Goal: Task Accomplishment & Management: Use online tool/utility

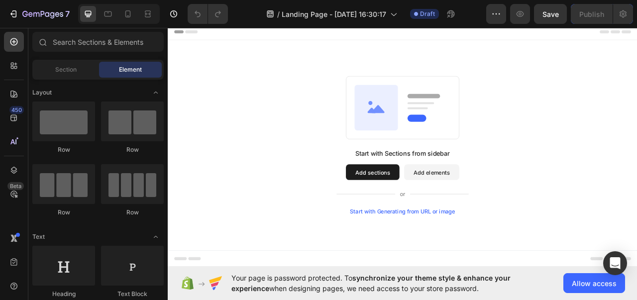
click at [434, 208] on button "Add sections" at bounding box center [428, 213] width 68 height 20
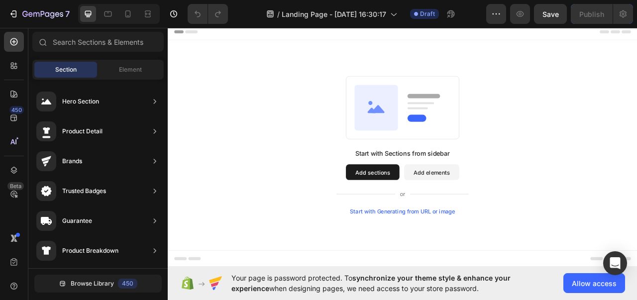
click at [492, 214] on button "Add elements" at bounding box center [504, 213] width 70 height 20
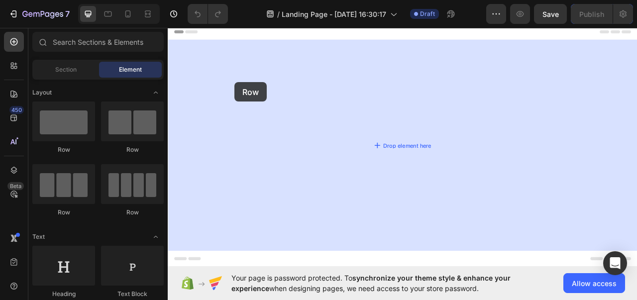
drag, startPoint x: 229, startPoint y: 151, endPoint x: 253, endPoint y: 96, distance: 59.8
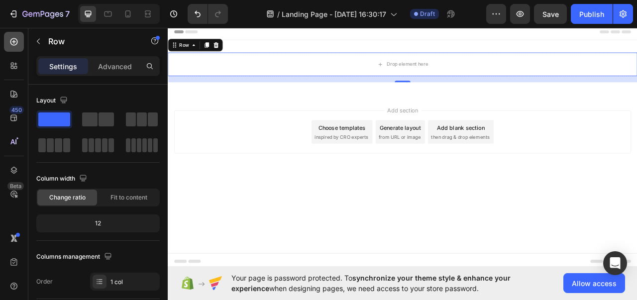
click at [13, 49] on div at bounding box center [14, 42] width 20 height 20
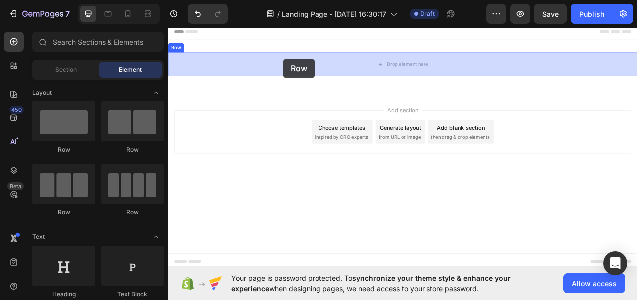
drag, startPoint x: 225, startPoint y: 152, endPoint x: 314, endPoint y: 68, distance: 123.0
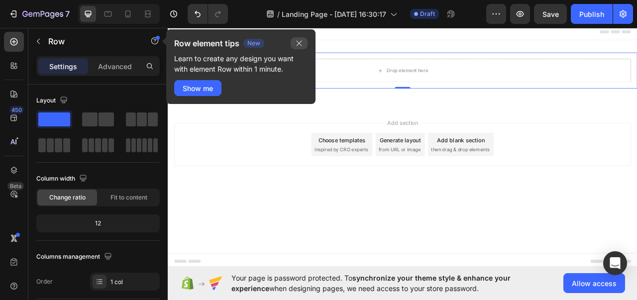
click at [300, 41] on icon "button" at bounding box center [299, 43] width 8 height 8
click at [295, 45] on icon "button" at bounding box center [299, 43] width 8 height 8
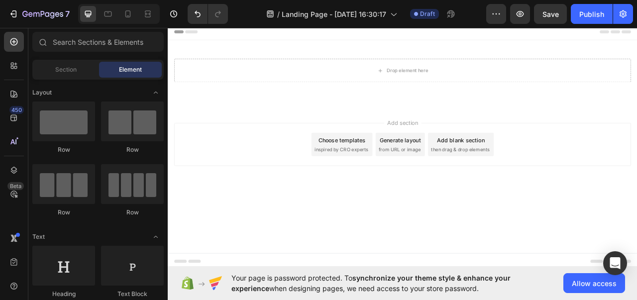
click at [307, 181] on div "Add section Choose templates inspired by CRO experts Generate layout from URL o…" at bounding box center [467, 177] width 582 height 55
click at [295, 54] on div "Drop element here Row Row Section 1" at bounding box center [467, 87] width 598 height 86
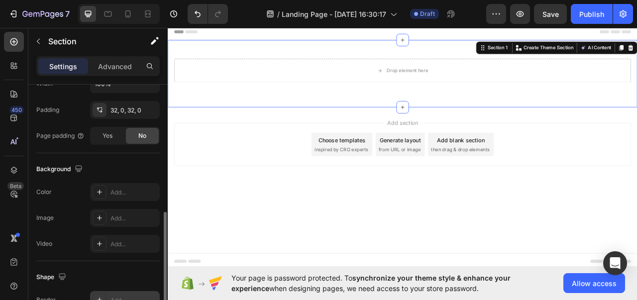
scroll to position [279, 0]
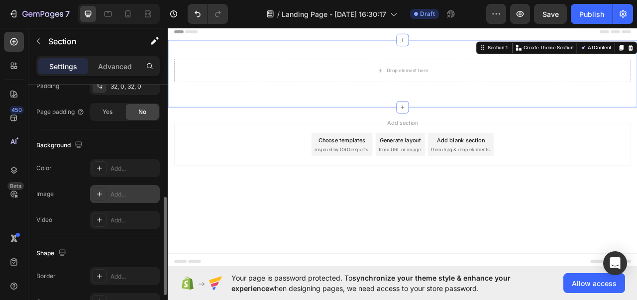
click at [102, 192] on icon at bounding box center [100, 194] width 8 height 8
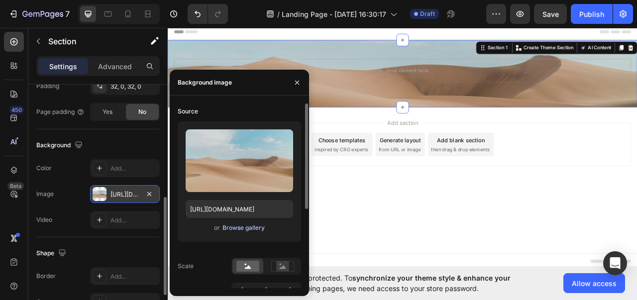
click at [250, 227] on div "Browse gallery" at bounding box center [244, 228] width 42 height 9
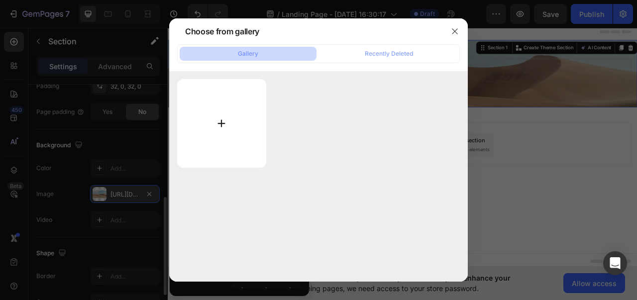
click at [222, 123] on input "file" at bounding box center [221, 123] width 89 height 89
type input "C:\fakepath\WF3.jpg"
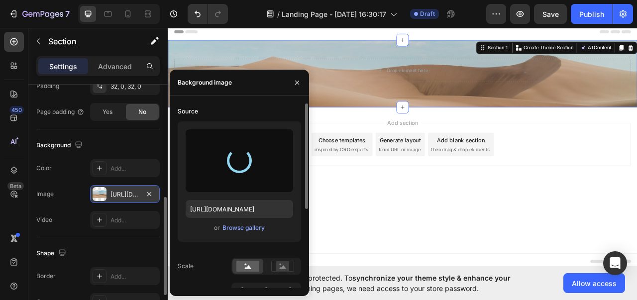
type input "[URL][DOMAIN_NAME]"
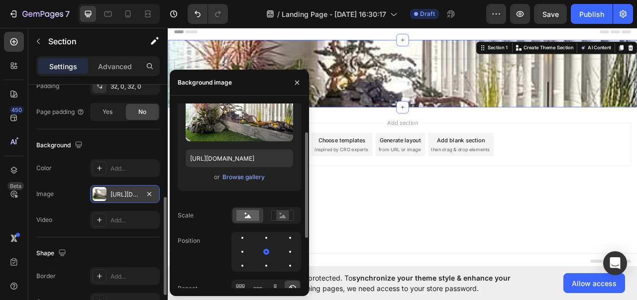
scroll to position [76, 0]
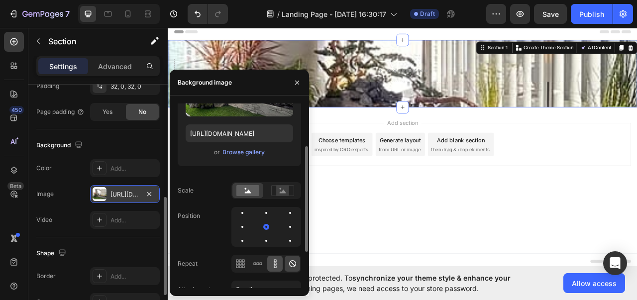
click at [273, 260] on icon at bounding box center [275, 264] width 10 height 10
click at [262, 264] on icon at bounding box center [260, 263] width 2 height 2
click at [234, 263] on div at bounding box center [240, 264] width 15 height 16
click at [275, 266] on icon at bounding box center [275, 264] width 10 height 10
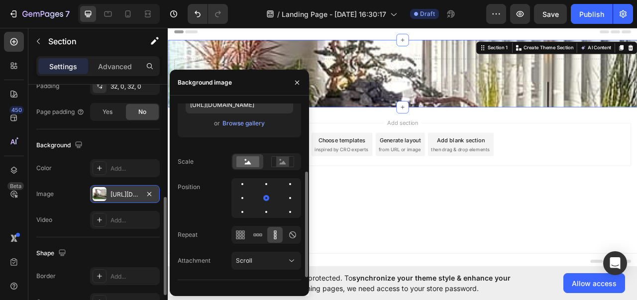
scroll to position [115, 0]
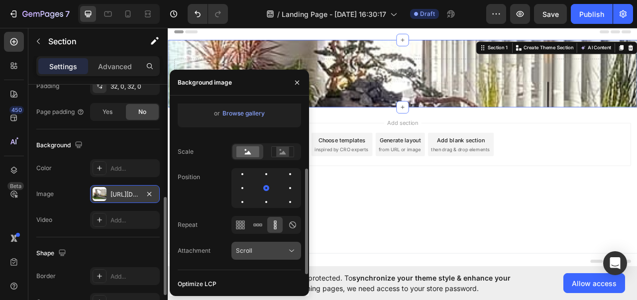
click at [281, 248] on div "Scroll" at bounding box center [261, 251] width 51 height 9
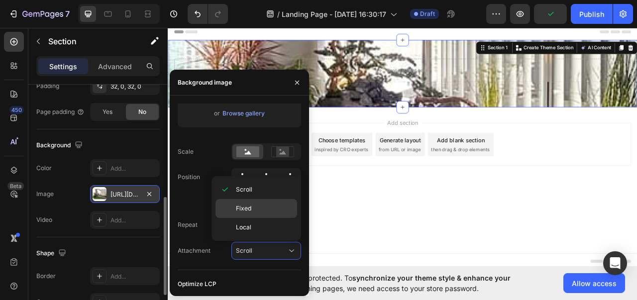
click at [265, 211] on p "Fixed" at bounding box center [264, 208] width 57 height 9
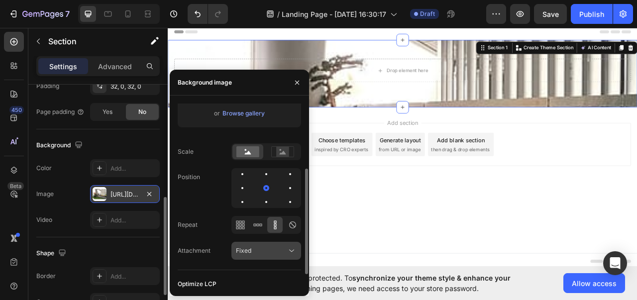
click at [286, 248] on div "Fixed" at bounding box center [261, 251] width 51 height 9
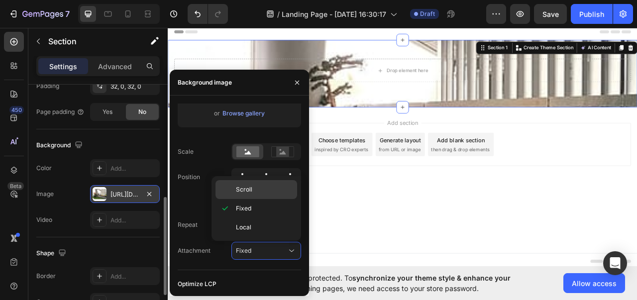
click at [262, 187] on p "Scroll" at bounding box center [264, 189] width 57 height 9
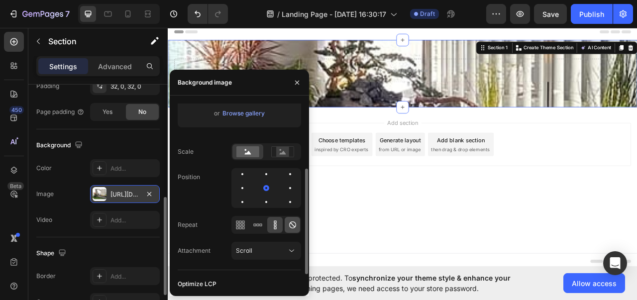
click at [292, 221] on icon at bounding box center [293, 225] width 10 height 10
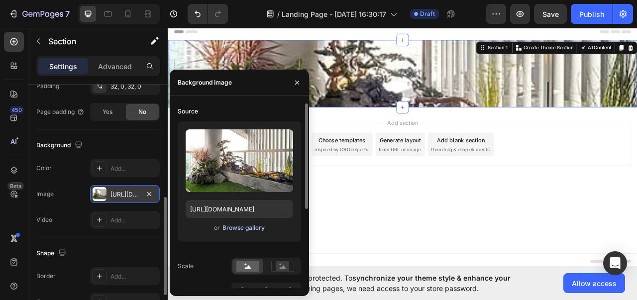
click at [248, 230] on div "Browse gallery" at bounding box center [244, 228] width 42 height 9
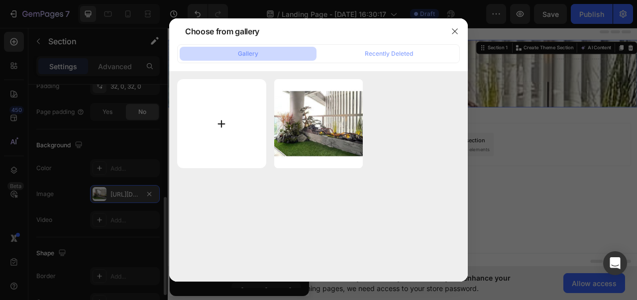
click at [220, 115] on input "file" at bounding box center [221, 123] width 89 height 89
type input "C:\fakepath\POLLYANNA_split_philo_potted_plant_sized-scaled-1.jpg"
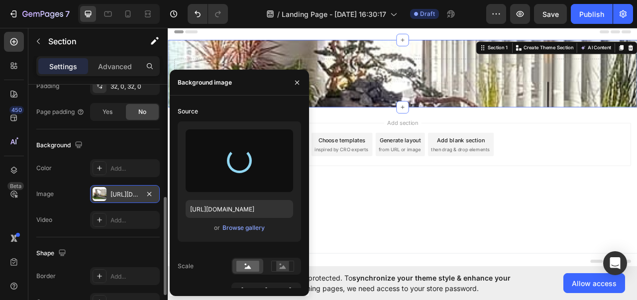
type input "https://cdn.shopify.com/s/files/1/0694/8434/7481/files/gempages_586413026328969…"
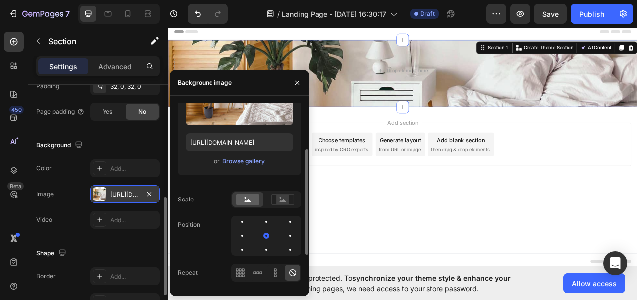
scroll to position [72, 0]
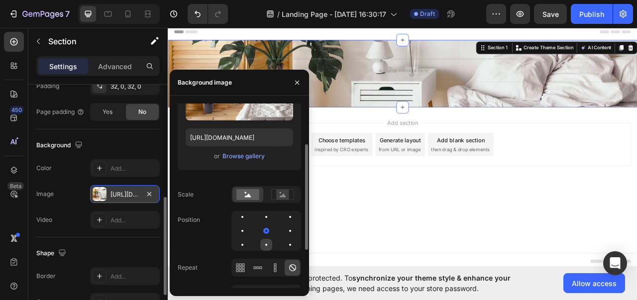
click at [264, 242] on div at bounding box center [266, 245] width 12 height 12
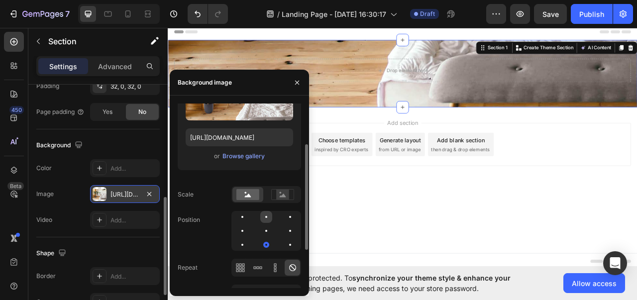
click at [266, 219] on div at bounding box center [266, 217] width 12 height 12
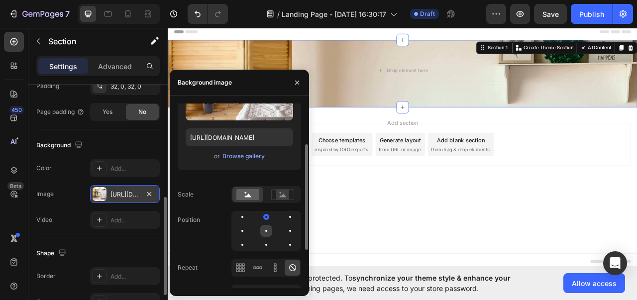
click at [266, 231] on div at bounding box center [266, 231] width 2 height 2
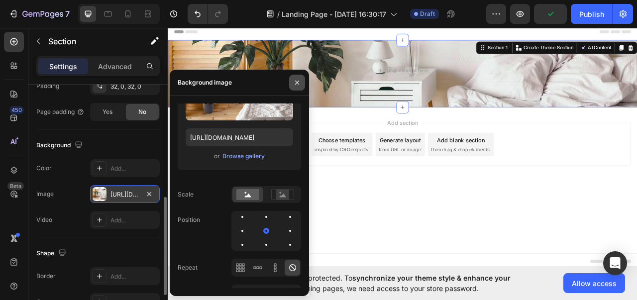
click at [298, 81] on icon "button" at bounding box center [297, 83] width 8 height 8
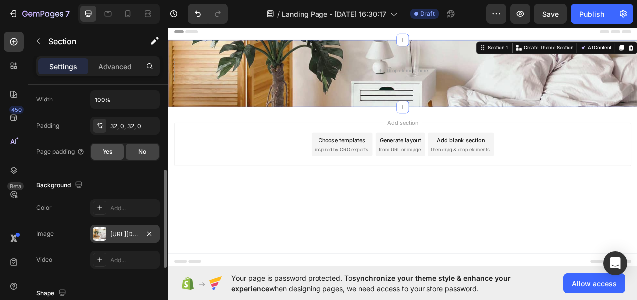
scroll to position [246, 0]
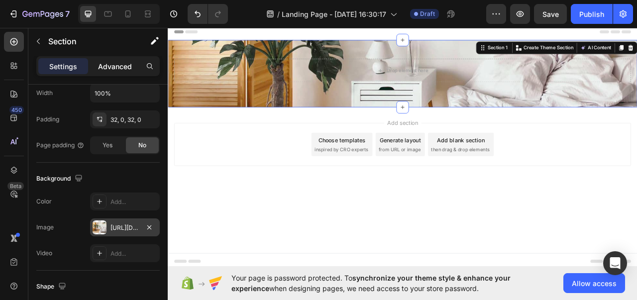
click at [110, 64] on p "Advanced" at bounding box center [115, 66] width 34 height 10
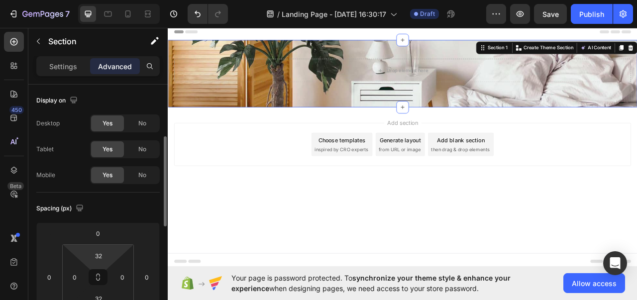
scroll to position [0, 0]
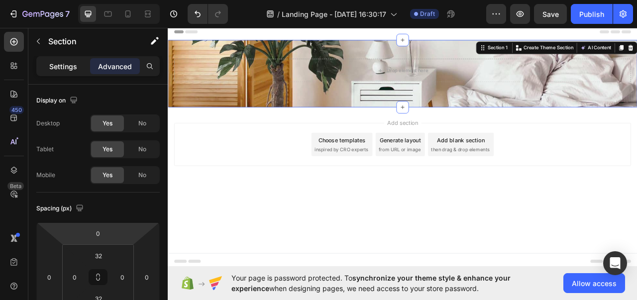
click at [66, 66] on p "Settings" at bounding box center [63, 66] width 28 height 10
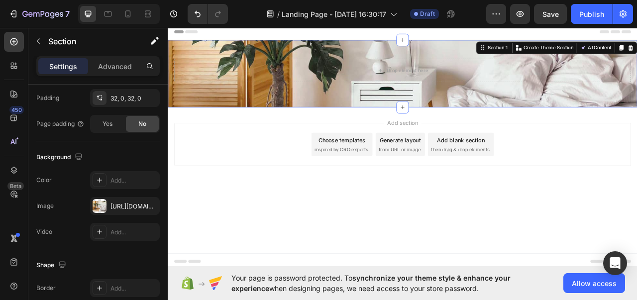
scroll to position [362, 0]
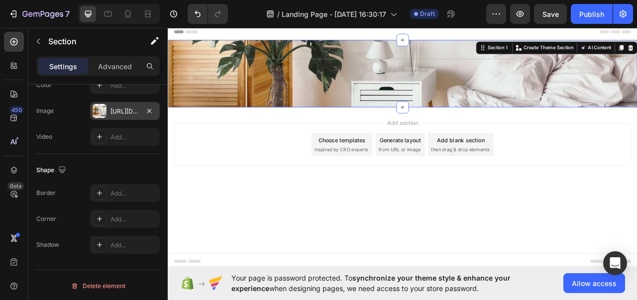
click at [104, 107] on div at bounding box center [100, 111] width 14 height 14
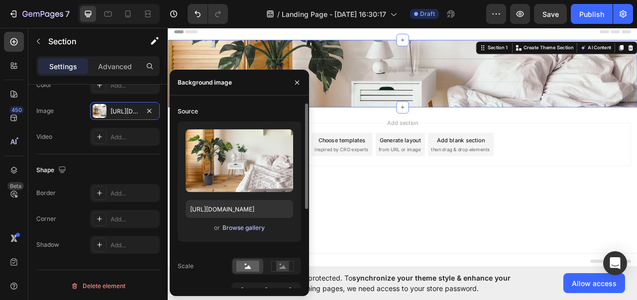
click at [247, 229] on div "Browse gallery" at bounding box center [244, 228] width 42 height 9
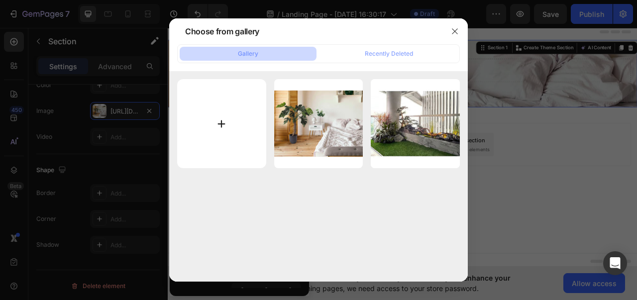
click at [221, 119] on input "file" at bounding box center [221, 123] width 89 height 89
type input "C:\fakepath\POLLYANNA_split_philo_potted_plant_sized-scaled-1.png"
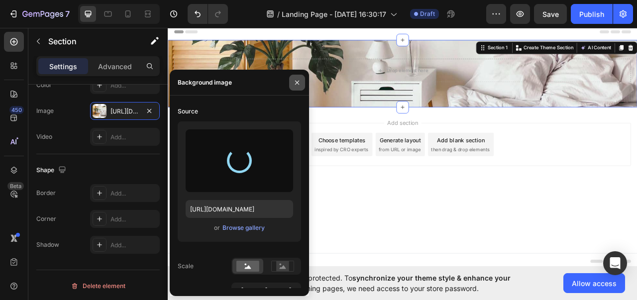
type input "https://cdn.shopify.com/s/files/1/0694/8434/7481/files/gempages_586413026328969…"
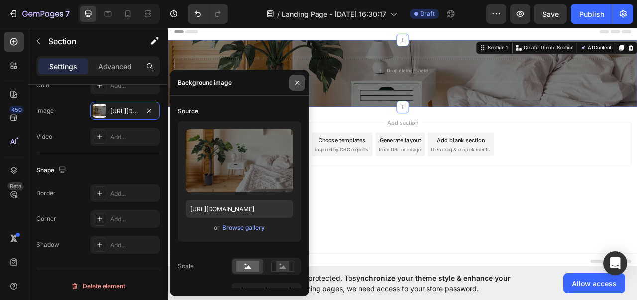
click at [300, 82] on icon "button" at bounding box center [297, 83] width 8 height 8
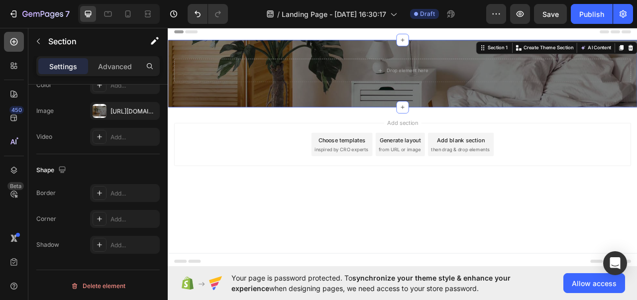
click at [11, 41] on icon at bounding box center [14, 42] width 10 height 10
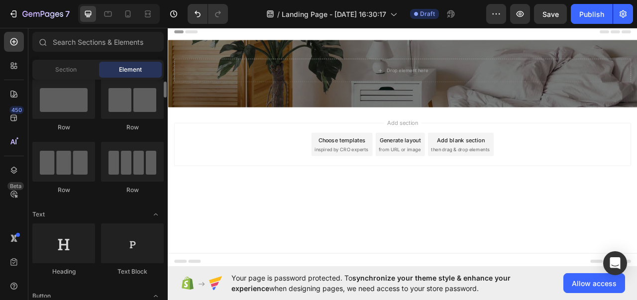
scroll to position [23, 0]
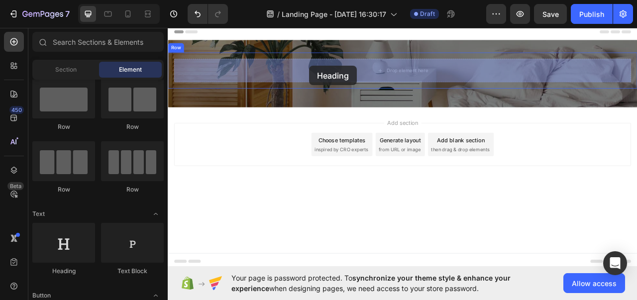
drag, startPoint x: 225, startPoint y: 274, endPoint x: 348, endPoint y: 77, distance: 232.7
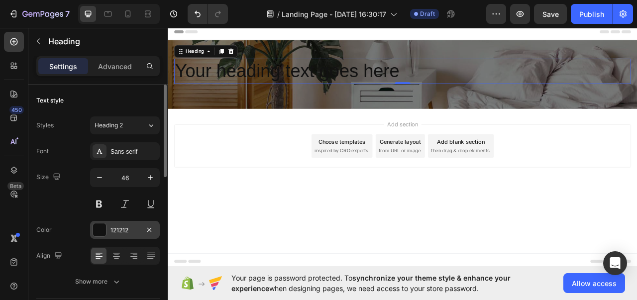
click at [98, 229] on div at bounding box center [99, 230] width 13 height 13
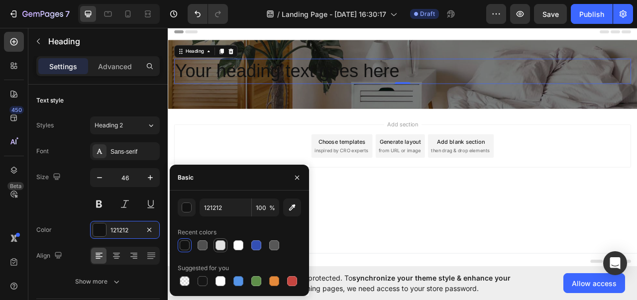
click at [217, 245] on div at bounding box center [221, 246] width 10 height 10
type input "E2E2E2"
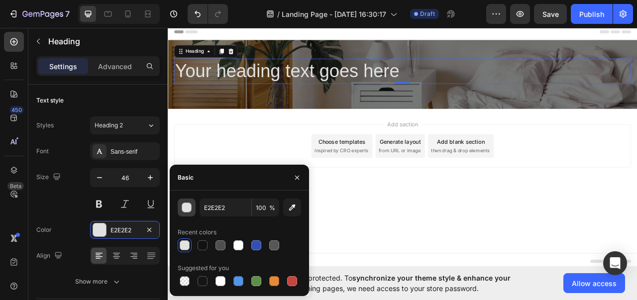
click at [183, 204] on div "button" at bounding box center [187, 208] width 10 height 10
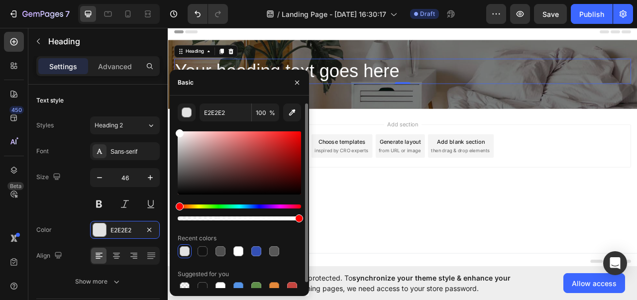
drag, startPoint x: 179, startPoint y: 140, endPoint x: 173, endPoint y: 118, distance: 22.7
click at [173, 118] on div "E2E2E2 100 % Recent colors Suggested for you" at bounding box center [239, 199] width 139 height 191
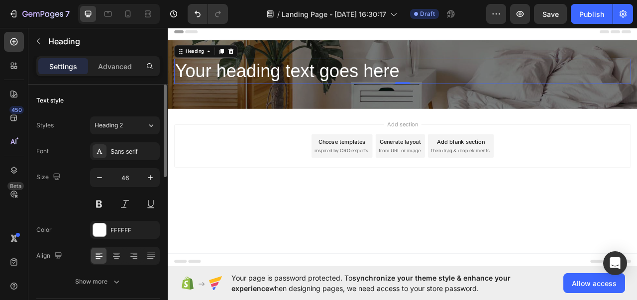
click at [136, 100] on div "Text style" at bounding box center [98, 101] width 124 height 16
click at [130, 148] on div "Sans-serif" at bounding box center [134, 151] width 47 height 9
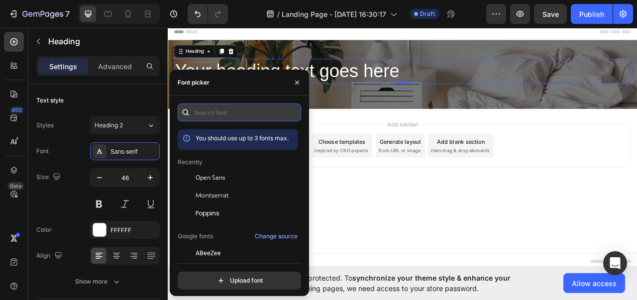
click at [230, 110] on input "text" at bounding box center [240, 113] width 124 height 18
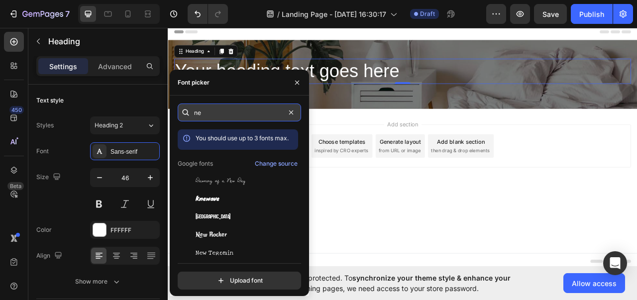
type input "n"
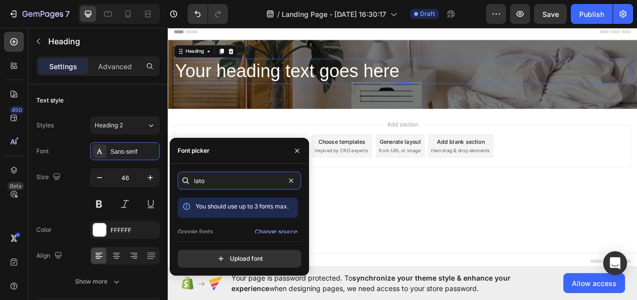
scroll to position [24, 0]
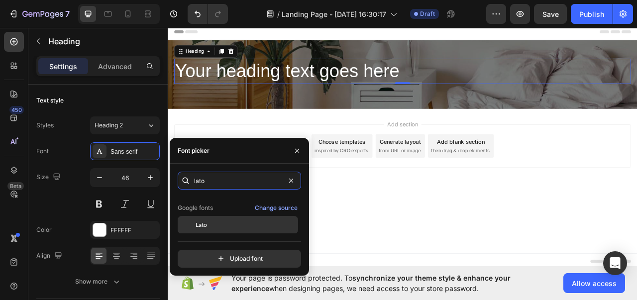
type input "lato"
click at [225, 224] on div "Lato" at bounding box center [246, 225] width 101 height 9
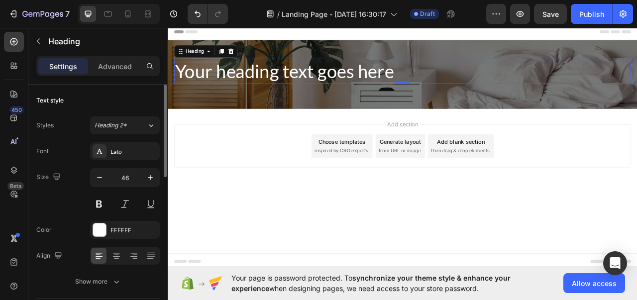
click at [64, 186] on div "Size 46" at bounding box center [98, 190] width 124 height 45
click at [101, 179] on icon "button" at bounding box center [100, 178] width 10 height 10
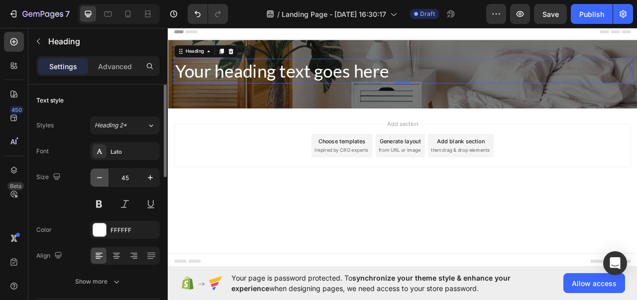
click at [101, 179] on icon "button" at bounding box center [100, 178] width 10 height 10
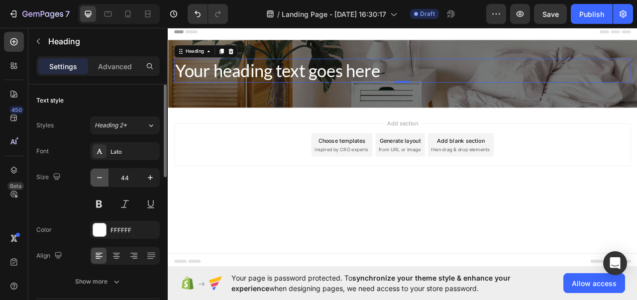
click at [101, 179] on icon "button" at bounding box center [100, 178] width 10 height 10
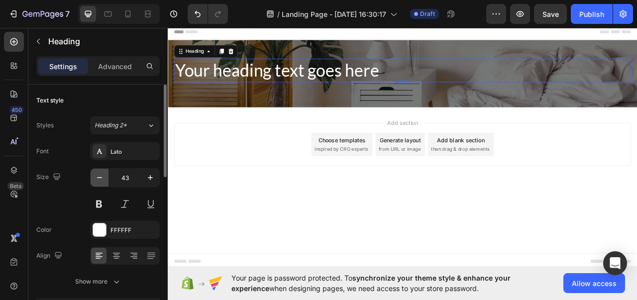
click at [101, 179] on icon "button" at bounding box center [100, 178] width 10 height 10
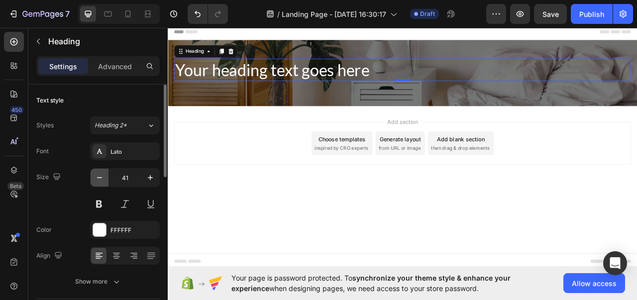
click at [101, 179] on icon "button" at bounding box center [100, 178] width 10 height 10
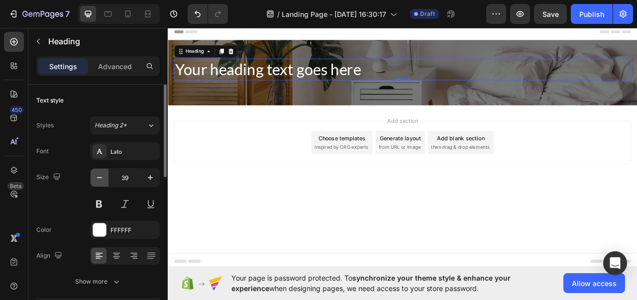
click at [101, 179] on icon "button" at bounding box center [100, 178] width 10 height 10
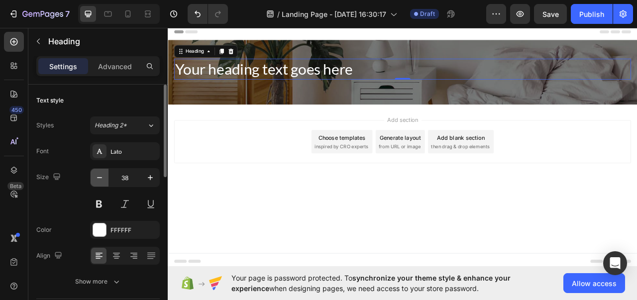
click at [101, 179] on icon "button" at bounding box center [100, 178] width 10 height 10
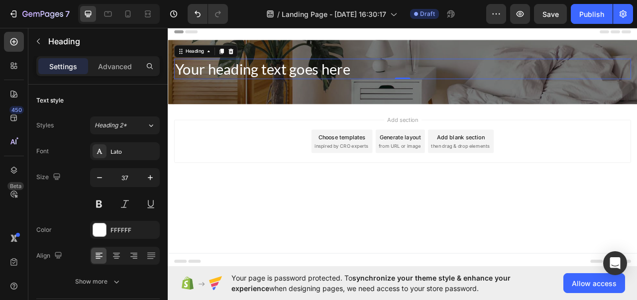
type input "36"
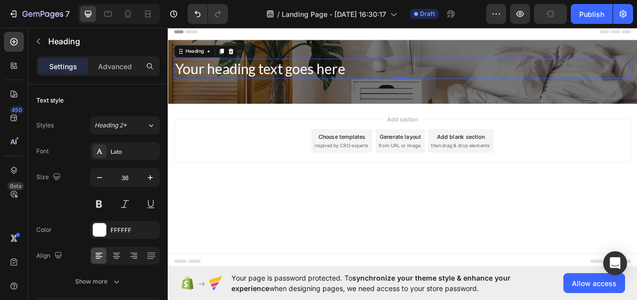
click at [345, 80] on h2 "Your heading text goes here" at bounding box center [467, 80] width 582 height 25
click at [345, 80] on p "Your heading text goes here" at bounding box center [467, 80] width 580 height 23
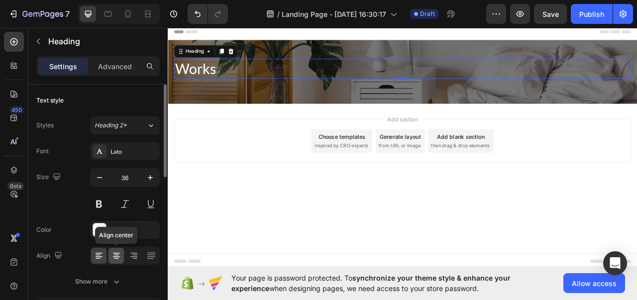
click at [114, 260] on icon at bounding box center [117, 256] width 10 height 10
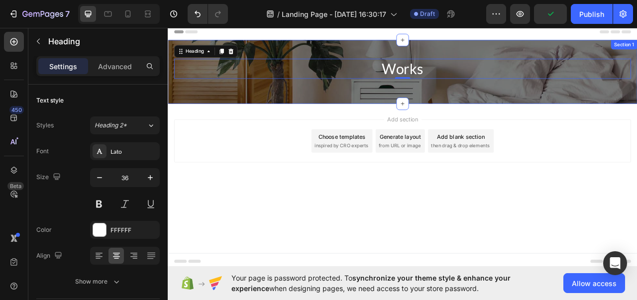
click at [292, 53] on div "Works Heading 0 Row Row Section 1" at bounding box center [467, 84] width 598 height 81
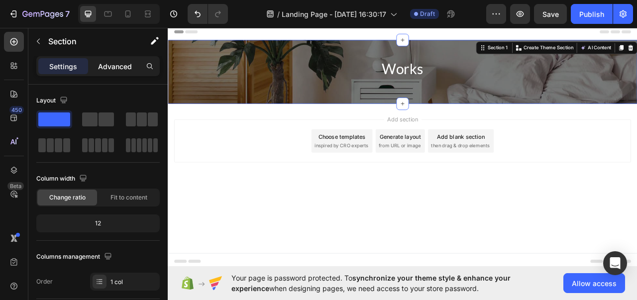
click at [123, 59] on div "Advanced" at bounding box center [115, 66] width 50 height 16
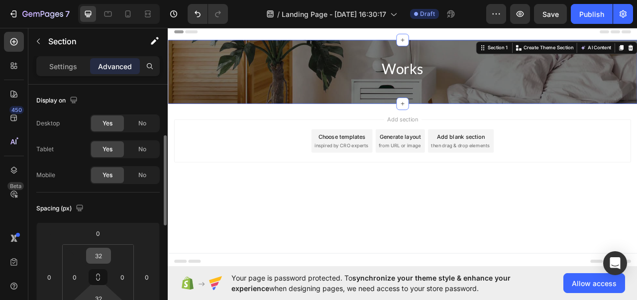
scroll to position [51, 0]
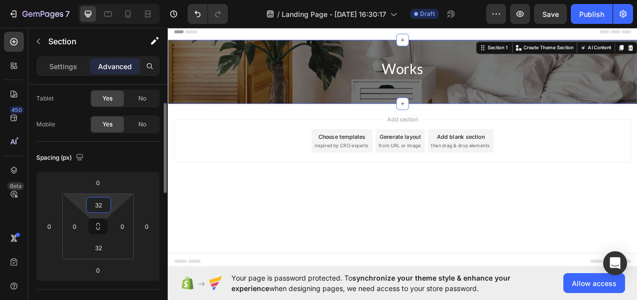
click at [101, 200] on input "32" at bounding box center [99, 205] width 20 height 15
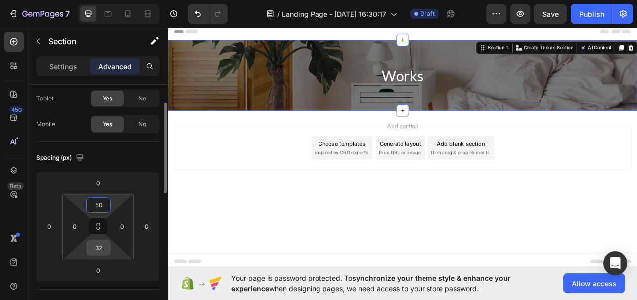
type input "50"
click at [101, 248] on input "32" at bounding box center [99, 248] width 20 height 15
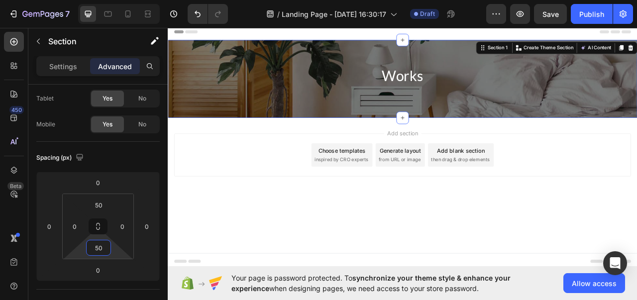
type input "50"
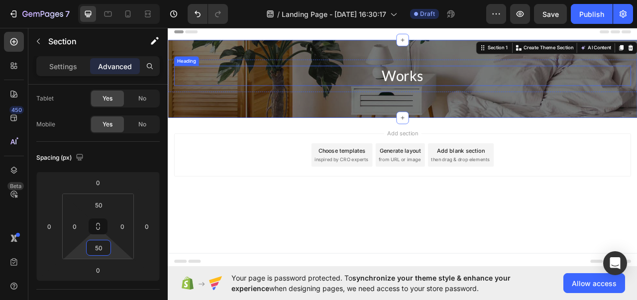
click at [452, 84] on p "Works" at bounding box center [467, 89] width 580 height 23
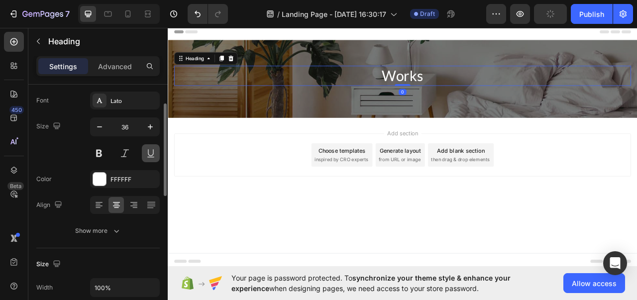
scroll to position [0, 0]
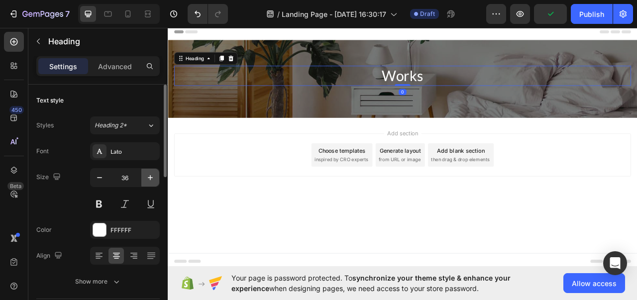
click at [150, 178] on icon "button" at bounding box center [150, 177] width 5 height 5
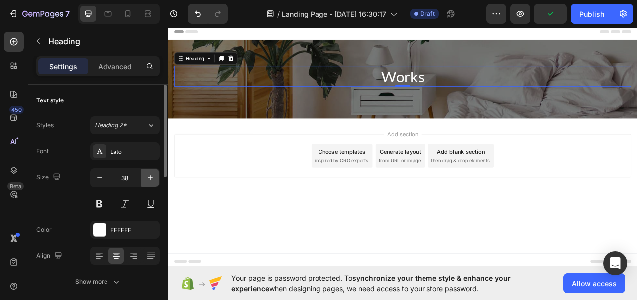
click at [150, 178] on icon "button" at bounding box center [150, 177] width 5 height 5
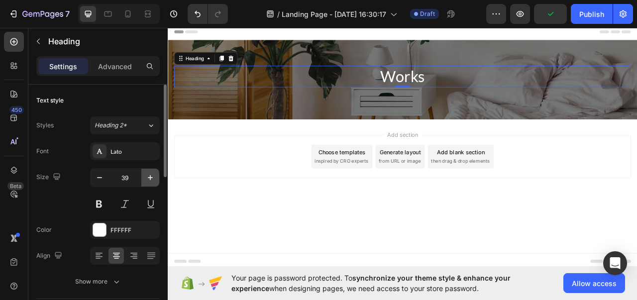
click at [150, 178] on icon "button" at bounding box center [150, 177] width 5 height 5
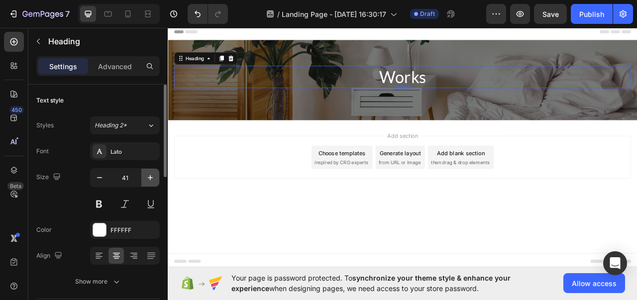
click at [150, 178] on icon "button" at bounding box center [150, 177] width 5 height 5
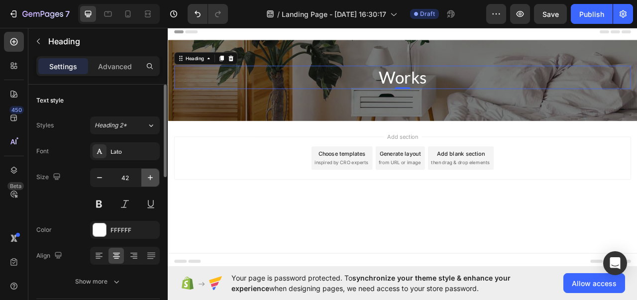
click at [150, 178] on icon "button" at bounding box center [150, 177] width 5 height 5
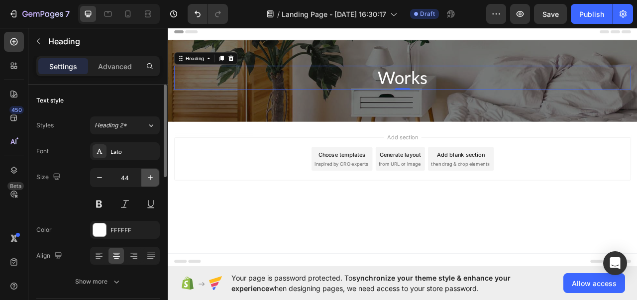
click at [150, 178] on icon "button" at bounding box center [150, 177] width 5 height 5
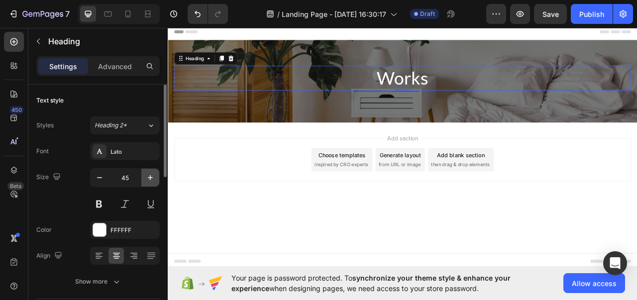
click at [150, 178] on icon "button" at bounding box center [150, 177] width 5 height 5
type input "47"
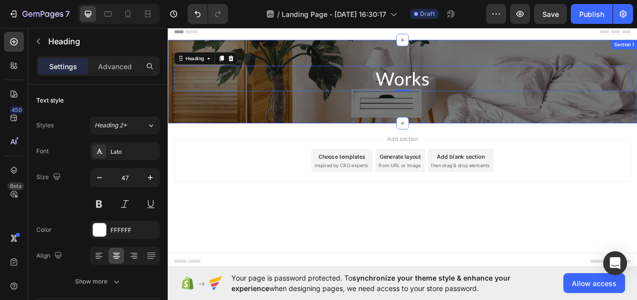
click at [258, 137] on div "Works Heading 0 Row Row Section 1" at bounding box center [467, 97] width 598 height 106
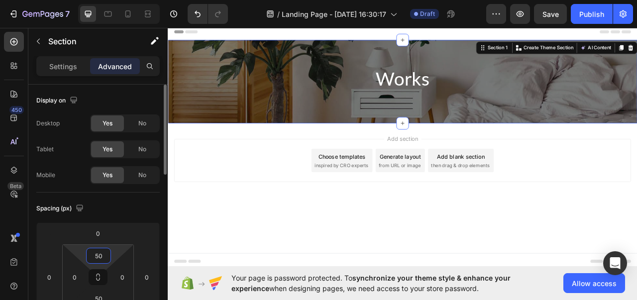
click at [102, 256] on input "50" at bounding box center [99, 256] width 20 height 15
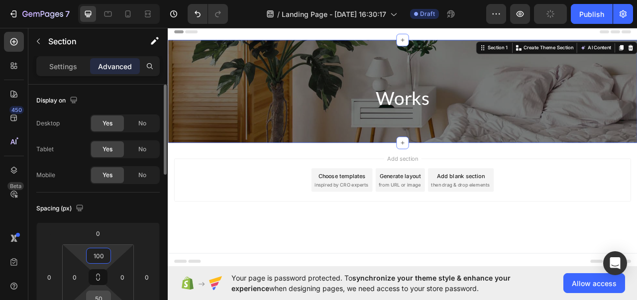
type input "100"
click at [99, 292] on input "50" at bounding box center [99, 298] width 20 height 15
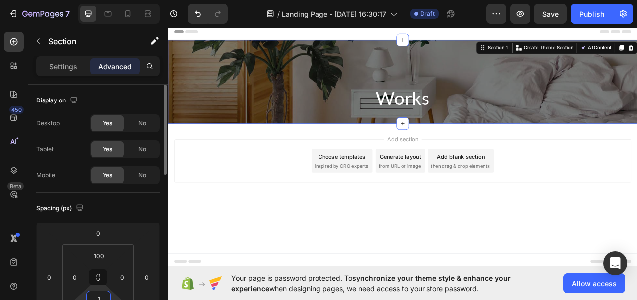
scroll to position [1, 0]
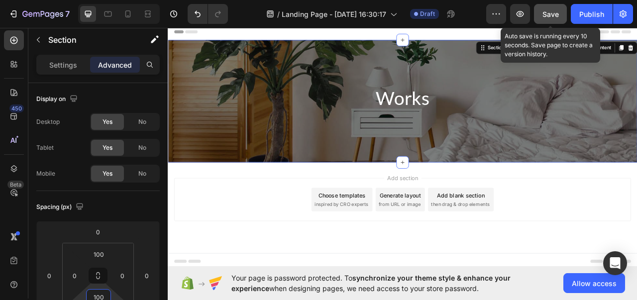
type input "100"
click at [559, 18] on div "Save" at bounding box center [551, 14] width 16 height 10
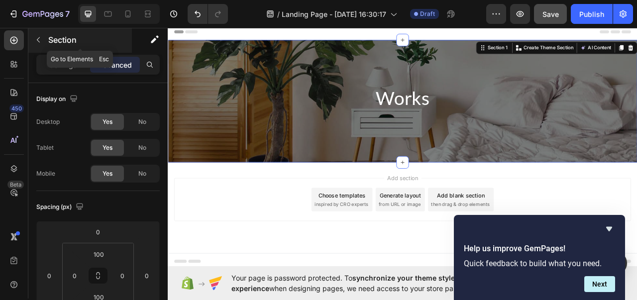
click at [42, 38] on icon "button" at bounding box center [38, 40] width 8 height 8
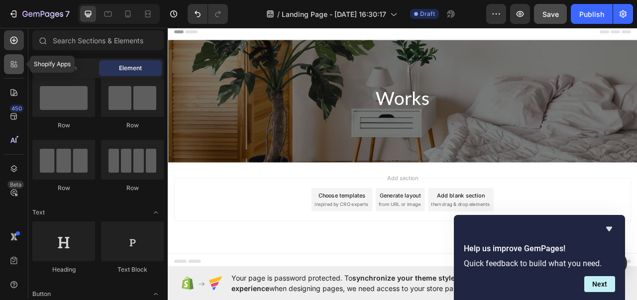
click at [15, 67] on icon at bounding box center [15, 66] width 3 height 3
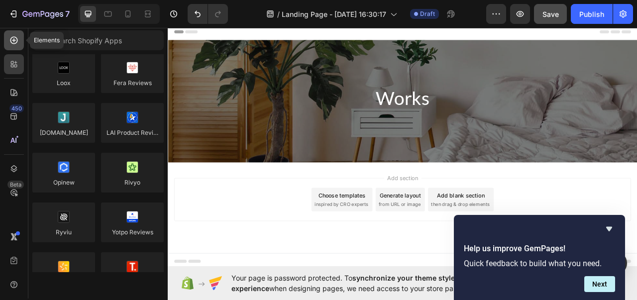
click at [15, 45] on icon at bounding box center [14, 40] width 10 height 10
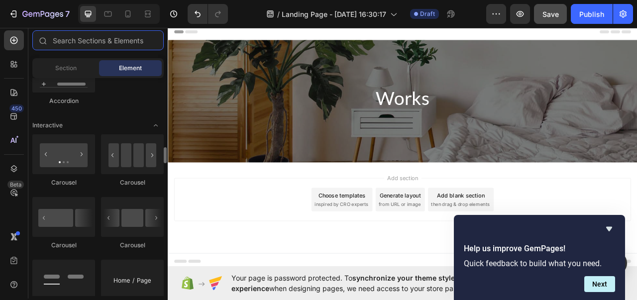
scroll to position [961, 0]
click at [608, 232] on icon "Hide survey" at bounding box center [610, 229] width 12 height 12
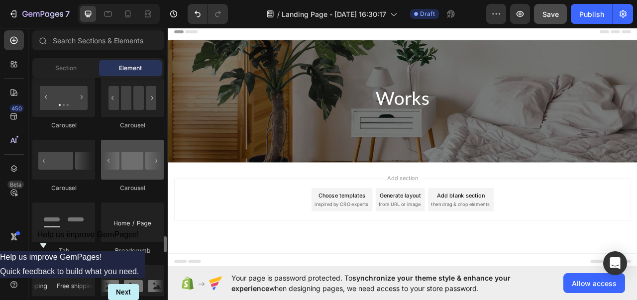
scroll to position [1097, 0]
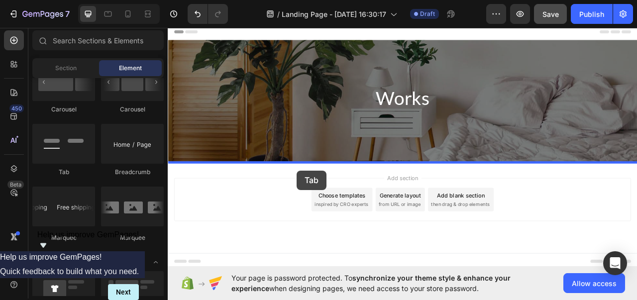
drag, startPoint x: 233, startPoint y: 165, endPoint x: 332, endPoint y: 210, distance: 109.0
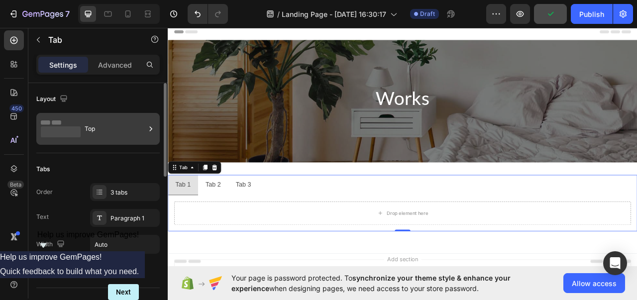
click at [148, 131] on icon at bounding box center [151, 129] width 10 height 10
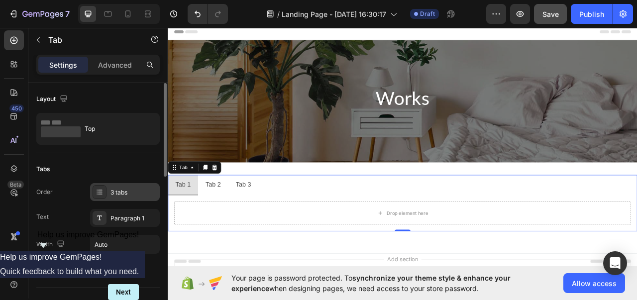
click at [118, 190] on div "3 tabs" at bounding box center [134, 192] width 47 height 9
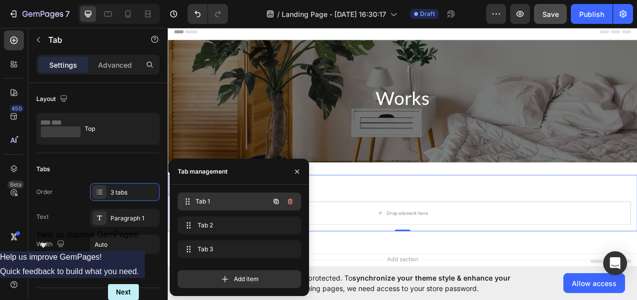
click at [210, 205] on span "Tab 1" at bounding box center [233, 201] width 74 height 9
click at [298, 168] on icon "button" at bounding box center [297, 172] width 8 height 8
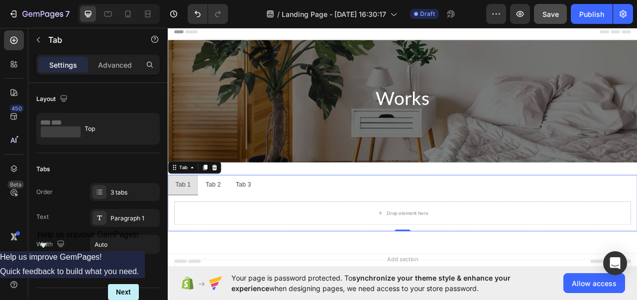
click at [189, 229] on div "Tab 1" at bounding box center [187, 228] width 22 height 17
click at [189, 229] on p "Tab 1" at bounding box center [186, 229] width 19 height 14
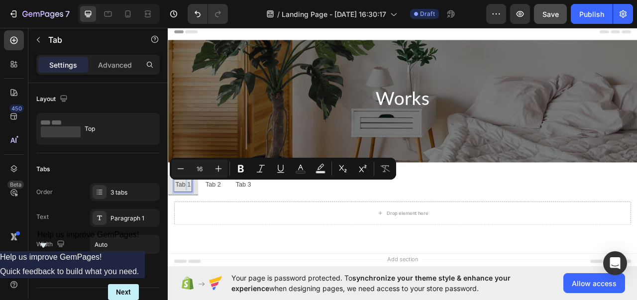
click at [189, 229] on p "Tab 1" at bounding box center [186, 229] width 19 height 14
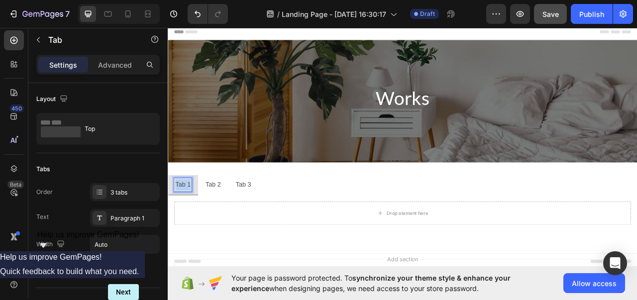
click at [189, 229] on p "Tab 1" at bounding box center [186, 229] width 19 height 14
click at [220, 231] on p "Tab 2" at bounding box center [221, 229] width 19 height 14
click at [289, 226] on p "Tab 3" at bounding box center [290, 229] width 19 height 14
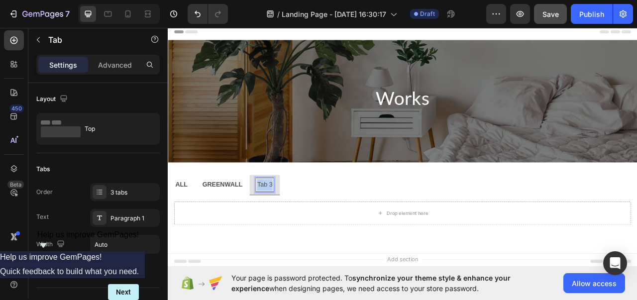
click at [289, 226] on p "Tab 3" at bounding box center [290, 229] width 19 height 14
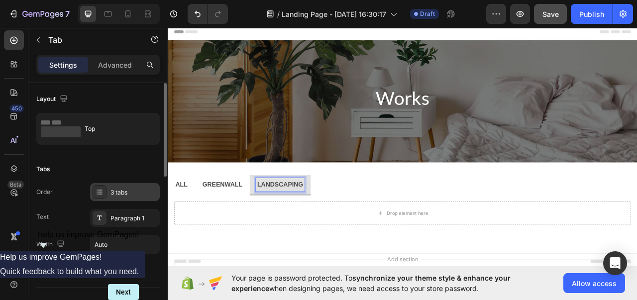
click at [103, 194] on icon at bounding box center [100, 192] width 8 height 8
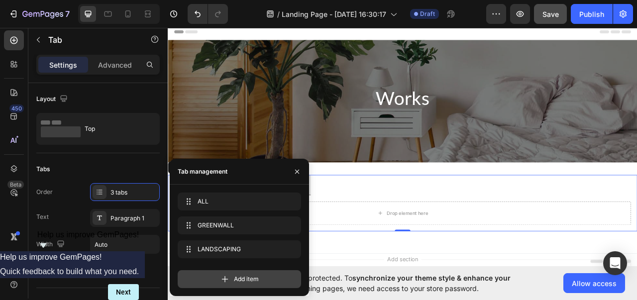
click at [207, 284] on div "Add item" at bounding box center [240, 279] width 124 height 18
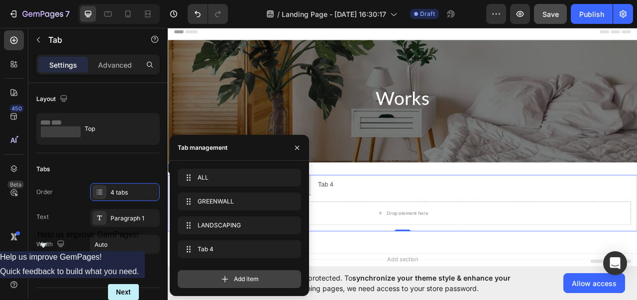
click at [222, 281] on icon at bounding box center [225, 279] width 10 height 10
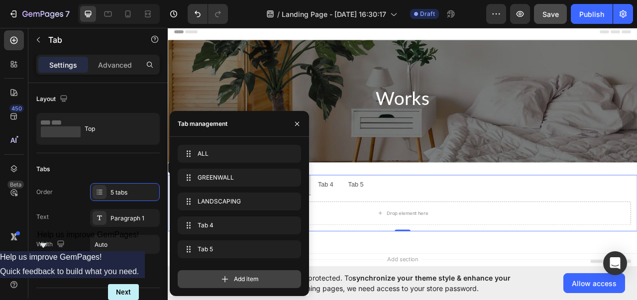
click at [222, 281] on icon at bounding box center [225, 279] width 10 height 10
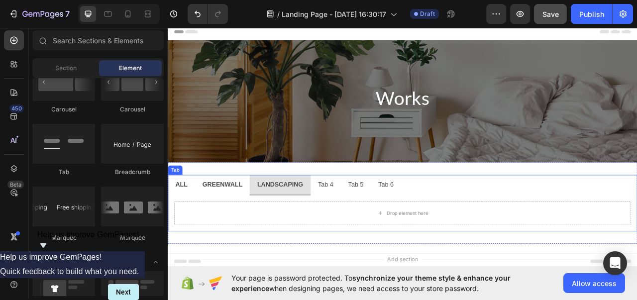
click at [369, 229] on div "Tab 4" at bounding box center [369, 228] width 22 height 17
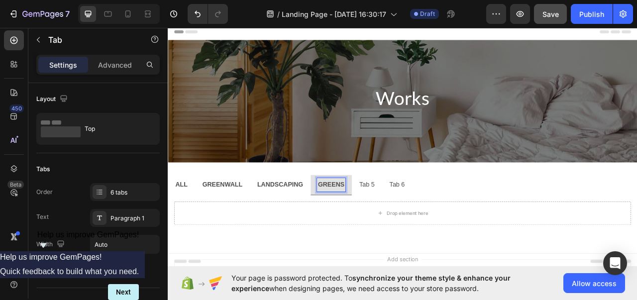
click at [420, 228] on p "Tab 5" at bounding box center [420, 229] width 19 height 14
click at [479, 226] on p "Tab 6" at bounding box center [478, 229] width 19 height 14
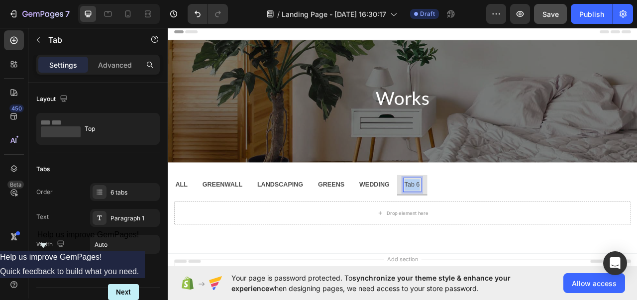
click at [479, 226] on p "Tab 6" at bounding box center [478, 229] width 19 height 14
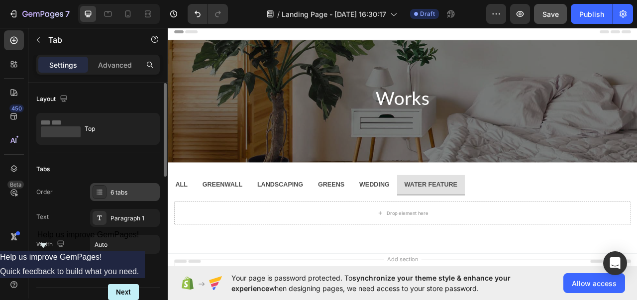
click at [126, 185] on div "6 tabs" at bounding box center [125, 192] width 70 height 18
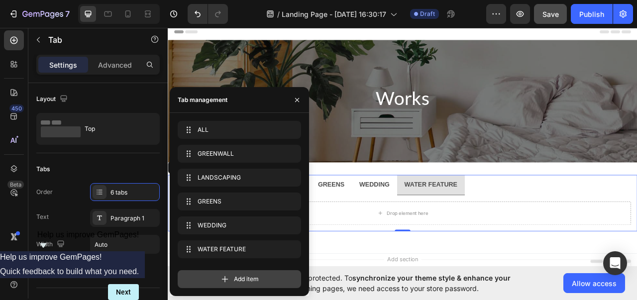
click at [240, 277] on span "Add item" at bounding box center [246, 279] width 25 height 9
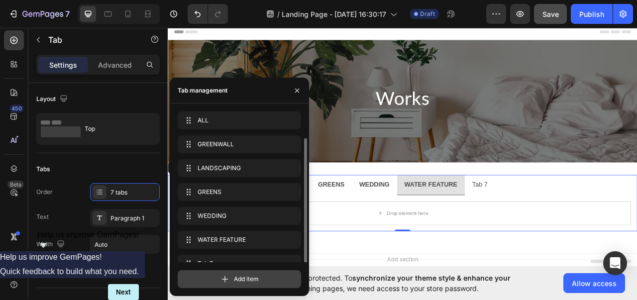
scroll to position [14, 0]
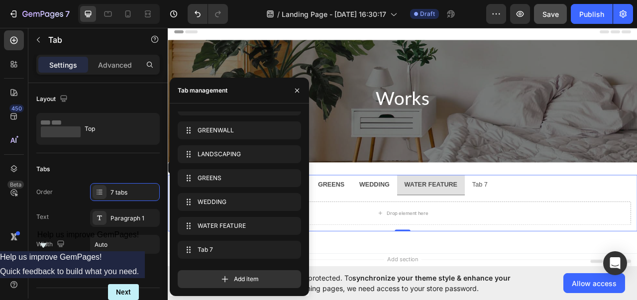
click at [562, 228] on div "Tab 7" at bounding box center [565, 228] width 22 height 17
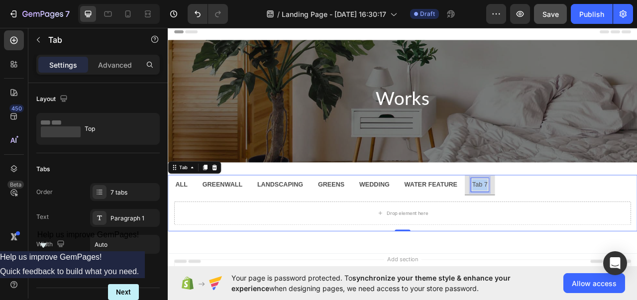
click at [562, 228] on p "Tab 7" at bounding box center [564, 229] width 19 height 14
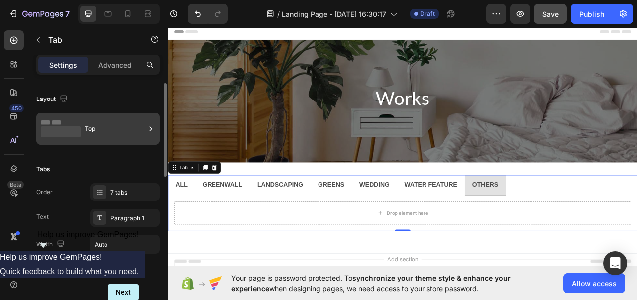
click at [108, 120] on div "Top" at bounding box center [115, 129] width 61 height 23
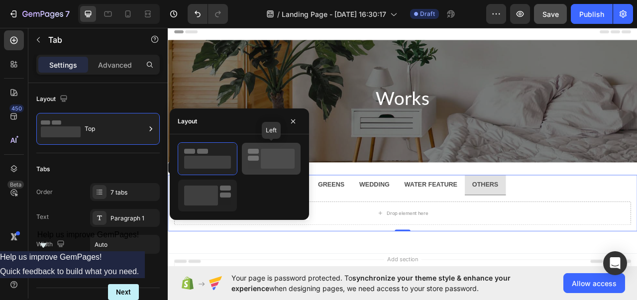
click at [245, 154] on div at bounding box center [271, 159] width 59 height 32
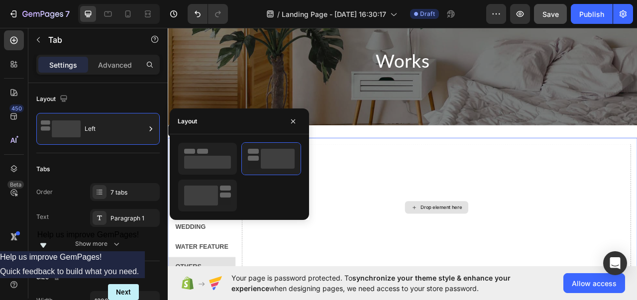
scroll to position [48, 0]
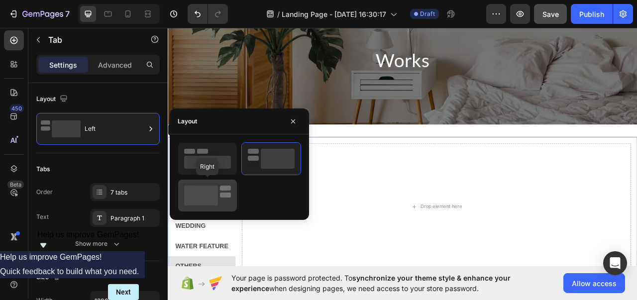
click at [204, 197] on rect at bounding box center [201, 196] width 34 height 20
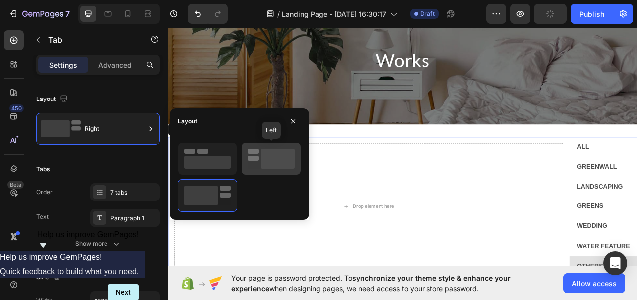
click at [257, 158] on rect at bounding box center [253, 158] width 11 height 5
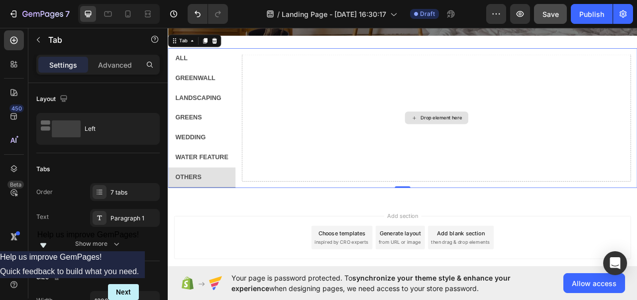
scroll to position [162, 0]
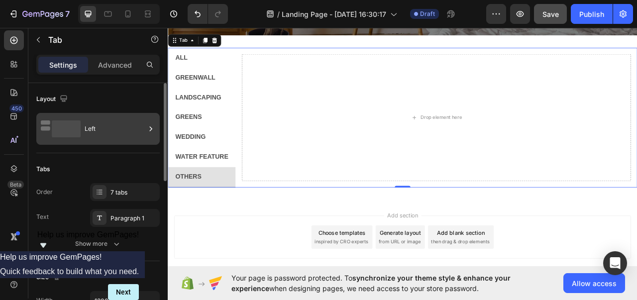
click at [93, 131] on div "Left" at bounding box center [115, 129] width 61 height 23
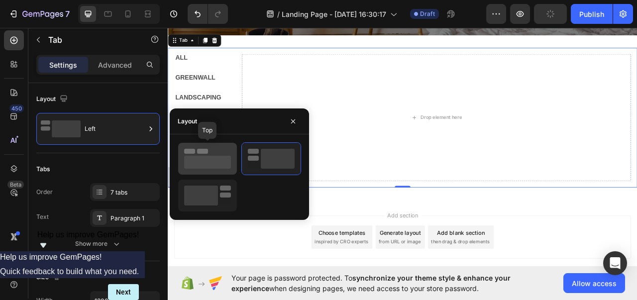
click at [213, 159] on rect at bounding box center [207, 162] width 47 height 13
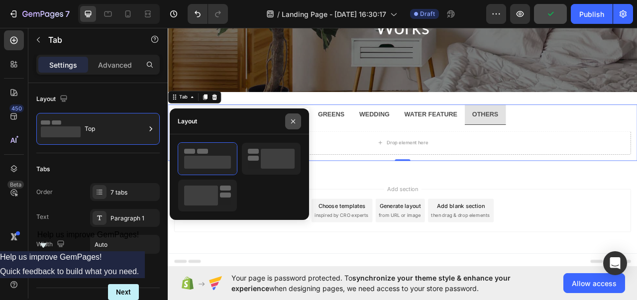
scroll to position [89, 0]
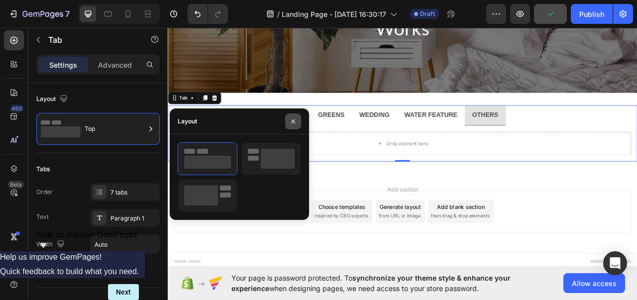
click at [293, 123] on icon "button" at bounding box center [293, 122] width 8 height 8
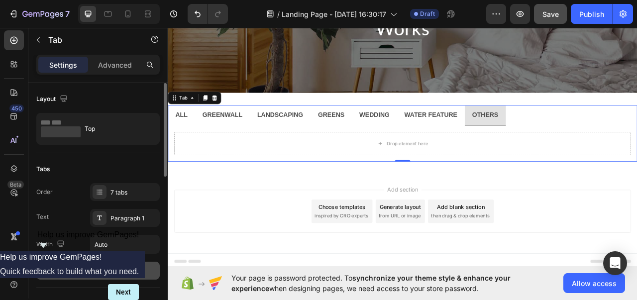
click at [106, 276] on button "Show more" at bounding box center [98, 271] width 124 height 18
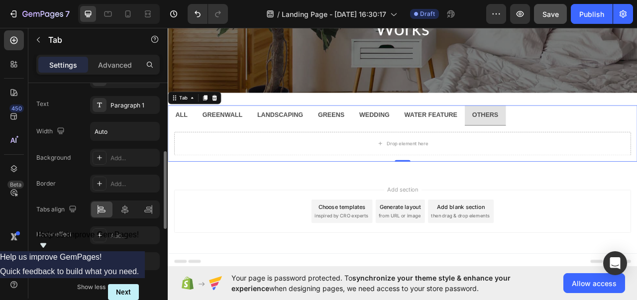
scroll to position [138, 0]
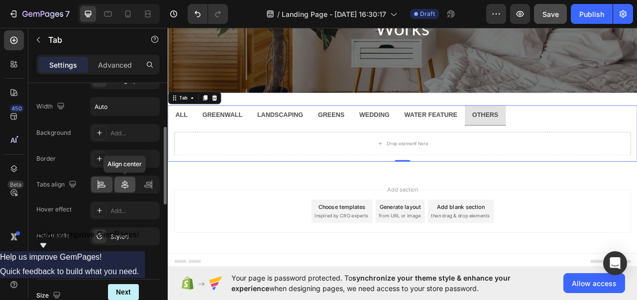
click at [130, 188] on div at bounding box center [125, 185] width 21 height 16
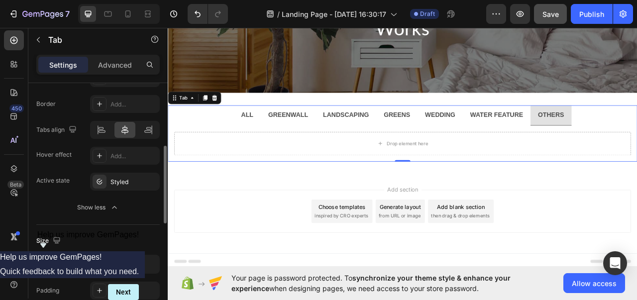
scroll to position [197, 0]
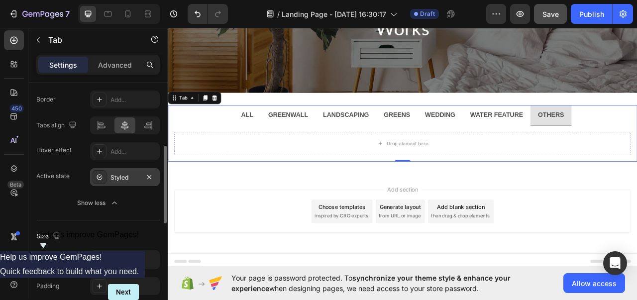
click at [118, 176] on div "Styled" at bounding box center [125, 177] width 29 height 9
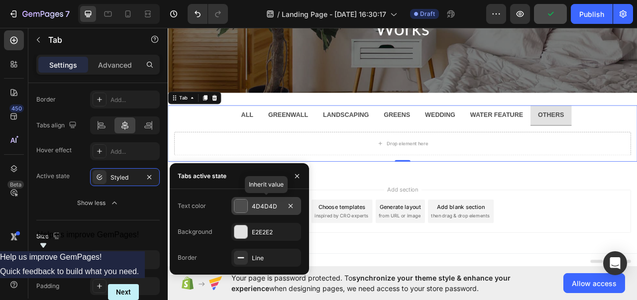
click at [241, 205] on div at bounding box center [241, 206] width 13 height 13
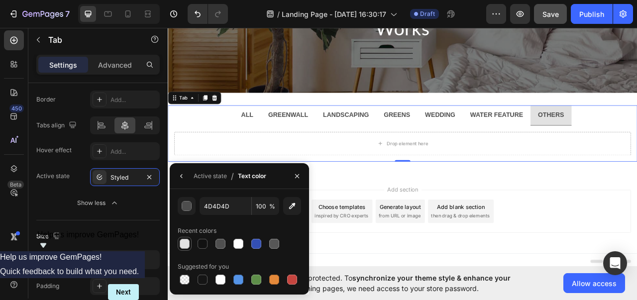
click at [186, 244] on div at bounding box center [185, 244] width 10 height 10
click at [196, 246] on div at bounding box center [203, 244] width 14 height 14
type input "121212"
click at [214, 178] on div "Active state" at bounding box center [210, 176] width 33 height 9
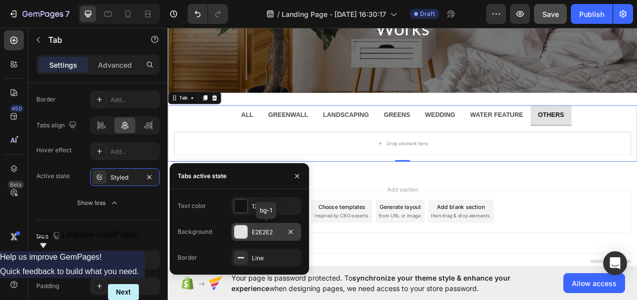
click at [245, 234] on div at bounding box center [241, 232] width 13 height 13
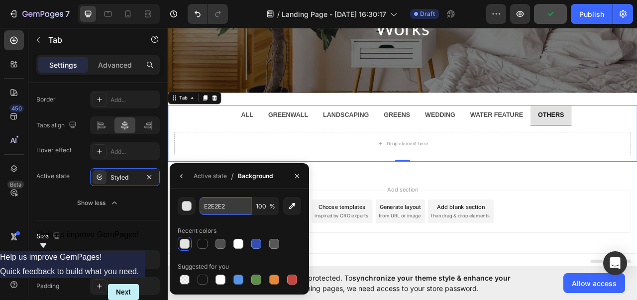
click at [239, 206] on input "E2E2E2" at bounding box center [226, 206] width 52 height 18
click at [241, 246] on div at bounding box center [239, 244] width 10 height 10
type input "FFFFFF"
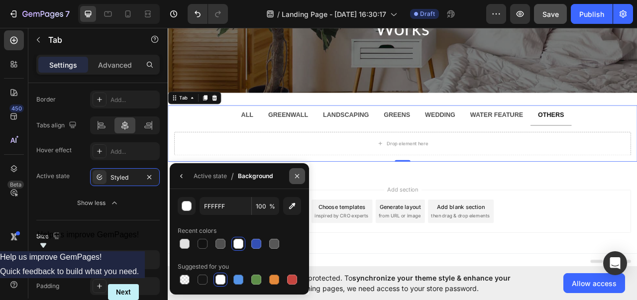
click at [295, 176] on icon "button" at bounding box center [297, 176] width 8 height 8
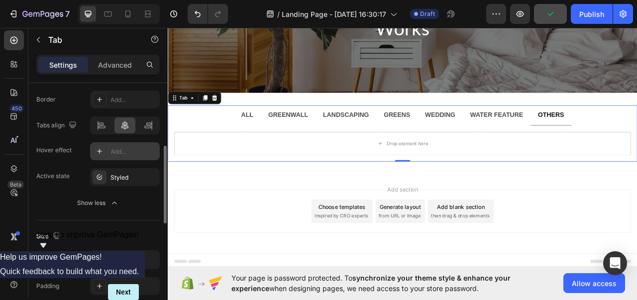
click at [99, 150] on icon at bounding box center [100, 151] width 8 height 8
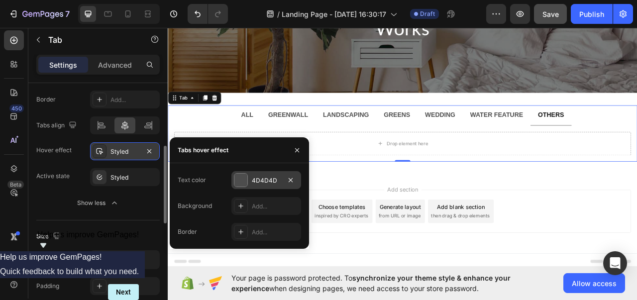
click at [237, 181] on div at bounding box center [241, 180] width 13 height 13
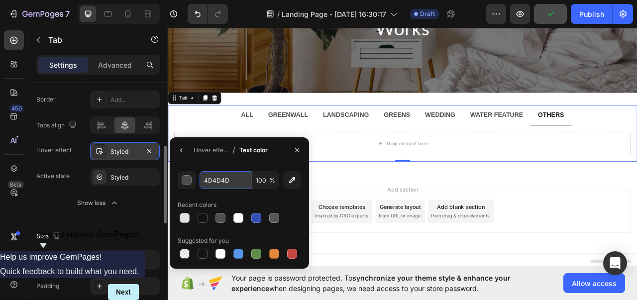
click at [231, 182] on input "4D4D4D" at bounding box center [226, 180] width 52 height 18
paste input "#FCFBF5"
type input "#FCFBF5"
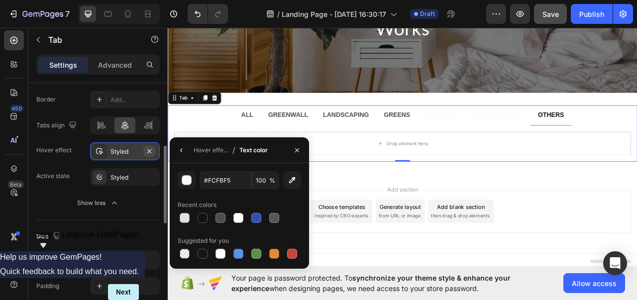
click at [150, 148] on icon "button" at bounding box center [149, 151] width 8 height 8
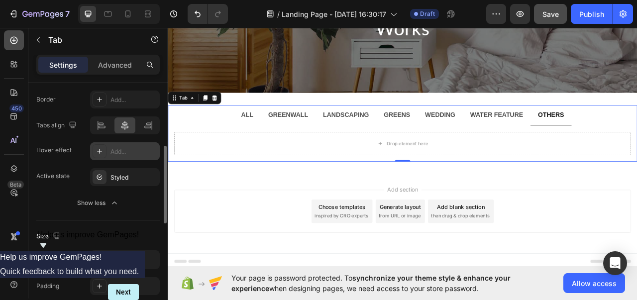
click at [17, 46] on div at bounding box center [14, 40] width 20 height 20
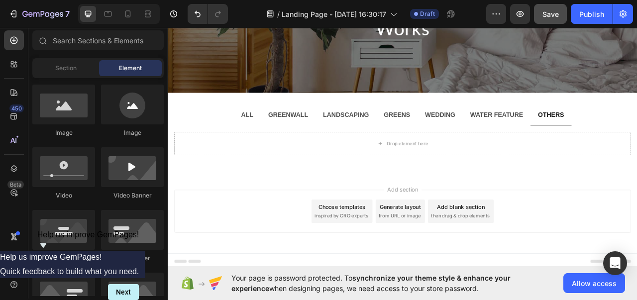
scroll to position [0, 0]
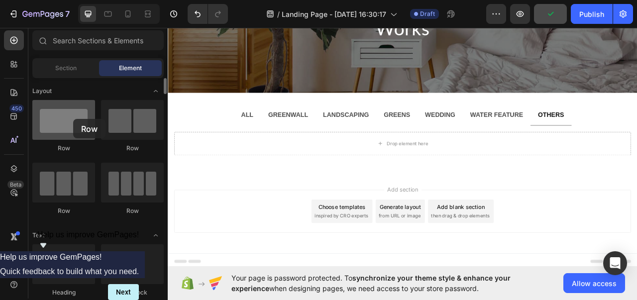
drag, startPoint x: 66, startPoint y: 130, endPoint x: 73, endPoint y: 119, distance: 13.0
click at [73, 119] on div at bounding box center [63, 120] width 63 height 40
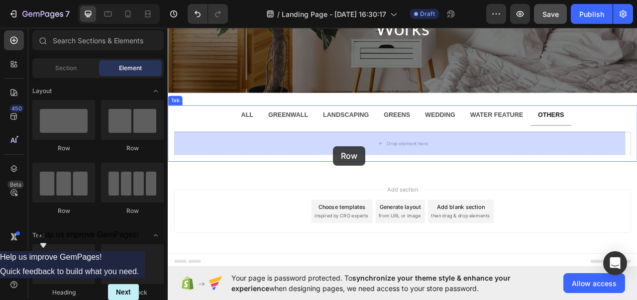
drag, startPoint x: 296, startPoint y: 154, endPoint x: 379, endPoint y: 179, distance: 86.0
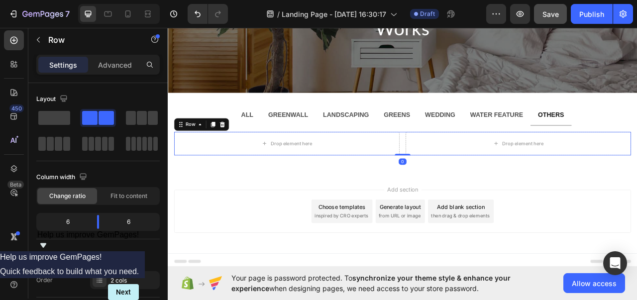
click at [56, 61] on p "Settings" at bounding box center [63, 65] width 28 height 10
click at [17, 32] on div at bounding box center [14, 40] width 20 height 20
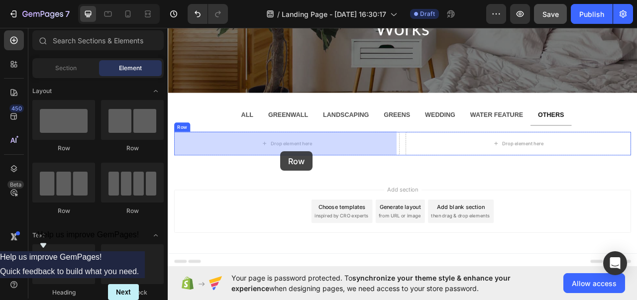
drag, startPoint x: 230, startPoint y: 143, endPoint x: 311, endPoint y: 185, distance: 90.7
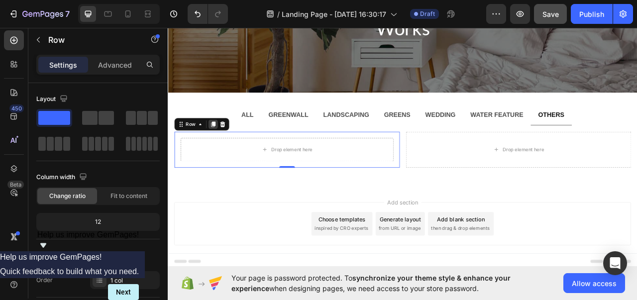
click at [224, 153] on icon at bounding box center [225, 151] width 5 height 7
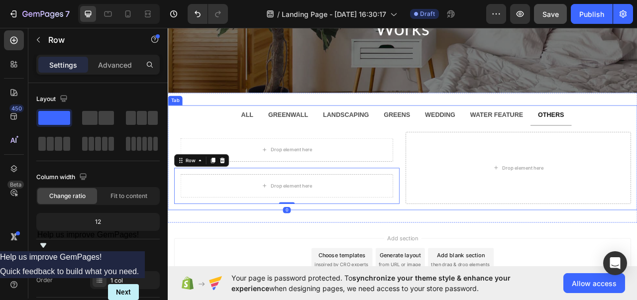
scroll to position [197, 0]
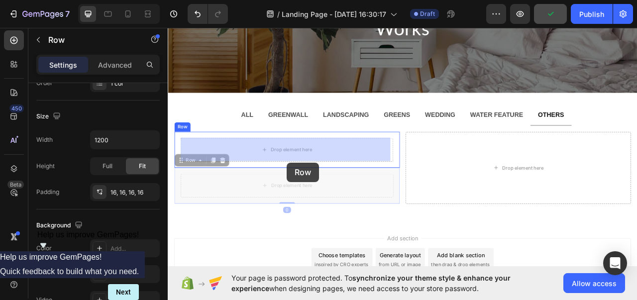
drag, startPoint x: 180, startPoint y: 197, endPoint x: 275, endPoint y: 194, distance: 95.2
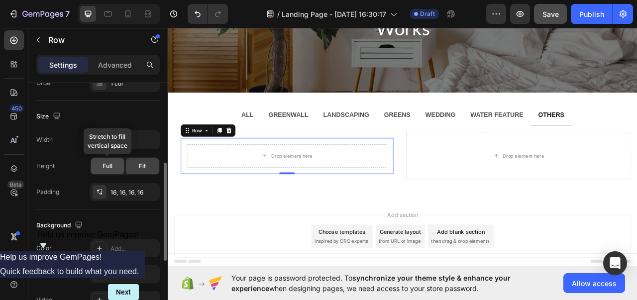
click at [111, 168] on span "Full" at bounding box center [108, 166] width 10 height 9
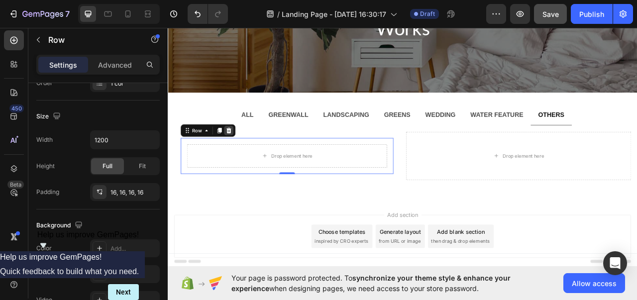
click at [247, 156] on icon at bounding box center [245, 160] width 8 height 8
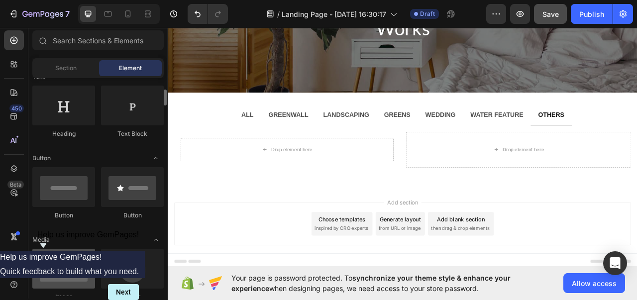
scroll to position [159, 0]
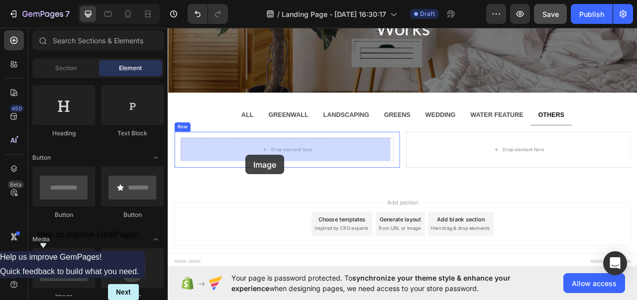
drag, startPoint x: 240, startPoint y: 278, endPoint x: 266, endPoint y: 190, distance: 91.7
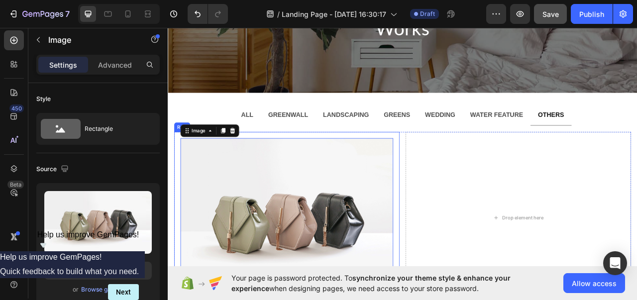
click at [378, 165] on div "Image 0 Row" at bounding box center [319, 270] width 287 height 219
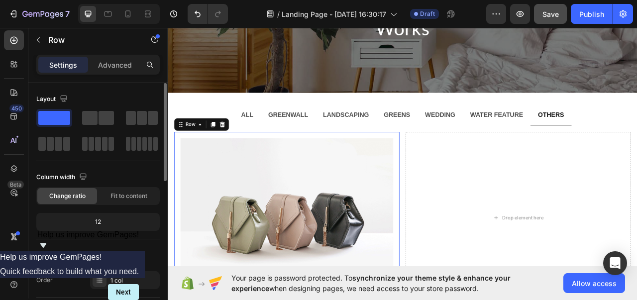
click at [107, 218] on div "12" at bounding box center [98, 222] width 120 height 14
click at [118, 192] on span "Fit to content" at bounding box center [129, 196] width 37 height 9
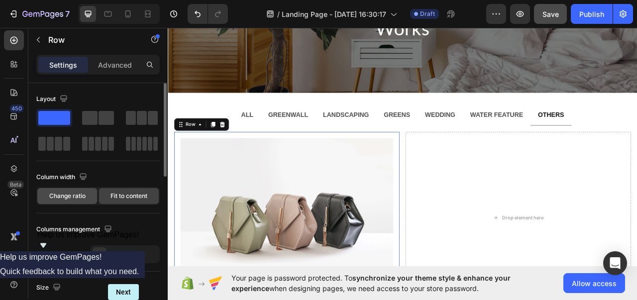
click at [69, 192] on span "Change ratio" at bounding box center [67, 196] width 36 height 9
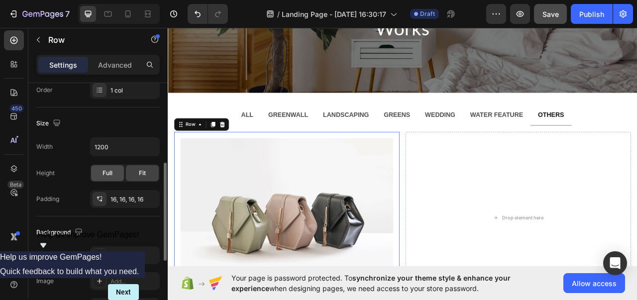
scroll to position [193, 0]
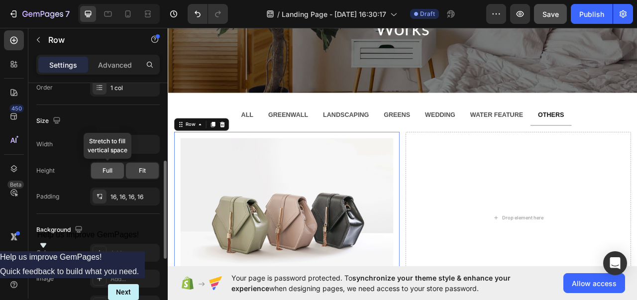
click at [111, 163] on div "Full" at bounding box center [107, 171] width 33 height 16
click at [139, 167] on span "Fit" at bounding box center [142, 170] width 7 height 9
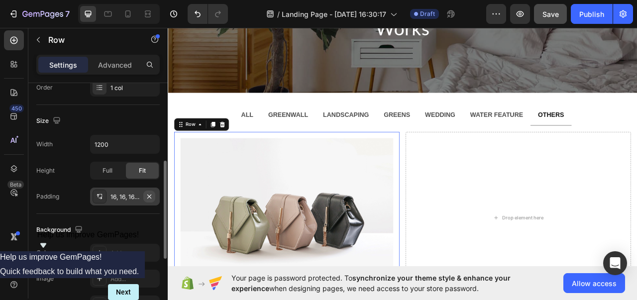
drag, startPoint x: 129, startPoint y: 186, endPoint x: 152, endPoint y: 193, distance: 24.6
click at [152, 193] on div "16, 16, 16, 16" at bounding box center [125, 197] width 70 height 18
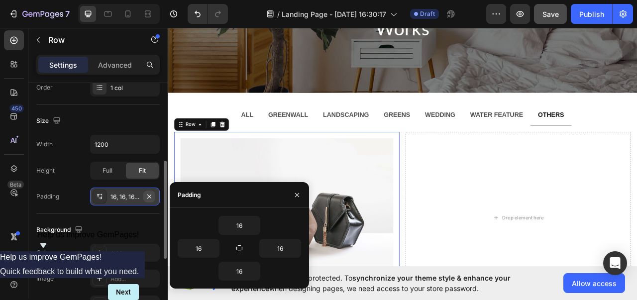
click at [152, 193] on icon "button" at bounding box center [149, 197] width 8 height 8
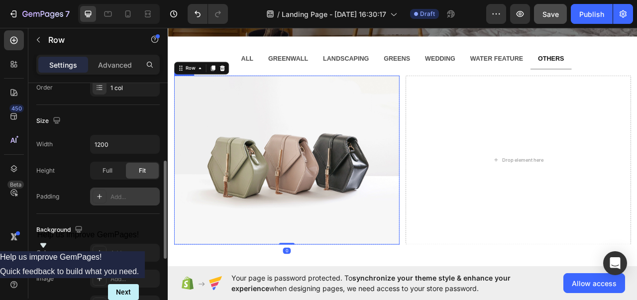
scroll to position [162, 0]
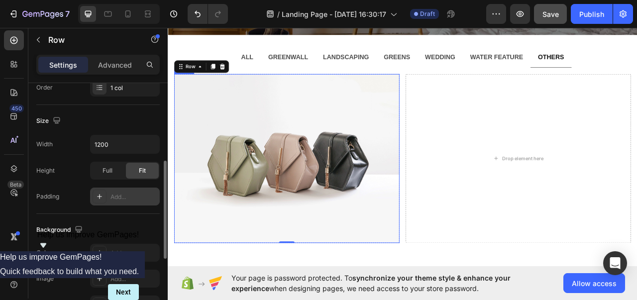
click at [327, 156] on img at bounding box center [319, 195] width 287 height 215
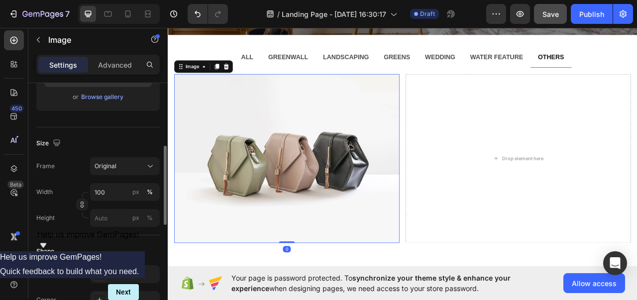
scroll to position [0, 0]
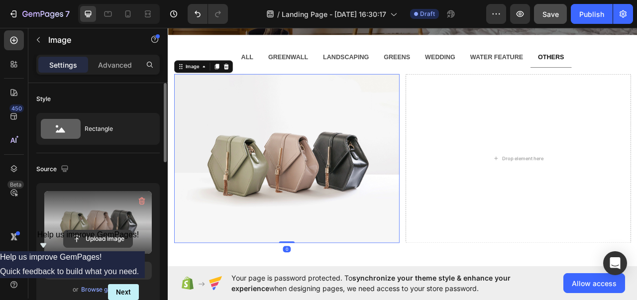
click at [98, 236] on input "file" at bounding box center [98, 239] width 69 height 17
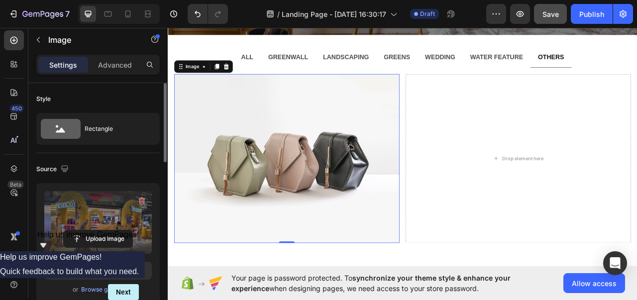
type input "[URL][DOMAIN_NAME]"
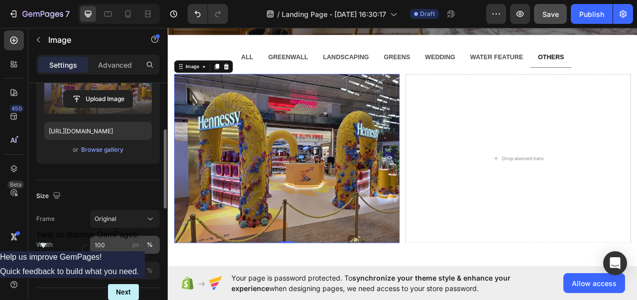
scroll to position [140, 0]
click at [113, 211] on button "Original" at bounding box center [125, 219] width 70 height 18
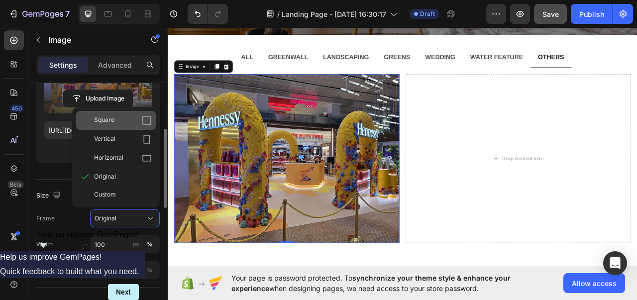
click at [117, 111] on div "Square" at bounding box center [116, 120] width 80 height 19
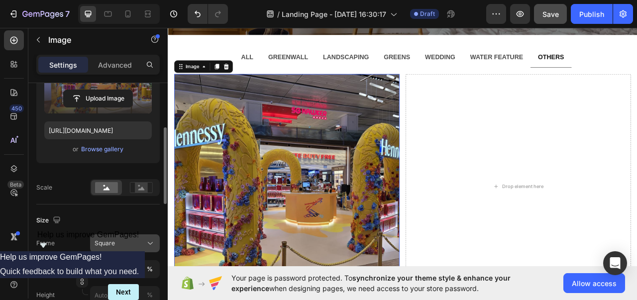
click at [115, 248] on button "Square" at bounding box center [125, 244] width 70 height 18
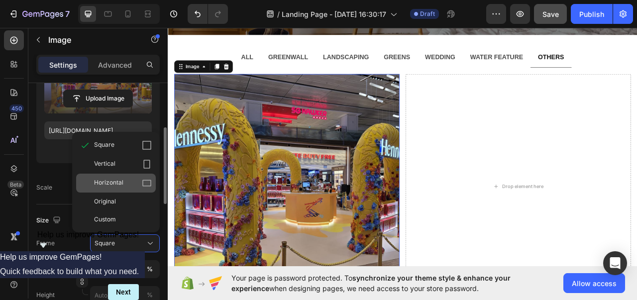
click at [123, 183] on span "Horizontal" at bounding box center [108, 183] width 29 height 10
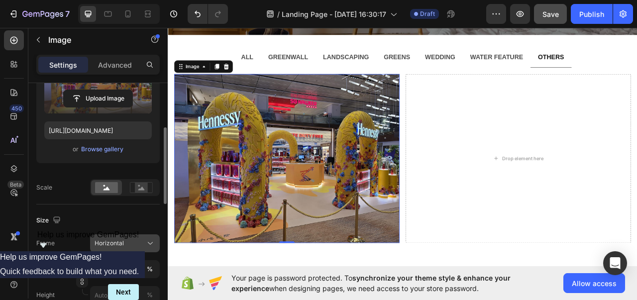
click at [122, 239] on span "Horizontal" at bounding box center [109, 243] width 29 height 9
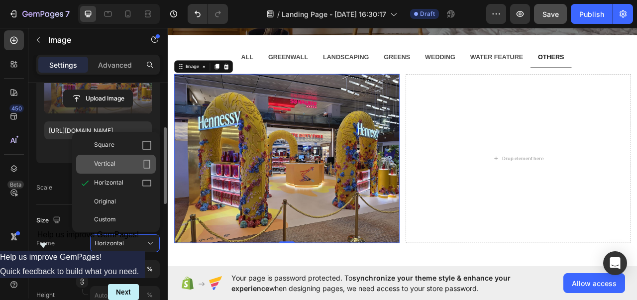
click at [129, 163] on div "Vertical" at bounding box center [123, 164] width 58 height 10
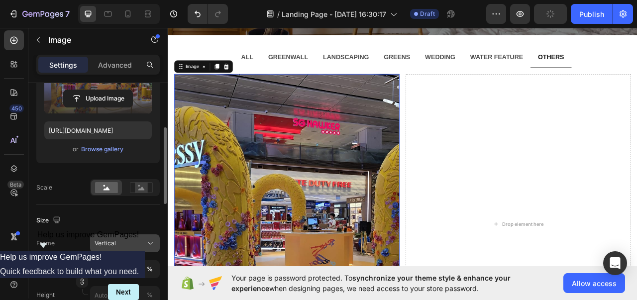
click at [127, 241] on div "Vertical" at bounding box center [119, 243] width 49 height 9
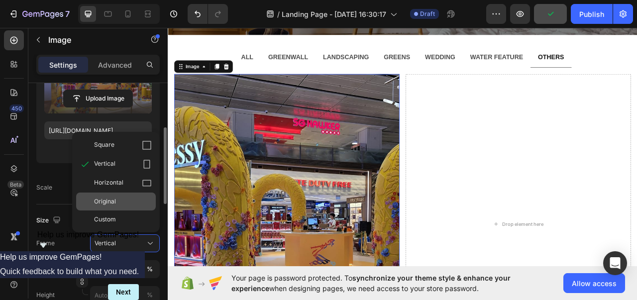
click at [113, 208] on div "Original" at bounding box center [116, 202] width 80 height 18
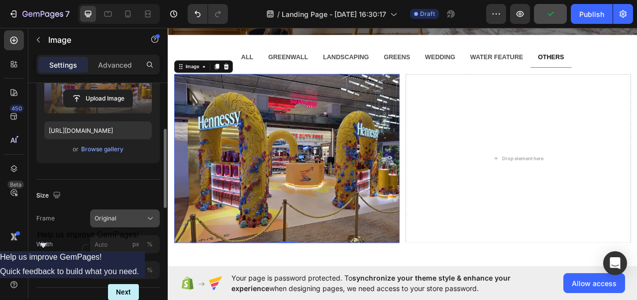
click at [118, 221] on div "Original" at bounding box center [119, 218] width 49 height 9
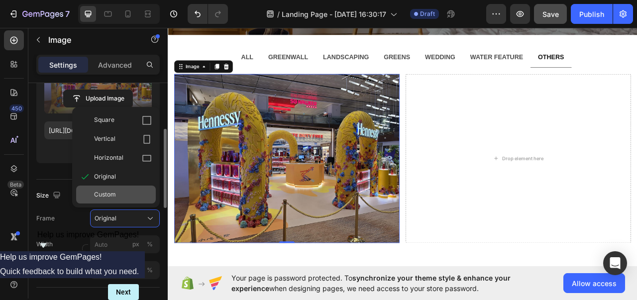
click at [113, 190] on span "Custom" at bounding box center [105, 194] width 22 height 9
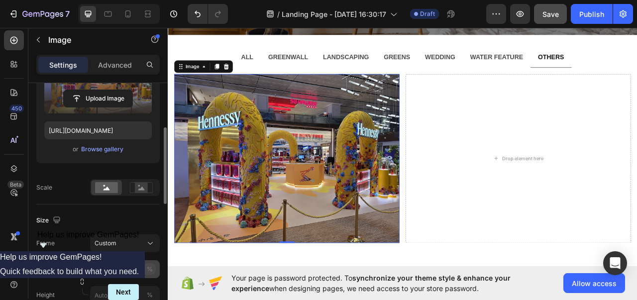
click at [150, 267] on div "Width px % Height px %" at bounding box center [98, 282] width 124 height 44
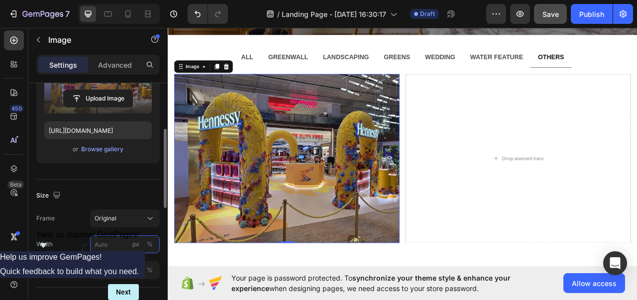
click at [108, 247] on input "px %" at bounding box center [125, 245] width 70 height 18
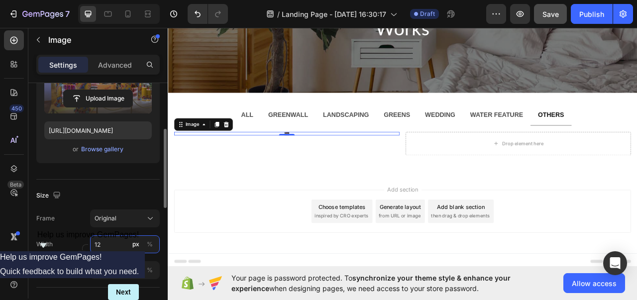
type input "1"
click at [152, 245] on div "%" at bounding box center [150, 244] width 6 height 9
click at [118, 245] on input "4" at bounding box center [125, 245] width 70 height 18
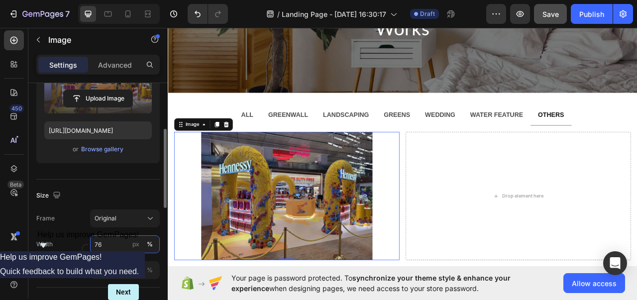
type input "77"
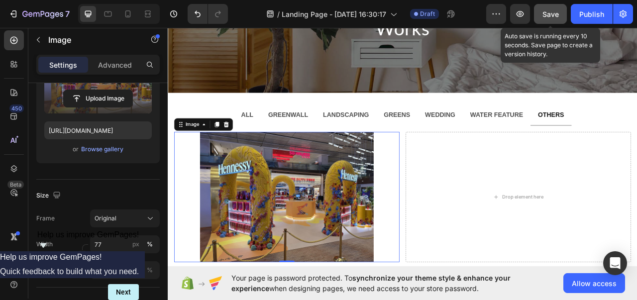
click at [548, 14] on span "Save" at bounding box center [551, 14] width 16 height 8
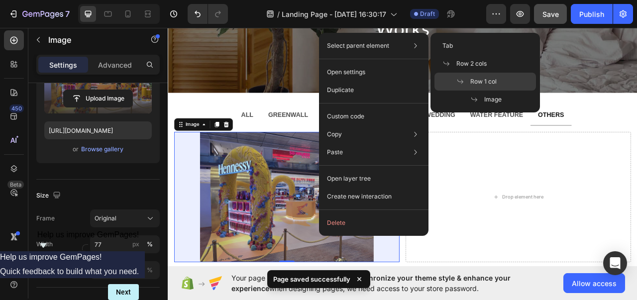
click at [468, 83] on span at bounding box center [464, 82] width 14 height 8
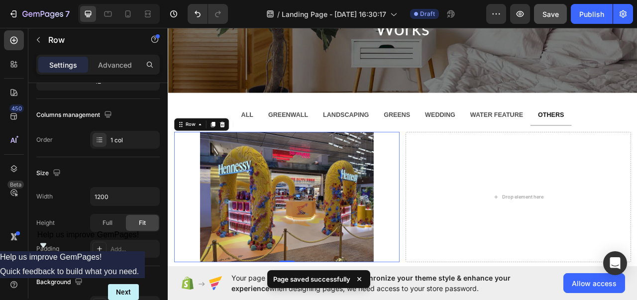
scroll to position [0, 0]
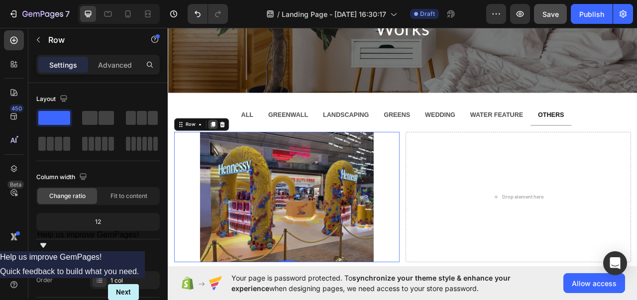
click at [227, 150] on icon at bounding box center [225, 151] width 5 height 7
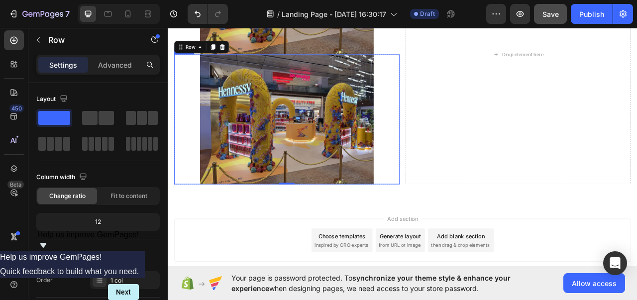
scroll to position [354, 0]
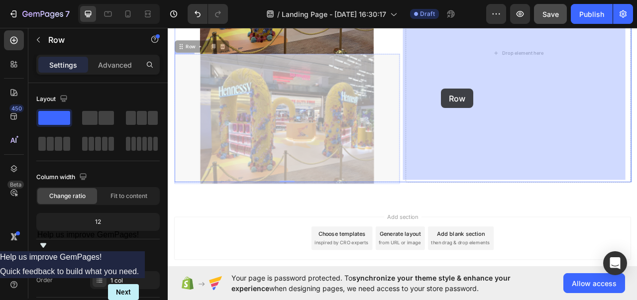
drag, startPoint x: 183, startPoint y: 52, endPoint x: 512, endPoint y: 106, distance: 334.1
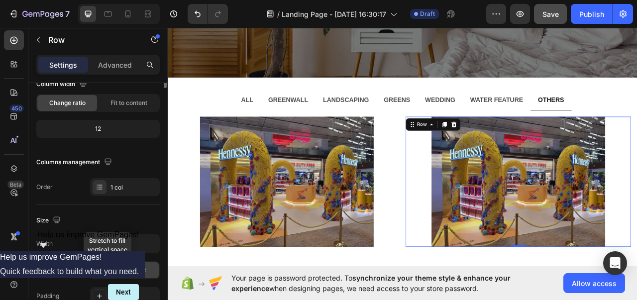
scroll to position [0, 0]
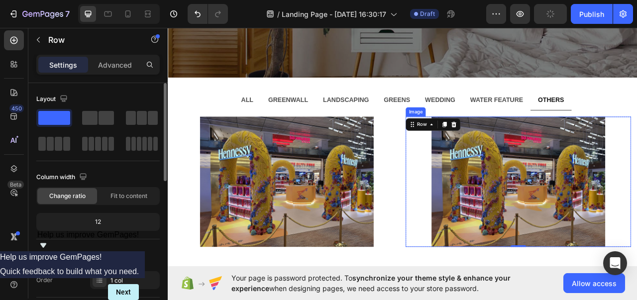
click at [626, 209] on img at bounding box center [614, 225] width 221 height 166
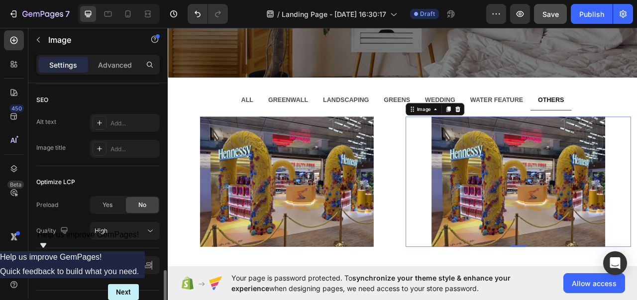
scroll to position [507, 0]
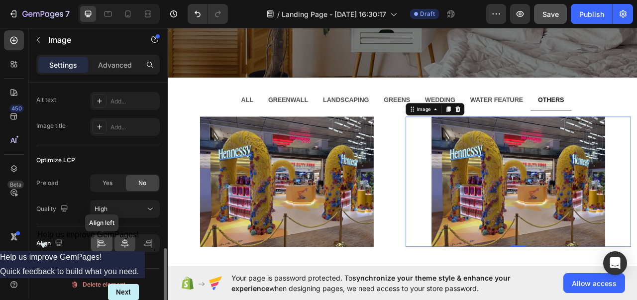
click at [107, 243] on icon at bounding box center [102, 244] width 10 height 10
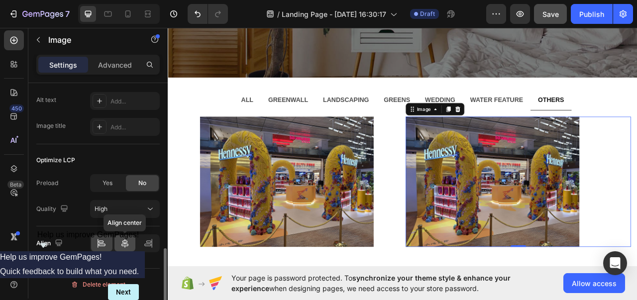
click at [135, 238] on div at bounding box center [125, 244] width 21 height 16
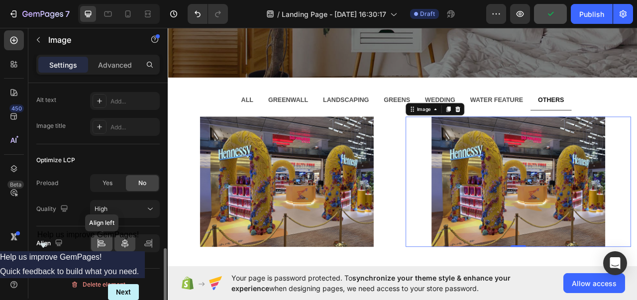
click at [109, 242] on div at bounding box center [101, 244] width 21 height 16
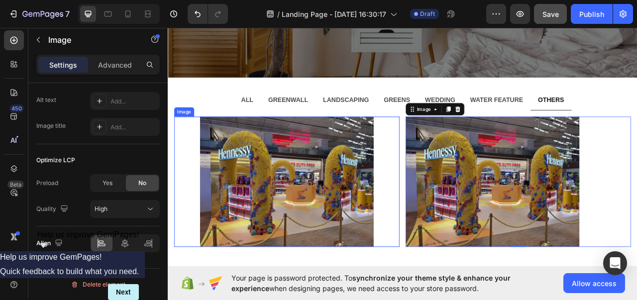
click at [320, 241] on img at bounding box center [319, 225] width 221 height 166
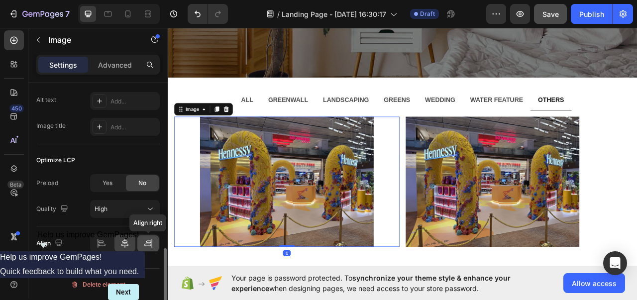
click at [151, 239] on icon at bounding box center [151, 243] width 0 height 9
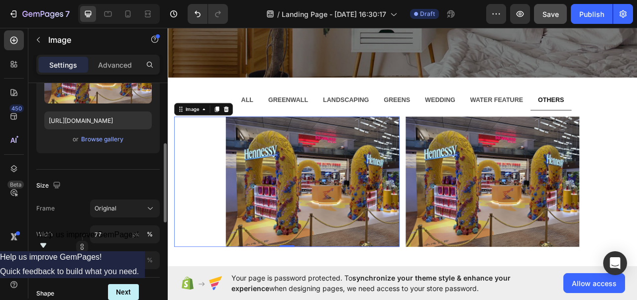
scroll to position [174, 0]
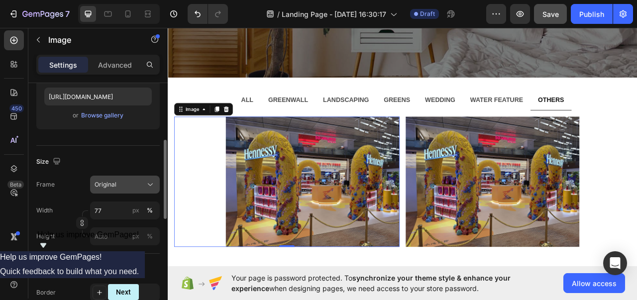
click at [128, 176] on button "Original" at bounding box center [125, 185] width 70 height 18
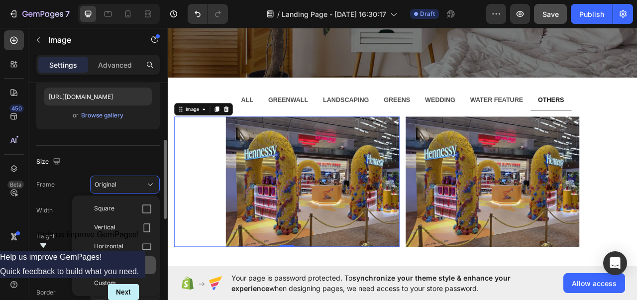
click at [108, 259] on div "Original" at bounding box center [116, 265] width 80 height 18
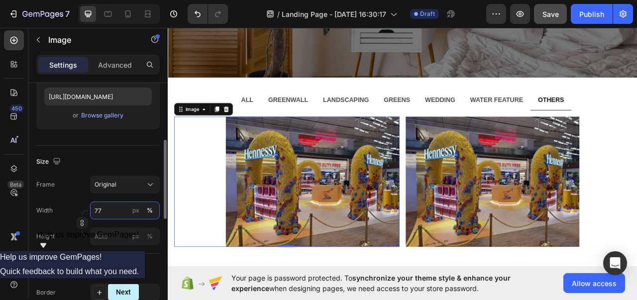
click at [105, 205] on input "77" at bounding box center [125, 211] width 70 height 18
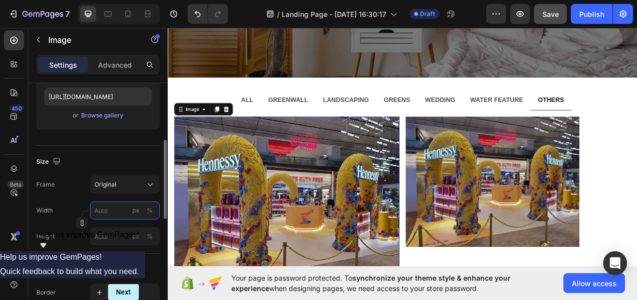
click at [105, 205] on input "px %" at bounding box center [125, 211] width 70 height 18
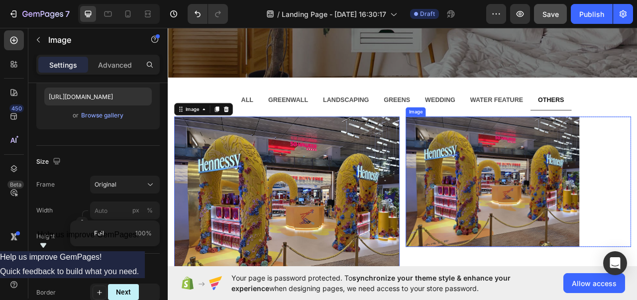
click at [570, 248] on img at bounding box center [581, 225] width 221 height 166
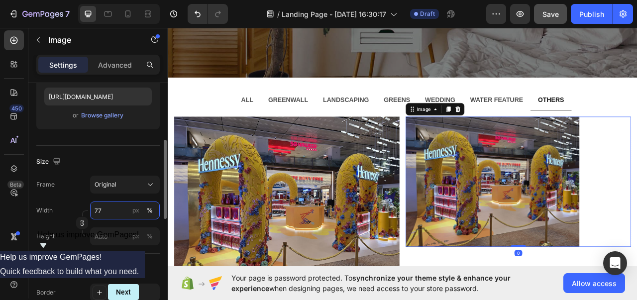
click at [106, 213] on input "77" at bounding box center [125, 211] width 70 height 18
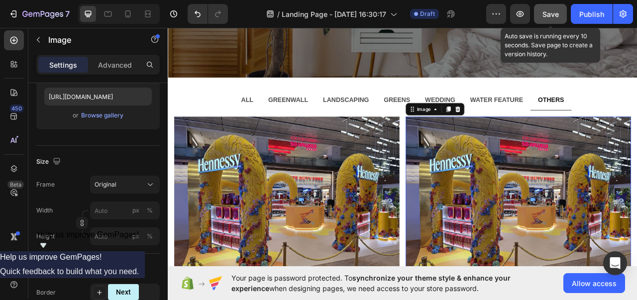
click at [556, 10] on span "Save" at bounding box center [551, 14] width 16 height 8
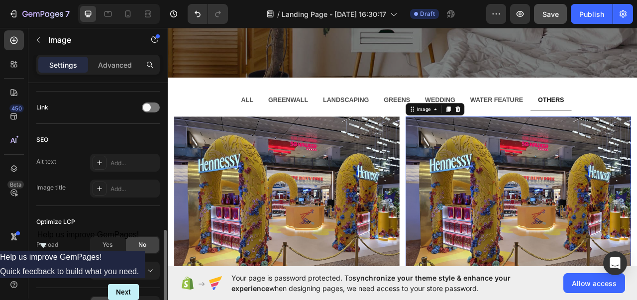
scroll to position [446, 0]
click at [98, 186] on icon at bounding box center [99, 187] width 5 height 5
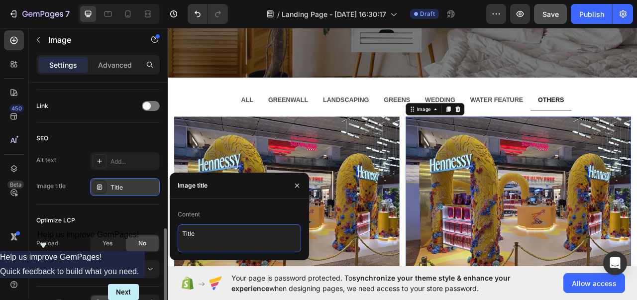
click at [217, 244] on textarea "Title" at bounding box center [240, 239] width 124 height 28
paste textarea "[PERSON_NAME] @ [GEOGRAPHIC_DATA]"
click at [177, 244] on div "Content HENNESSY @ CHANGI AIRPORT" at bounding box center [239, 230] width 139 height 46
type textarea "[PERSON_NAME] @ [GEOGRAPHIC_DATA]"
click at [182, 243] on textarea "[PERSON_NAME] @ [GEOGRAPHIC_DATA]" at bounding box center [240, 239] width 124 height 28
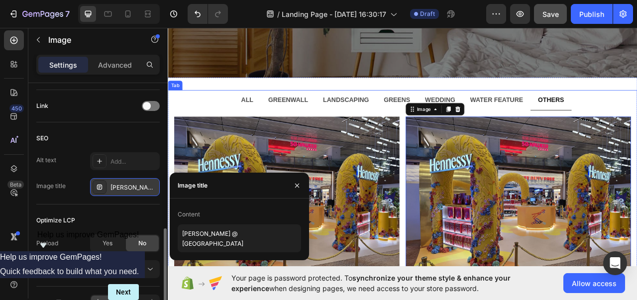
click at [241, 121] on ul "ALL GREENWALL LANDSCAPING GREENS WEDDING WATER FEATURE OTHERS" at bounding box center [467, 121] width 598 height 26
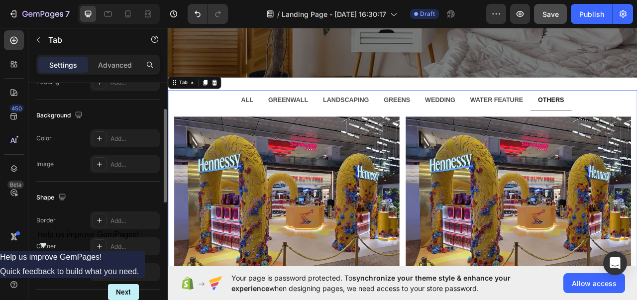
scroll to position [133, 0]
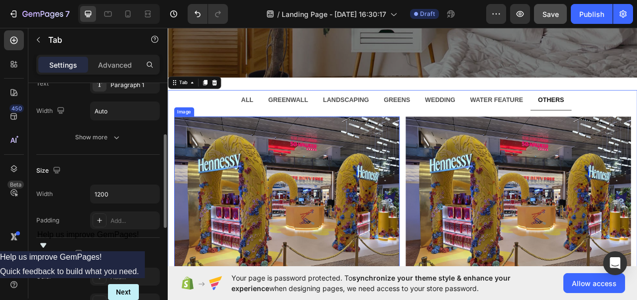
click at [274, 230] on img at bounding box center [319, 249] width 287 height 215
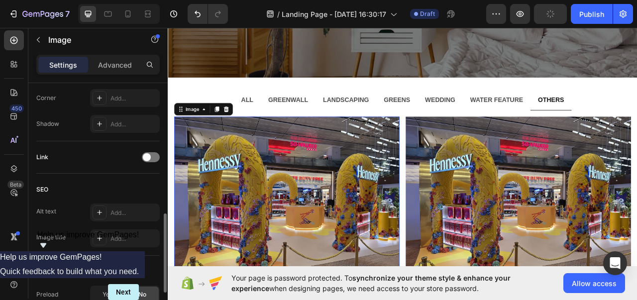
scroll to position [396, 0]
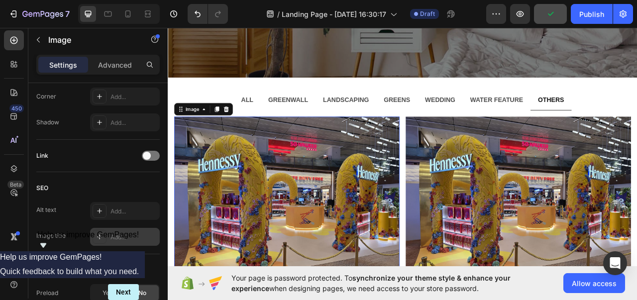
click at [102, 235] on icon at bounding box center [100, 237] width 8 height 8
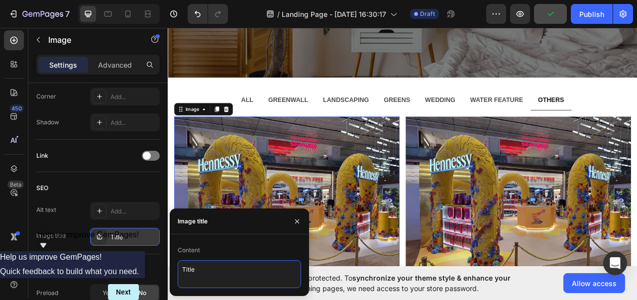
click at [206, 271] on textarea "Title" at bounding box center [240, 274] width 124 height 28
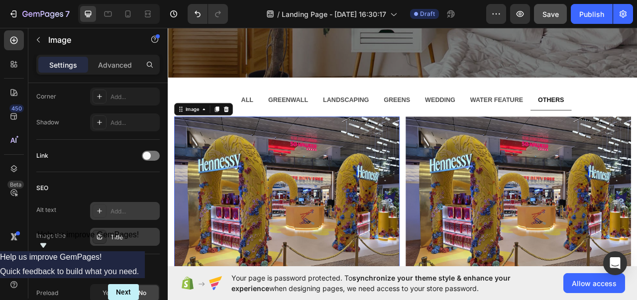
click at [124, 209] on div "Add..." at bounding box center [134, 211] width 47 height 9
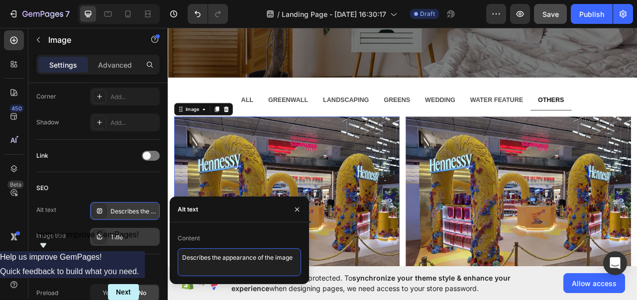
click at [218, 262] on textarea "Describes the appearance of the image" at bounding box center [240, 263] width 124 height 28
paste textarea "[PERSON_NAME] @ [GEOGRAPHIC_DATA]"
click at [181, 265] on textarea "[PERSON_NAME] @ [GEOGRAPHIC_DATA]" at bounding box center [240, 263] width 124 height 28
type textarea "[PERSON_NAME] @ [GEOGRAPHIC_DATA]"
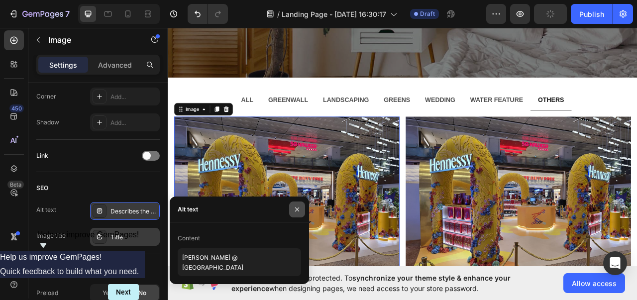
click at [303, 209] on button "button" at bounding box center [297, 210] width 16 height 16
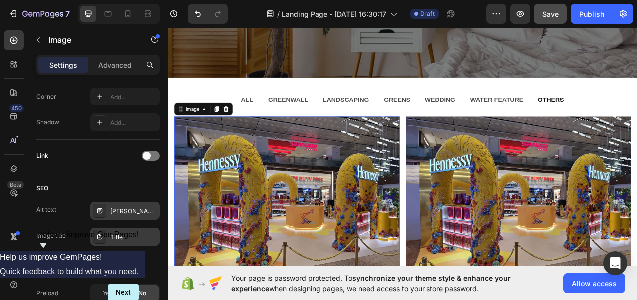
click at [112, 234] on div "Title" at bounding box center [134, 237] width 47 height 9
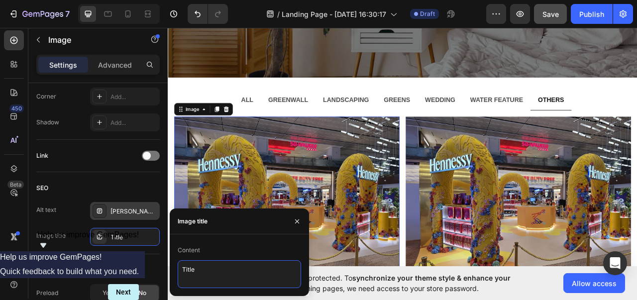
click at [219, 274] on textarea "Title" at bounding box center [240, 274] width 124 height 28
paste textarea "[PERSON_NAME] @ [GEOGRAPHIC_DATA]"
click at [181, 276] on textarea "[PERSON_NAME] @ [GEOGRAPHIC_DATA]" at bounding box center [240, 274] width 124 height 28
type textarea "[PERSON_NAME] @ [GEOGRAPHIC_DATA]"
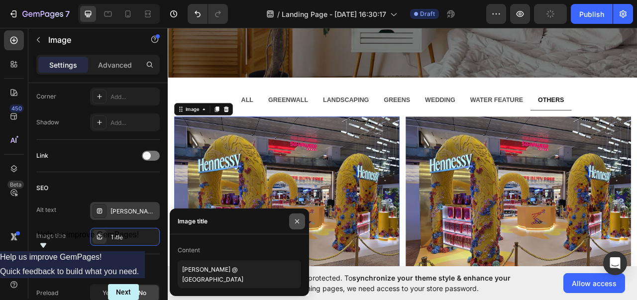
click at [292, 217] on button "button" at bounding box center [297, 222] width 16 height 16
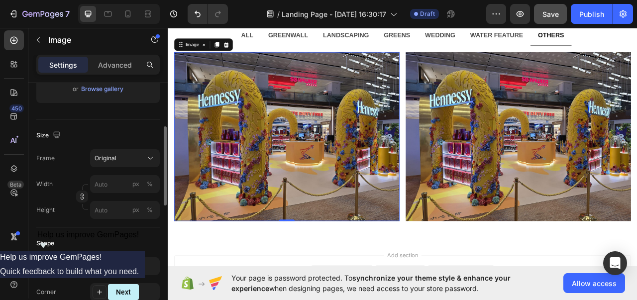
scroll to position [180, 0]
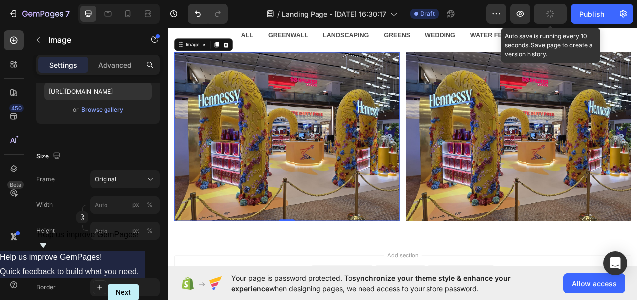
click at [558, 17] on button "button" at bounding box center [550, 14] width 33 height 20
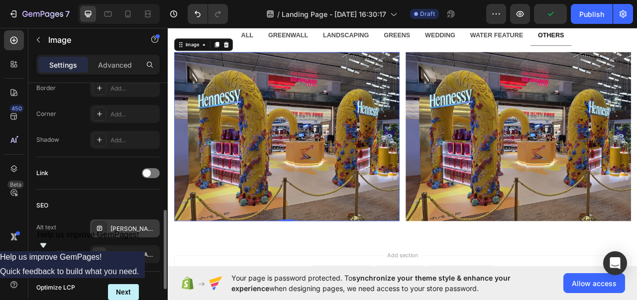
scroll to position [381, 0]
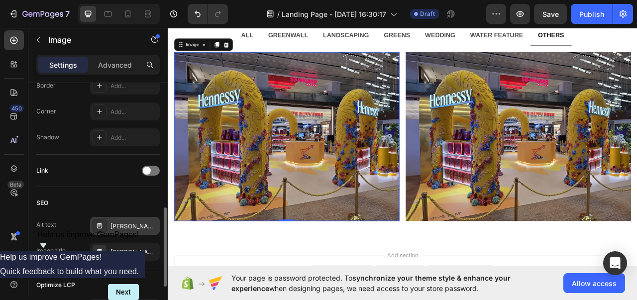
click at [110, 219] on div "[PERSON_NAME] @ [GEOGRAPHIC_DATA]" at bounding box center [125, 226] width 70 height 18
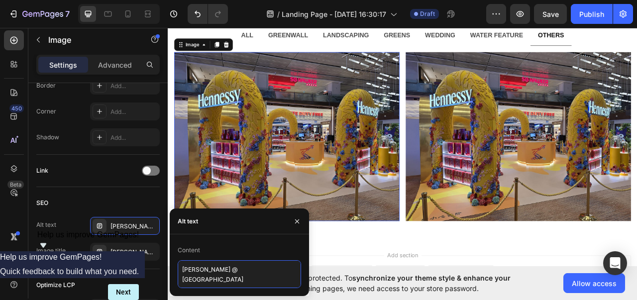
click at [285, 263] on textarea "[PERSON_NAME] @ [GEOGRAPHIC_DATA]" at bounding box center [240, 274] width 124 height 28
click at [299, 218] on icon "button" at bounding box center [297, 222] width 8 height 8
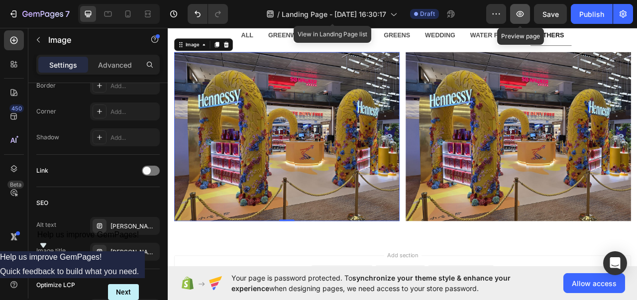
click at [515, 12] on button "button" at bounding box center [520, 14] width 20 height 20
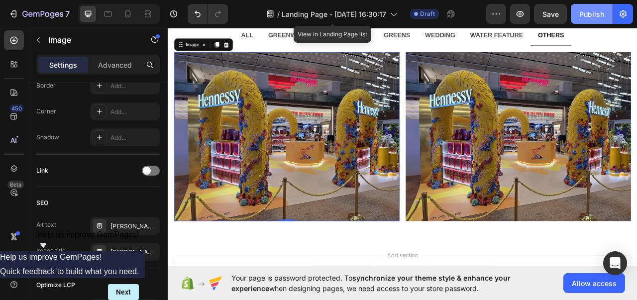
click at [596, 12] on div "Publish" at bounding box center [592, 14] width 25 height 10
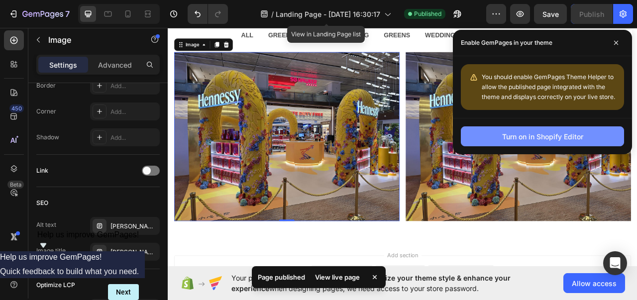
click at [579, 135] on div "Turn on in Shopify Editor" at bounding box center [543, 136] width 81 height 10
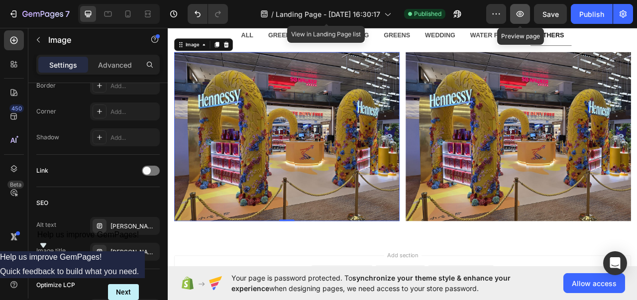
click at [517, 10] on icon "button" at bounding box center [520, 14] width 10 height 10
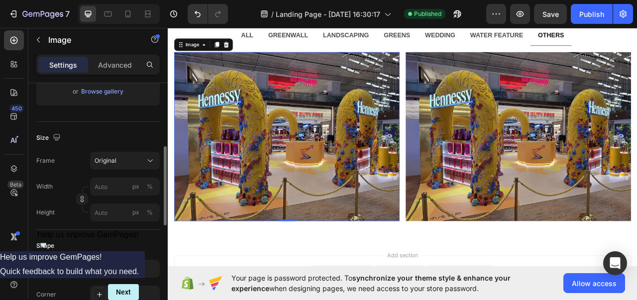
scroll to position [197, 0]
click at [125, 157] on div "Original" at bounding box center [125, 162] width 61 height 10
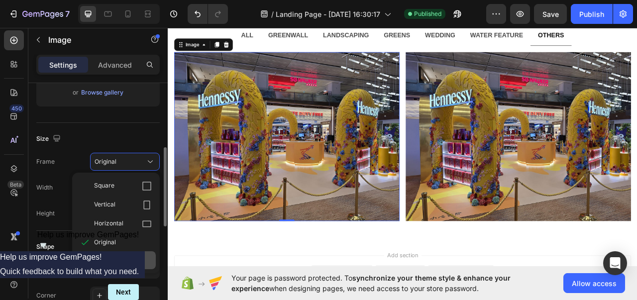
click at [111, 253] on div "Custom" at bounding box center [116, 261] width 80 height 18
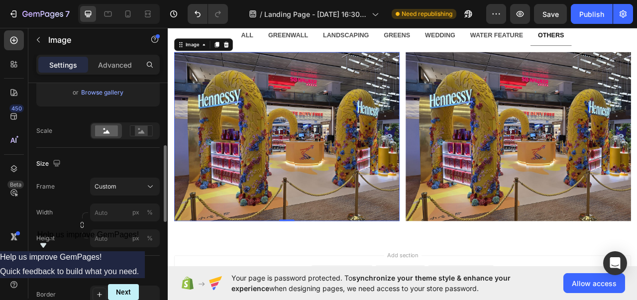
click at [314, 168] on img at bounding box center [319, 167] width 287 height 215
click at [108, 207] on input "px %" at bounding box center [125, 213] width 70 height 18
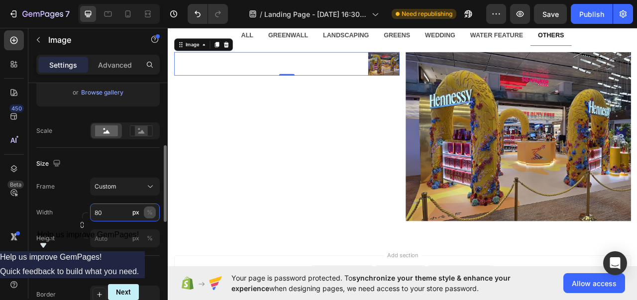
type input "80"
click at [146, 213] on button "%" at bounding box center [150, 213] width 12 height 12
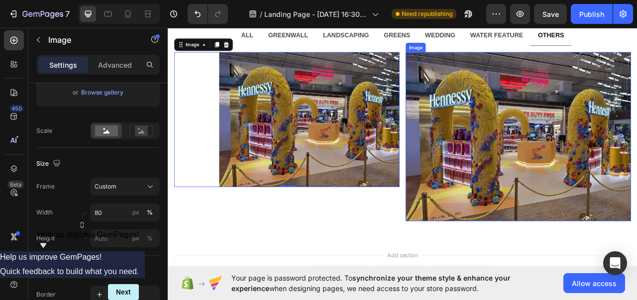
click at [573, 167] on img at bounding box center [614, 167] width 287 height 215
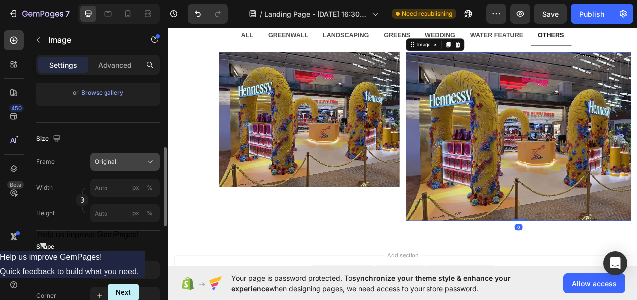
click at [117, 160] on div "Original" at bounding box center [119, 161] width 49 height 9
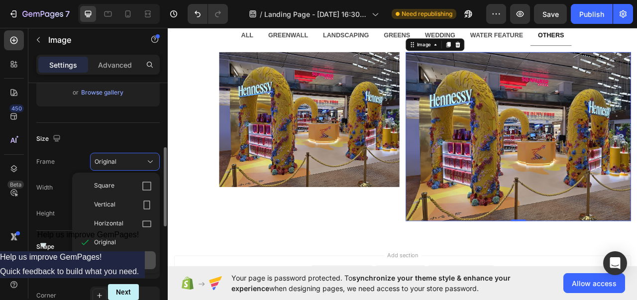
click at [108, 254] on div "Custom" at bounding box center [116, 261] width 80 height 18
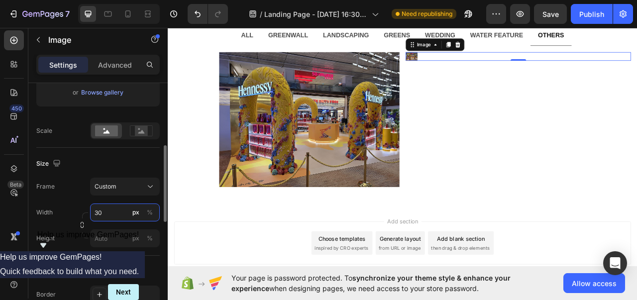
type input "3"
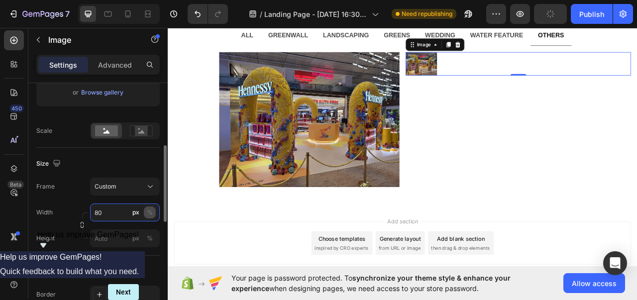
type input "80"
click at [152, 209] on div "%" at bounding box center [150, 212] width 6 height 9
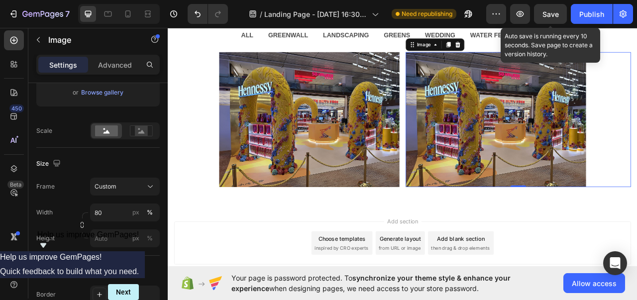
click at [548, 11] on span "Save" at bounding box center [551, 14] width 16 height 8
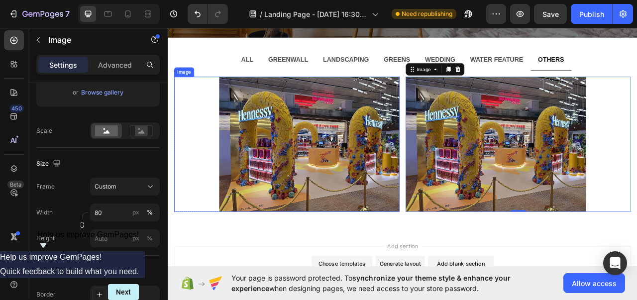
scroll to position [158, 0]
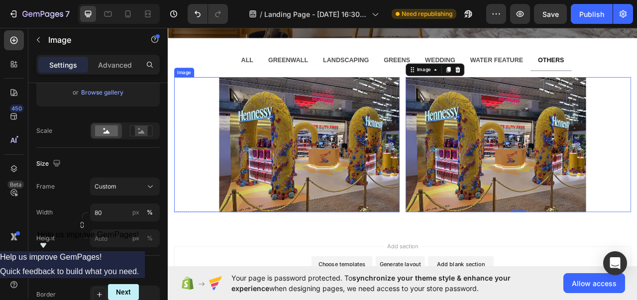
click at [194, 121] on div at bounding box center [319, 178] width 287 height 172
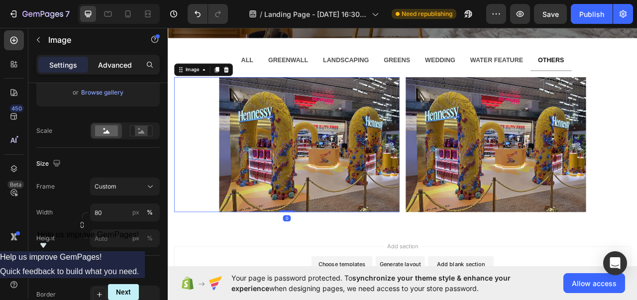
click at [120, 60] on p "Advanced" at bounding box center [115, 65] width 34 height 10
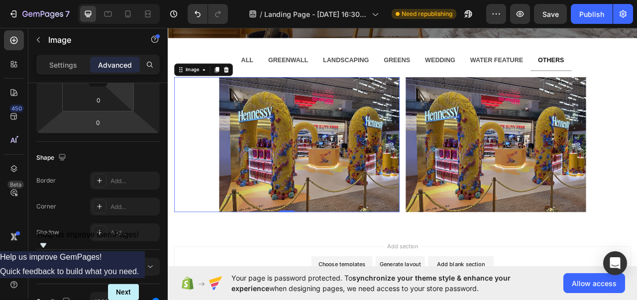
scroll to position [0, 0]
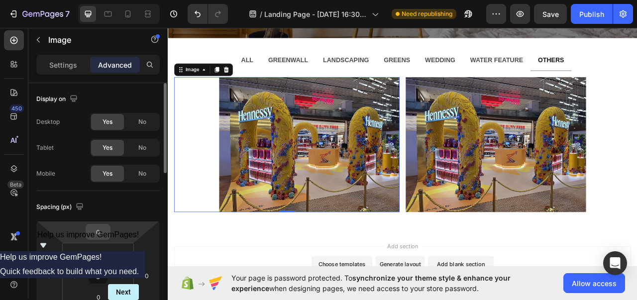
click at [102, 228] on input "0" at bounding box center [98, 232] width 20 height 15
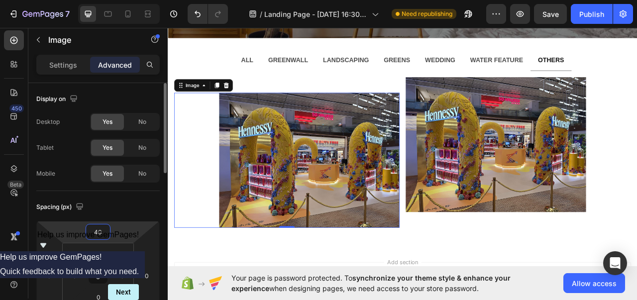
type input "4"
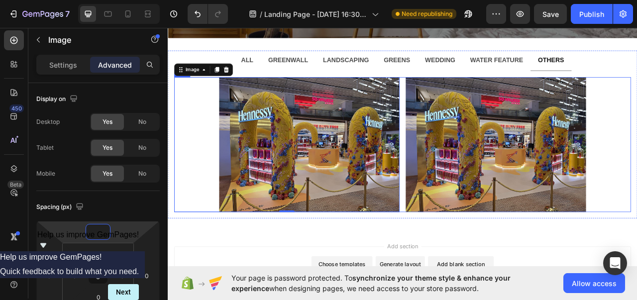
click at [463, 112] on div "Image 0 Row Image Row Row" at bounding box center [467, 178] width 582 height 172
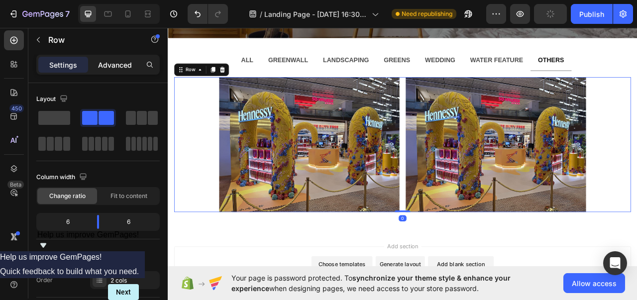
click at [115, 62] on p "Advanced" at bounding box center [115, 65] width 34 height 10
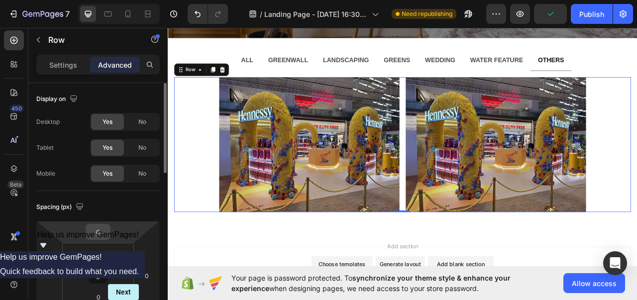
click at [99, 235] on input "0" at bounding box center [98, 232] width 20 height 15
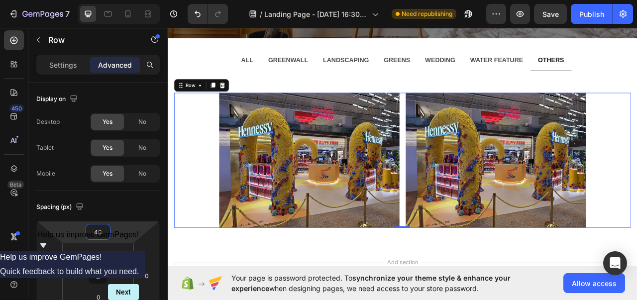
type input "40"
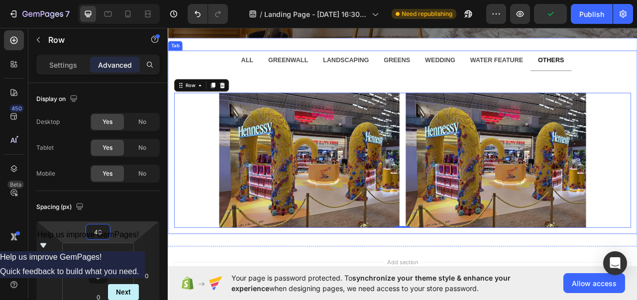
click at [582, 66] on strong "WATER FEATURE" at bounding box center [586, 70] width 67 height 8
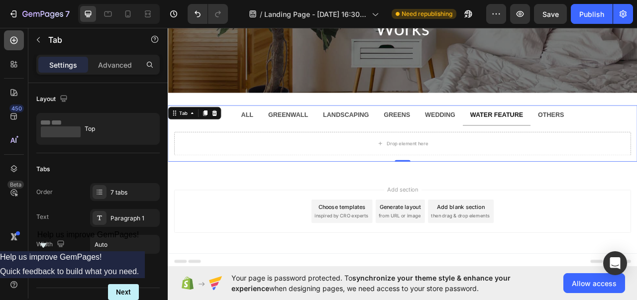
click at [14, 47] on div at bounding box center [14, 40] width 20 height 20
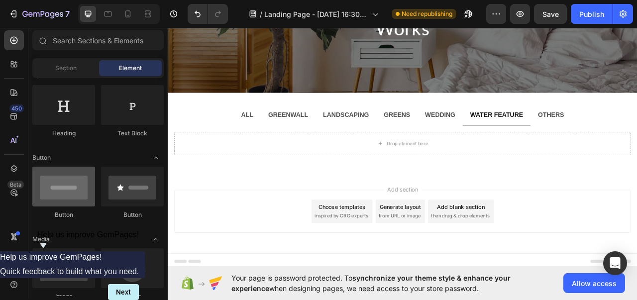
scroll to position [0, 0]
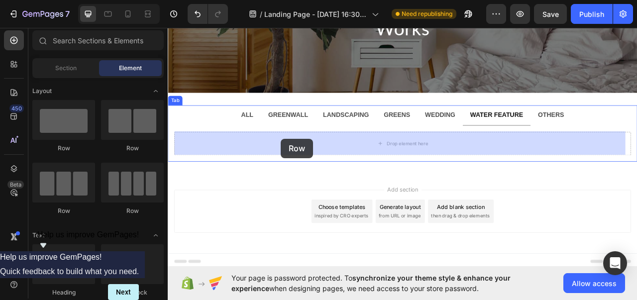
drag, startPoint x: 319, startPoint y: 157, endPoint x: 312, endPoint y: 170, distance: 14.5
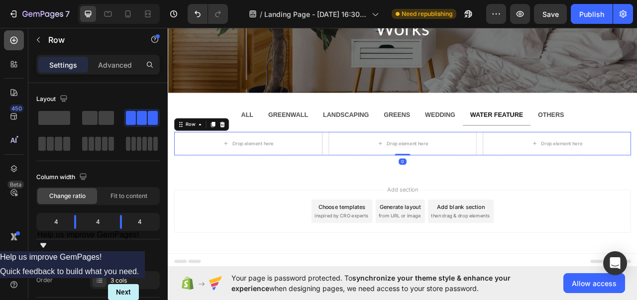
click at [13, 35] on icon at bounding box center [14, 40] width 10 height 10
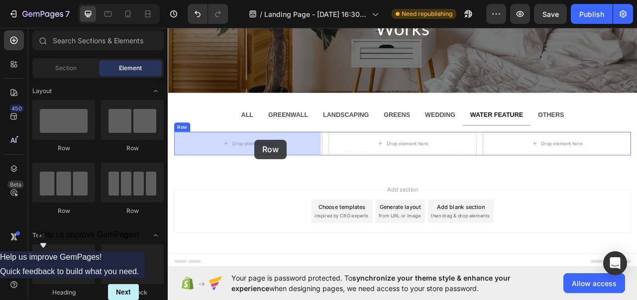
drag, startPoint x: 216, startPoint y: 157, endPoint x: 278, endPoint y: 171, distance: 64.3
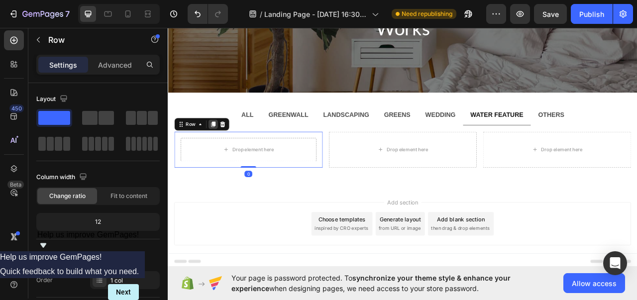
click at [223, 150] on icon at bounding box center [225, 151] width 5 height 7
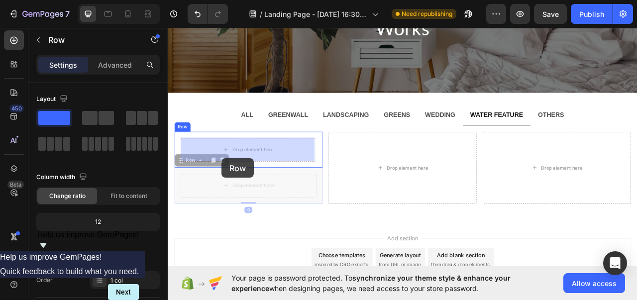
drag, startPoint x: 186, startPoint y: 196, endPoint x: 235, endPoint y: 195, distance: 49.3
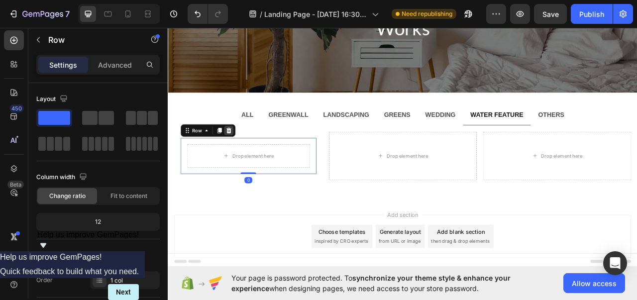
click at [247, 162] on icon at bounding box center [245, 160] width 8 height 8
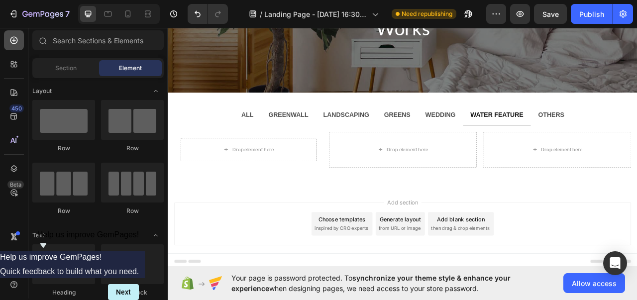
click at [14, 42] on icon at bounding box center [14, 40] width 10 height 10
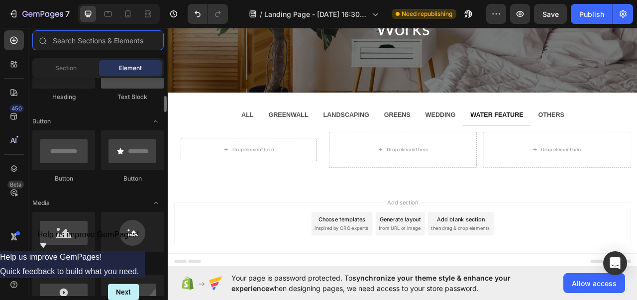
scroll to position [200, 0]
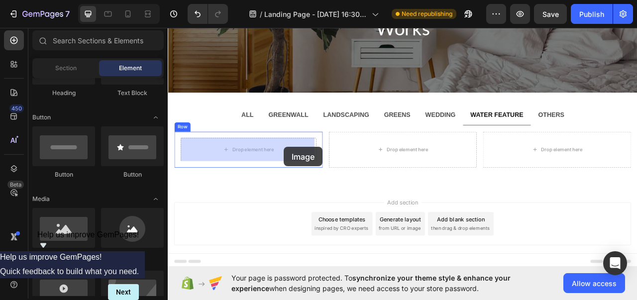
drag, startPoint x: 237, startPoint y: 261, endPoint x: 315, endPoint y: 180, distance: 113.1
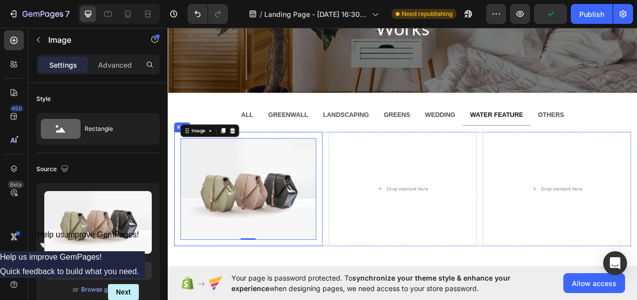
click at [326, 164] on div "Image 0 Row" at bounding box center [270, 233] width 189 height 145
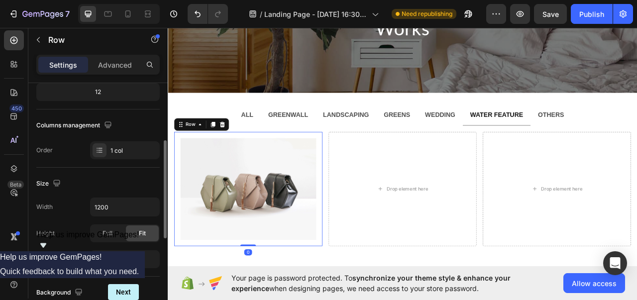
scroll to position [133, 0]
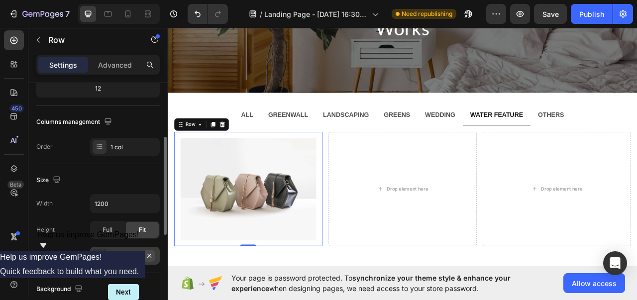
click at [154, 254] on button "button" at bounding box center [149, 256] width 12 height 12
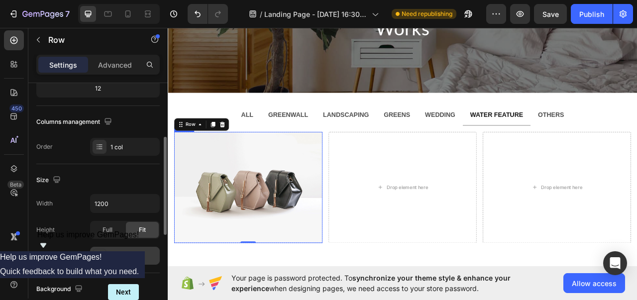
click at [250, 268] on img at bounding box center [270, 231] width 189 height 141
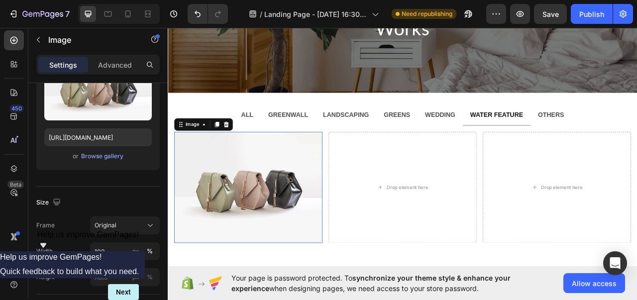
scroll to position [0, 0]
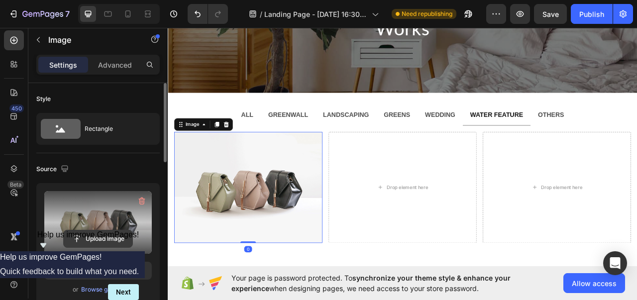
click at [99, 231] on input "file" at bounding box center [98, 239] width 69 height 17
click at [97, 231] on input "file" at bounding box center [98, 239] width 69 height 17
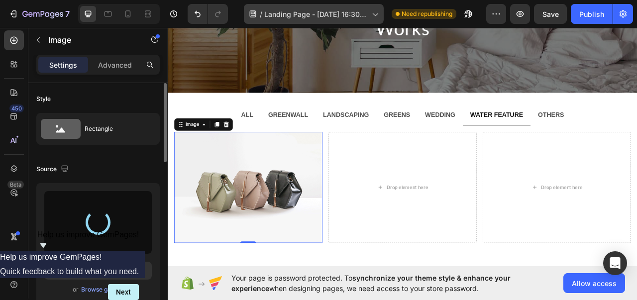
type input "https://cdn.shopify.com/s/files/1/0694/8434/7481/files/gempages_586413026328969…"
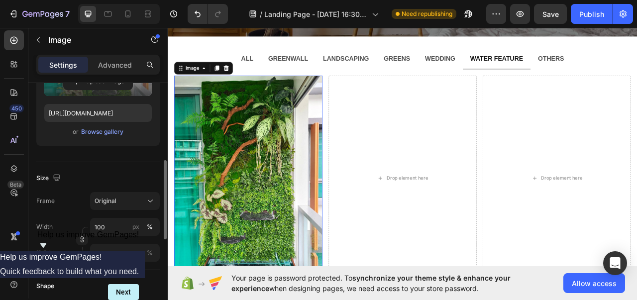
scroll to position [178, 0]
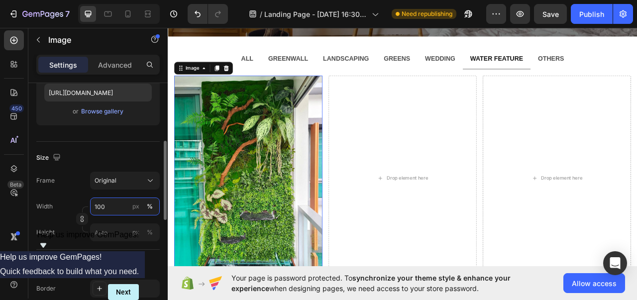
click at [101, 210] on input "100" at bounding box center [125, 207] width 70 height 18
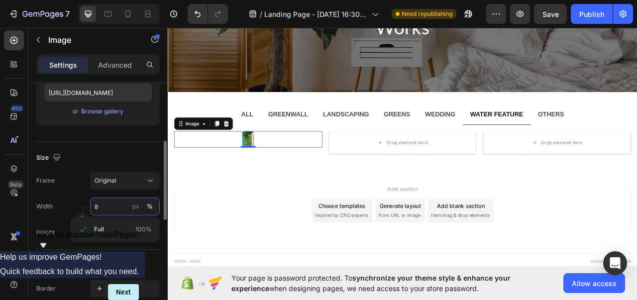
scroll to position [89, 0]
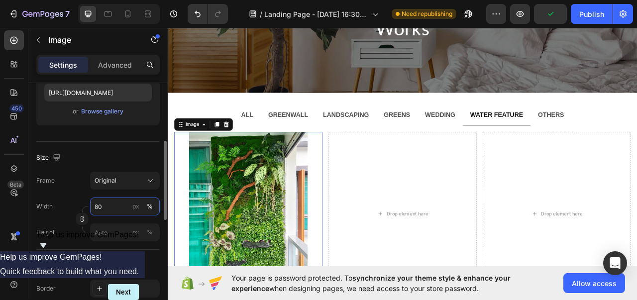
type input "80"
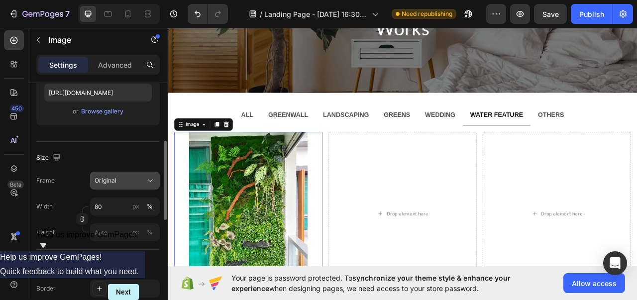
click at [124, 186] on button "Original" at bounding box center [125, 181] width 70 height 18
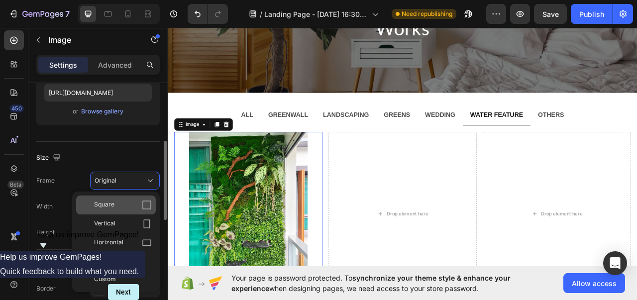
click at [115, 201] on div "Square" at bounding box center [123, 205] width 58 height 10
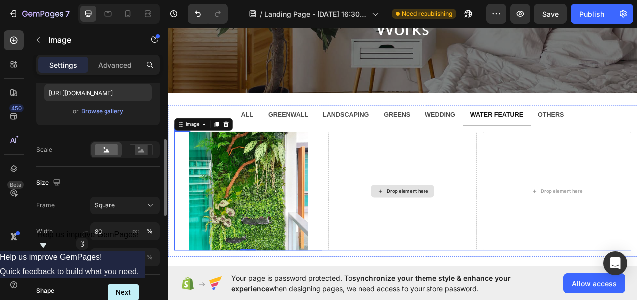
click at [417, 242] on div "Drop element here" at bounding box center [467, 236] width 189 height 151
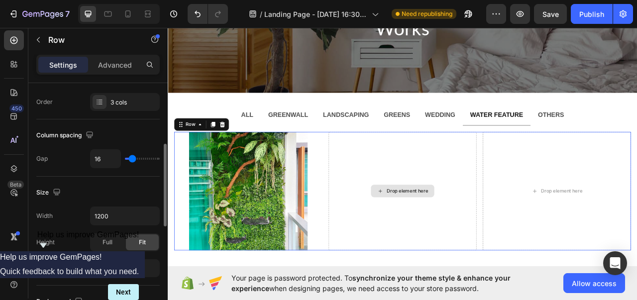
scroll to position [0, 0]
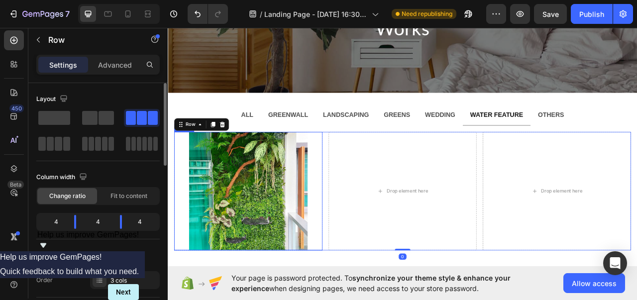
click at [280, 209] on img at bounding box center [270, 236] width 151 height 151
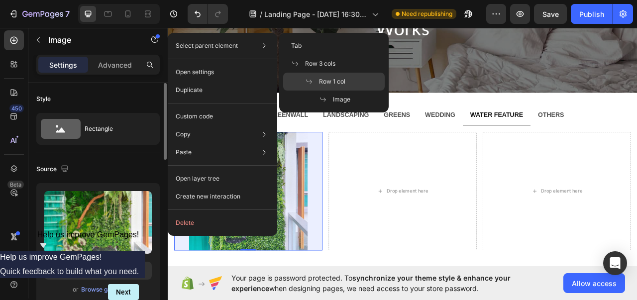
click at [311, 78] on icon at bounding box center [309, 82] width 8 height 8
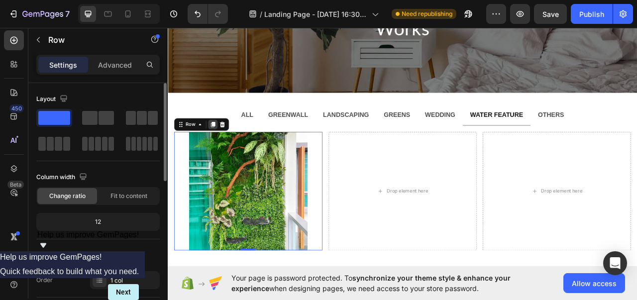
click at [229, 146] on div at bounding box center [225, 152] width 12 height 12
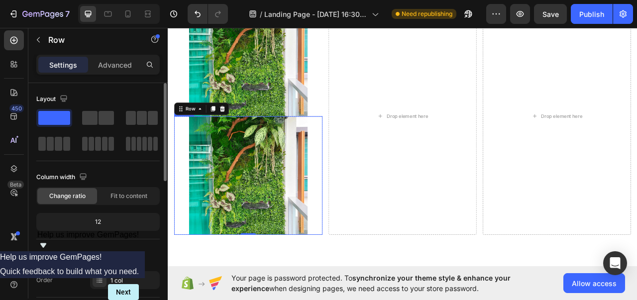
scroll to position [255, 0]
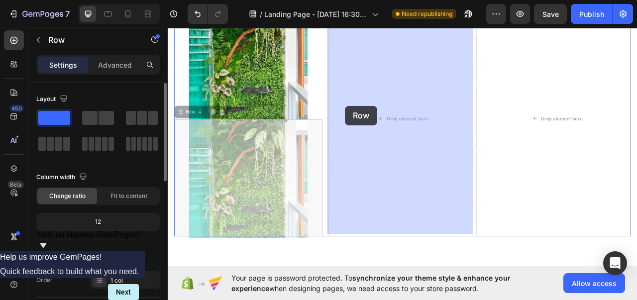
drag, startPoint x: 183, startPoint y: 129, endPoint x: 391, endPoint y: 128, distance: 208.2
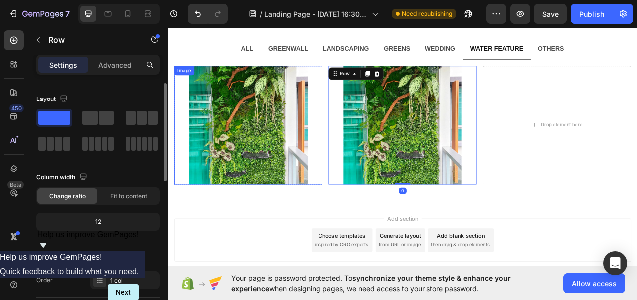
scroll to position [163, 0]
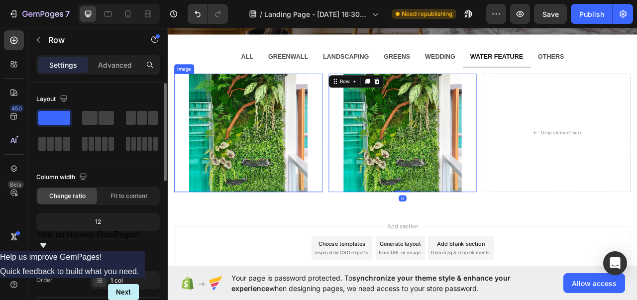
click at [247, 154] on img at bounding box center [270, 162] width 151 height 151
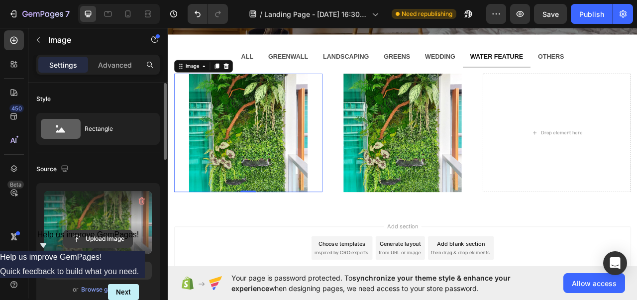
click at [95, 231] on input "file" at bounding box center [98, 239] width 69 height 17
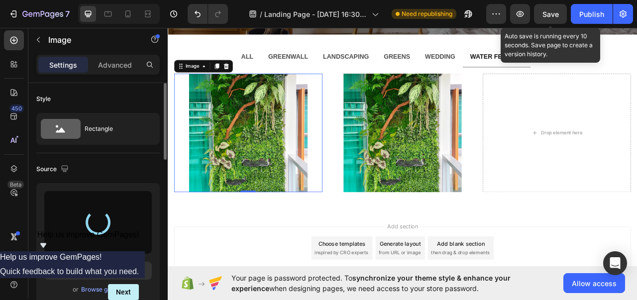
type input "[URL][DOMAIN_NAME]"
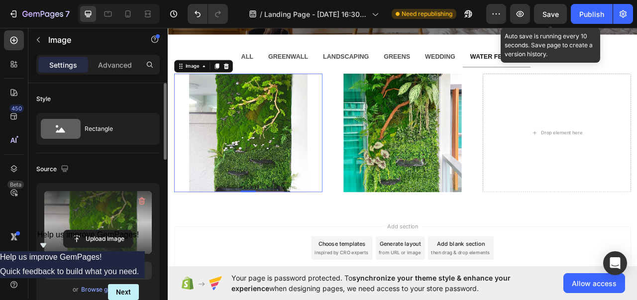
click at [546, 18] on div "Save" at bounding box center [551, 14] width 16 height 10
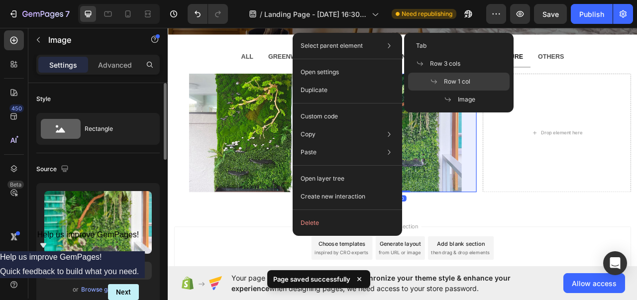
click at [449, 77] on span "Row 1 col" at bounding box center [457, 81] width 26 height 9
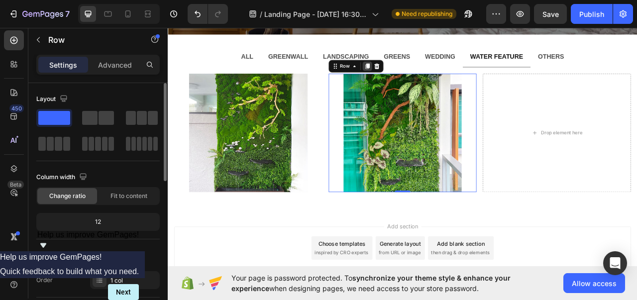
click at [419, 77] on icon at bounding box center [421, 77] width 5 height 7
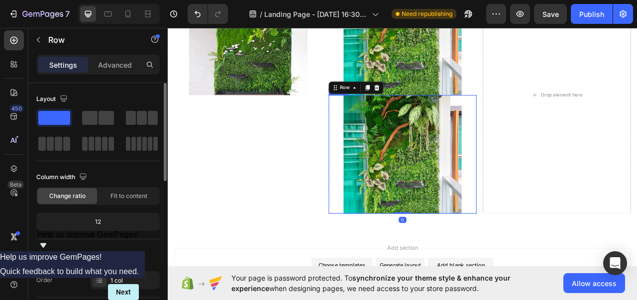
scroll to position [286, 0]
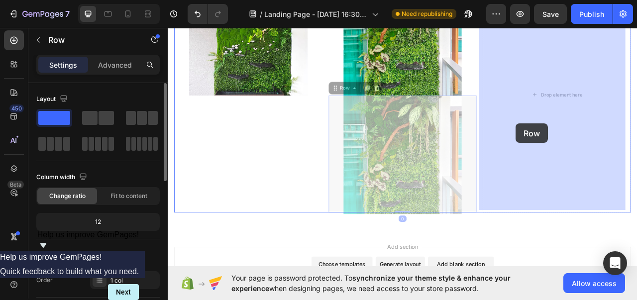
drag, startPoint x: 378, startPoint y: 96, endPoint x: 611, endPoint y: 150, distance: 239.8
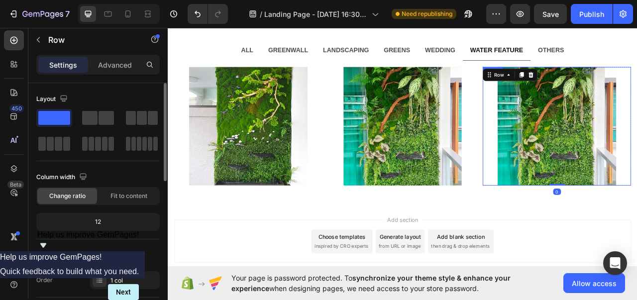
scroll to position [150, 0]
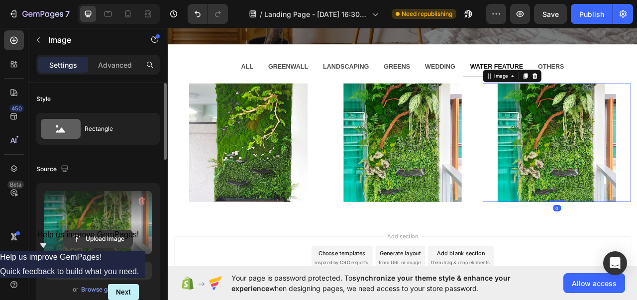
click at [99, 233] on input "file" at bounding box center [98, 239] width 69 height 17
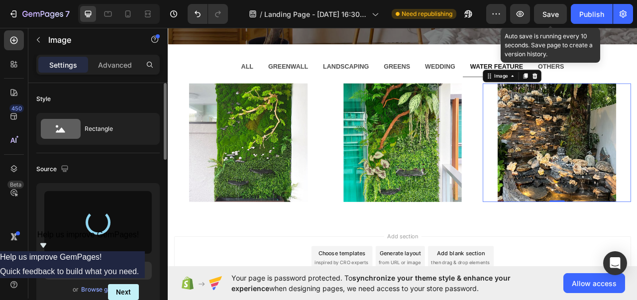
type input "https://cdn.shopify.com/s/files/1/0694/8434/7481/files/gempages_586413026328969…"
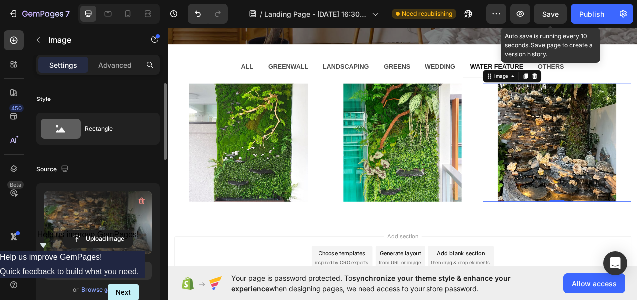
click at [550, 14] on span "Save" at bounding box center [551, 14] width 16 height 8
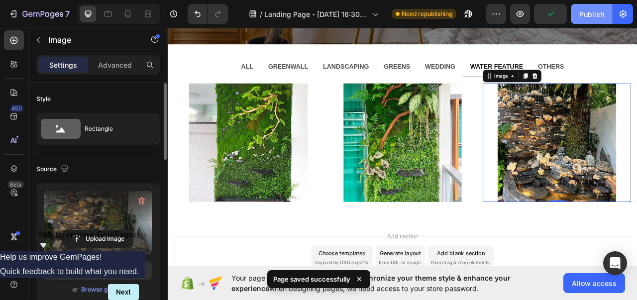
click at [595, 14] on div "Publish" at bounding box center [592, 14] width 25 height 10
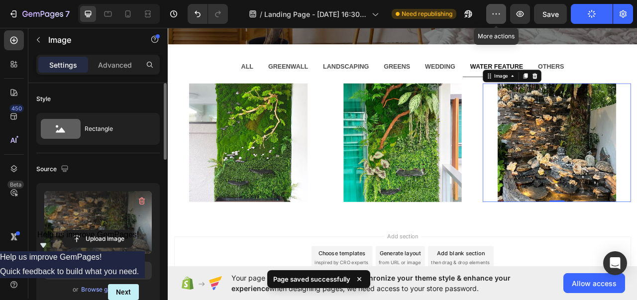
click at [496, 18] on icon "button" at bounding box center [497, 14] width 10 height 10
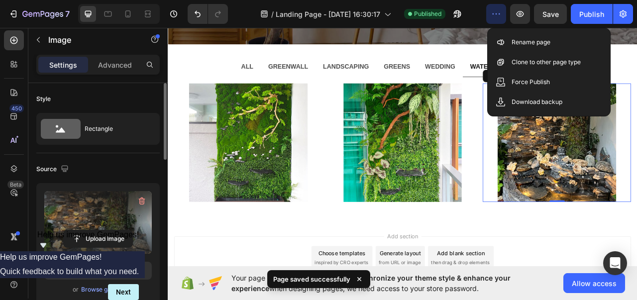
click at [496, 18] on icon "button" at bounding box center [497, 14] width 10 height 10
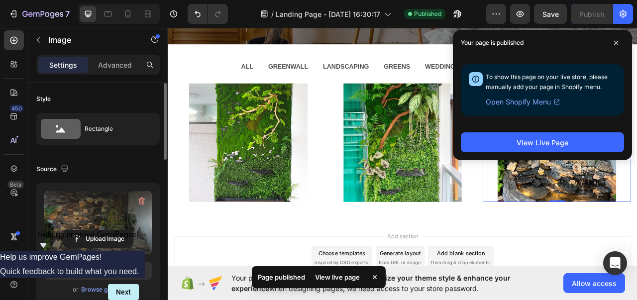
click at [556, 135] on button "View Live Page" at bounding box center [542, 142] width 163 height 20
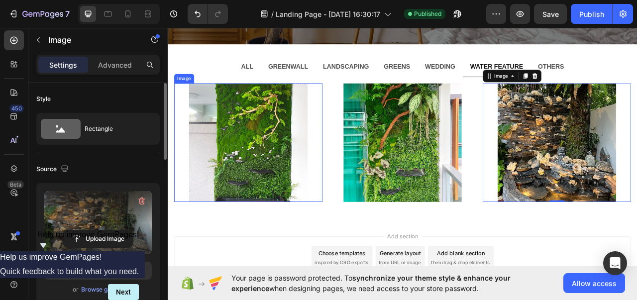
click at [348, 200] on div at bounding box center [270, 175] width 189 height 151
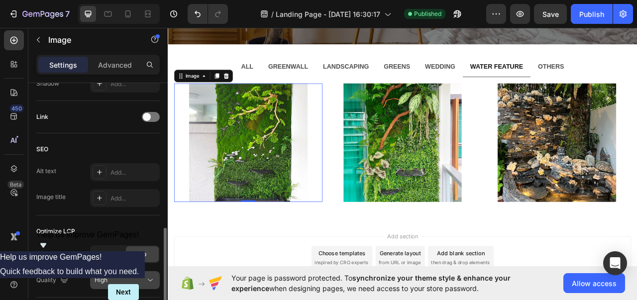
scroll to position [531, 0]
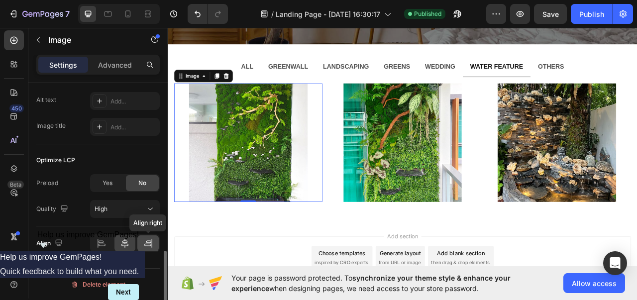
click at [150, 239] on icon at bounding box center [148, 244] width 10 height 10
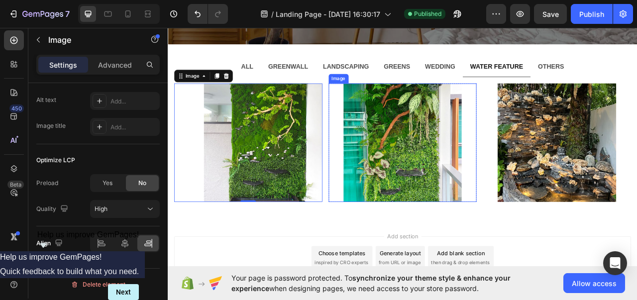
click at [460, 183] on img at bounding box center [466, 175] width 151 height 151
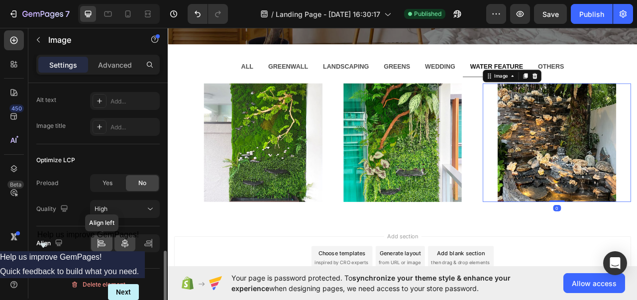
click at [103, 245] on icon at bounding box center [102, 245] width 7 height 2
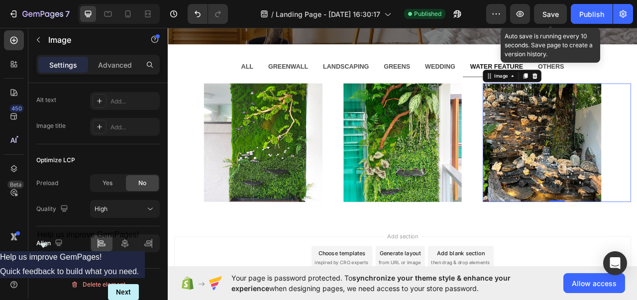
click at [556, 17] on span "Save" at bounding box center [551, 14] width 16 height 8
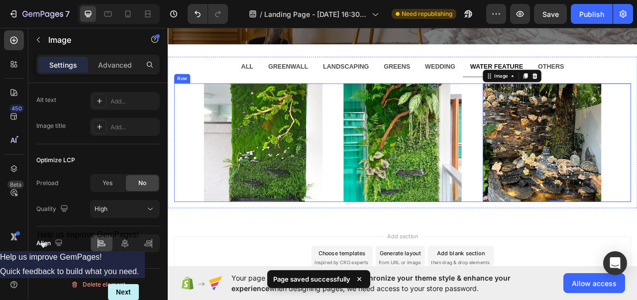
click at [367, 237] on div "Image Row Image Row Image 0 Row Row" at bounding box center [467, 175] width 582 height 151
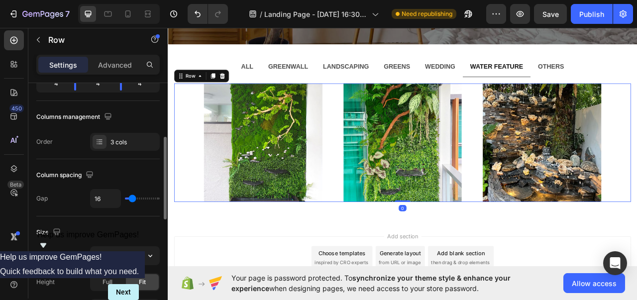
scroll to position [143, 0]
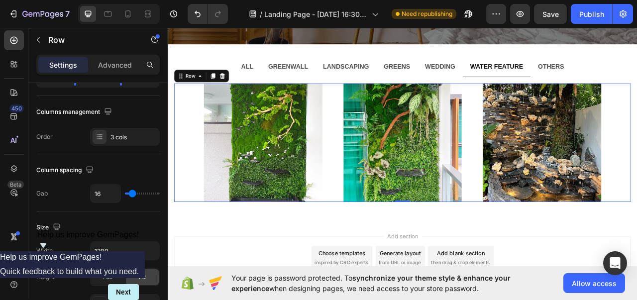
type input "1"
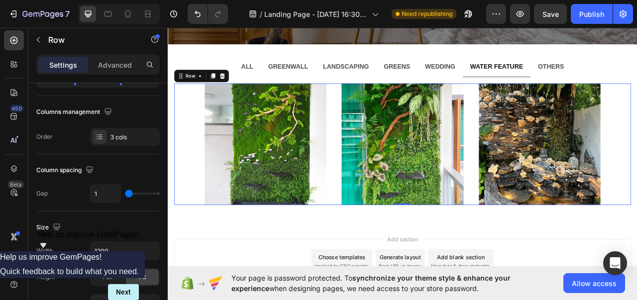
type input "0"
drag, startPoint x: 132, startPoint y: 194, endPoint x: 120, endPoint y: 195, distance: 13.0
type input "0"
click at [125, 195] on input "range" at bounding box center [142, 194] width 35 height 2
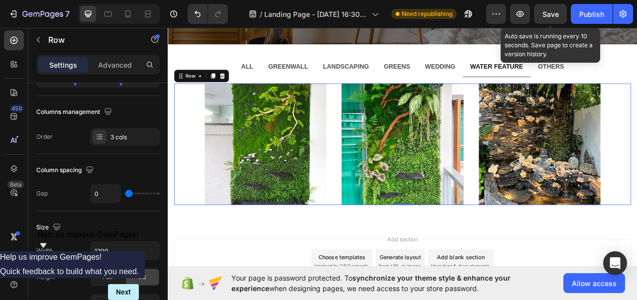
click at [552, 15] on span "Save" at bounding box center [551, 14] width 16 height 8
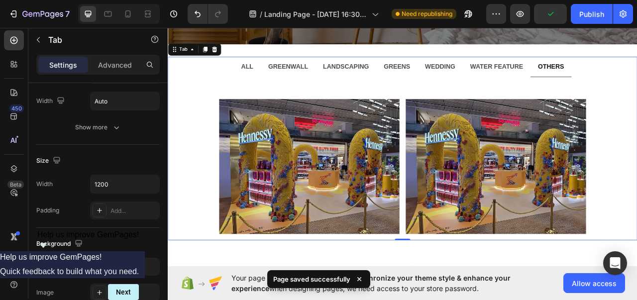
scroll to position [0, 0]
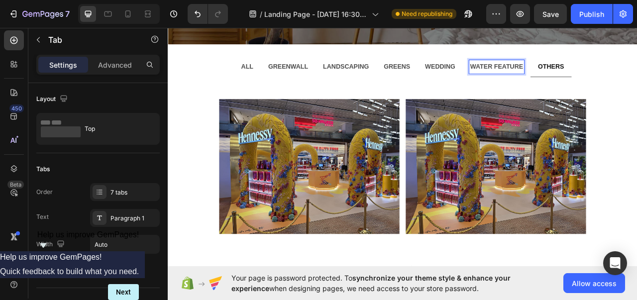
click at [567, 74] on strong "WATER FEATURE" at bounding box center [586, 78] width 67 height 8
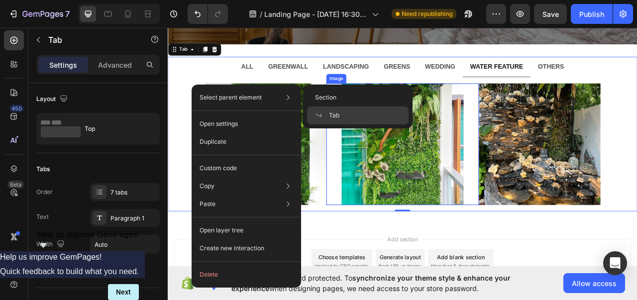
click at [420, 158] on img at bounding box center [466, 177] width 155 height 155
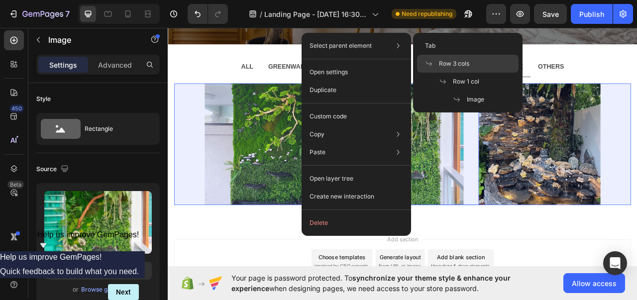
click at [458, 70] on div "Row 3 cols" at bounding box center [468, 64] width 102 height 18
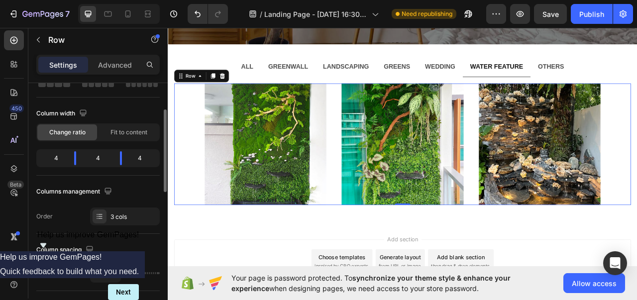
scroll to position [67, 0]
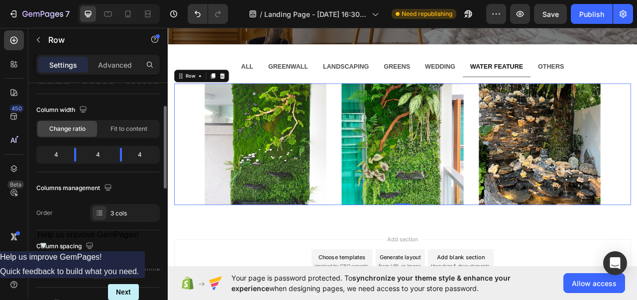
click at [132, 269] on input "range" at bounding box center [142, 270] width 35 height 2
type input "32"
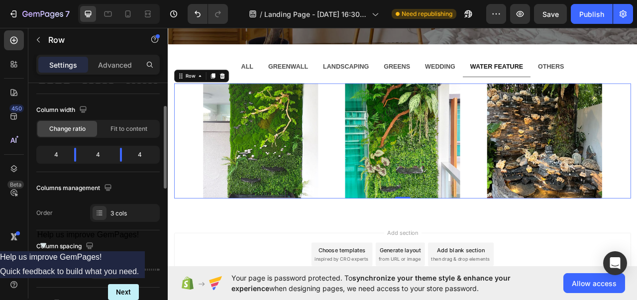
type input "32"
click at [136, 269] on input "range" at bounding box center [142, 270] width 35 height 2
type input "30"
type input "19"
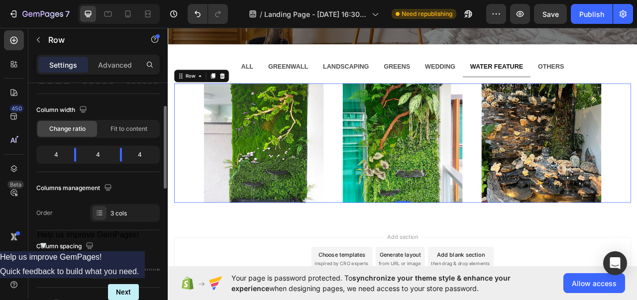
drag, startPoint x: 136, startPoint y: 266, endPoint x: 131, endPoint y: 269, distance: 5.4
type input "11"
click at [131, 269] on input "range" at bounding box center [142, 270] width 35 height 2
type input "11"
click at [121, 70] on div "Advanced" at bounding box center [115, 65] width 50 height 16
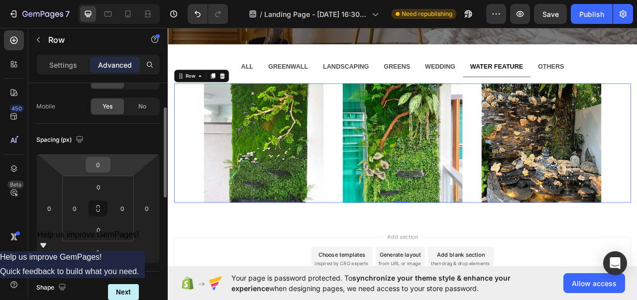
click at [101, 163] on input "0" at bounding box center [98, 164] width 20 height 15
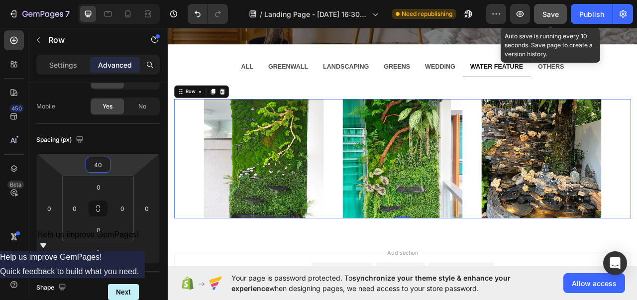
type input "40"
click at [542, 9] on button "Save" at bounding box center [550, 14] width 33 height 20
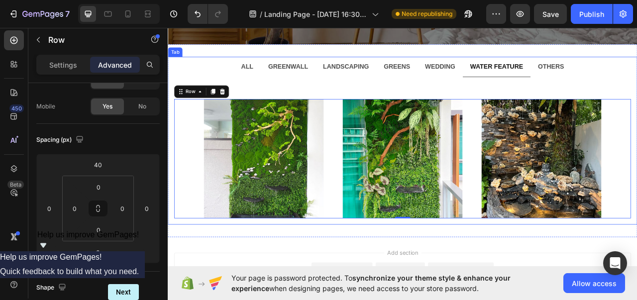
click at [513, 79] on strong "WEDDING" at bounding box center [514, 78] width 38 height 8
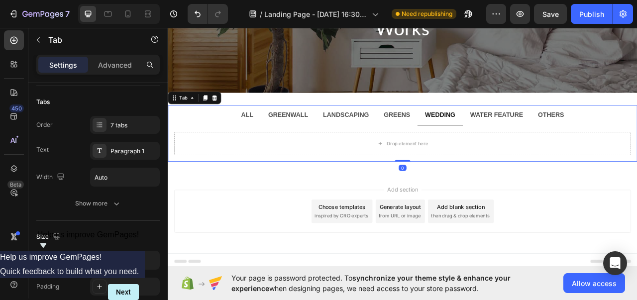
scroll to position [0, 0]
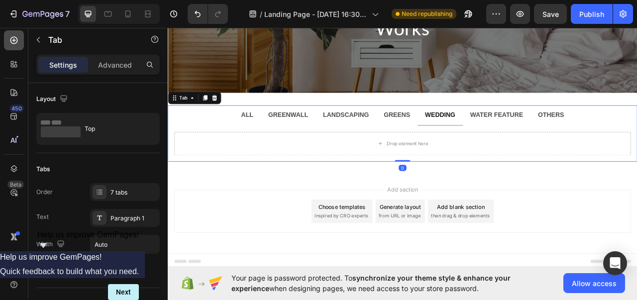
click at [14, 46] on div at bounding box center [14, 40] width 20 height 20
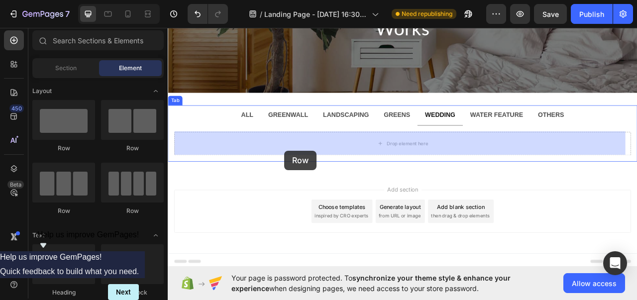
drag, startPoint x: 241, startPoint y: 210, endPoint x: 316, endPoint y: 185, distance: 79.8
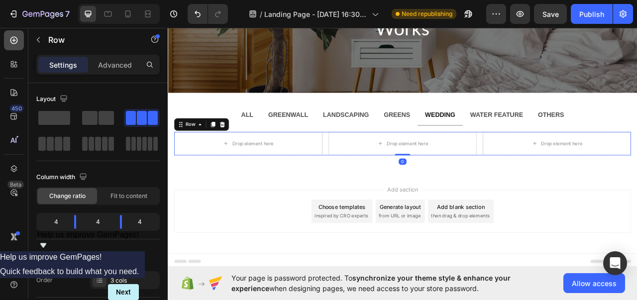
click at [19, 49] on div at bounding box center [14, 40] width 20 height 20
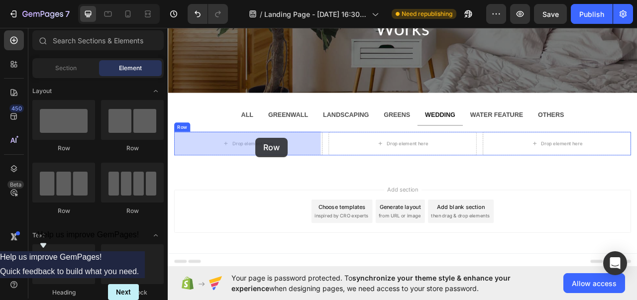
drag, startPoint x: 222, startPoint y: 142, endPoint x: 279, endPoint y: 168, distance: 63.5
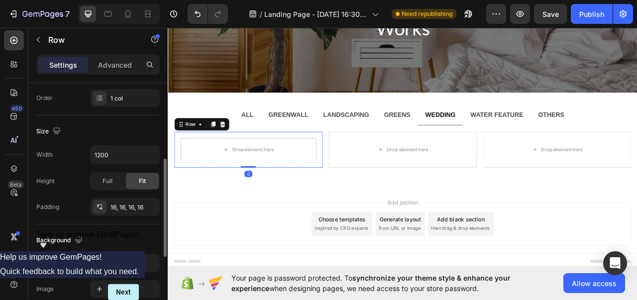
scroll to position [190, 0]
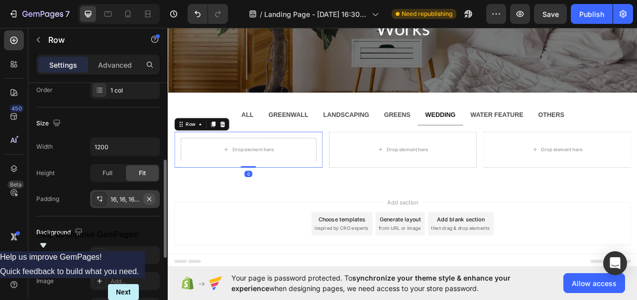
click at [148, 197] on icon "button" at bounding box center [149, 199] width 4 height 4
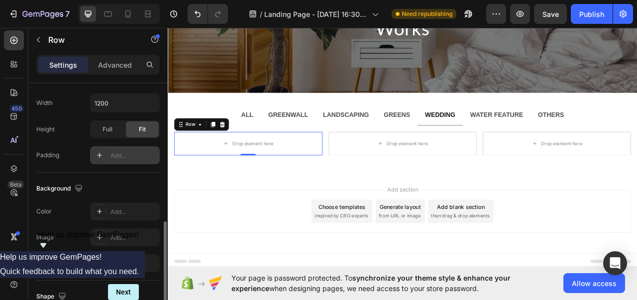
scroll to position [273, 0]
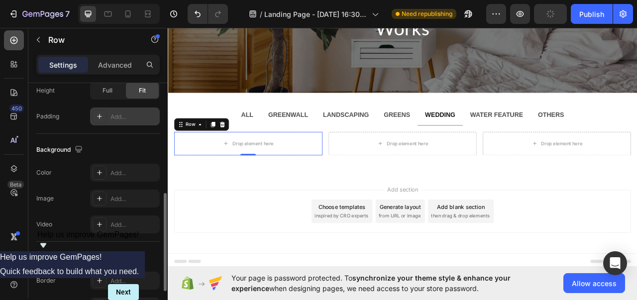
click at [12, 38] on icon at bounding box center [14, 40] width 10 height 10
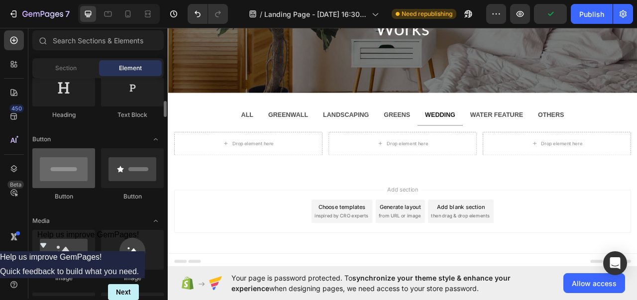
scroll to position [189, 0]
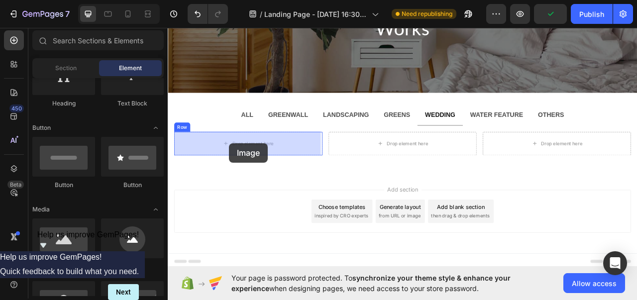
drag, startPoint x: 234, startPoint y: 268, endPoint x: 246, endPoint y: 175, distance: 93.9
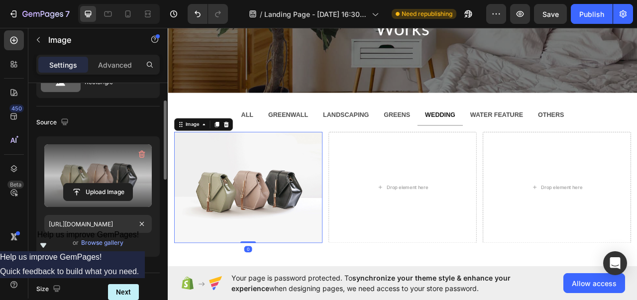
scroll to position [49, 0]
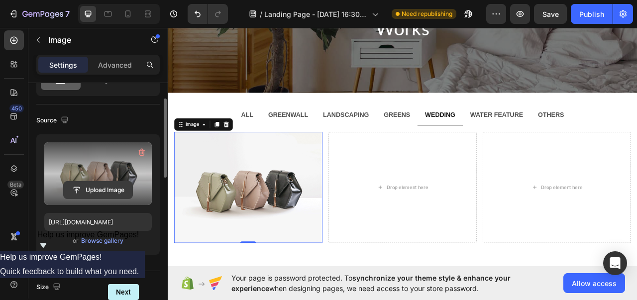
click at [100, 182] on input "file" at bounding box center [98, 190] width 69 height 17
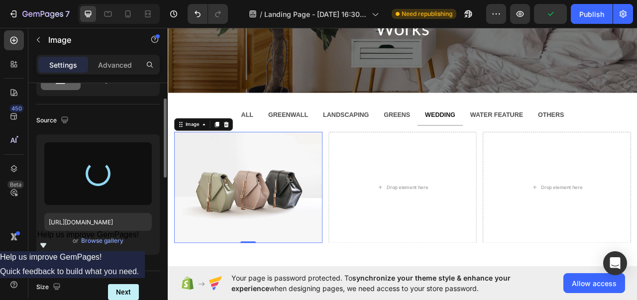
type input "[URL][DOMAIN_NAME]"
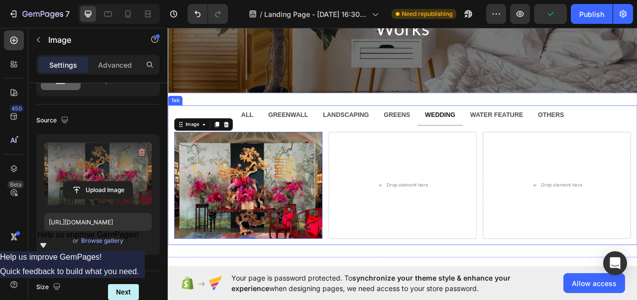
click at [598, 141] on strong "WATER FEATURE" at bounding box center [586, 139] width 67 height 8
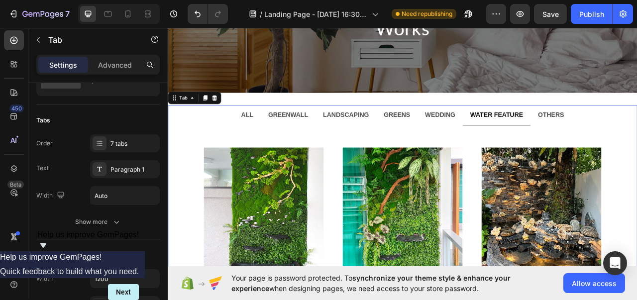
scroll to position [0, 0]
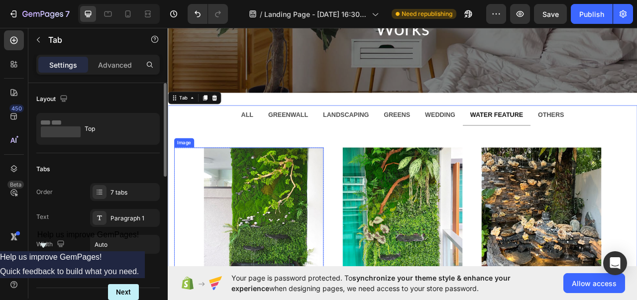
click at [324, 214] on img at bounding box center [290, 257] width 152 height 152
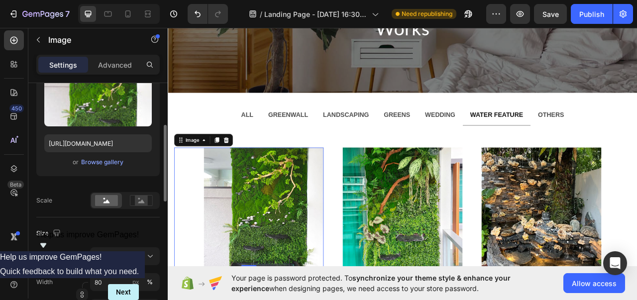
scroll to position [129, 0]
click at [107, 275] on input "80" at bounding box center [125, 281] width 70 height 18
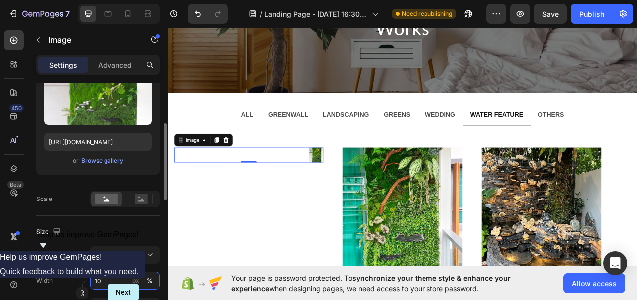
type input "100"
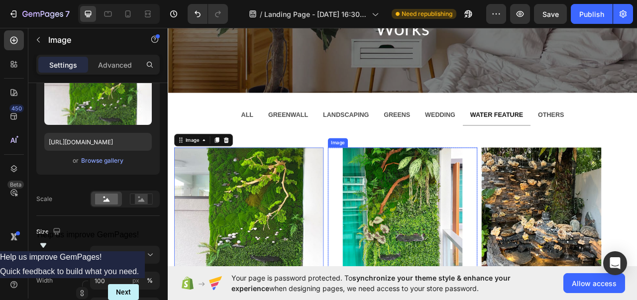
click at [408, 276] on img at bounding box center [466, 257] width 152 height 152
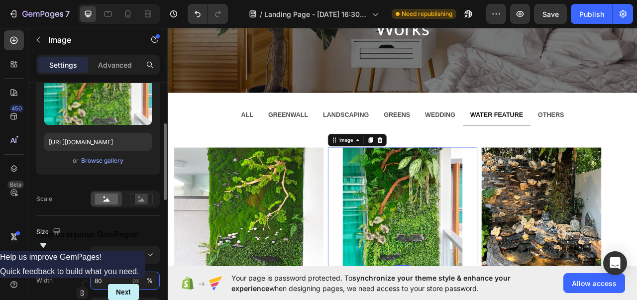
click at [107, 276] on input "80" at bounding box center [125, 281] width 70 height 18
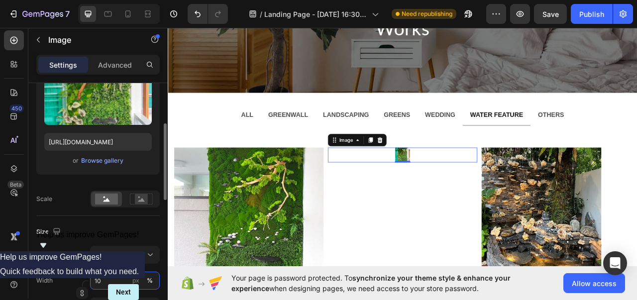
type input "100"
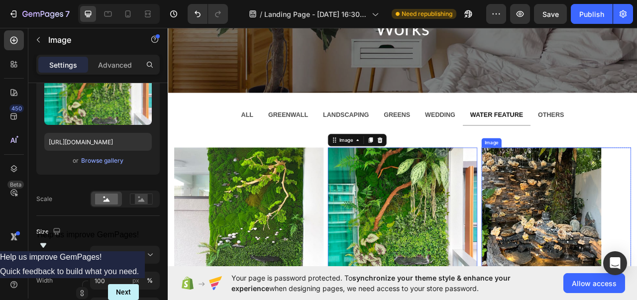
click at [618, 283] on img at bounding box center [643, 257] width 152 height 152
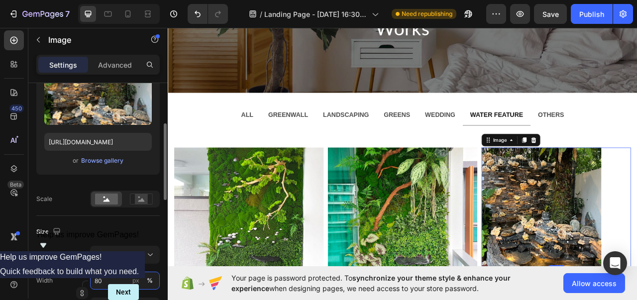
click at [105, 279] on input "80" at bounding box center [125, 281] width 70 height 18
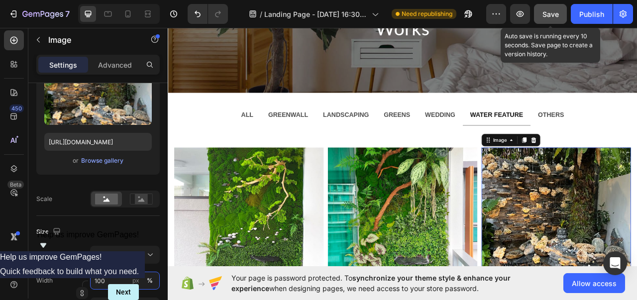
type input "100"
click at [560, 10] on button "Save" at bounding box center [550, 14] width 33 height 20
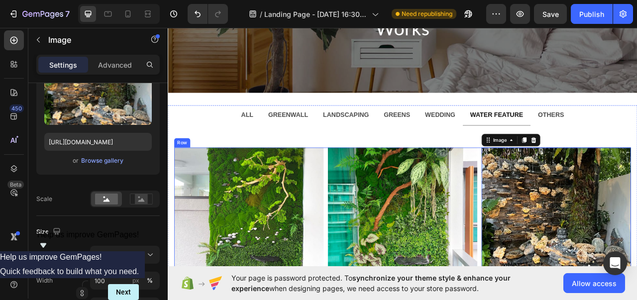
click at [367, 189] on div "Image Row Image Row Image 0 Row Row" at bounding box center [467, 276] width 582 height 190
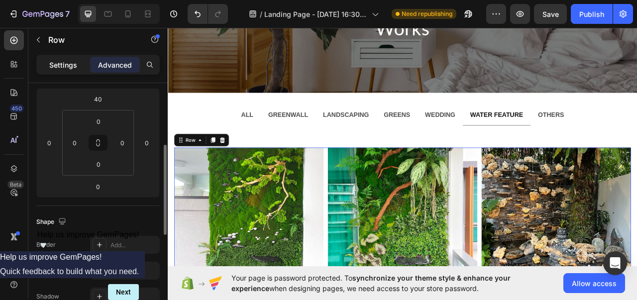
scroll to position [142, 0]
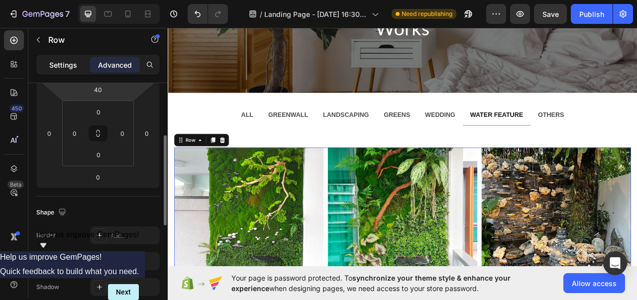
click at [64, 65] on p "Settings" at bounding box center [63, 65] width 28 height 10
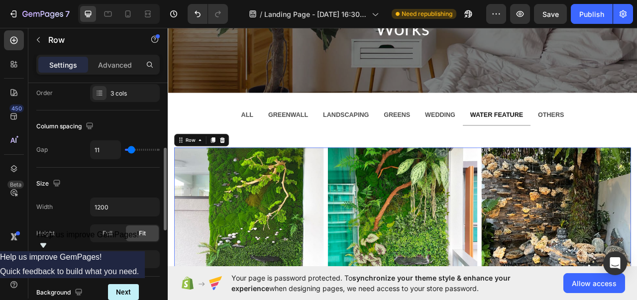
scroll to position [188, 0]
click at [104, 150] on input "11" at bounding box center [106, 149] width 30 height 18
type input "12"
type input "13"
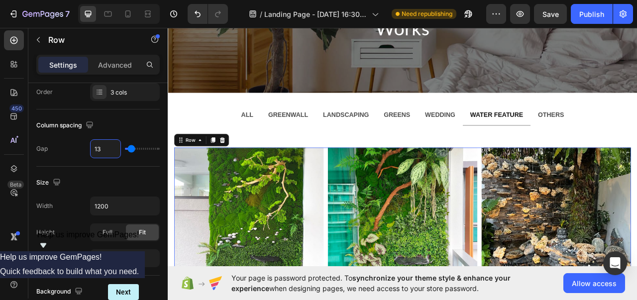
type input "13"
type input "14"
type input "15"
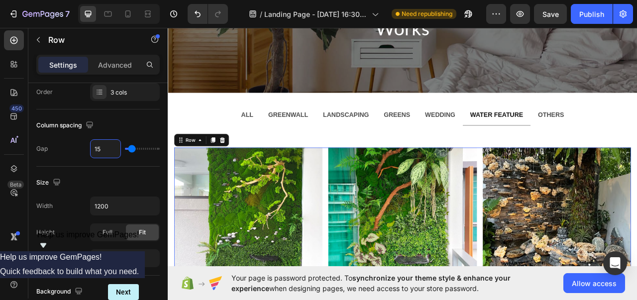
type input "15"
type input "16"
type input "17"
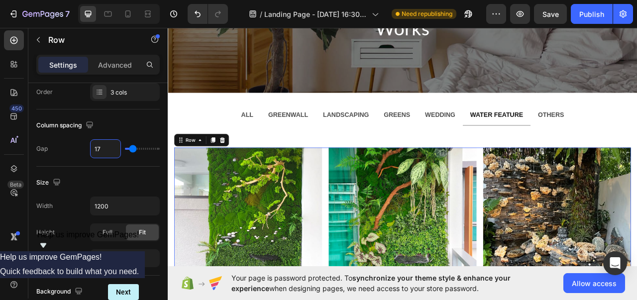
type input "16"
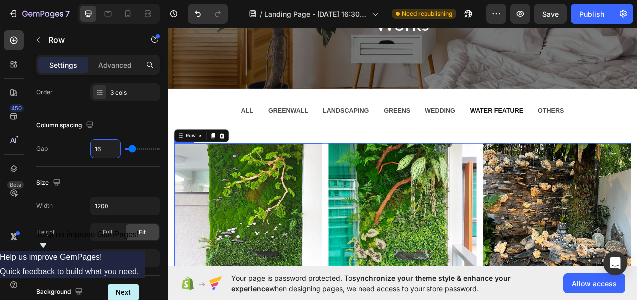
scroll to position [95, 0]
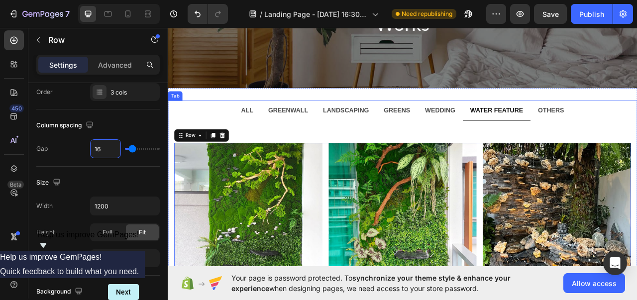
click at [514, 130] on strong "WEDDING" at bounding box center [514, 133] width 38 height 8
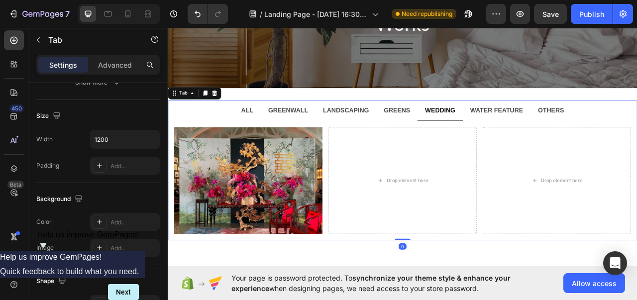
scroll to position [0, 0]
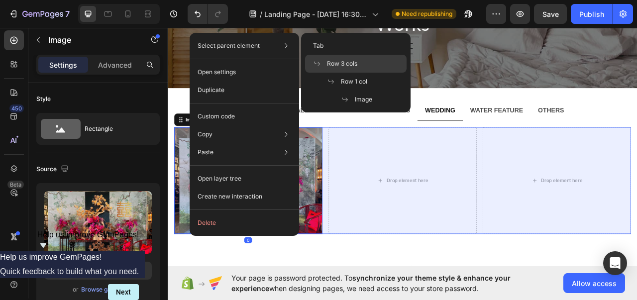
click at [348, 66] on span "Row 3 cols" at bounding box center [342, 63] width 30 height 9
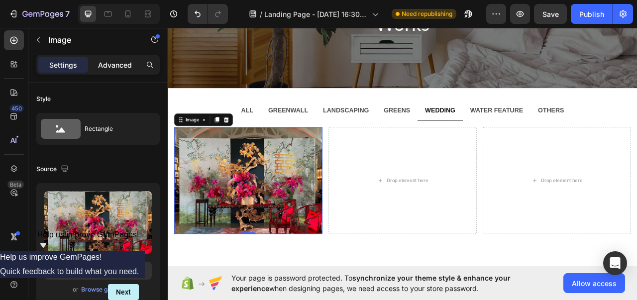
click at [106, 61] on p "Advanced" at bounding box center [115, 65] width 34 height 10
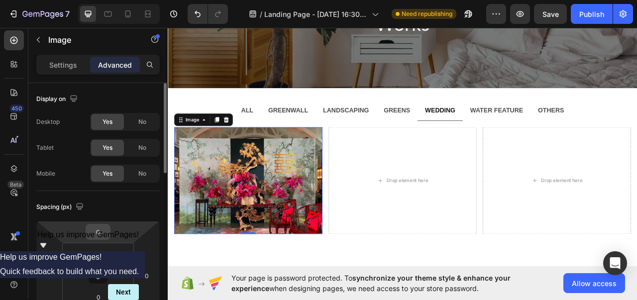
click at [97, 231] on input "0" at bounding box center [98, 232] width 20 height 15
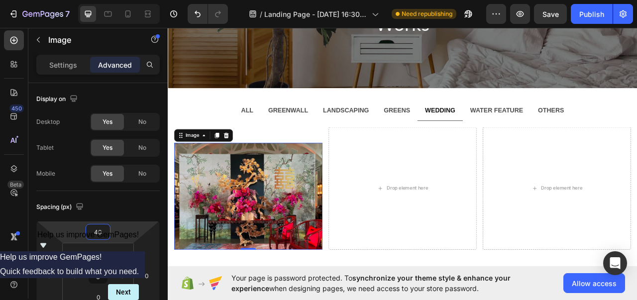
type input "40"
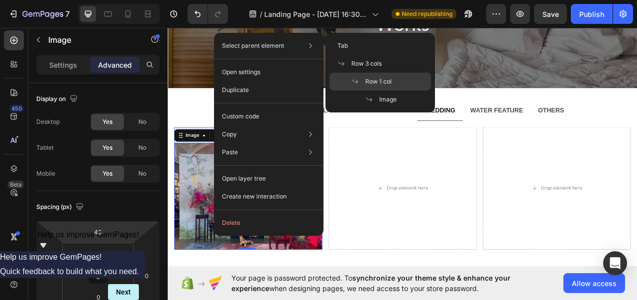
click at [386, 85] on span "Row 1 col" at bounding box center [379, 81] width 26 height 9
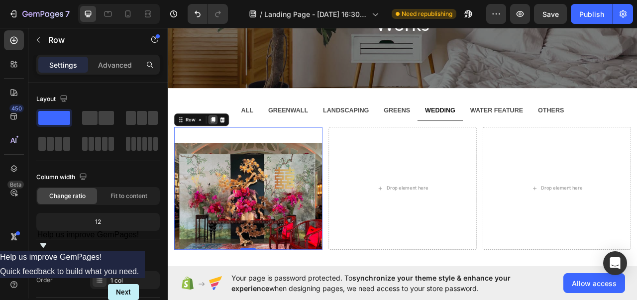
click at [228, 146] on icon at bounding box center [225, 145] width 5 height 7
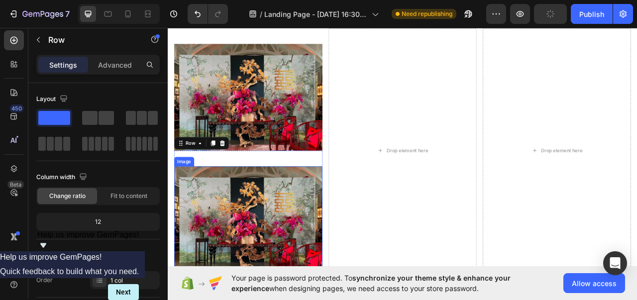
scroll to position [213, 0]
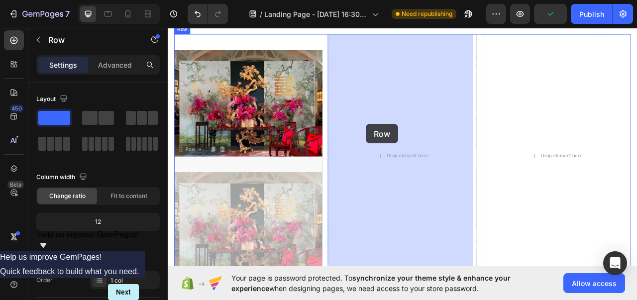
drag, startPoint x: 184, startPoint y: 181, endPoint x: 420, endPoint y: 151, distance: 237.5
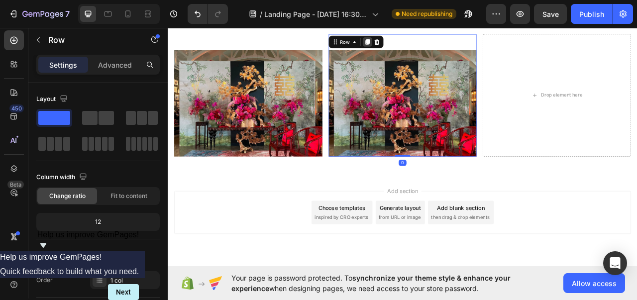
click at [421, 43] on icon at bounding box center [421, 46] width 5 height 7
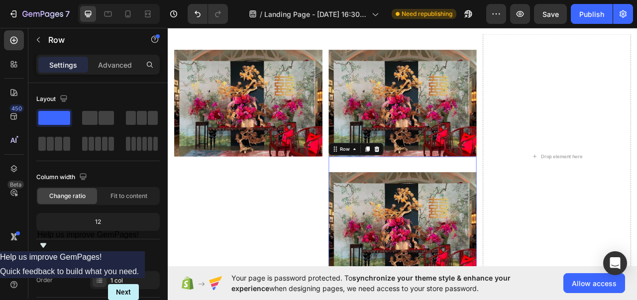
scroll to position [162, 0]
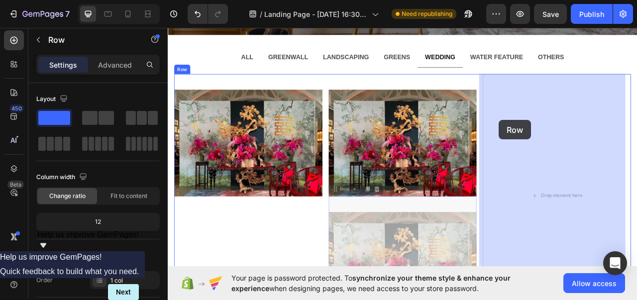
drag, startPoint x: 382, startPoint y: 233, endPoint x: 589, endPoint y: 146, distance: 224.1
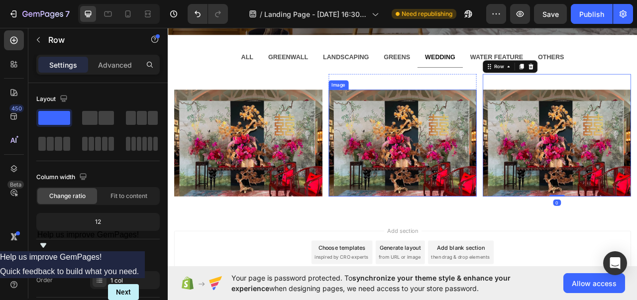
click at [496, 152] on img at bounding box center [467, 176] width 189 height 136
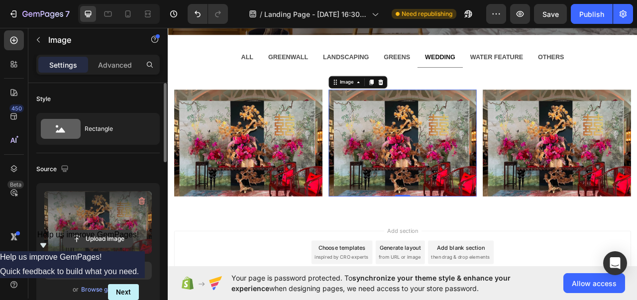
click at [108, 231] on input "file" at bounding box center [98, 239] width 69 height 17
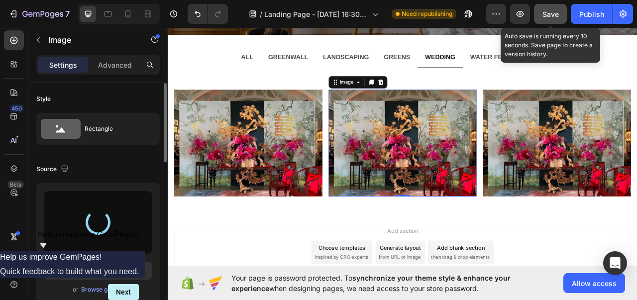
type input "[URL][DOMAIN_NAME]"
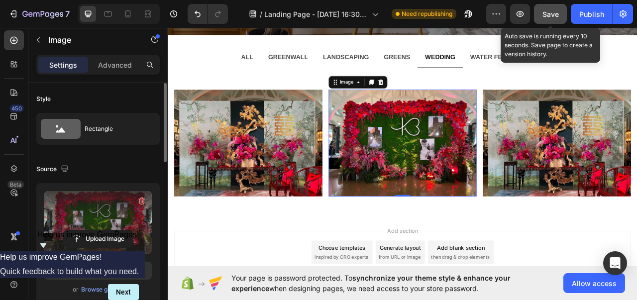
click at [555, 5] on button "Save" at bounding box center [550, 14] width 33 height 20
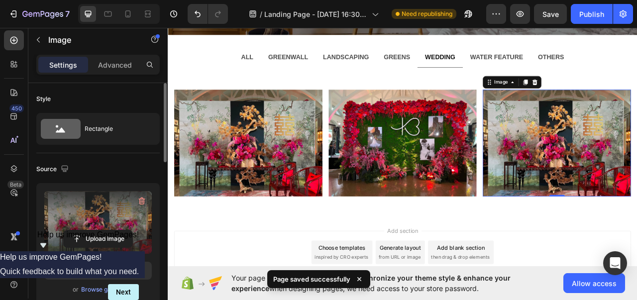
click at [113, 228] on label at bounding box center [98, 222] width 108 height 63
click at [113, 231] on input "file" at bounding box center [98, 239] width 69 height 17
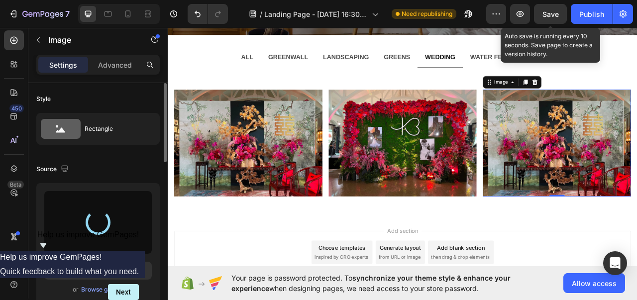
type input "[URL][DOMAIN_NAME]"
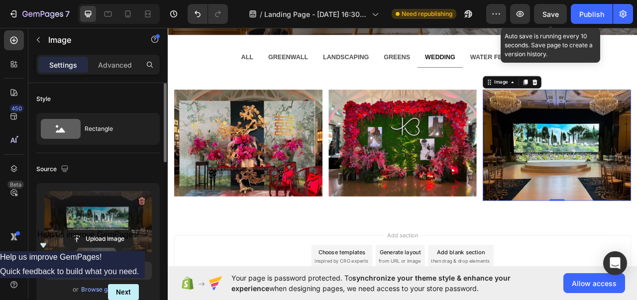
click at [552, 14] on span "Save" at bounding box center [551, 14] width 16 height 8
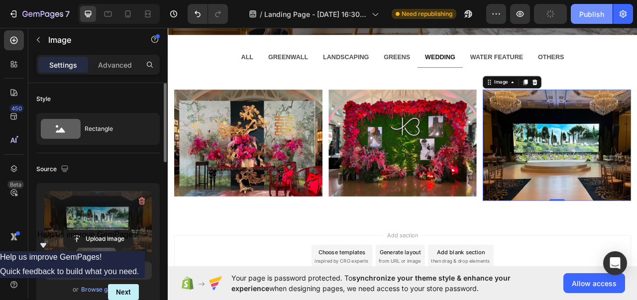
click at [583, 14] on div "Publish" at bounding box center [592, 14] width 25 height 10
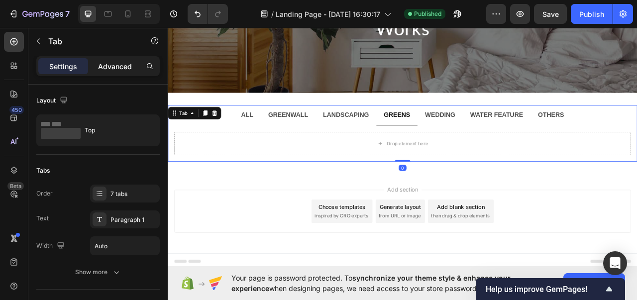
scroll to position [1, 0]
click at [10, 35] on icon at bounding box center [14, 40] width 10 height 10
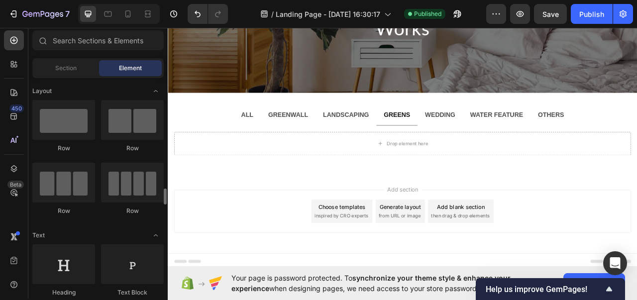
scroll to position [0, 0]
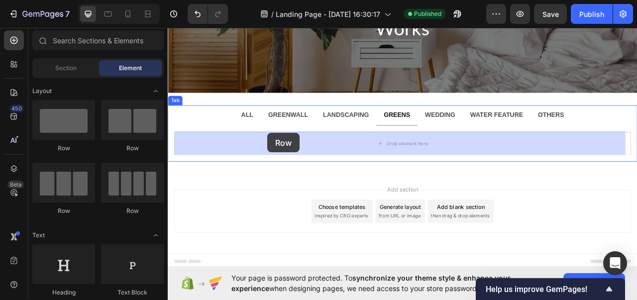
drag, startPoint x: 238, startPoint y: 205, endPoint x: 295, endPoint y: 162, distance: 70.8
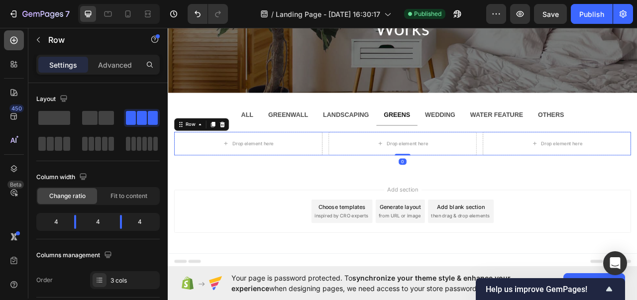
click at [16, 37] on icon at bounding box center [13, 40] width 7 height 7
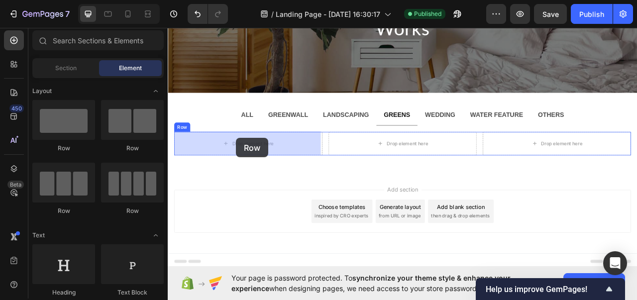
drag, startPoint x: 230, startPoint y: 143, endPoint x: 253, endPoint y: 169, distance: 35.2
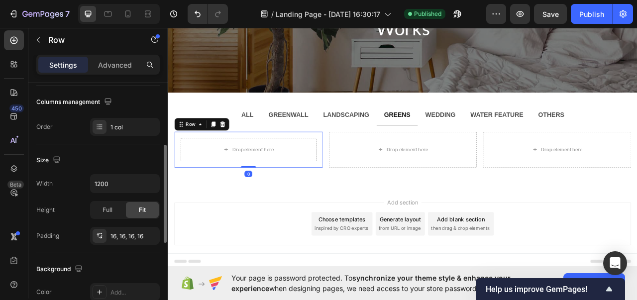
scroll to position [154, 0]
click at [153, 232] on icon "button" at bounding box center [149, 236] width 8 height 8
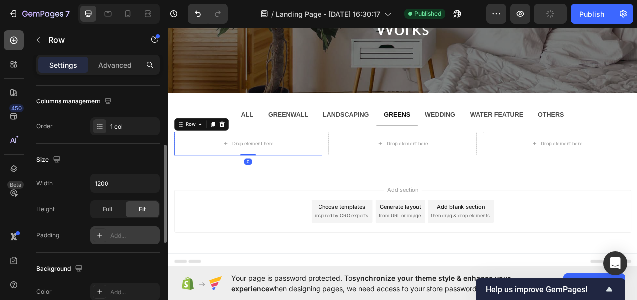
click at [9, 42] on icon at bounding box center [14, 40] width 10 height 10
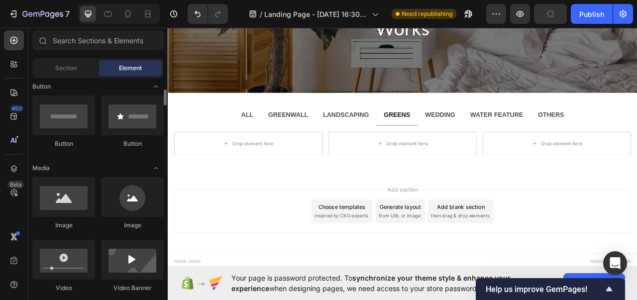
scroll to position [234, 0]
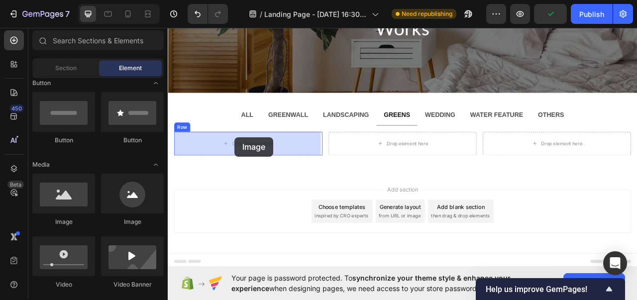
drag, startPoint x: 229, startPoint y: 222, endPoint x: 253, endPoint y: 168, distance: 58.9
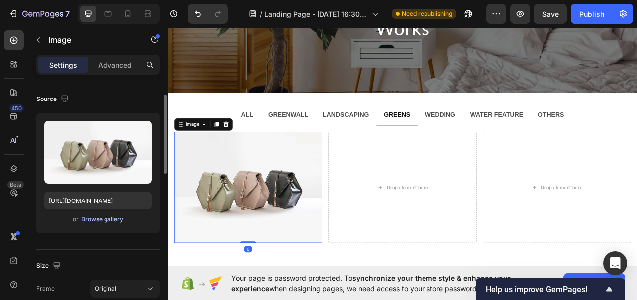
scroll to position [73, 0]
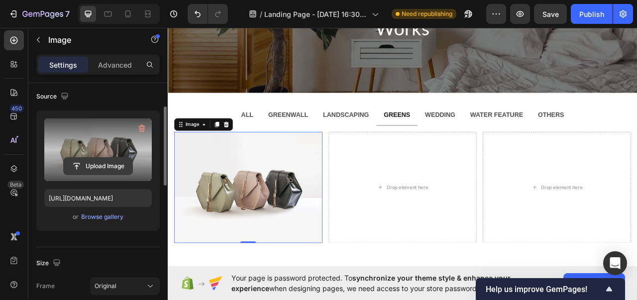
click at [103, 159] on input "file" at bounding box center [98, 166] width 69 height 17
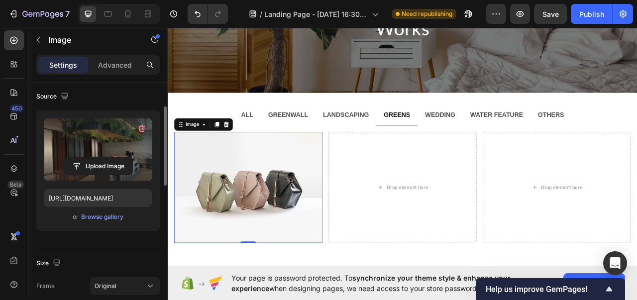
type input "[URL][DOMAIN_NAME]"
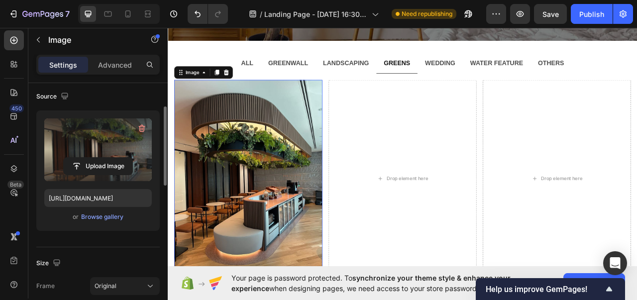
scroll to position [181, 0]
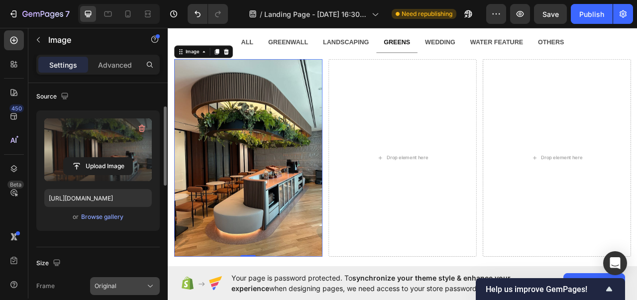
click at [110, 278] on button "Original" at bounding box center [125, 286] width 70 height 18
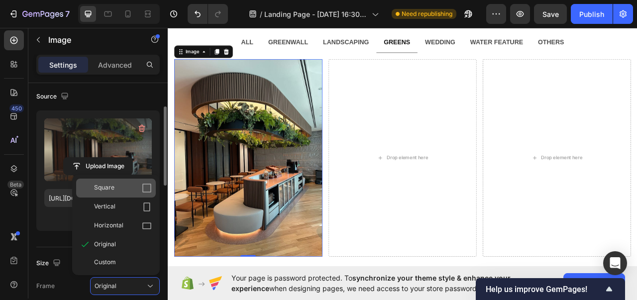
click at [120, 191] on div "Square" at bounding box center [123, 188] width 58 height 10
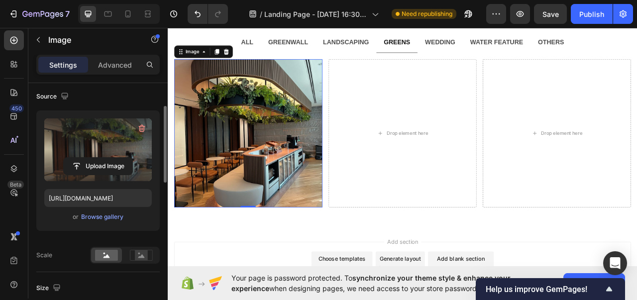
scroll to position [152, 0]
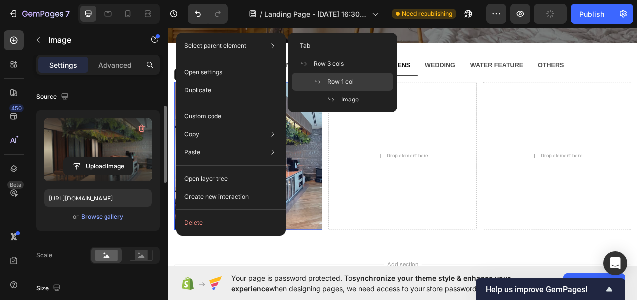
click at [341, 82] on span "Row 1 col" at bounding box center [341, 81] width 26 height 9
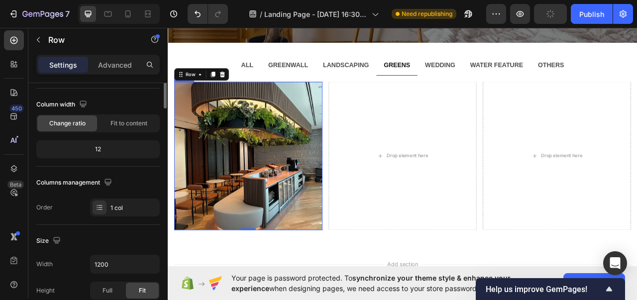
scroll to position [0, 0]
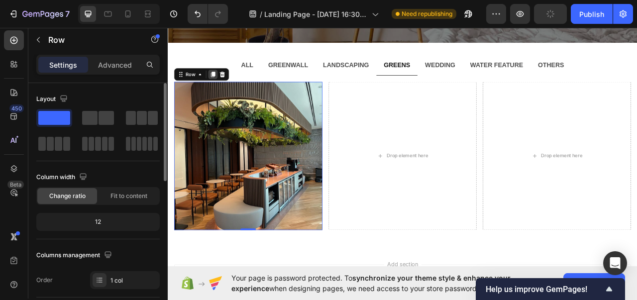
click at [225, 91] on icon at bounding box center [225, 88] width 8 height 8
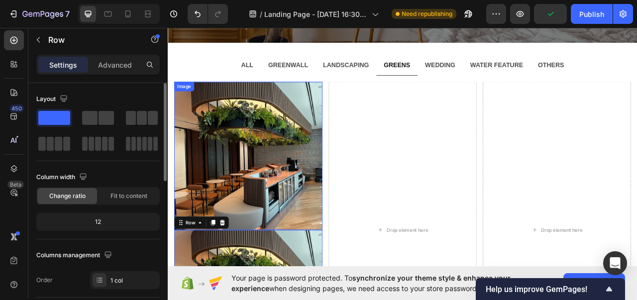
scroll to position [377, 0]
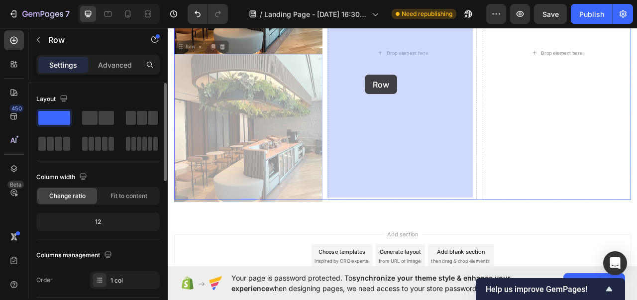
drag, startPoint x: 182, startPoint y: 47, endPoint x: 419, endPoint y: 88, distance: 240.6
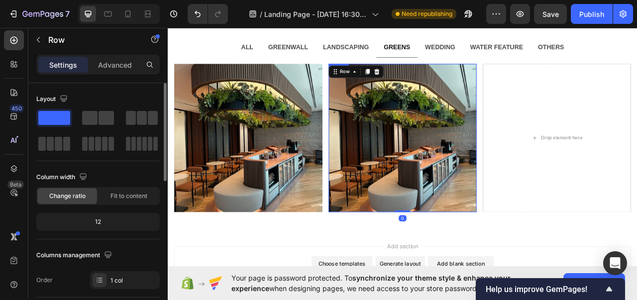
scroll to position [174, 0]
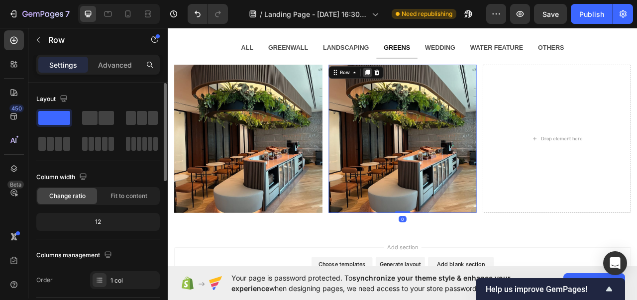
click at [419, 87] on icon at bounding box center [421, 85] width 5 height 7
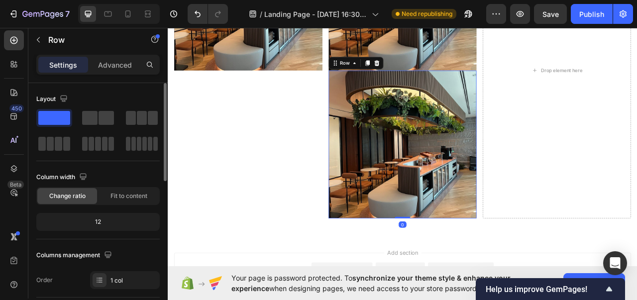
scroll to position [343, 0]
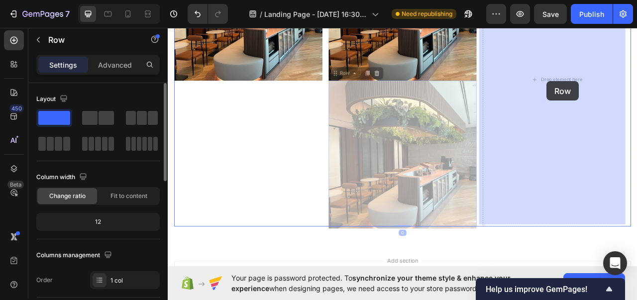
drag, startPoint x: 381, startPoint y: 80, endPoint x: 650, endPoint y: 97, distance: 269.4
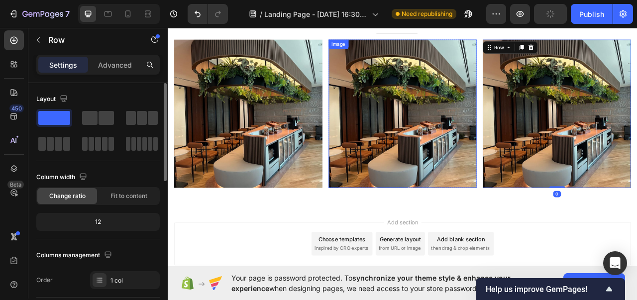
scroll to position [147, 0]
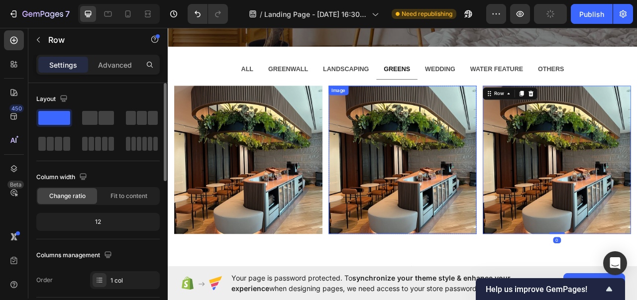
click at [446, 130] on img at bounding box center [467, 197] width 189 height 189
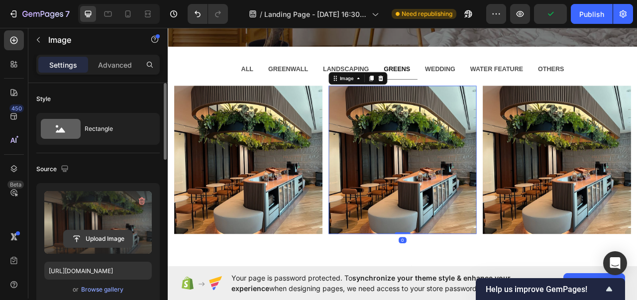
click at [88, 234] on input "file" at bounding box center [98, 239] width 69 height 17
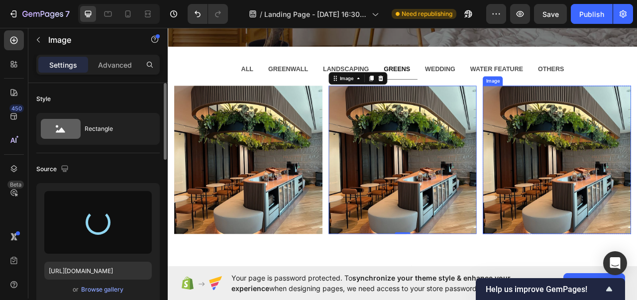
type input "[URL][DOMAIN_NAME]"
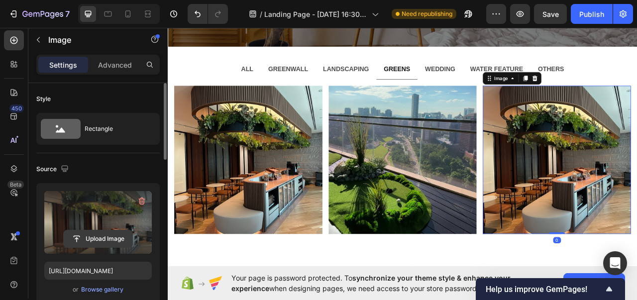
click at [99, 231] on input "file" at bounding box center [98, 239] width 69 height 17
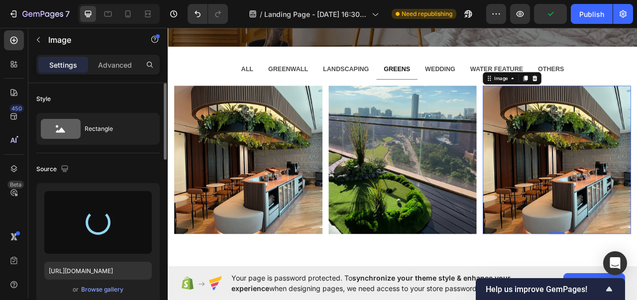
type input "[URL][DOMAIN_NAME]"
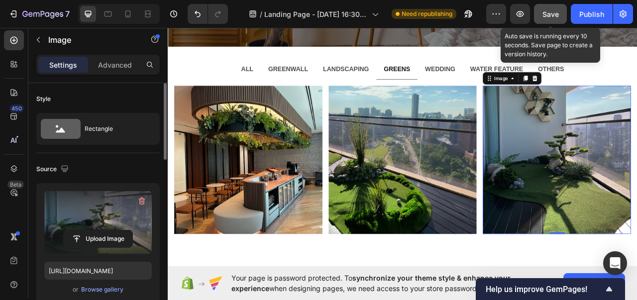
click at [562, 14] on button "Save" at bounding box center [550, 14] width 33 height 20
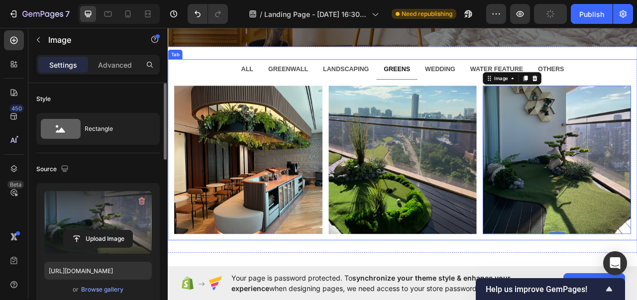
click at [563, 78] on strong "WATER FEATURE" at bounding box center [586, 81] width 67 height 8
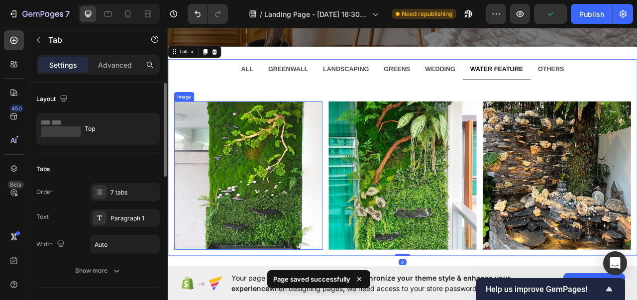
click at [309, 211] on img at bounding box center [270, 217] width 189 height 189
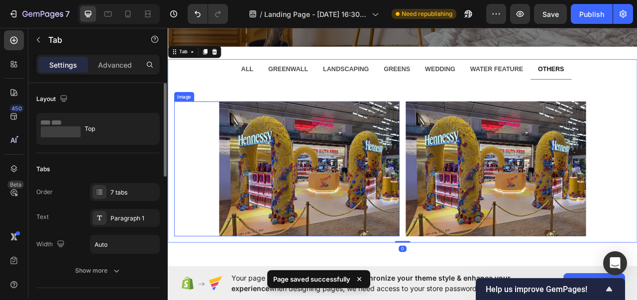
click at [312, 223] on img at bounding box center [348, 209] width 230 height 172
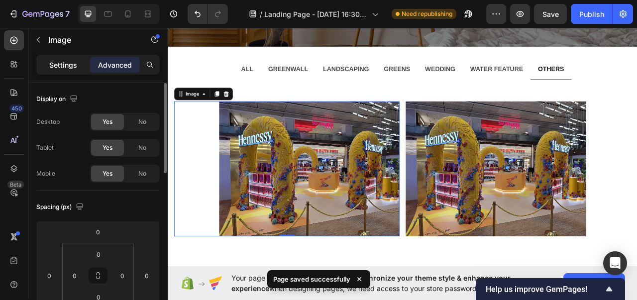
click at [70, 72] on div "Settings" at bounding box center [63, 65] width 50 height 16
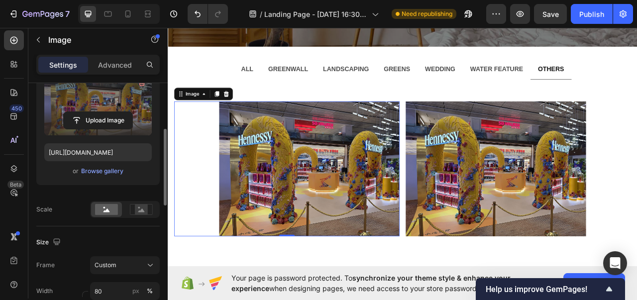
scroll to position [127, 0]
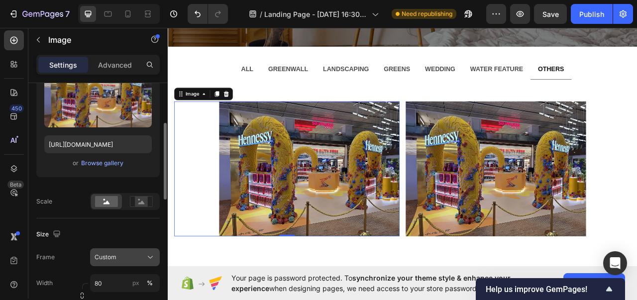
click at [110, 253] on span "Custom" at bounding box center [106, 257] width 22 height 9
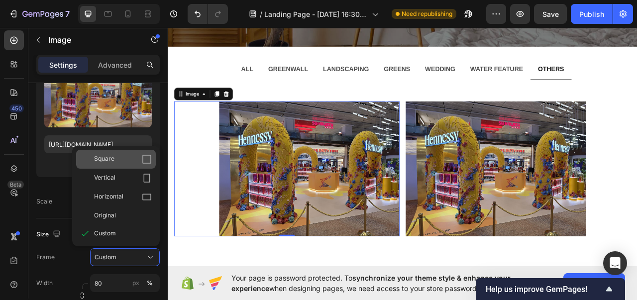
click at [126, 159] on div "Square" at bounding box center [123, 159] width 58 height 10
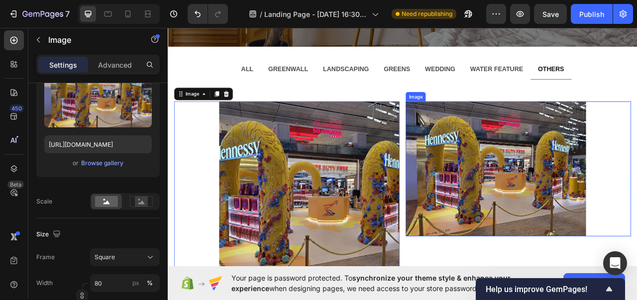
click at [572, 203] on img at bounding box center [586, 209] width 230 height 172
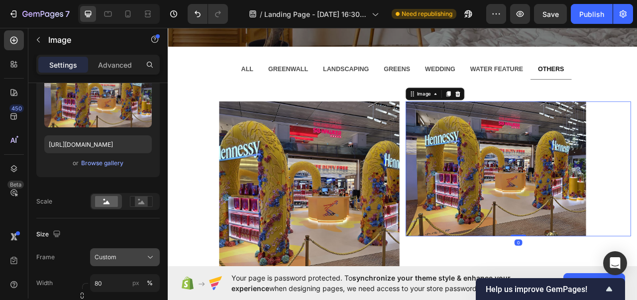
click at [114, 253] on span "Custom" at bounding box center [106, 257] width 22 height 9
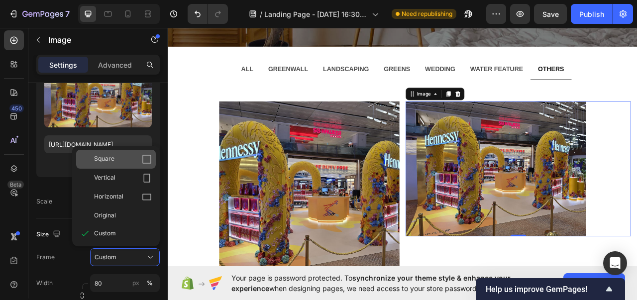
click at [127, 160] on div "Square" at bounding box center [123, 159] width 58 height 10
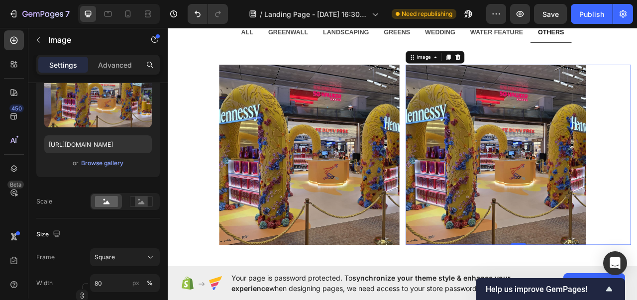
scroll to position [196, 0]
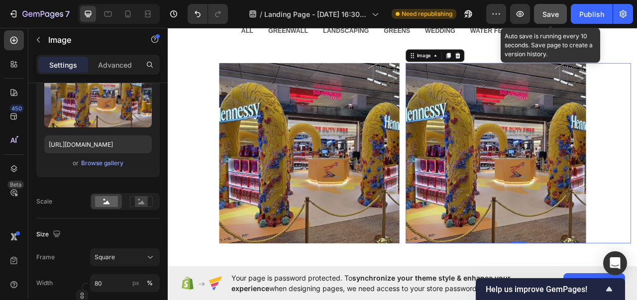
click at [560, 13] on button "Save" at bounding box center [550, 14] width 33 height 20
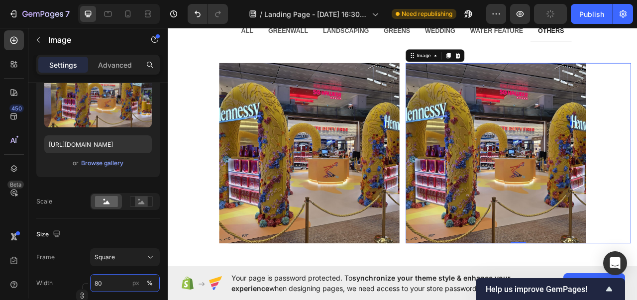
click at [108, 281] on input "80" at bounding box center [125, 283] width 70 height 18
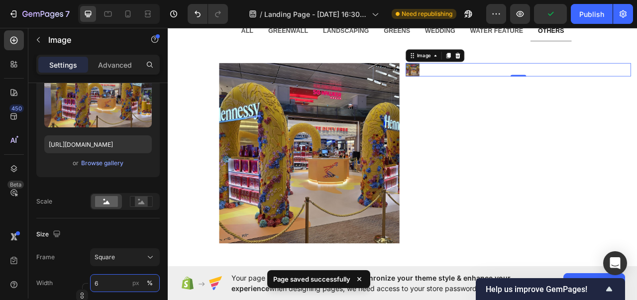
type input "60"
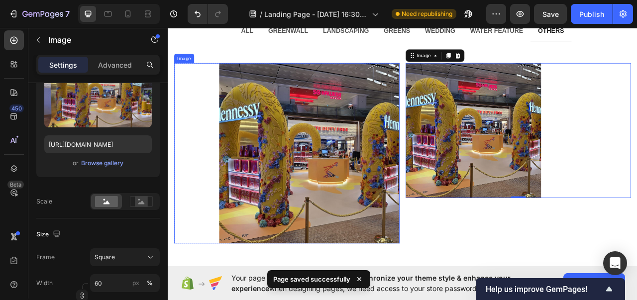
click at [328, 226] on img at bounding box center [348, 189] width 230 height 230
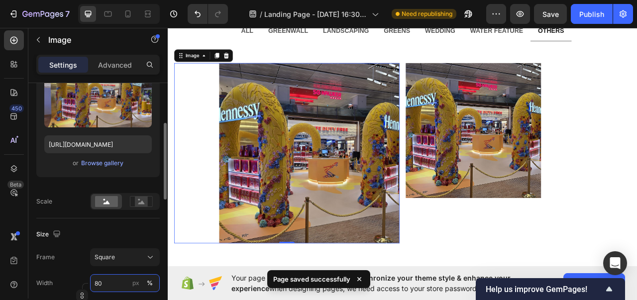
click at [104, 286] on input "80" at bounding box center [125, 283] width 70 height 18
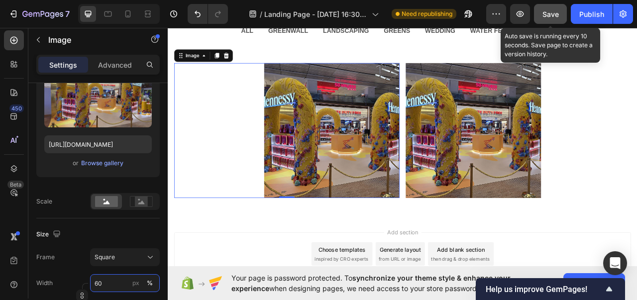
type input "60"
click at [550, 17] on span "Save" at bounding box center [551, 14] width 16 height 8
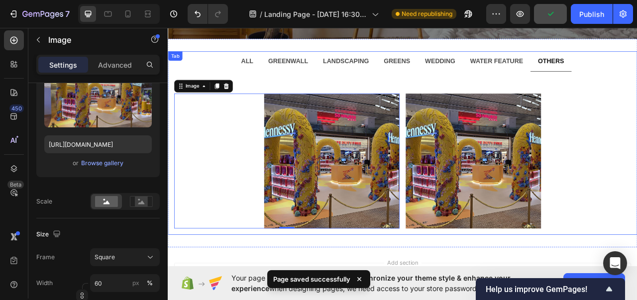
click at [403, 77] on p "LANDSCAPING" at bounding box center [395, 71] width 58 height 14
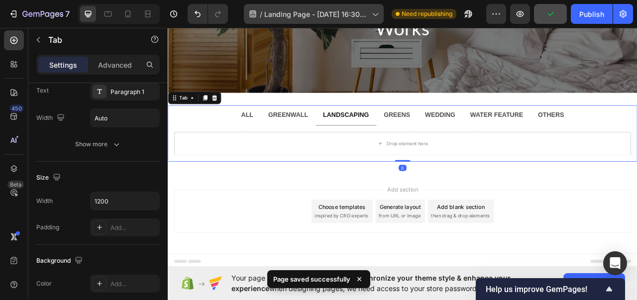
scroll to position [0, 0]
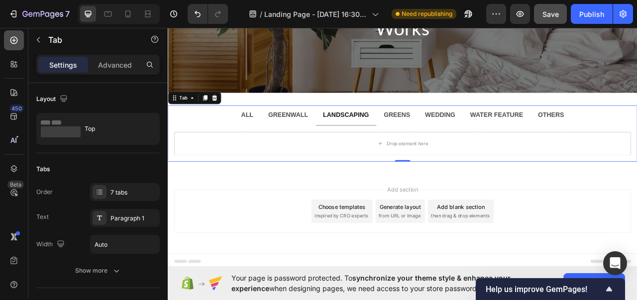
click at [16, 46] on div at bounding box center [14, 40] width 20 height 20
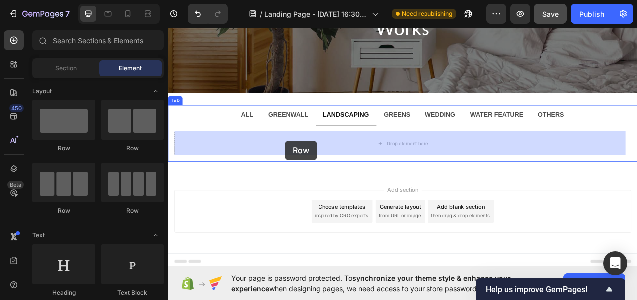
drag, startPoint x: 290, startPoint y: 207, endPoint x: 317, endPoint y: 172, distance: 43.3
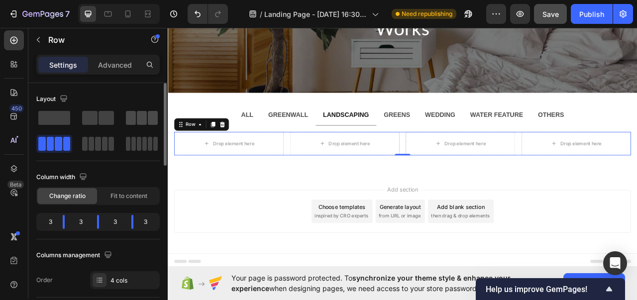
click at [152, 109] on div at bounding box center [142, 118] width 36 height 18
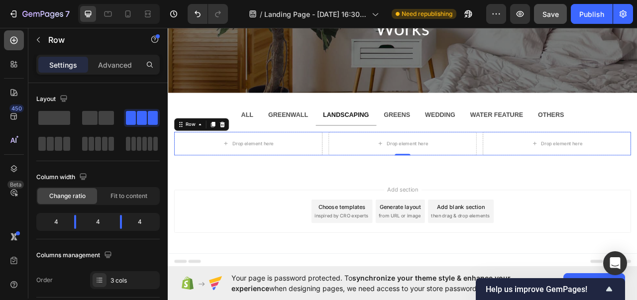
click at [15, 39] on icon at bounding box center [14, 40] width 10 height 10
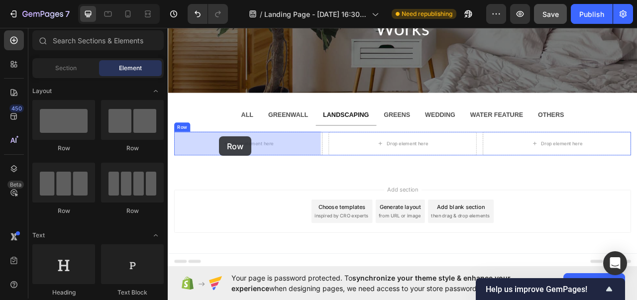
drag, startPoint x: 229, startPoint y: 139, endPoint x: 233, endPoint y: 167, distance: 27.8
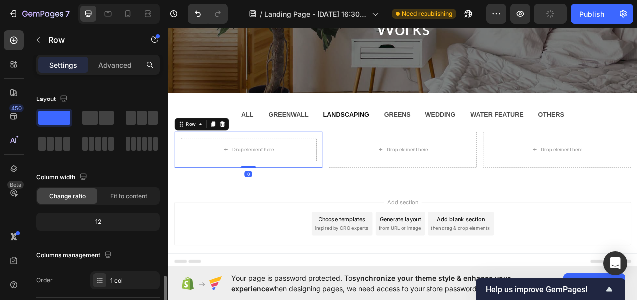
scroll to position [156, 0]
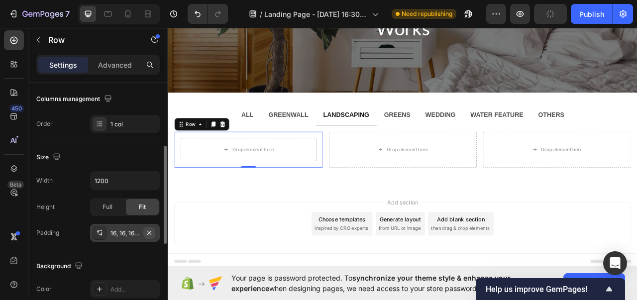
click at [153, 233] on icon "button" at bounding box center [149, 233] width 8 height 8
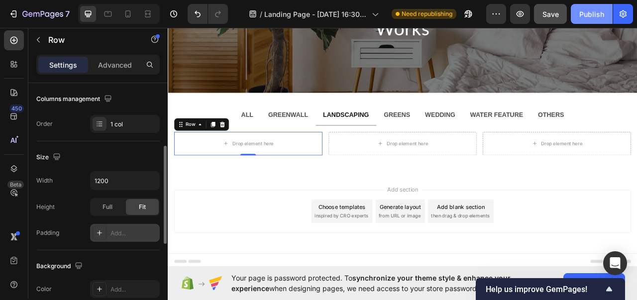
click at [587, 13] on div "Publish" at bounding box center [592, 14] width 25 height 10
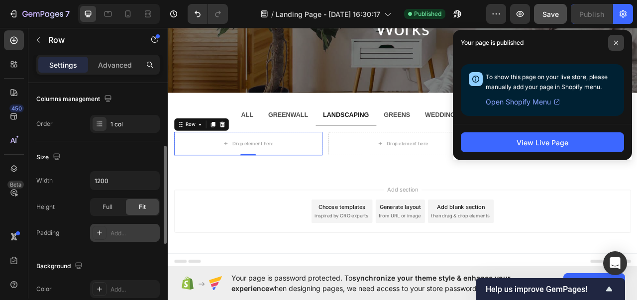
click at [617, 41] on icon at bounding box center [616, 42] width 5 height 5
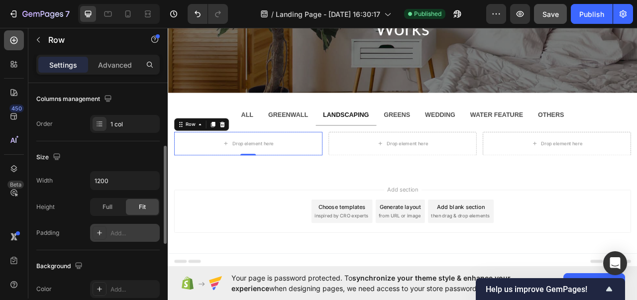
click at [22, 46] on div at bounding box center [14, 40] width 20 height 20
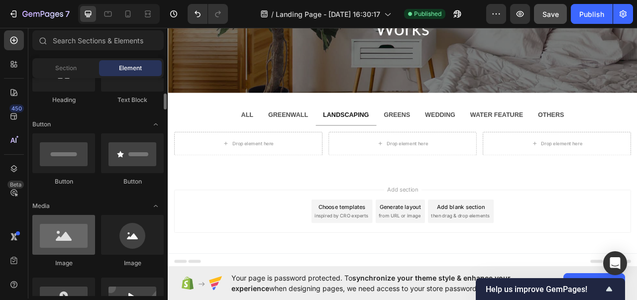
scroll to position [194, 0]
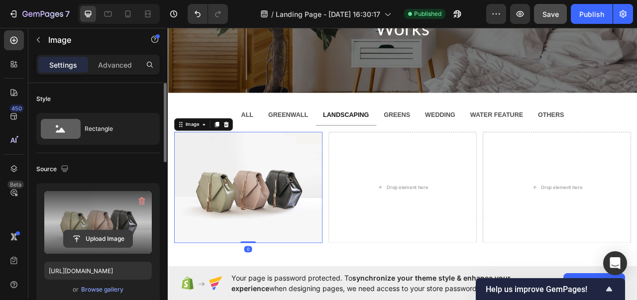
click at [109, 235] on input "file" at bounding box center [98, 239] width 69 height 17
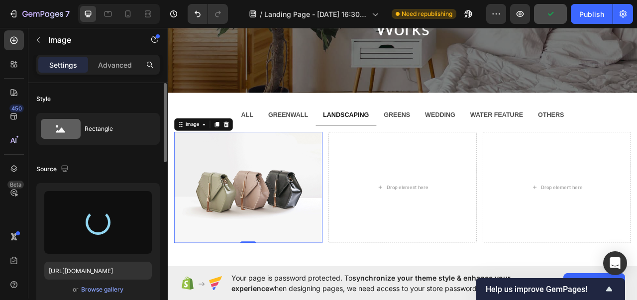
type input "[URL][DOMAIN_NAME]"
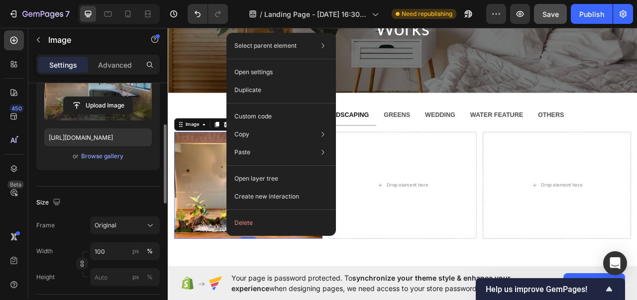
scroll to position [134, 0]
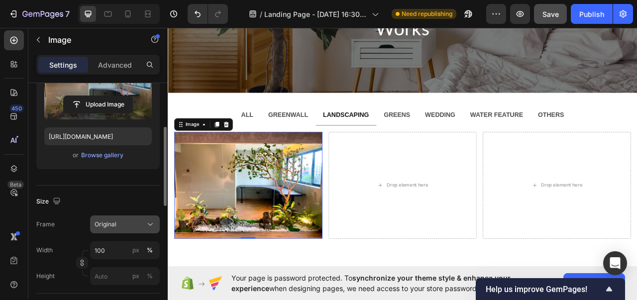
click at [114, 222] on span "Original" at bounding box center [106, 224] width 22 height 9
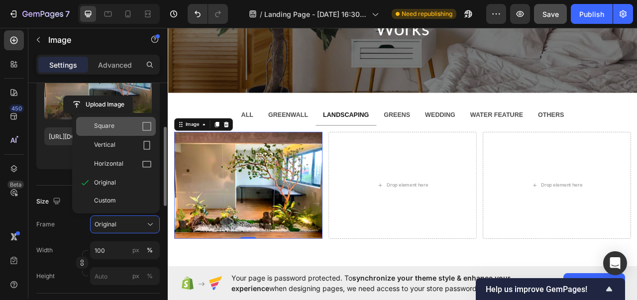
click at [111, 130] on span "Square" at bounding box center [104, 127] width 20 height 10
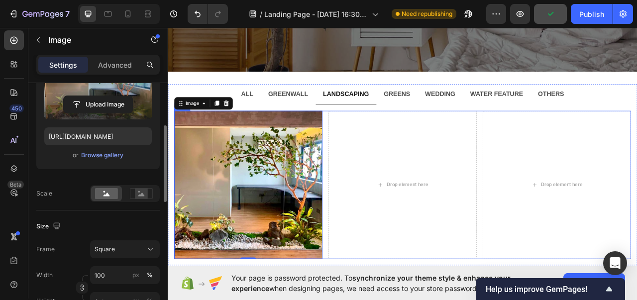
scroll to position [115, 0]
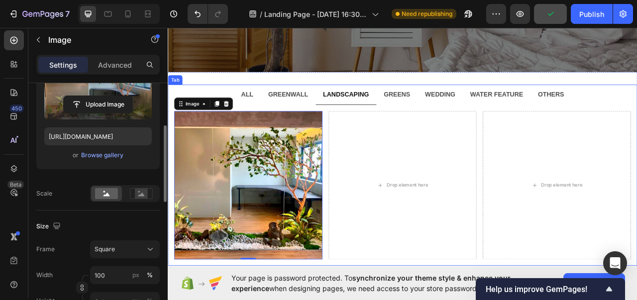
click at [461, 109] on strong "GREENS" at bounding box center [460, 113] width 34 height 8
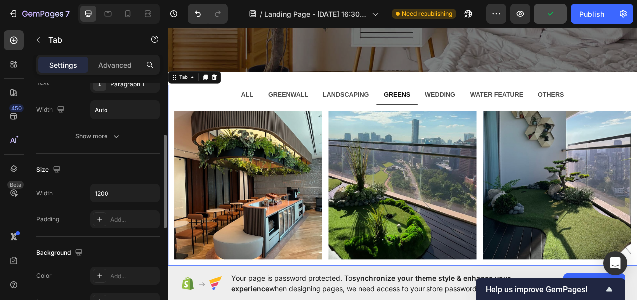
scroll to position [0, 0]
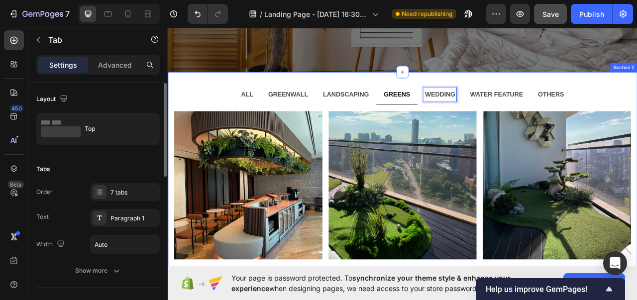
click at [420, 95] on div "ALL GREENWALL LANDSCAPING GREENS WEDDING WATER FEATURE OTHERS Image Row Row Ima…" at bounding box center [467, 216] width 598 height 262
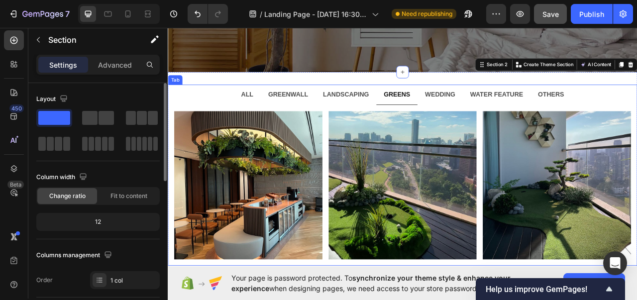
click at [510, 111] on strong "WEDDING" at bounding box center [514, 113] width 38 height 8
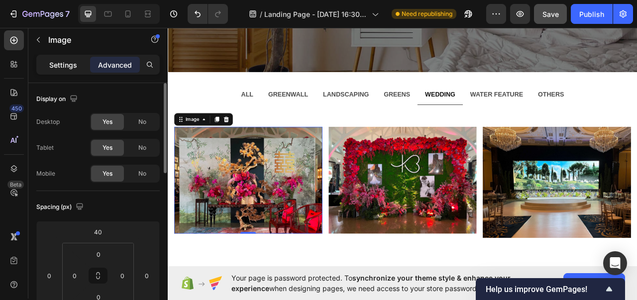
click at [67, 63] on p "Settings" at bounding box center [63, 65] width 28 height 10
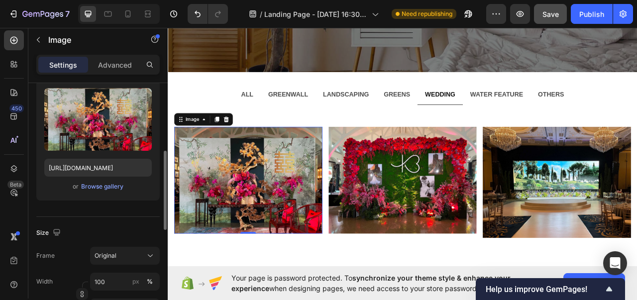
scroll to position [134, 0]
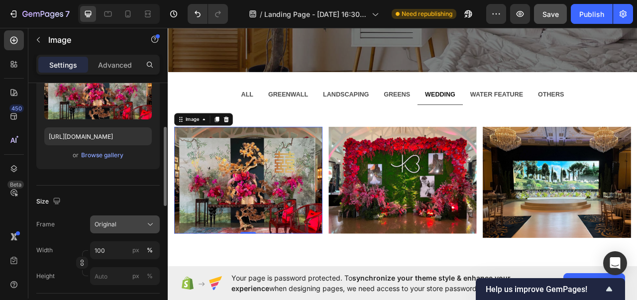
click at [122, 223] on div "Original" at bounding box center [119, 224] width 49 height 9
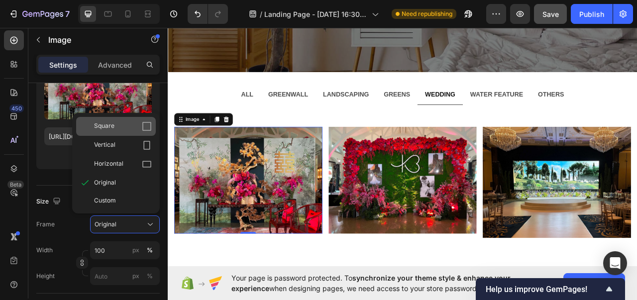
click at [119, 118] on div "Square" at bounding box center [116, 126] width 80 height 19
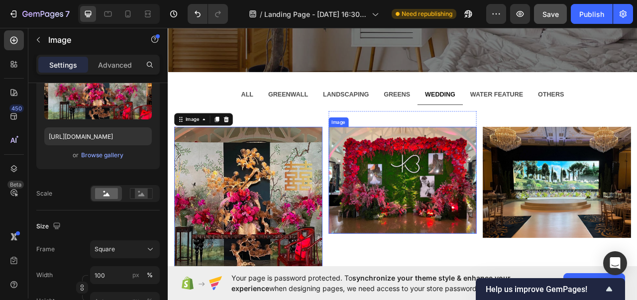
click at [410, 203] on img at bounding box center [467, 223] width 189 height 136
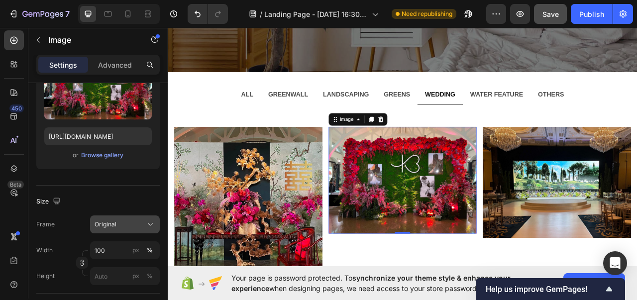
click at [122, 225] on div "Original" at bounding box center [119, 224] width 49 height 9
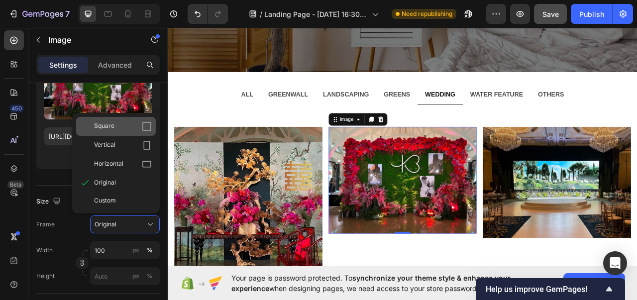
drag, startPoint x: 110, startPoint y: 129, endPoint x: 204, endPoint y: 146, distance: 95.6
click at [110, 129] on span "Square" at bounding box center [104, 127] width 20 height 10
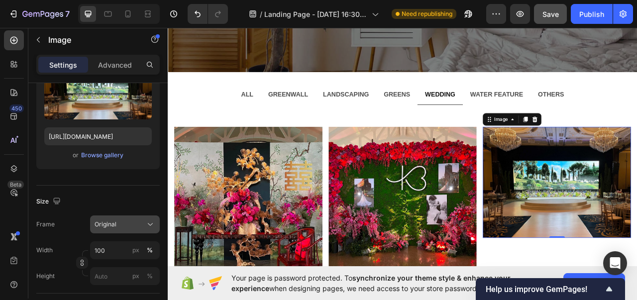
click at [132, 216] on button "Original" at bounding box center [125, 225] width 70 height 18
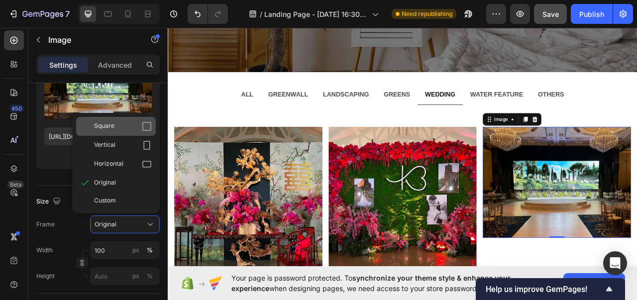
click at [120, 127] on div "Square" at bounding box center [123, 127] width 58 height 10
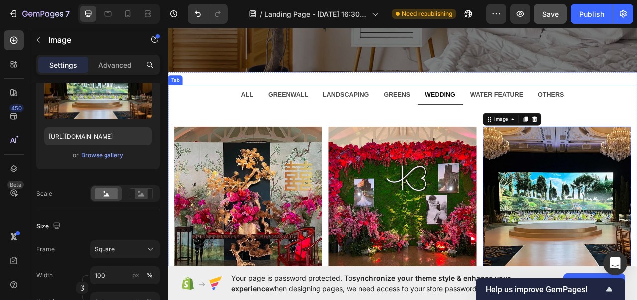
click at [577, 114] on strong "WATER FEATURE" at bounding box center [586, 113] width 67 height 8
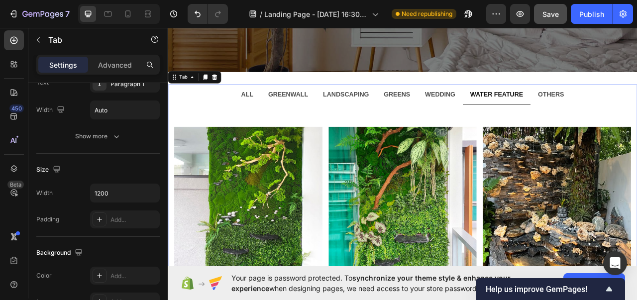
scroll to position [0, 0]
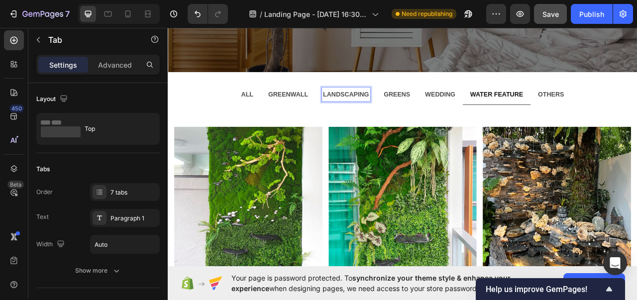
click at [386, 114] on strong "LANDSCAPING" at bounding box center [395, 113] width 58 height 8
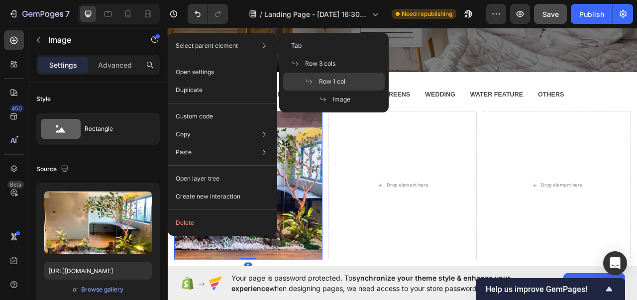
click at [323, 78] on span "Row 1 col" at bounding box center [332, 81] width 26 height 9
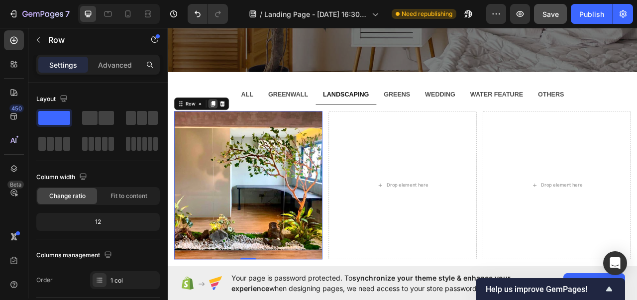
click at [221, 123] on icon at bounding box center [225, 126] width 8 height 8
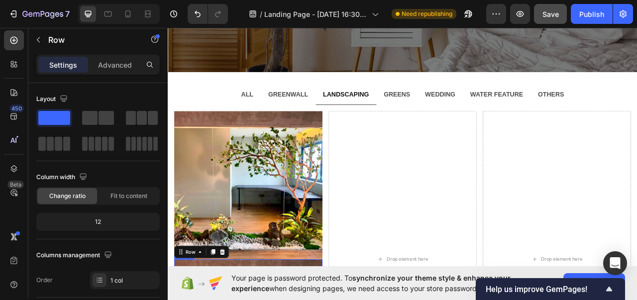
scroll to position [377, 0]
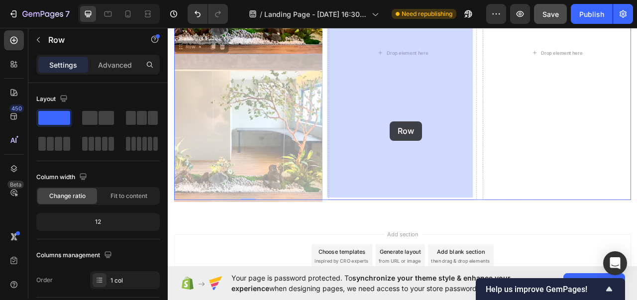
drag, startPoint x: 185, startPoint y: 47, endPoint x: 452, endPoint y: 146, distance: 284.6
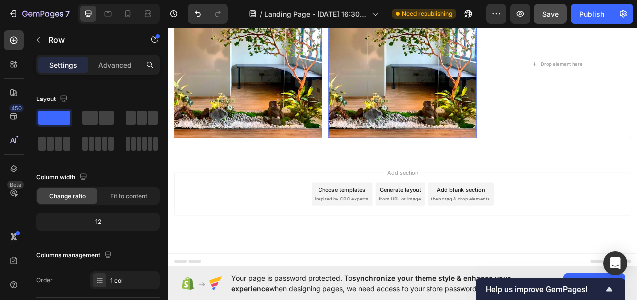
scroll to position [265, 0]
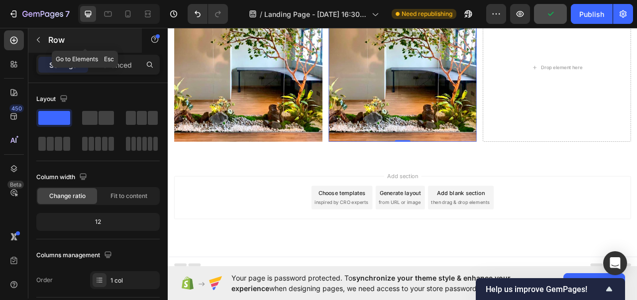
click at [39, 37] on icon "button" at bounding box center [38, 40] width 8 height 8
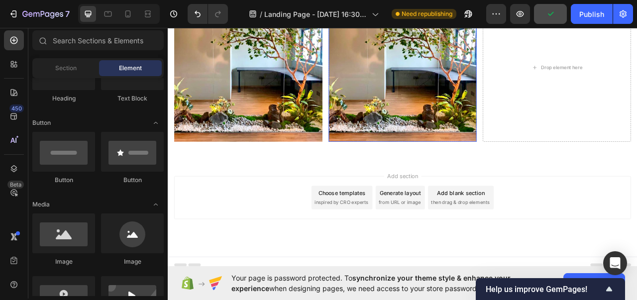
click at [436, 40] on img at bounding box center [467, 79] width 189 height 189
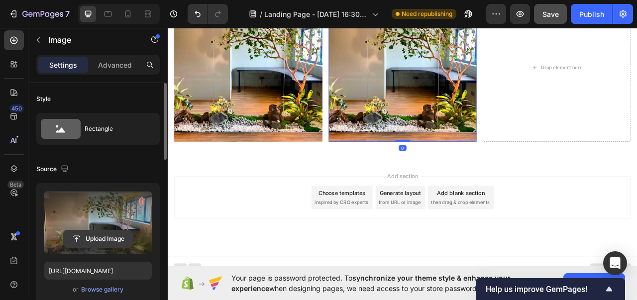
click at [89, 232] on input "file" at bounding box center [98, 239] width 69 height 17
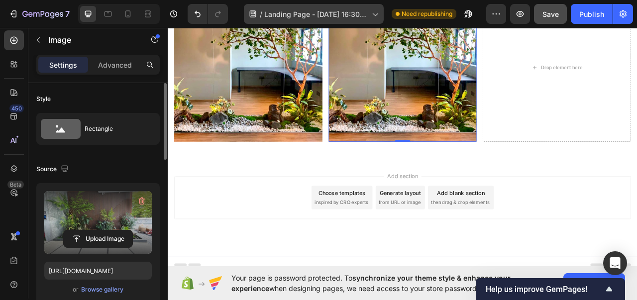
type input "[URL][DOMAIN_NAME]"
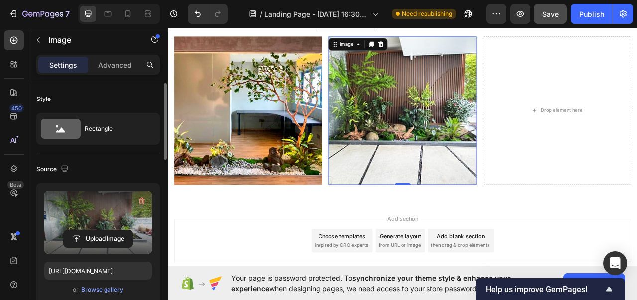
scroll to position [207, 0]
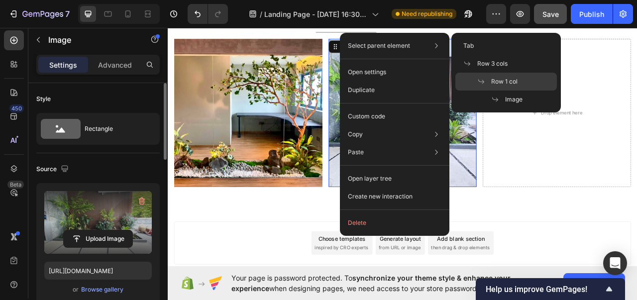
click at [482, 77] on p "Row 1 col" at bounding box center [498, 81] width 40 height 9
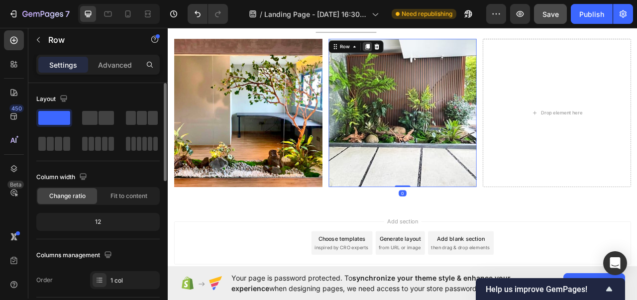
click at [422, 52] on div at bounding box center [422, 53] width 12 height 12
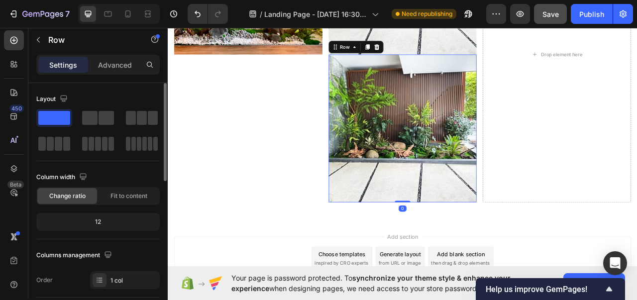
scroll to position [377, 0]
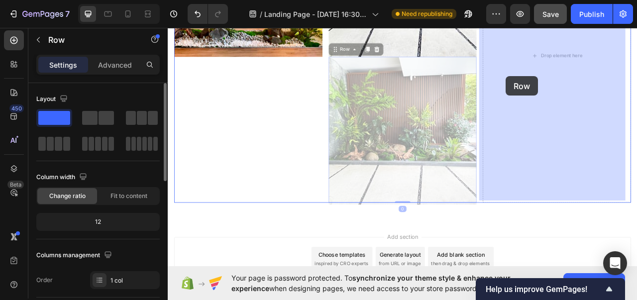
drag, startPoint x: 377, startPoint y: 52, endPoint x: 598, endPoint y: 90, distance: 224.8
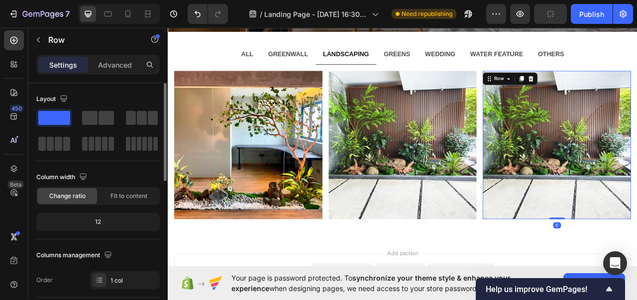
scroll to position [165, 0]
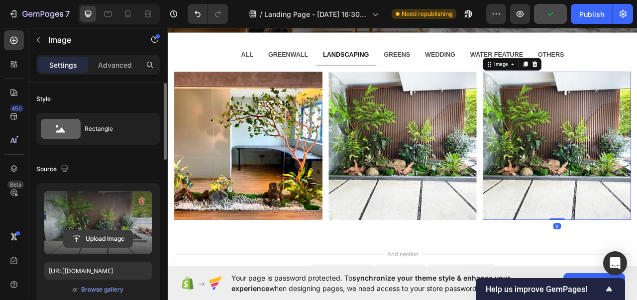
click at [98, 231] on input "file" at bounding box center [98, 239] width 69 height 17
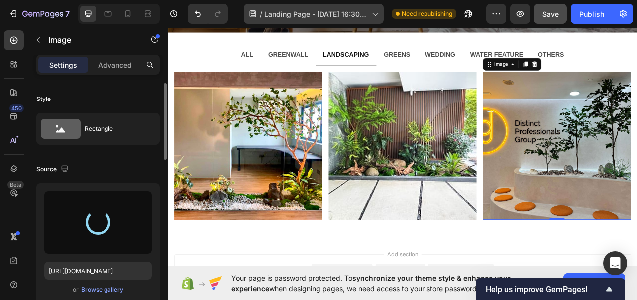
type input "[URL][DOMAIN_NAME]"
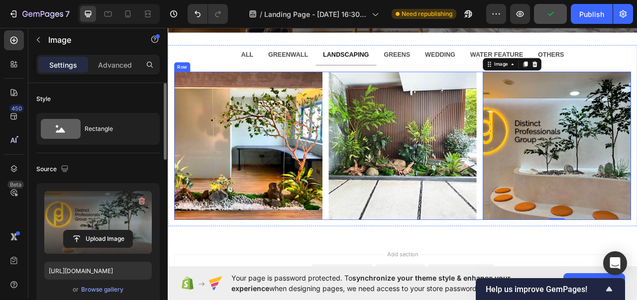
click at [364, 125] on div "Image Row Image Row Image 0 Row Row" at bounding box center [467, 179] width 582 height 189
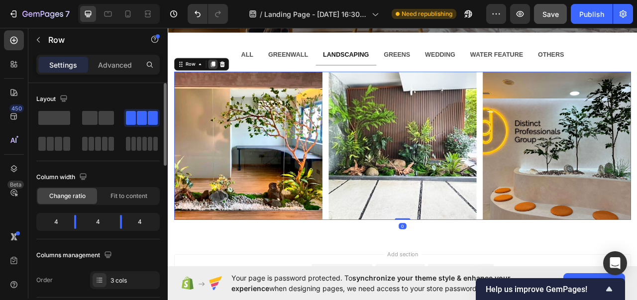
click at [227, 72] on icon at bounding box center [225, 75] width 5 height 7
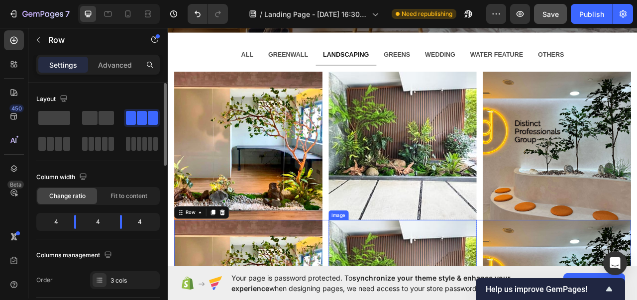
scroll to position [377, 0]
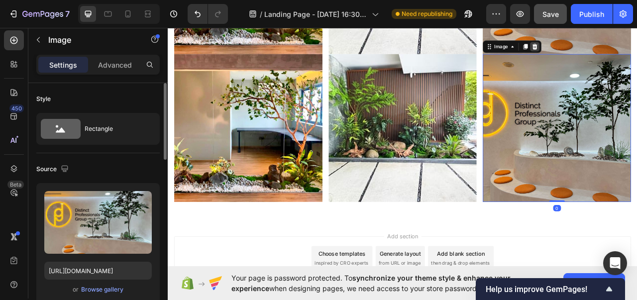
click at [629, 47] on div at bounding box center [635, 53] width 12 height 12
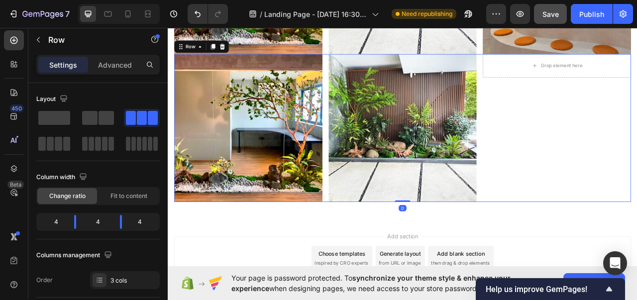
click at [111, 72] on div "Advanced" at bounding box center [115, 65] width 50 height 16
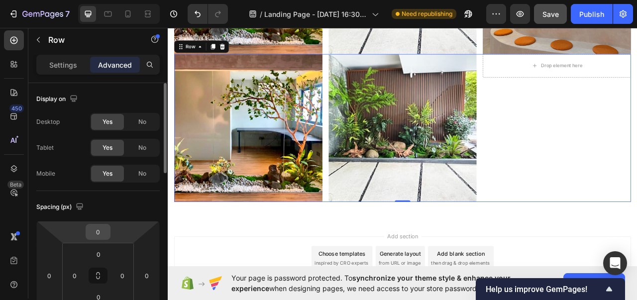
click at [98, 228] on input "0" at bounding box center [98, 232] width 20 height 15
type input "020"
type input "16"
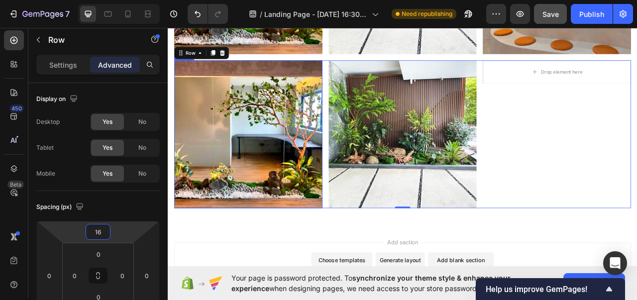
click at [258, 195] on img at bounding box center [270, 164] width 189 height 189
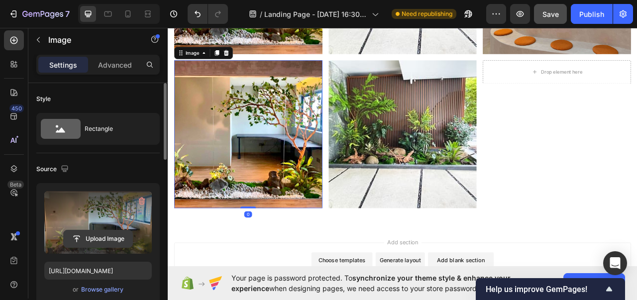
click at [98, 238] on input "file" at bounding box center [98, 239] width 69 height 17
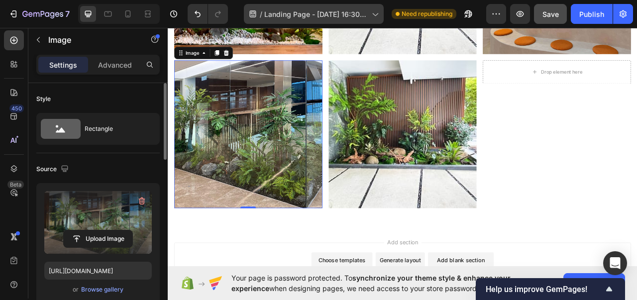
type input "[URL][DOMAIN_NAME]"
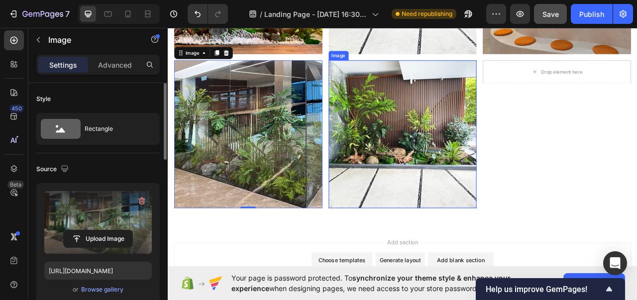
click at [451, 146] on img at bounding box center [467, 164] width 189 height 189
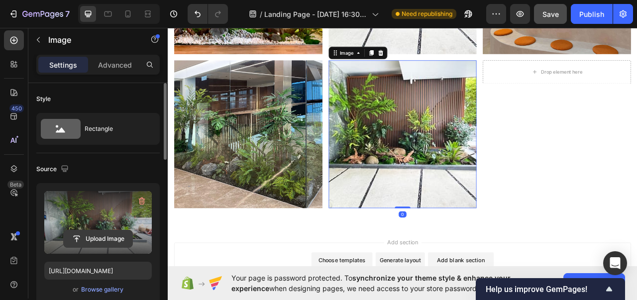
click at [98, 239] on input "file" at bounding box center [98, 239] width 69 height 17
click at [97, 231] on input "file" at bounding box center [98, 239] width 69 height 17
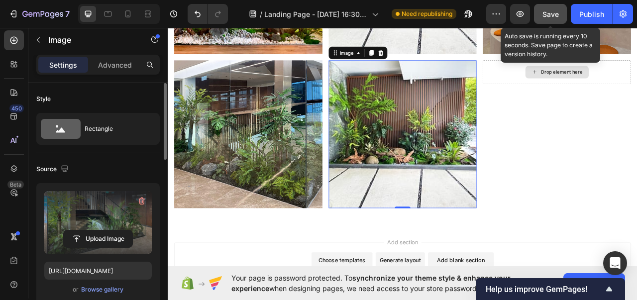
type input "[URL][DOMAIN_NAME]"
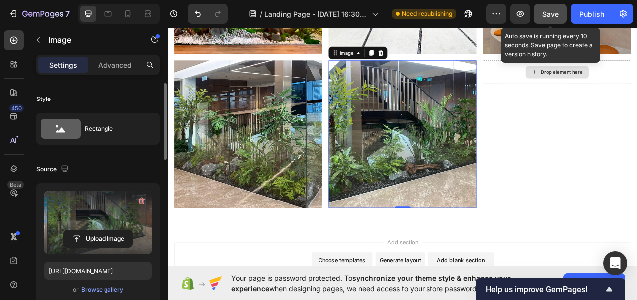
click at [549, 16] on span "Save" at bounding box center [551, 14] width 16 height 8
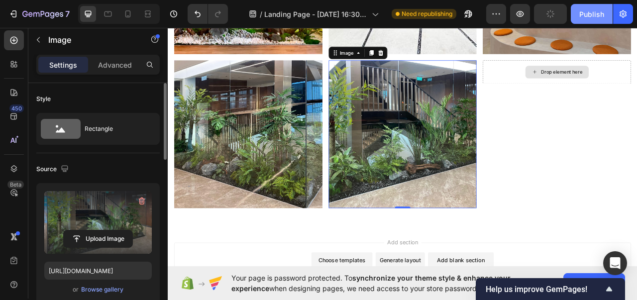
click at [586, 18] on div "Publish" at bounding box center [592, 14] width 25 height 10
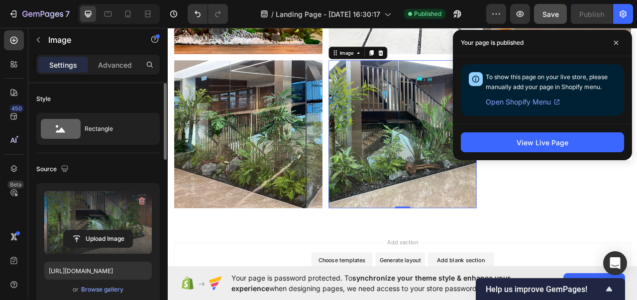
click at [614, 40] on span at bounding box center [617, 43] width 16 height 16
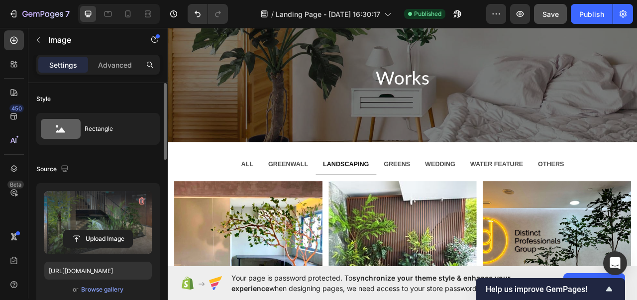
scroll to position [18, 0]
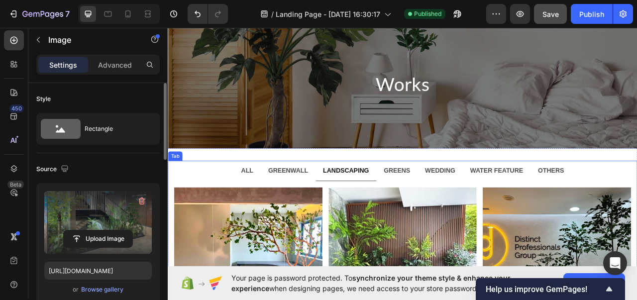
click at [280, 216] on li "ALL" at bounding box center [269, 211] width 34 height 26
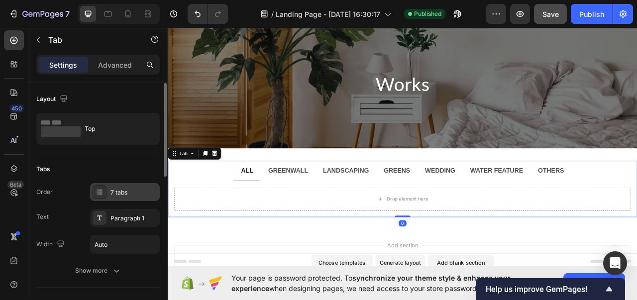
click at [123, 195] on div "7 tabs" at bounding box center [134, 192] width 47 height 9
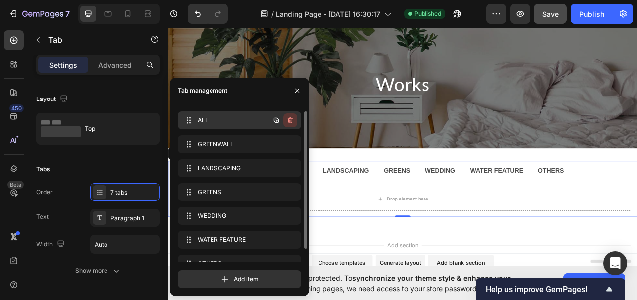
click at [290, 118] on icon "button" at bounding box center [290, 121] width 5 height 6
click at [290, 119] on div "Delete" at bounding box center [283, 120] width 18 height 9
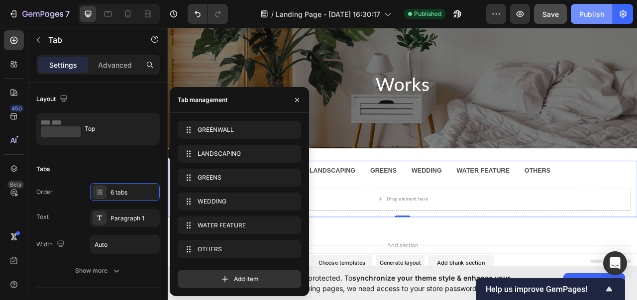
click at [583, 6] on button "Publish" at bounding box center [592, 14] width 42 height 20
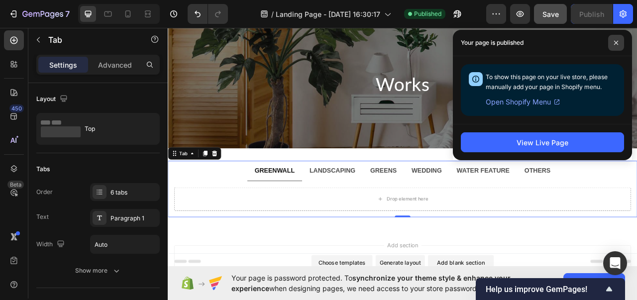
click at [613, 40] on span at bounding box center [617, 43] width 16 height 16
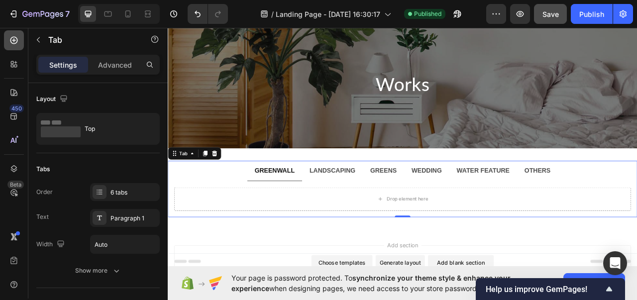
click at [8, 42] on div at bounding box center [14, 40] width 20 height 20
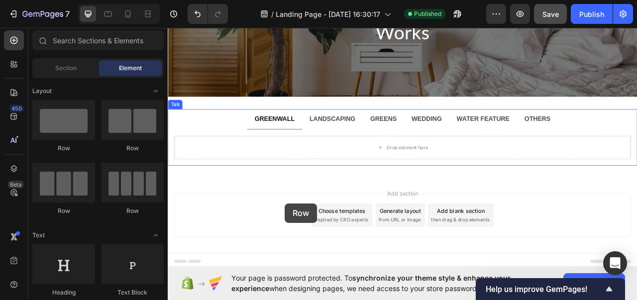
scroll to position [89, 0]
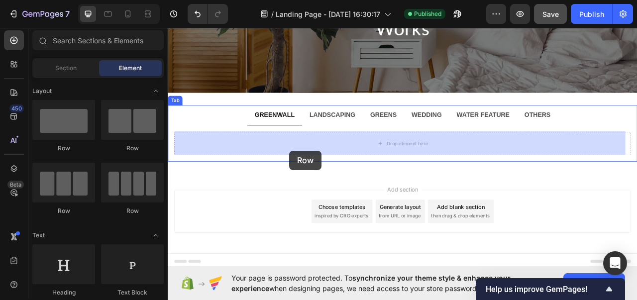
drag, startPoint x: 233, startPoint y: 209, endPoint x: 322, endPoint y: 184, distance: 92.9
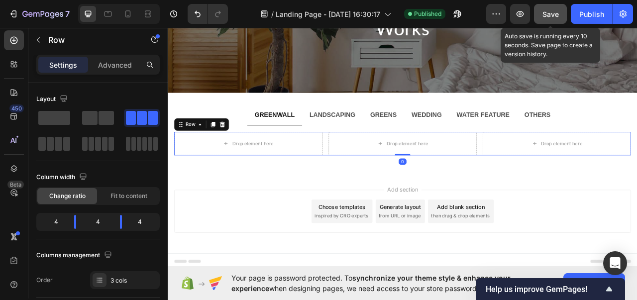
click at [546, 9] on div "Save" at bounding box center [551, 14] width 16 height 10
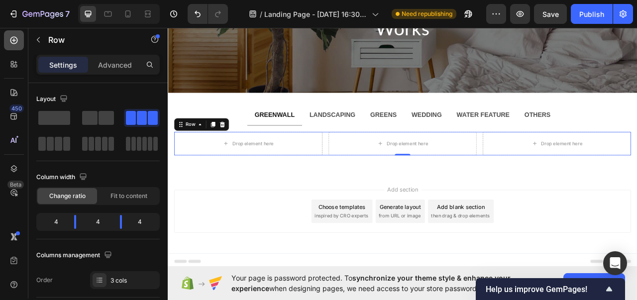
click at [9, 42] on icon at bounding box center [14, 40] width 10 height 10
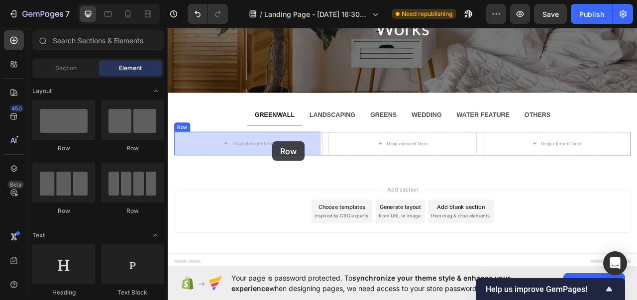
drag, startPoint x: 258, startPoint y: 180, endPoint x: 272, endPoint y: 178, distance: 14.1
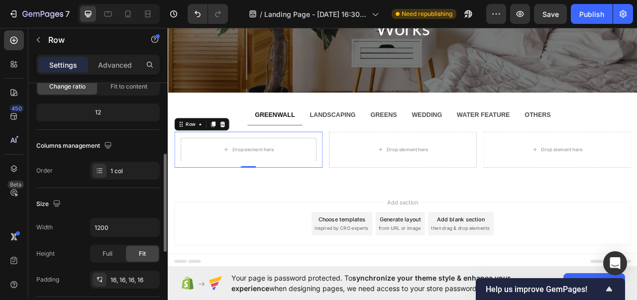
scroll to position [128, 0]
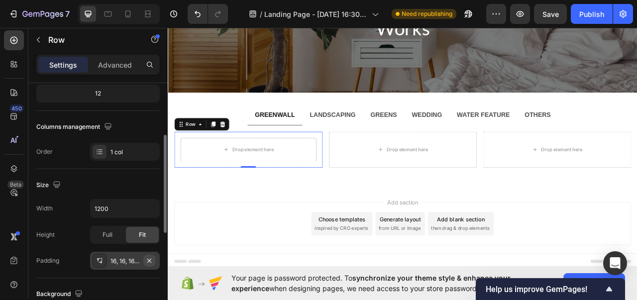
click at [152, 260] on icon "button" at bounding box center [149, 261] width 8 height 8
click at [16, 42] on icon at bounding box center [13, 40] width 7 height 7
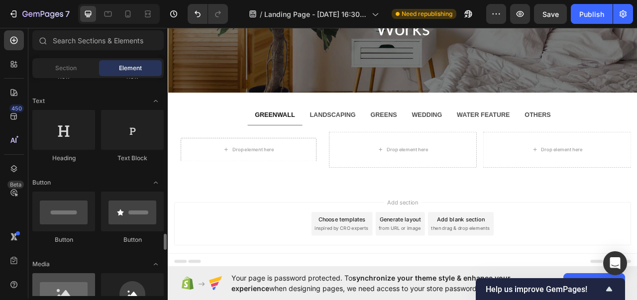
scroll to position [282, 0]
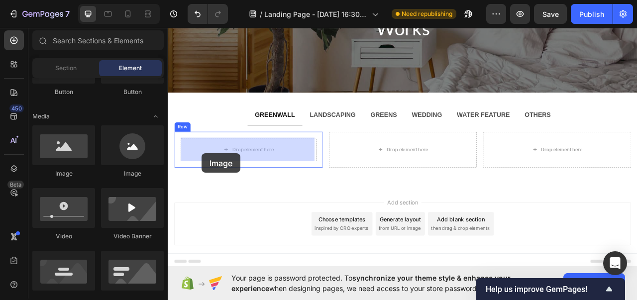
drag, startPoint x: 235, startPoint y: 174, endPoint x: 202, endPoint y: 187, distance: 35.1
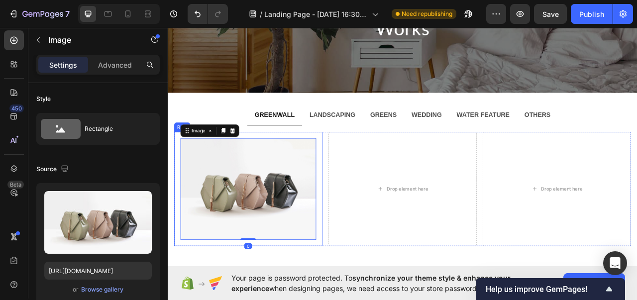
click at [300, 167] on div "Image 0 Row" at bounding box center [270, 233] width 189 height 145
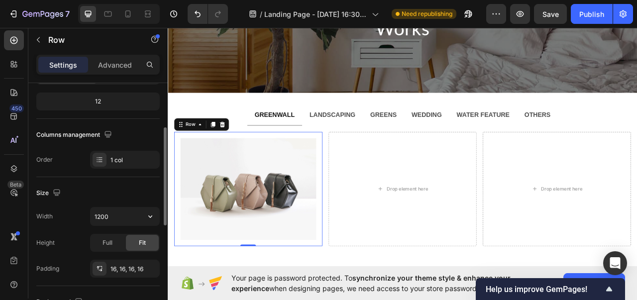
scroll to position [127, 0]
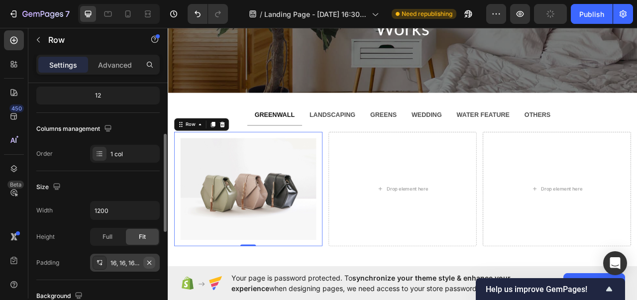
click at [151, 263] on icon "button" at bounding box center [149, 263] width 8 height 8
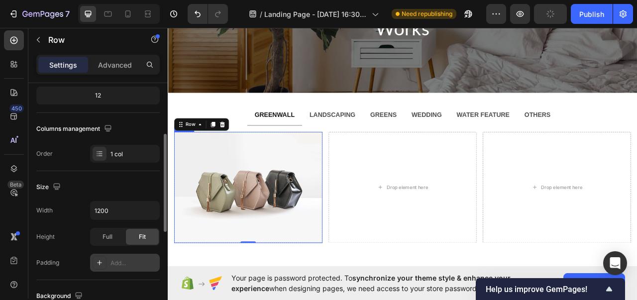
click at [191, 185] on img at bounding box center [270, 231] width 189 height 141
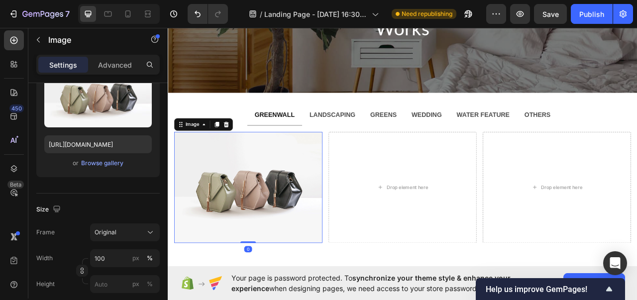
scroll to position [0, 0]
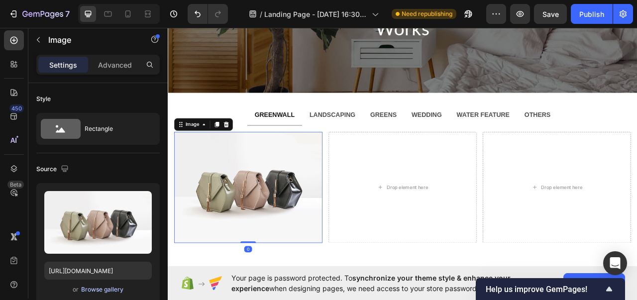
click at [105, 288] on div "Browse gallery" at bounding box center [102, 289] width 42 height 9
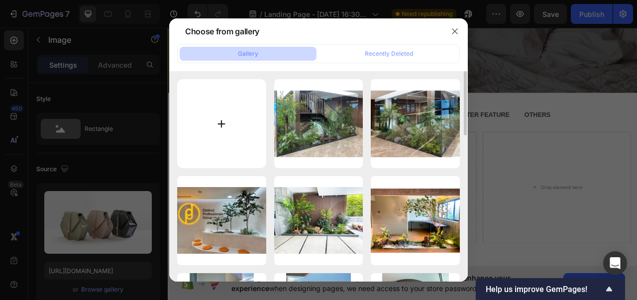
click at [228, 139] on input "file" at bounding box center [221, 123] width 89 height 89
type input "C:\fakepath\GW15_RESIZED.jpg"
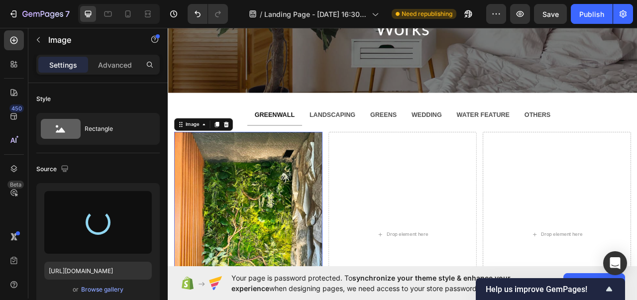
type input "[URL][DOMAIN_NAME]"
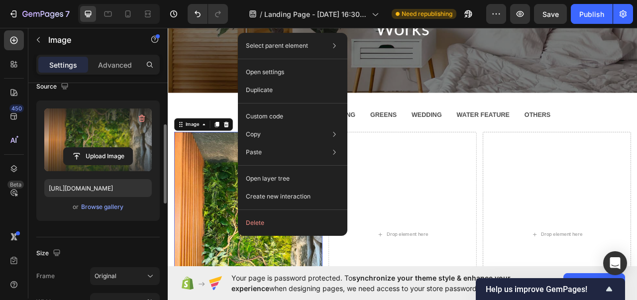
scroll to position [120, 0]
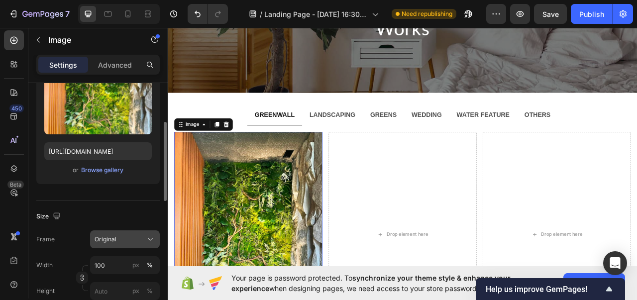
click at [109, 236] on span "Original" at bounding box center [106, 239] width 22 height 9
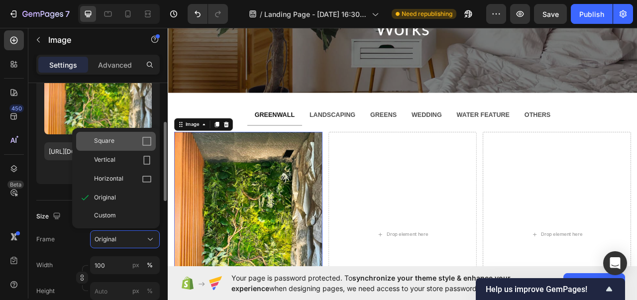
drag, startPoint x: 115, startPoint y: 143, endPoint x: 9, endPoint y: 165, distance: 107.4
click at [115, 143] on div "Square" at bounding box center [123, 141] width 58 height 10
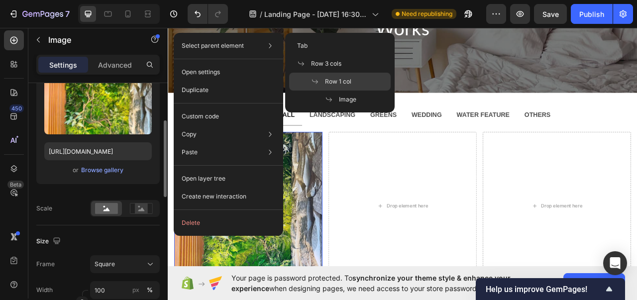
click at [324, 87] on div "Row 1 col" at bounding box center [340, 82] width 102 height 18
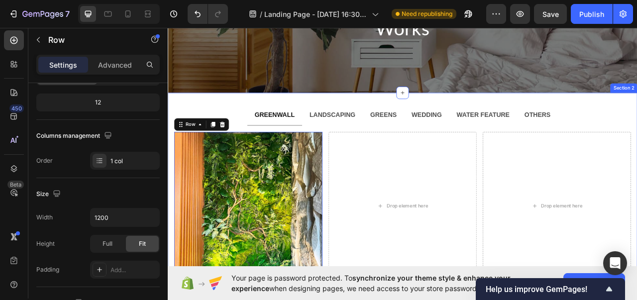
scroll to position [0, 0]
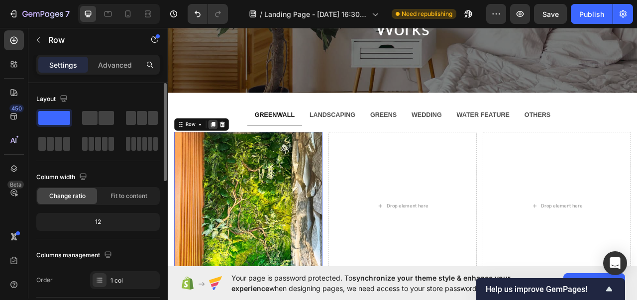
click at [224, 150] on icon at bounding box center [225, 151] width 5 height 7
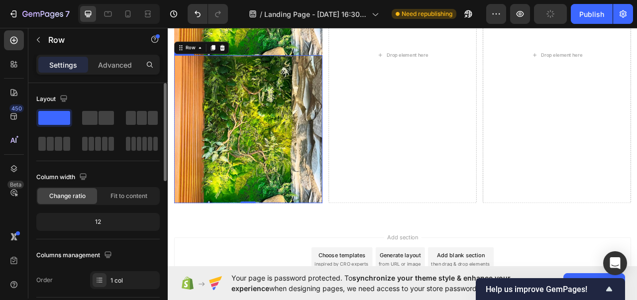
scroll to position [377, 0]
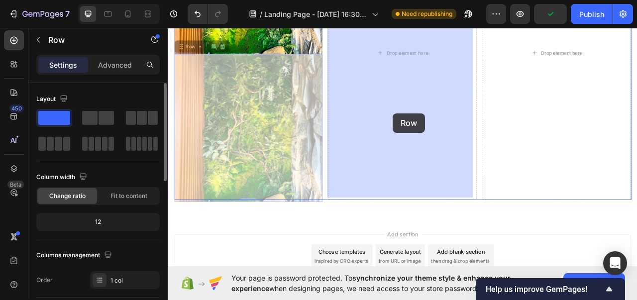
drag, startPoint x: 183, startPoint y: 47, endPoint x: 454, endPoint y: 137, distance: 286.0
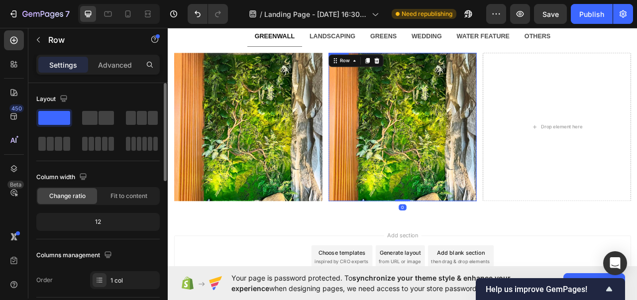
scroll to position [161, 0]
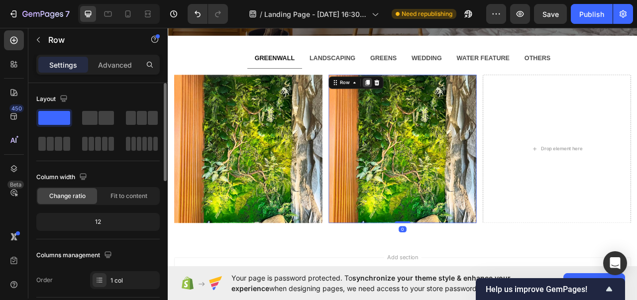
click at [418, 95] on icon at bounding box center [422, 99] width 8 height 8
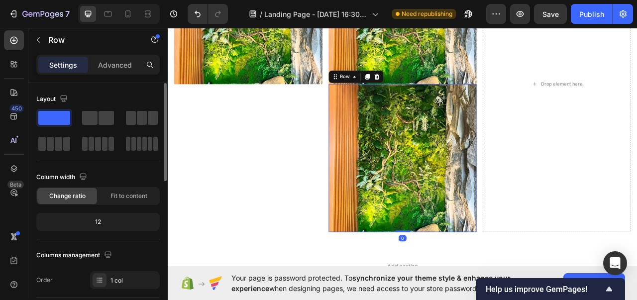
scroll to position [338, 0]
drag, startPoint x: 383, startPoint y: 89, endPoint x: 614, endPoint y: 90, distance: 230.6
click at [614, 90] on div "Image Row Image Row Image Row 0 Drop element here Row" at bounding box center [467, 100] width 582 height 377
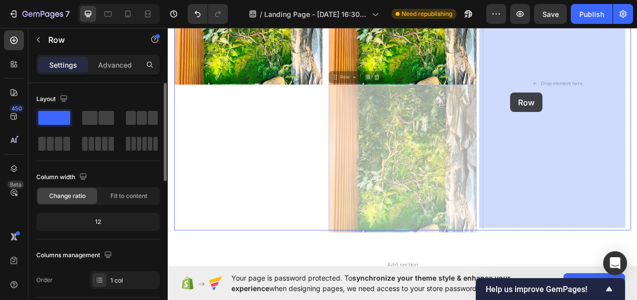
drag, startPoint x: 380, startPoint y: 83, endPoint x: 604, endPoint y: 111, distance: 226.3
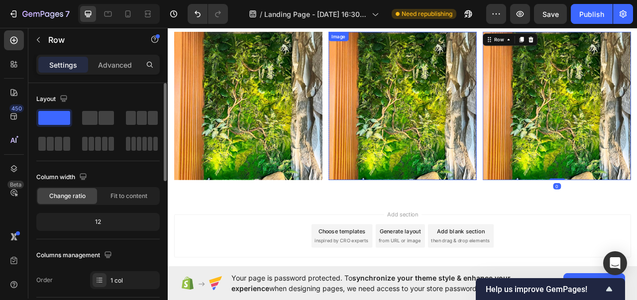
scroll to position [215, 0]
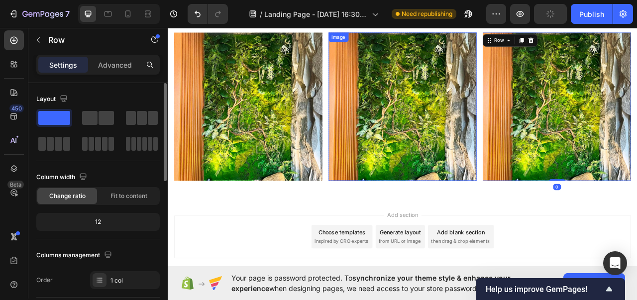
click at [472, 102] on img at bounding box center [467, 129] width 189 height 189
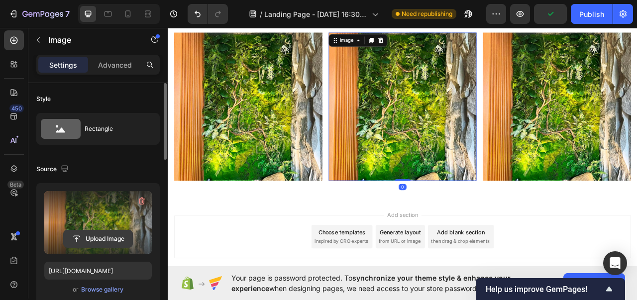
click at [86, 235] on input "file" at bounding box center [98, 239] width 69 height 17
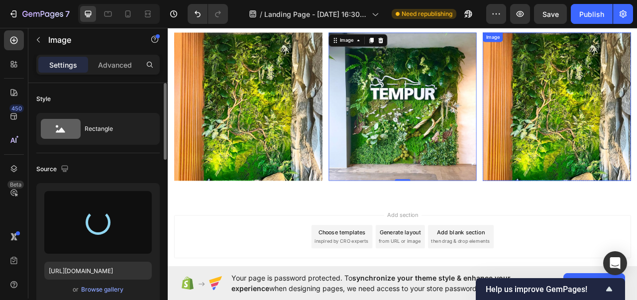
type input "[URL][DOMAIN_NAME]"
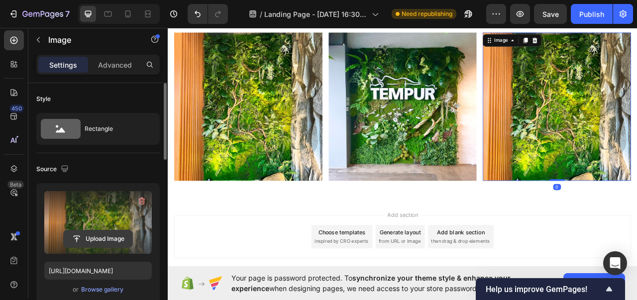
click at [95, 235] on input "file" at bounding box center [98, 239] width 69 height 17
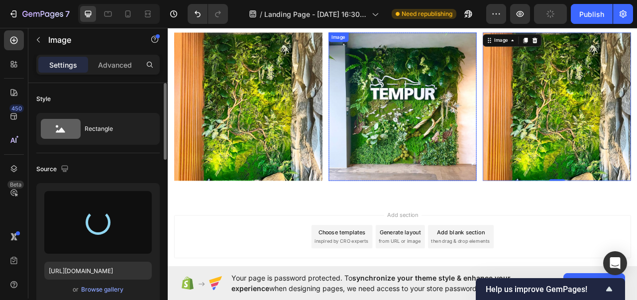
scroll to position [149, 0]
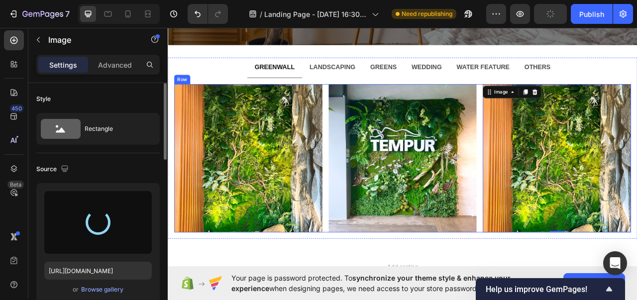
click at [365, 145] on div "Image Row Image Row Image 0 Row Row" at bounding box center [467, 195] width 582 height 189
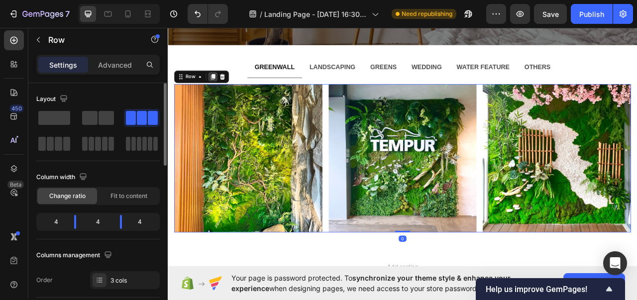
click at [223, 95] on div at bounding box center [225, 91] width 12 height 12
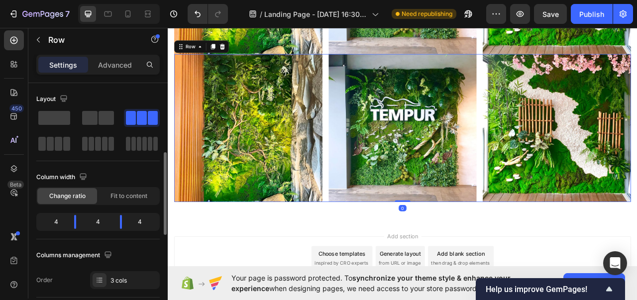
scroll to position [58, 0]
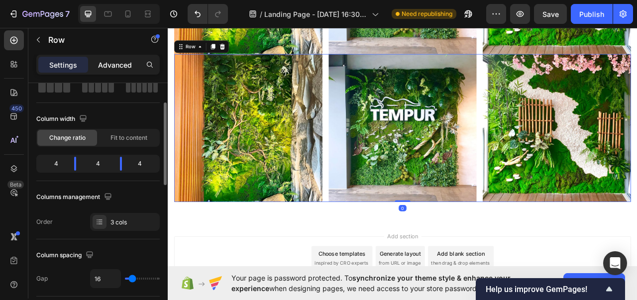
click at [124, 62] on p "Advanced" at bounding box center [115, 65] width 34 height 10
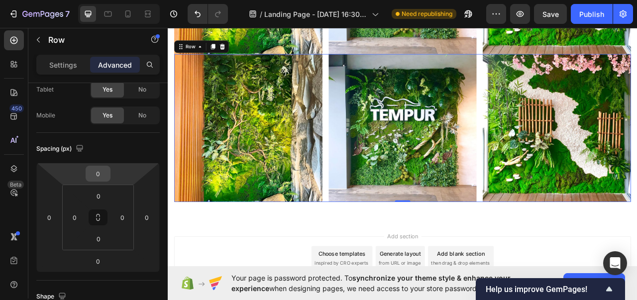
click at [100, 176] on input "0" at bounding box center [98, 173] width 20 height 15
type input "6"
type input "16"
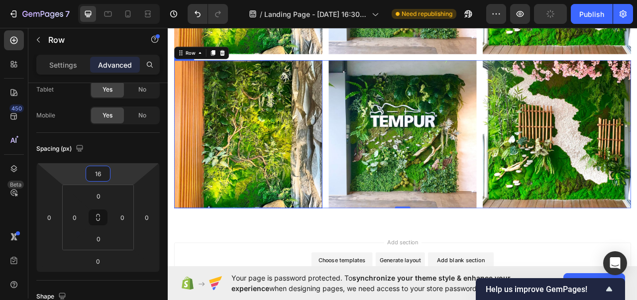
click at [346, 126] on img at bounding box center [270, 164] width 189 height 189
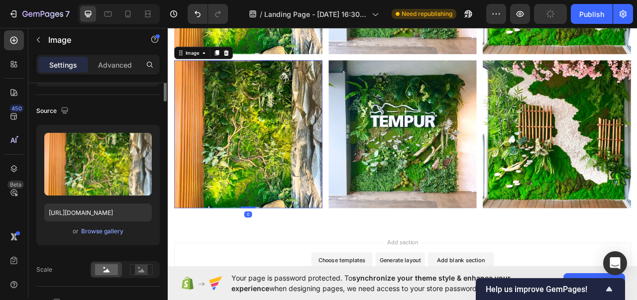
scroll to position [0, 0]
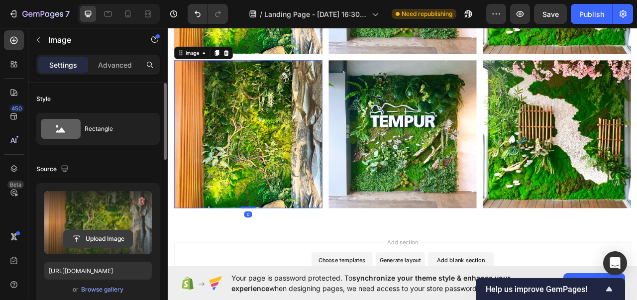
click at [99, 230] on button "Upload Image" at bounding box center [98, 239] width 70 height 18
click at [98, 240] on input "file" at bounding box center [98, 239] width 69 height 17
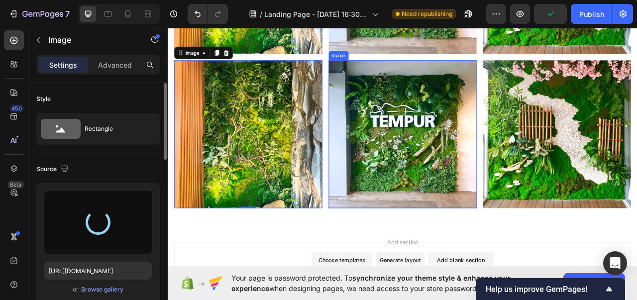
type input "[URL][DOMAIN_NAME]"
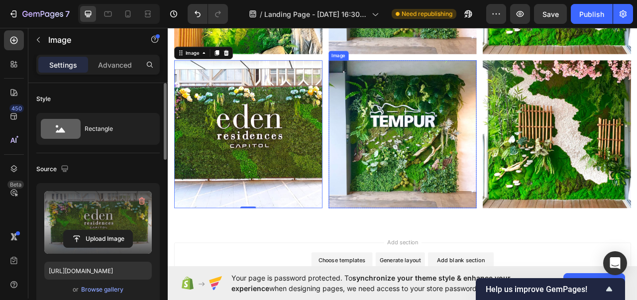
click at [462, 188] on img at bounding box center [467, 164] width 189 height 189
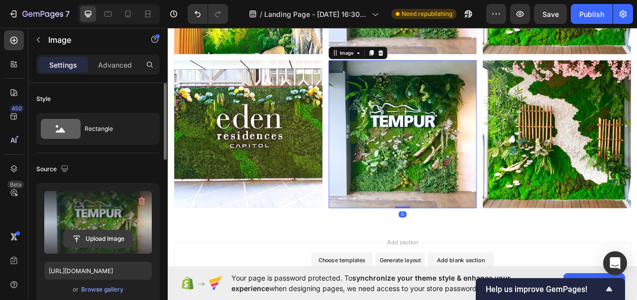
click at [91, 234] on input "file" at bounding box center [98, 239] width 69 height 17
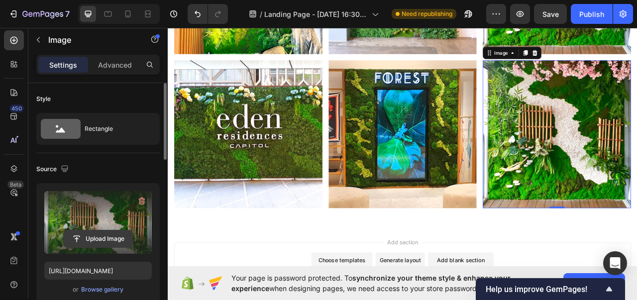
click at [96, 241] on input "file" at bounding box center [98, 239] width 69 height 17
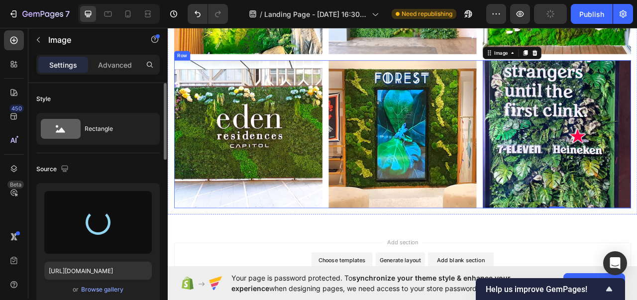
type input "[URL][DOMAIN_NAME]"
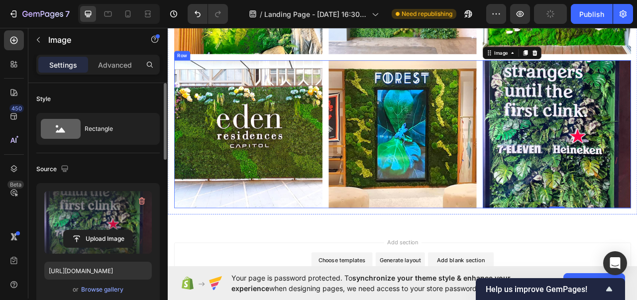
click at [368, 94] on div "Image Row Image Row Image 0 Row Row" at bounding box center [467, 164] width 582 height 189
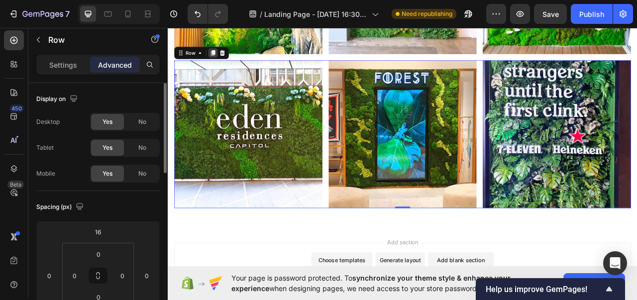
click at [225, 57] on icon at bounding box center [225, 60] width 5 height 7
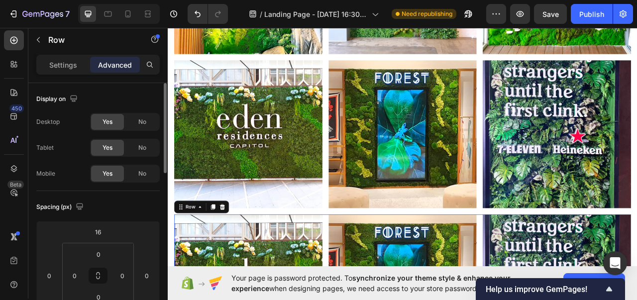
scroll to position [579, 0]
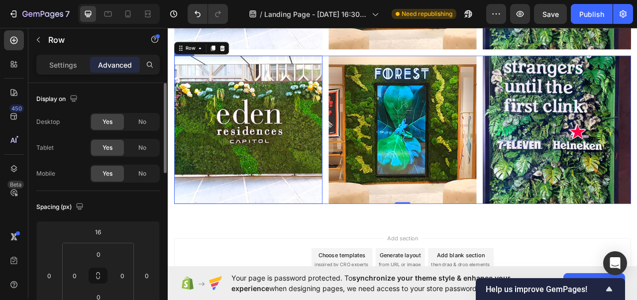
click at [263, 136] on img at bounding box center [270, 158] width 189 height 189
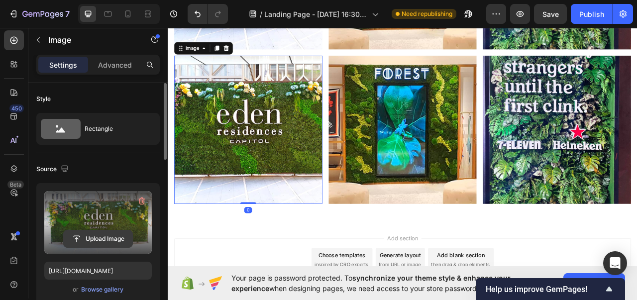
click at [97, 232] on input "file" at bounding box center [98, 239] width 69 height 17
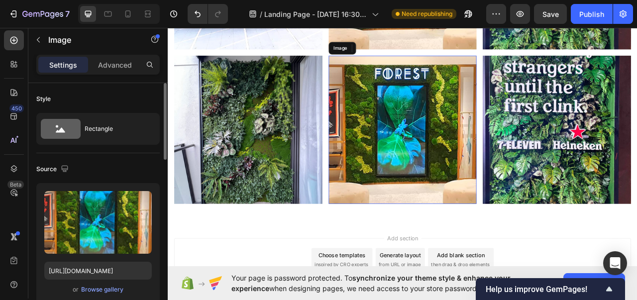
click at [455, 181] on img at bounding box center [467, 158] width 189 height 189
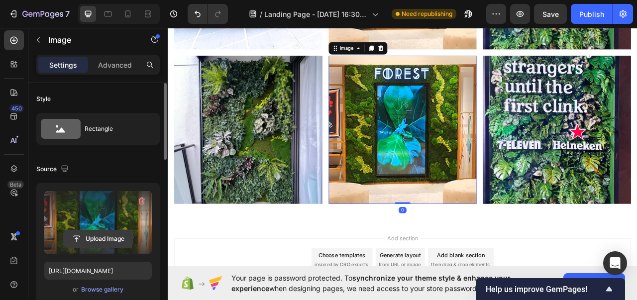
click at [94, 238] on input "file" at bounding box center [98, 239] width 69 height 17
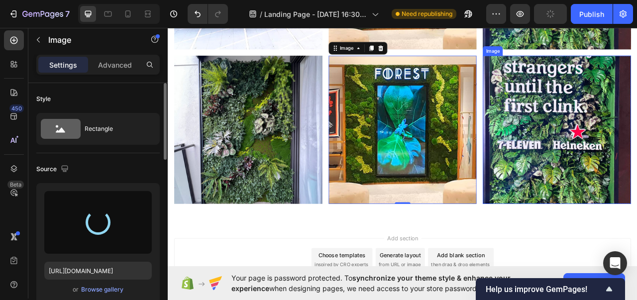
type input "[URL][DOMAIN_NAME]"
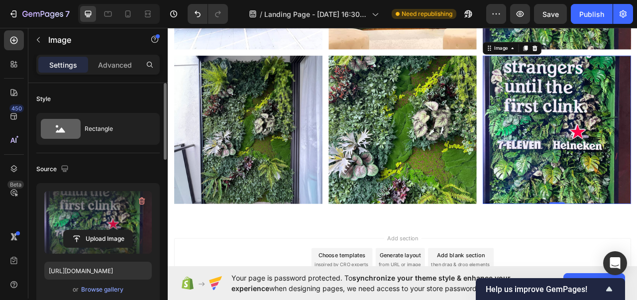
click at [102, 224] on label at bounding box center [98, 222] width 108 height 63
click at [102, 231] on input "file" at bounding box center [98, 239] width 69 height 17
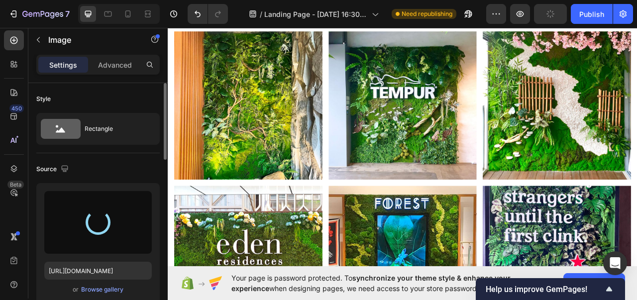
scroll to position [0, 0]
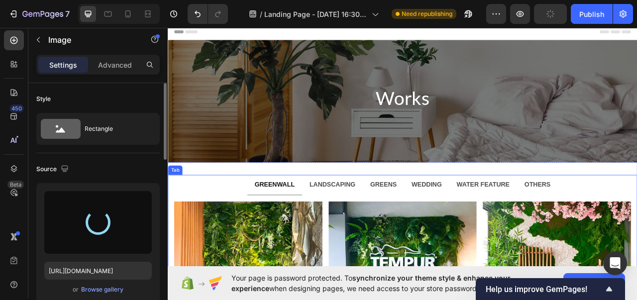
type input "[URL][DOMAIN_NAME]"
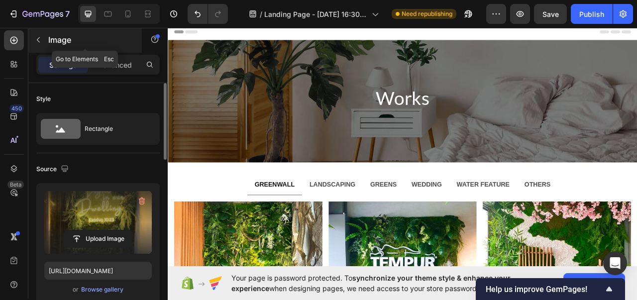
click at [42, 40] on icon "button" at bounding box center [38, 40] width 8 height 8
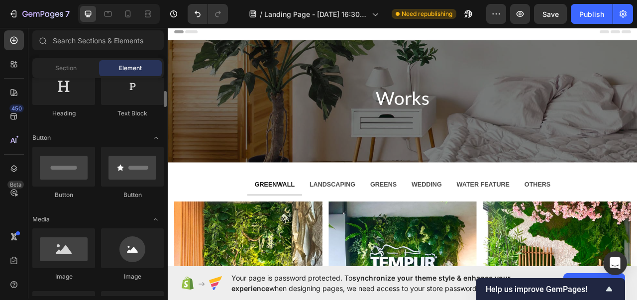
scroll to position [178, 0]
click at [339, 227] on li "LANDSCAPING" at bounding box center [377, 229] width 77 height 26
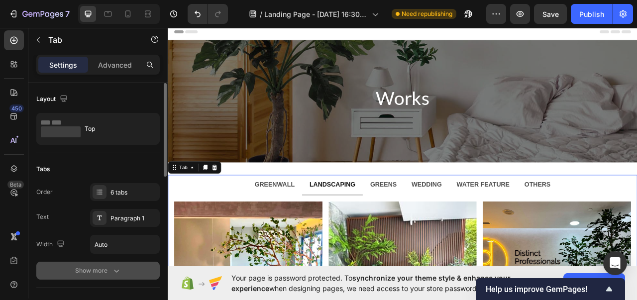
click at [114, 273] on icon "button" at bounding box center [117, 271] width 10 height 10
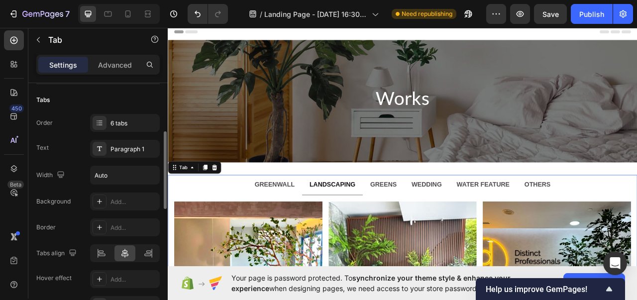
scroll to position [68, 0]
click at [126, 150] on div "Paragraph 1" at bounding box center [134, 150] width 47 height 9
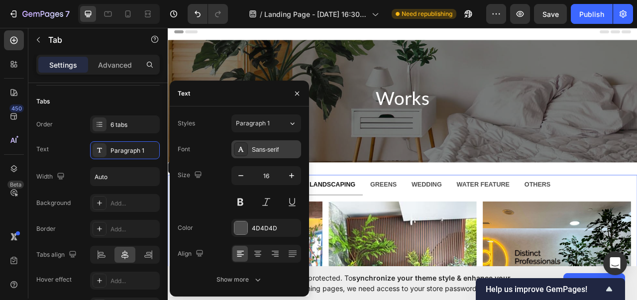
click at [258, 156] on div "Sans-serif" at bounding box center [267, 149] width 70 height 18
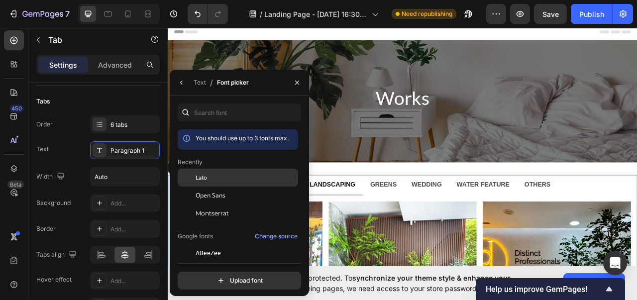
click at [218, 181] on div "Lato" at bounding box center [246, 177] width 101 height 9
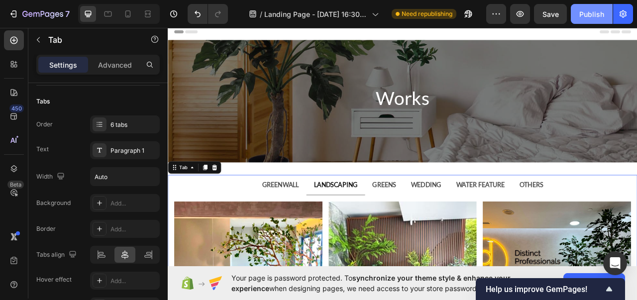
click at [587, 12] on div "Publish" at bounding box center [592, 14] width 25 height 10
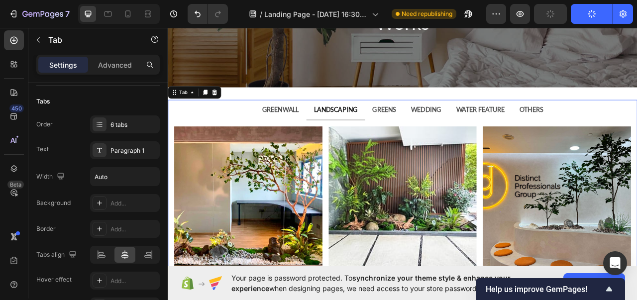
scroll to position [102, 0]
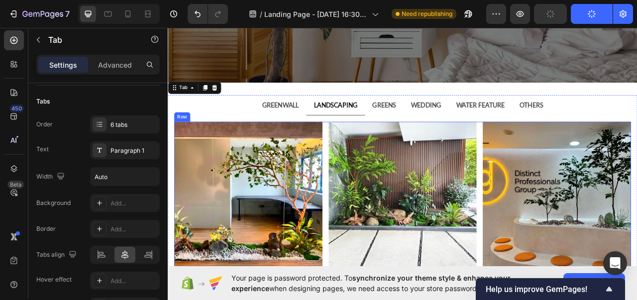
click at [363, 156] on div "Image Row Image Row Image Row Row" at bounding box center [467, 242] width 582 height 189
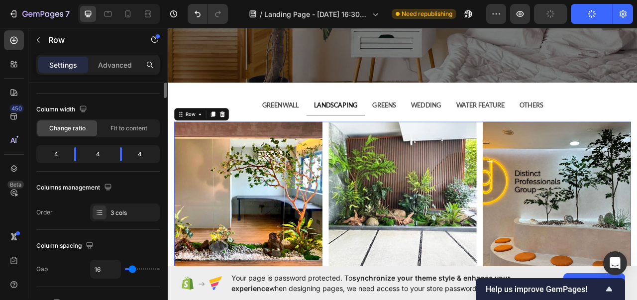
scroll to position [0, 0]
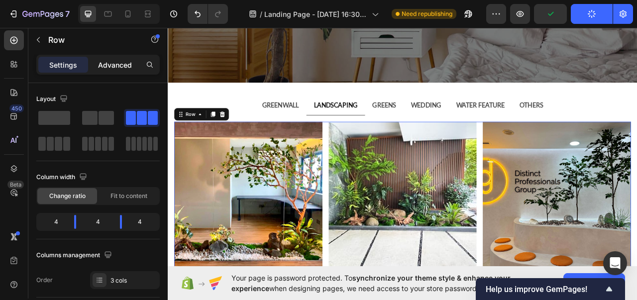
click at [107, 67] on p "Advanced" at bounding box center [115, 65] width 34 height 10
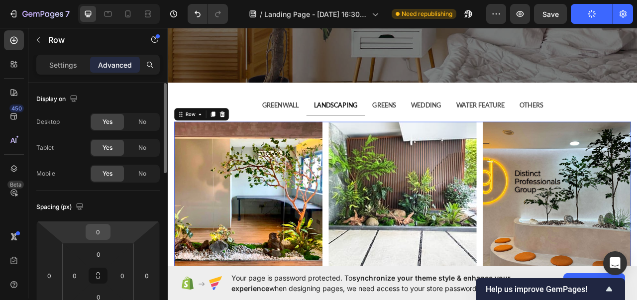
click at [97, 230] on input "0" at bounding box center [98, 232] width 20 height 15
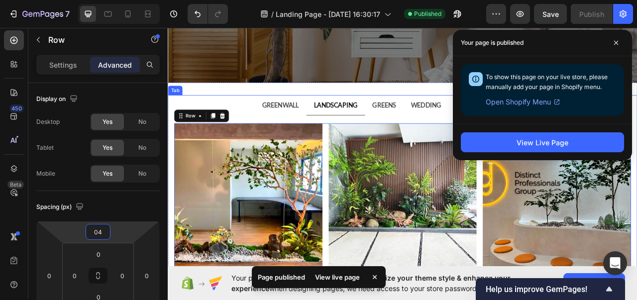
type input "040"
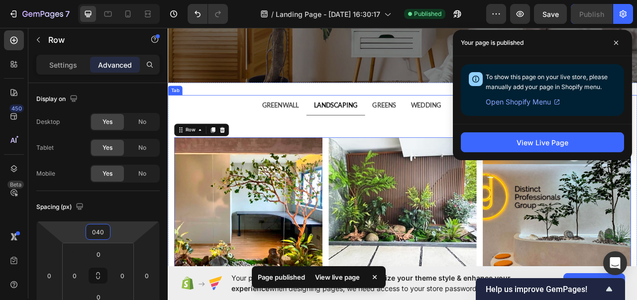
click at [319, 125] on strong "GREENWALL" at bounding box center [311, 126] width 47 height 9
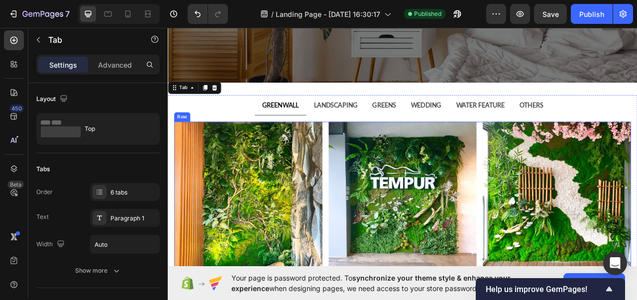
click at [363, 149] on div "Image Row Image Row Image Row Row" at bounding box center [467, 242] width 582 height 189
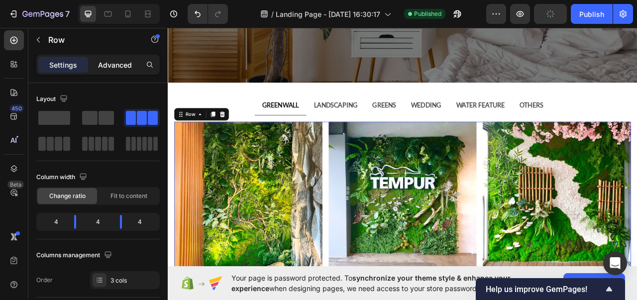
click at [118, 61] on p "Advanced" at bounding box center [115, 65] width 34 height 10
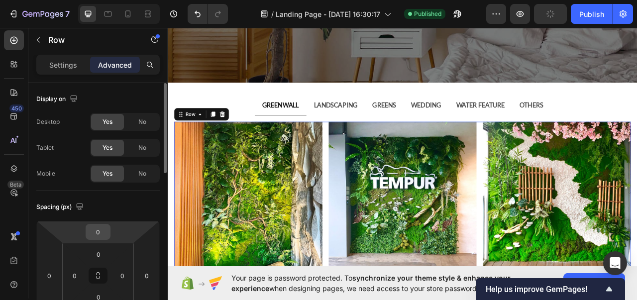
click at [99, 234] on input "0" at bounding box center [98, 232] width 20 height 15
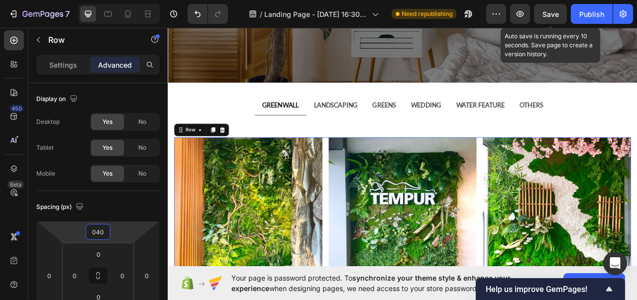
type input "40"
click at [549, 10] on span "Save" at bounding box center [551, 14] width 16 height 8
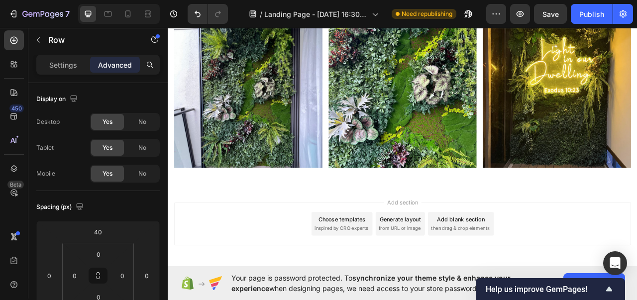
scroll to position [673, 0]
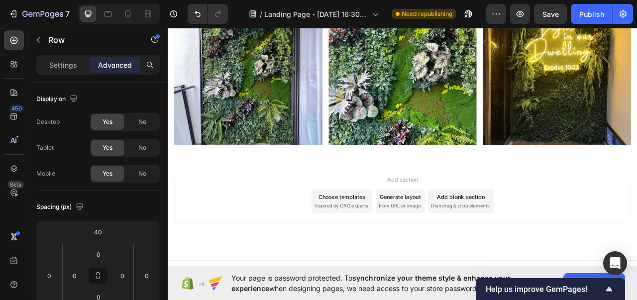
click at [504, 241] on div "Add blank section then drag & drop elements" at bounding box center [541, 250] width 84 height 30
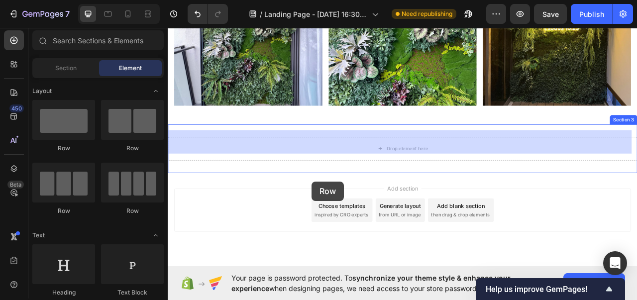
scroll to position [735, 0]
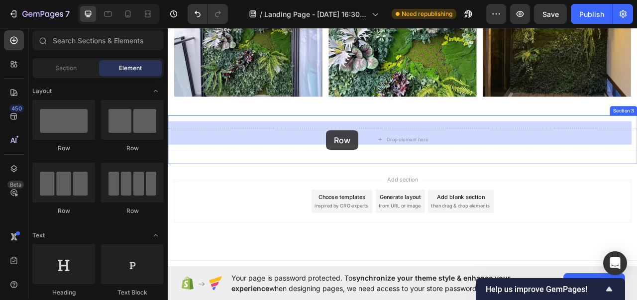
drag, startPoint x: 237, startPoint y: 149, endPoint x: 370, endPoint y: 159, distance: 133.4
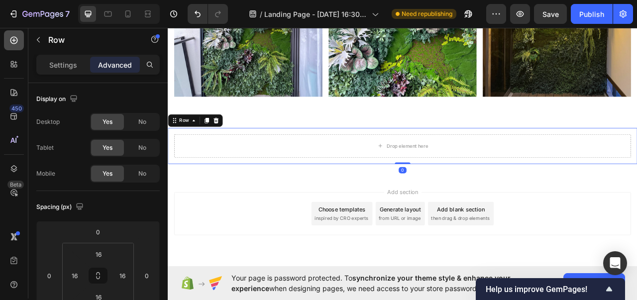
click at [10, 44] on icon at bounding box center [14, 40] width 10 height 10
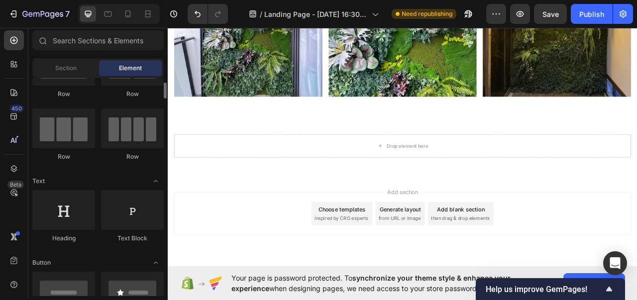
scroll to position [55, 0]
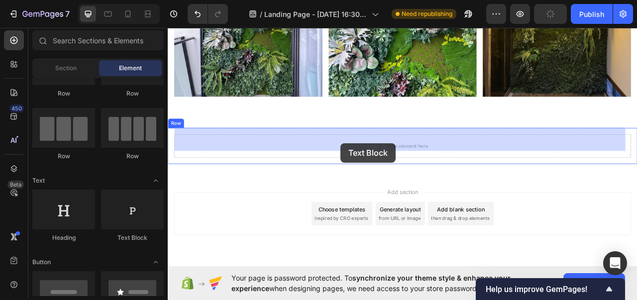
drag, startPoint x: 290, startPoint y: 240, endPoint x: 387, endPoint y: 175, distance: 116.4
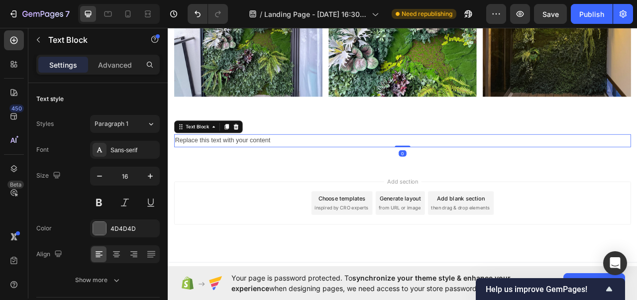
click at [305, 164] on div "Replace this text with your content" at bounding box center [467, 172] width 582 height 16
click at [305, 165] on p "Replace this text with your content" at bounding box center [467, 172] width 580 height 14
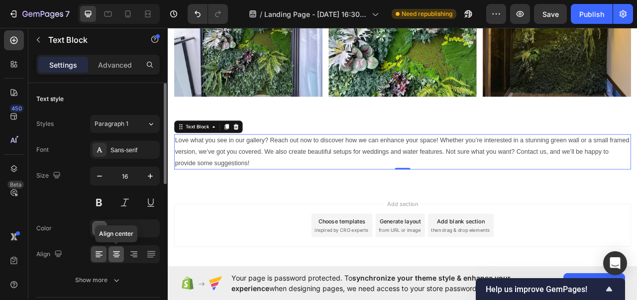
click at [112, 252] on icon at bounding box center [117, 255] width 10 height 10
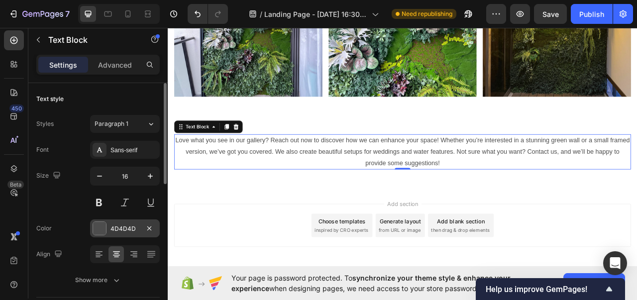
click at [100, 227] on div at bounding box center [99, 228] width 13 height 13
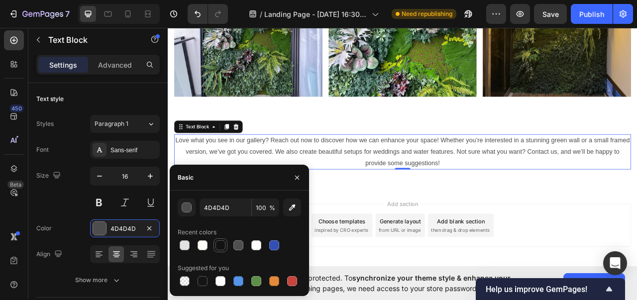
click at [225, 243] on div at bounding box center [221, 246] width 10 height 10
type input "121212"
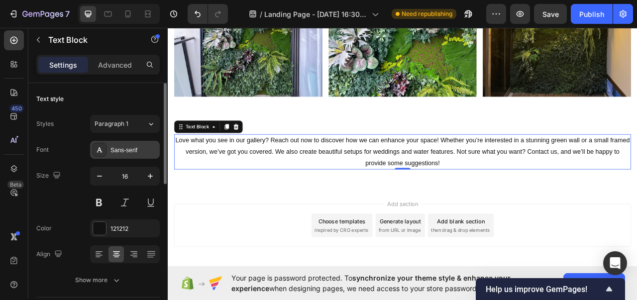
click at [124, 146] on div "Sans-serif" at bounding box center [134, 150] width 47 height 9
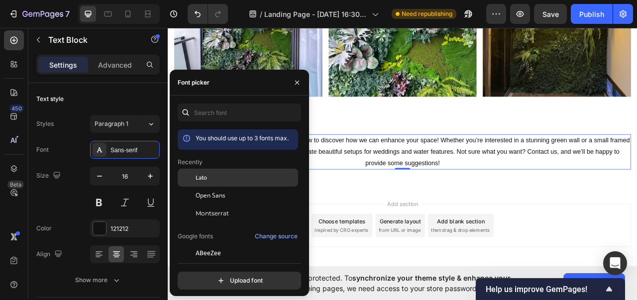
click at [211, 175] on div "Lato" at bounding box center [246, 177] width 101 height 9
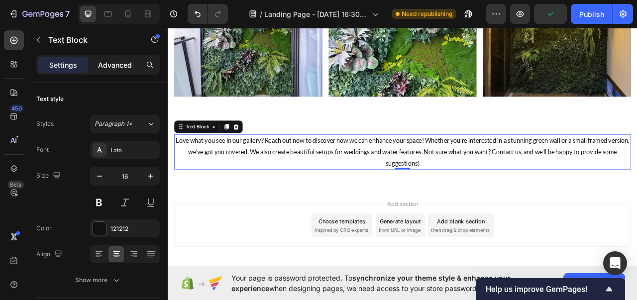
click at [110, 66] on p "Advanced" at bounding box center [115, 65] width 34 height 10
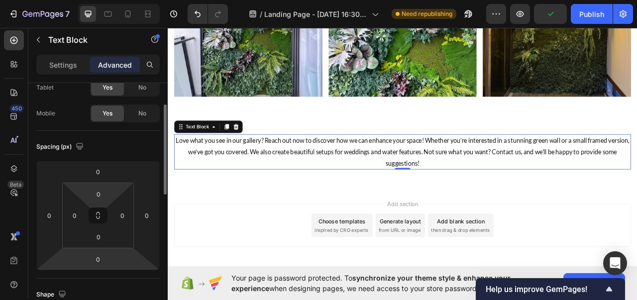
scroll to position [61, 0]
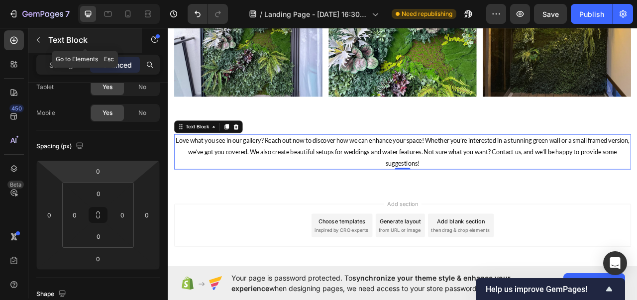
click at [39, 37] on icon "button" at bounding box center [38, 39] width 3 height 5
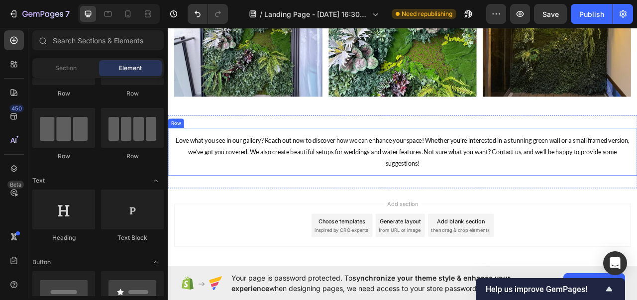
click at [286, 156] on div "Love what you see in our gallery? Reach out now to discover how we can enhance …" at bounding box center [467, 186] width 598 height 61
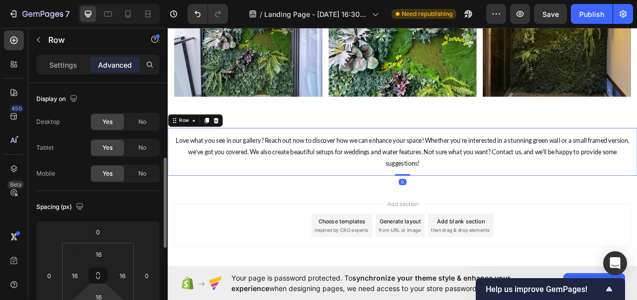
scroll to position [55, 0]
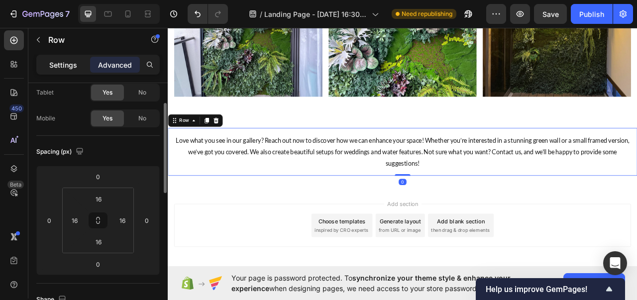
click at [69, 60] on p "Settings" at bounding box center [63, 65] width 28 height 10
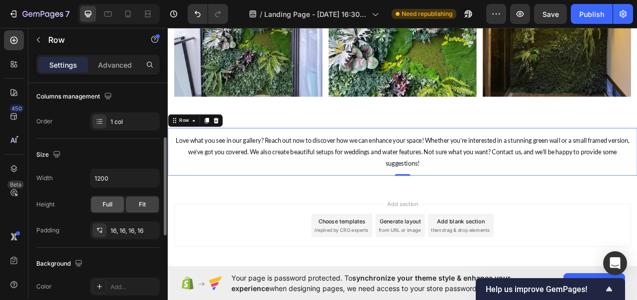
scroll to position [167, 0]
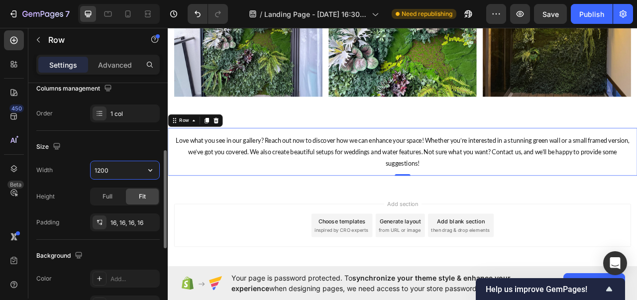
click at [109, 164] on input "1200" at bounding box center [125, 170] width 69 height 18
click at [154, 165] on icon "button" at bounding box center [150, 170] width 10 height 10
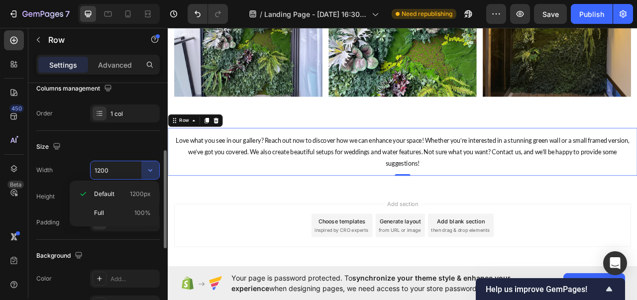
click at [124, 168] on input "1200" at bounding box center [125, 170] width 69 height 18
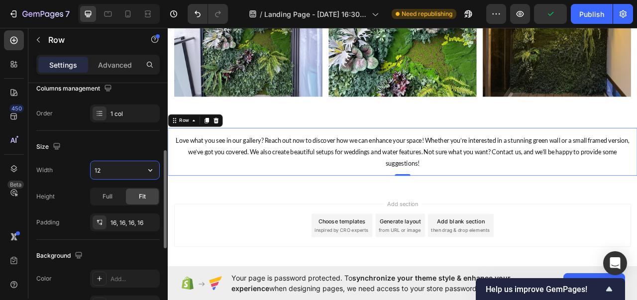
type input "1"
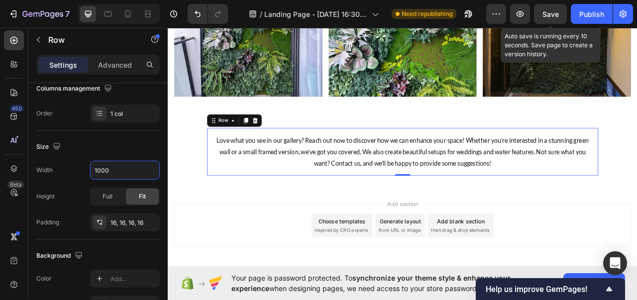
type input "1000"
click at [555, 10] on span "Save" at bounding box center [551, 14] width 16 height 8
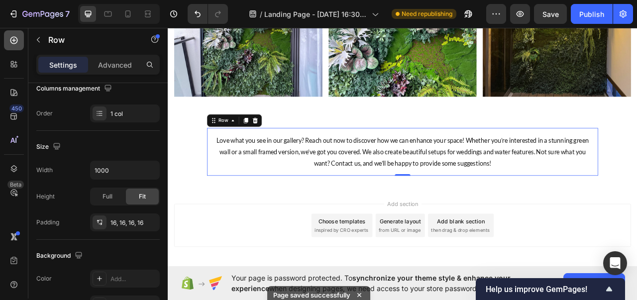
click at [23, 39] on div at bounding box center [14, 40] width 20 height 20
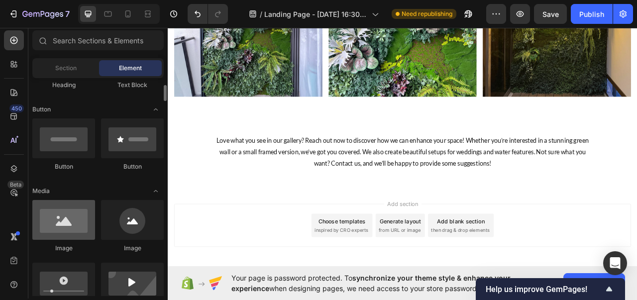
scroll to position [196, 0]
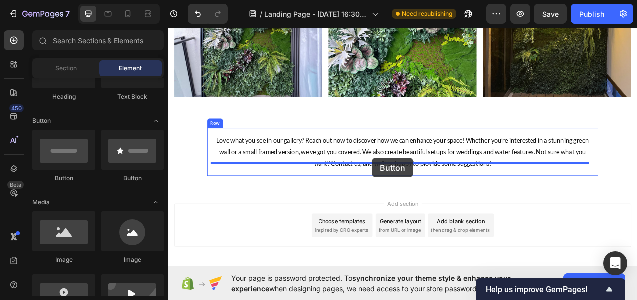
drag, startPoint x: 376, startPoint y: 225, endPoint x: 428, endPoint y: 194, distance: 60.5
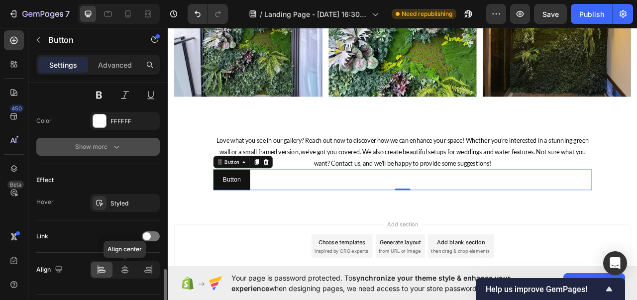
scroll to position [468, 0]
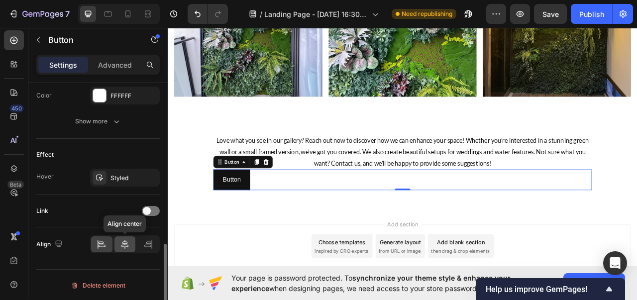
click at [119, 240] on div at bounding box center [125, 245] width 21 height 16
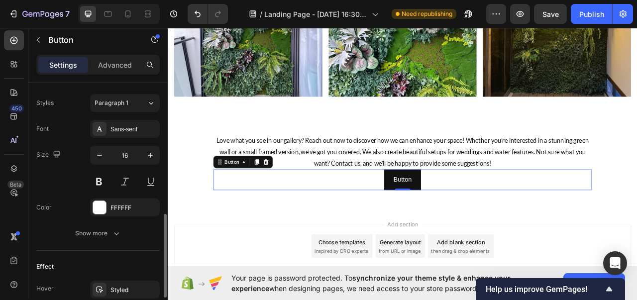
scroll to position [367, 0]
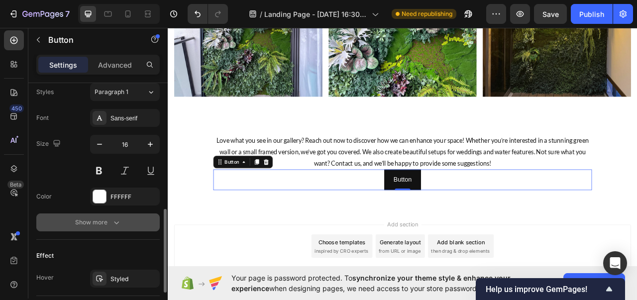
click at [115, 221] on icon "button" at bounding box center [117, 223] width 10 height 10
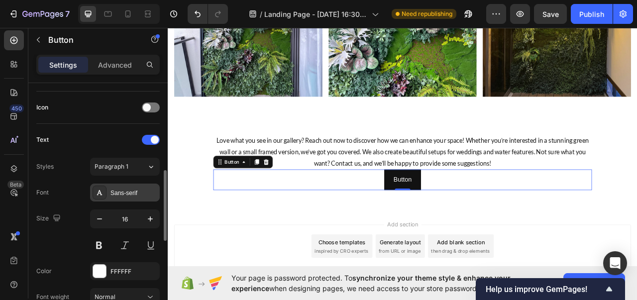
scroll to position [289, 0]
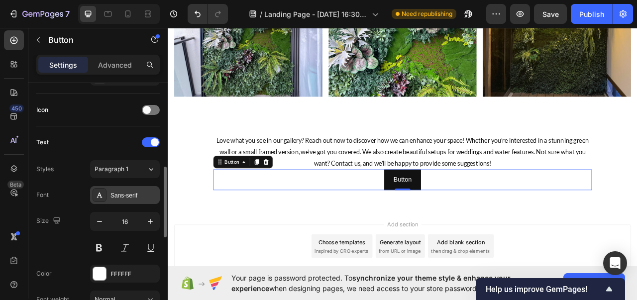
click at [123, 193] on div "Sans-serif" at bounding box center [134, 195] width 47 height 9
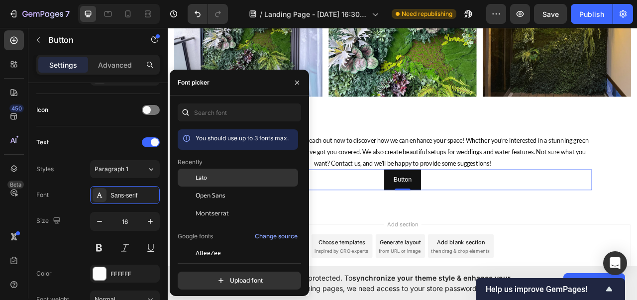
click at [218, 175] on div "Lato" at bounding box center [246, 177] width 101 height 9
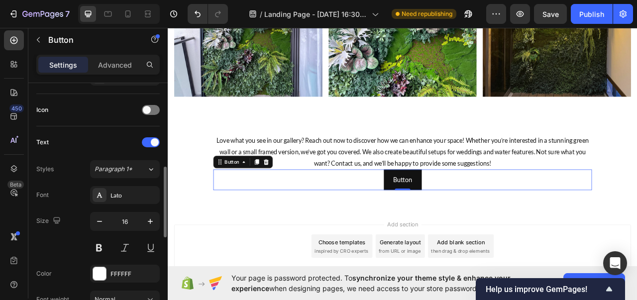
click at [75, 246] on div "Size 16" at bounding box center [98, 234] width 124 height 45
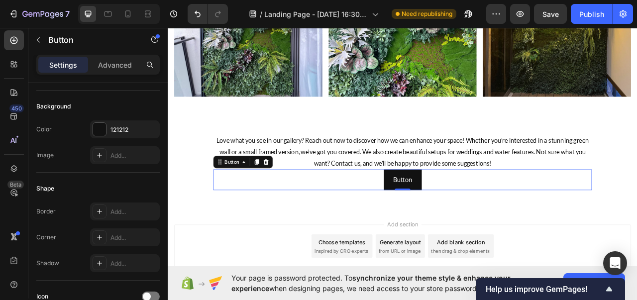
scroll to position [0, 0]
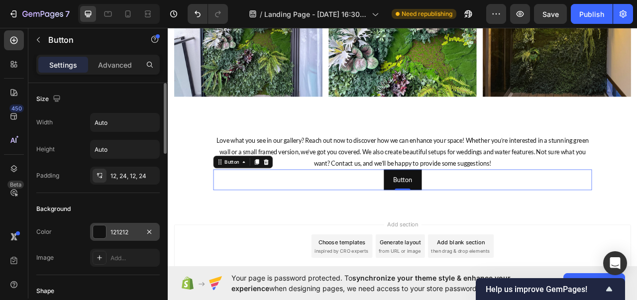
click at [116, 231] on div "121212" at bounding box center [125, 232] width 29 height 9
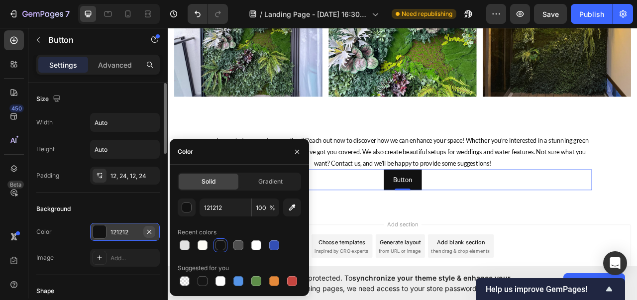
click at [149, 232] on icon "button" at bounding box center [149, 232] width 8 height 8
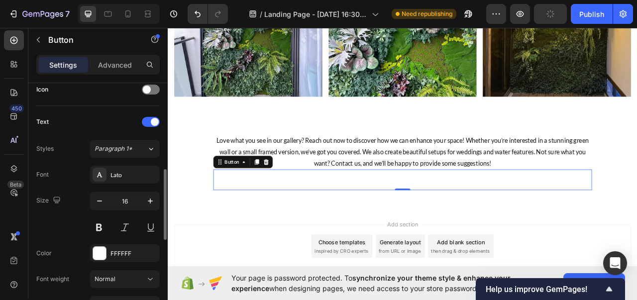
scroll to position [320, 0]
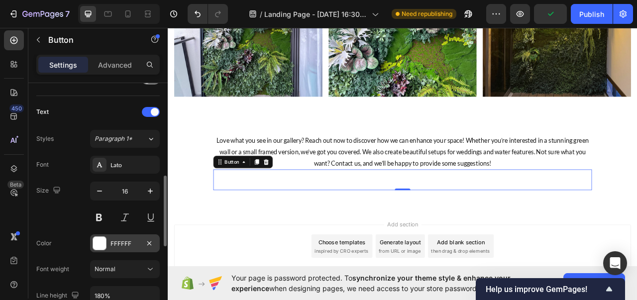
click at [102, 237] on div at bounding box center [99, 243] width 13 height 13
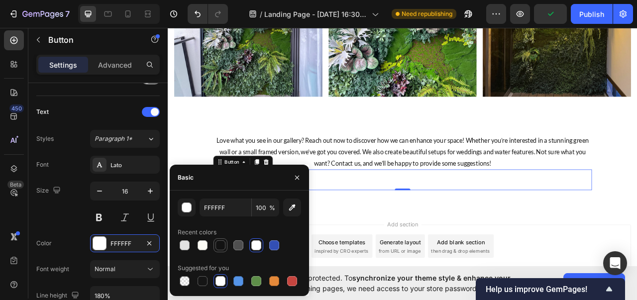
click at [220, 246] on div at bounding box center [221, 246] width 10 height 10
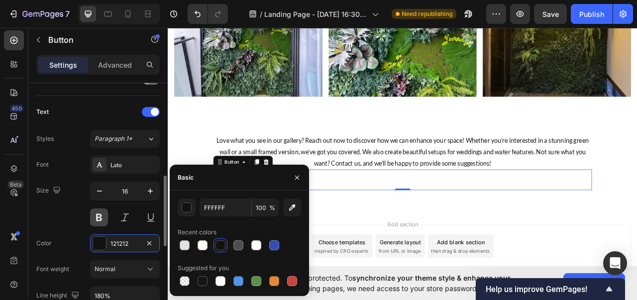
type input "121212"
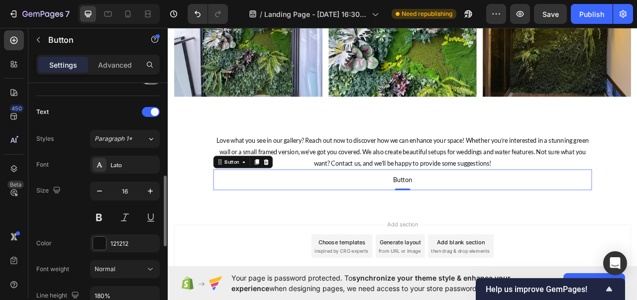
click at [69, 215] on div "Size 16" at bounding box center [98, 204] width 124 height 45
click at [462, 215] on p "Button" at bounding box center [467, 222] width 24 height 14
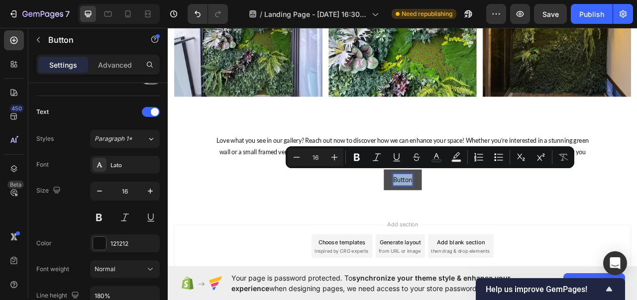
click at [460, 215] on p "Button" at bounding box center [467, 222] width 24 height 14
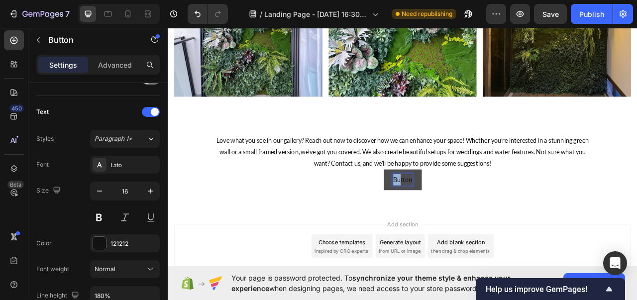
click at [460, 215] on p "Button" at bounding box center [467, 222] width 24 height 14
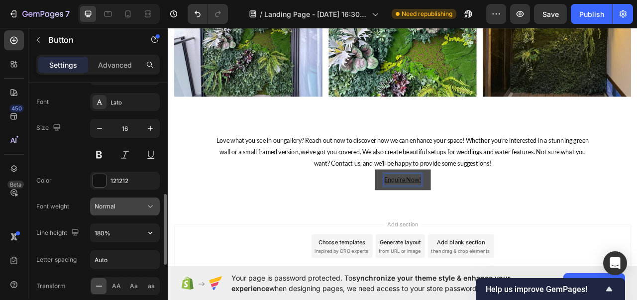
scroll to position [376, 0]
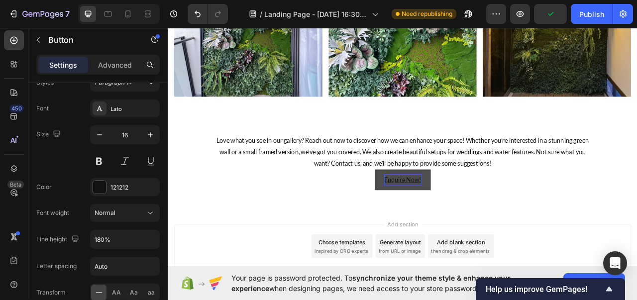
click at [433, 212] on button "Enquire Now!" at bounding box center [466, 222] width 71 height 26
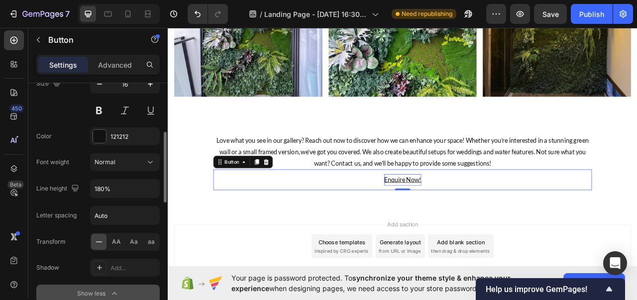
scroll to position [369, 0]
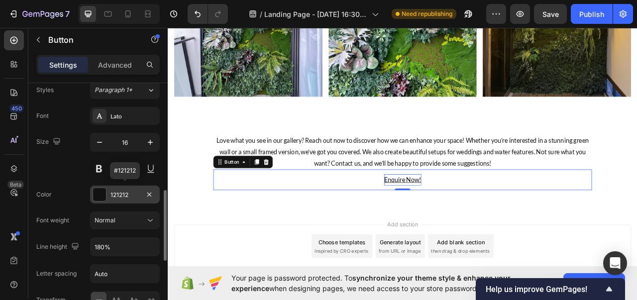
click at [138, 187] on div "121212" at bounding box center [125, 195] width 70 height 18
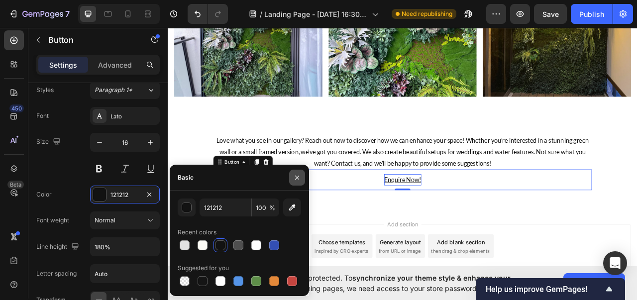
click at [298, 176] on icon "button" at bounding box center [297, 178] width 8 height 8
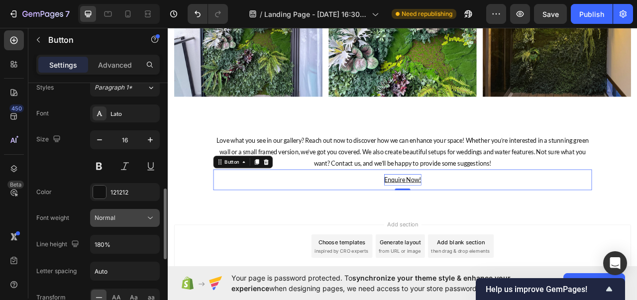
scroll to position [362, 0]
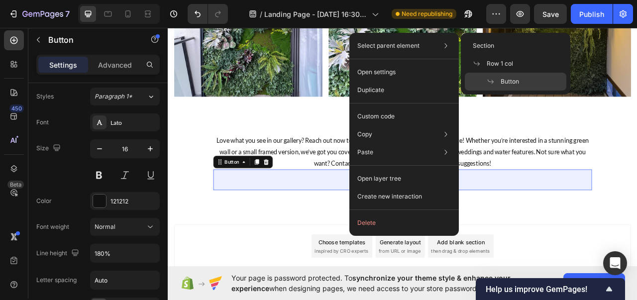
click at [508, 80] on span "Button" at bounding box center [510, 81] width 18 height 9
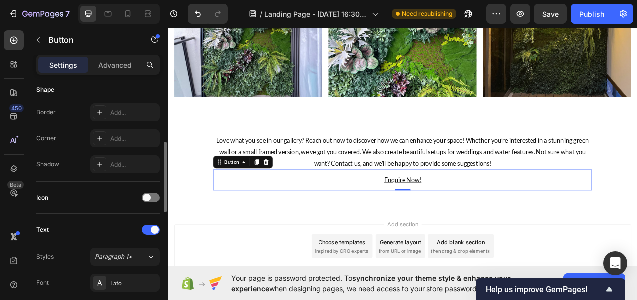
scroll to position [202, 0]
click at [115, 69] on p "Advanced" at bounding box center [115, 65] width 34 height 10
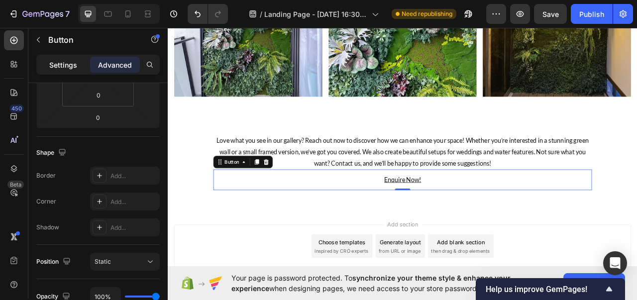
click at [69, 63] on p "Settings" at bounding box center [63, 65] width 28 height 10
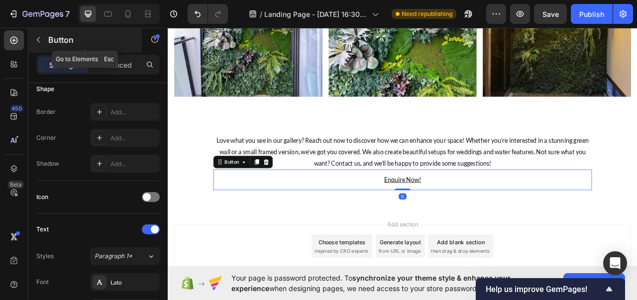
click at [42, 38] on button "button" at bounding box center [38, 40] width 16 height 16
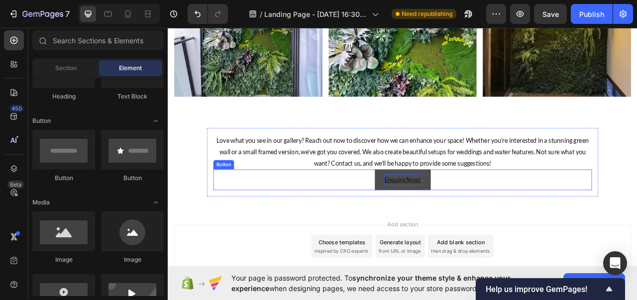
click at [450, 217] on u "Enquire Now!" at bounding box center [466, 221] width 47 height 9
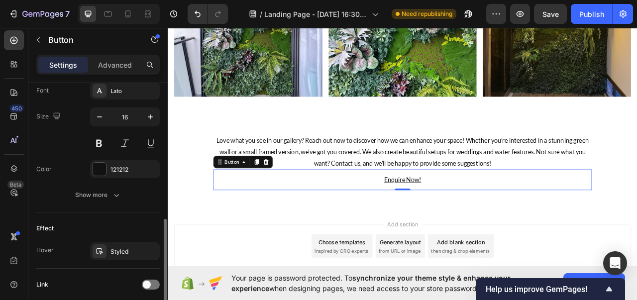
scroll to position [395, 0]
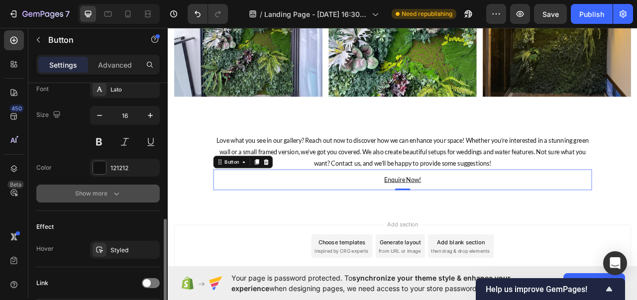
click at [116, 195] on icon "button" at bounding box center [117, 194] width 10 height 10
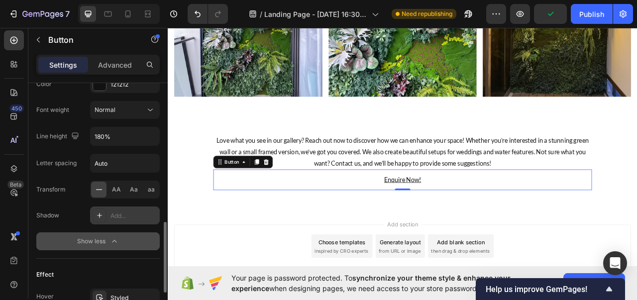
scroll to position [599, 0]
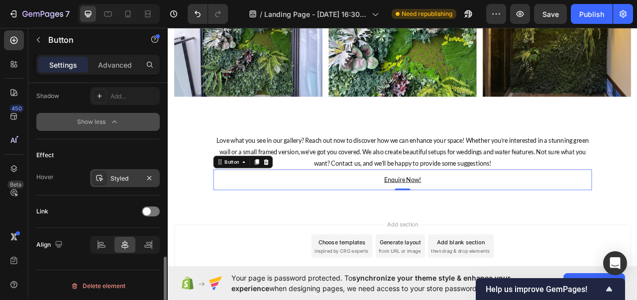
click at [127, 175] on div "Styled" at bounding box center [125, 178] width 29 height 9
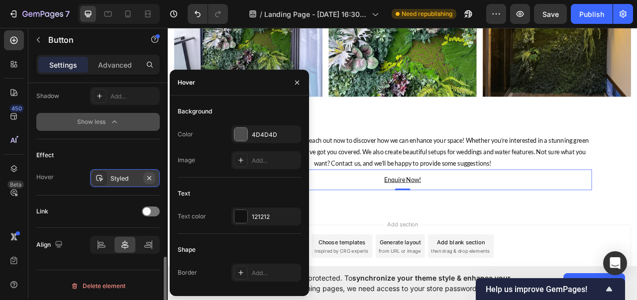
click at [146, 174] on icon "button" at bounding box center [149, 178] width 8 height 8
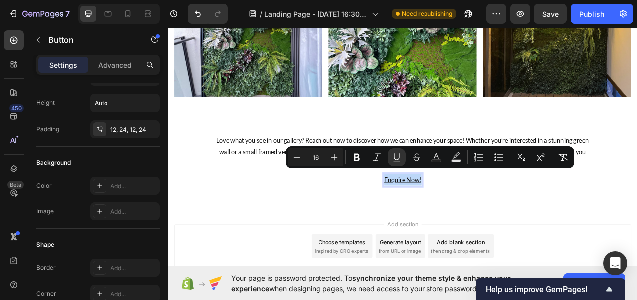
scroll to position [0, 0]
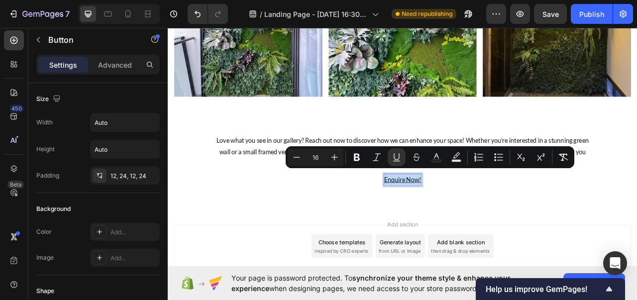
click at [417, 232] on div "Love what you see in our gallery? Reach out now to discover how we can enhance …" at bounding box center [467, 199] width 498 height 87
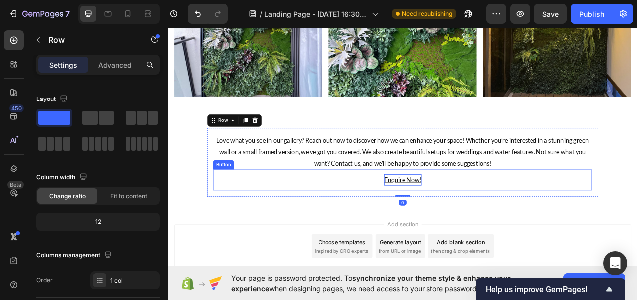
click at [455, 217] on u "Enquire Now!" at bounding box center [466, 221] width 47 height 9
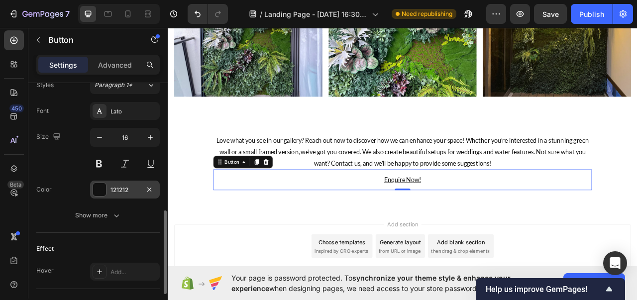
scroll to position [375, 0]
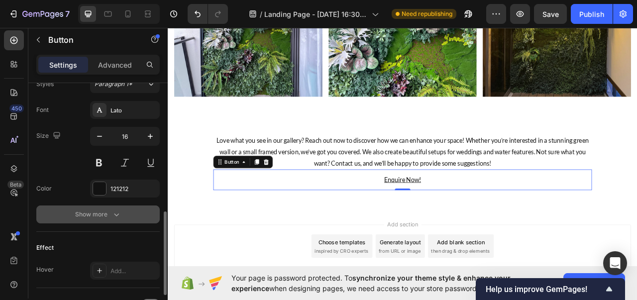
click at [121, 214] on button "Show more" at bounding box center [98, 215] width 124 height 18
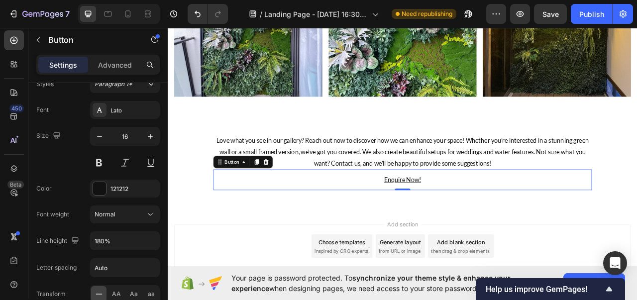
scroll to position [599, 0]
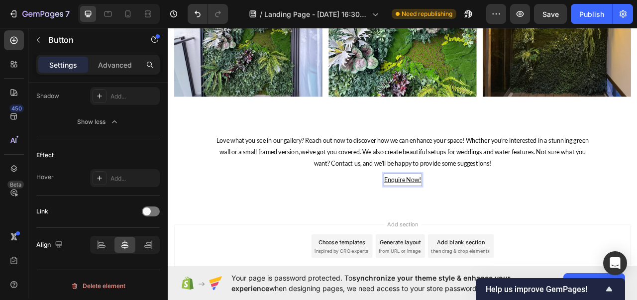
click at [453, 217] on u "Enquire Now!" at bounding box center [466, 221] width 47 height 9
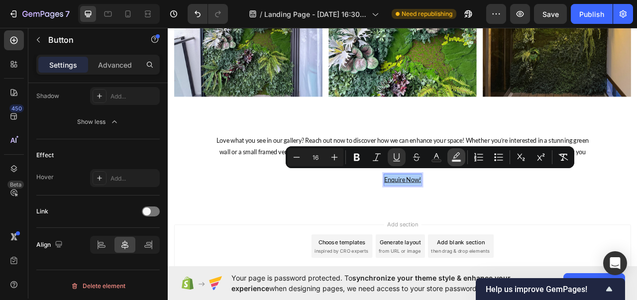
click at [459, 159] on icon "Editor contextual toolbar" at bounding box center [457, 157] width 10 height 10
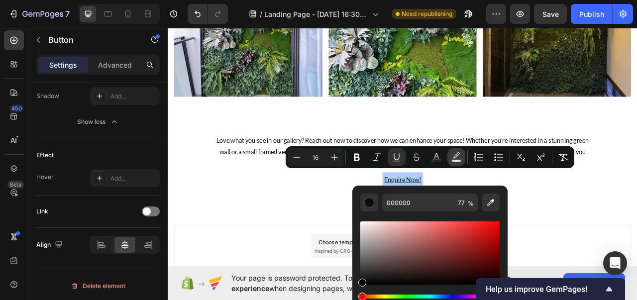
click at [459, 159] on icon "Editor contextual toolbar" at bounding box center [457, 157] width 10 height 10
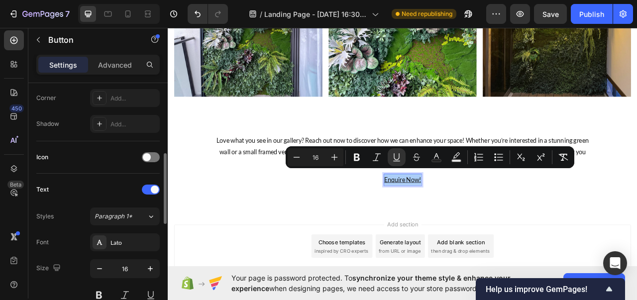
scroll to position [0, 0]
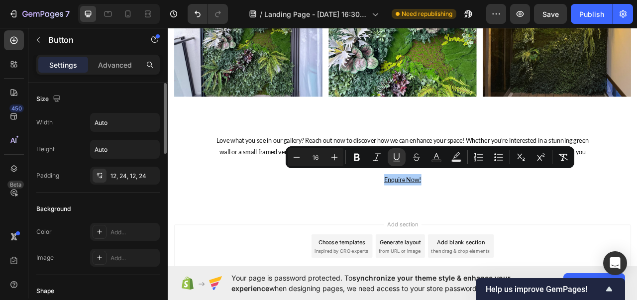
click at [121, 106] on div "Size" at bounding box center [98, 99] width 124 height 16
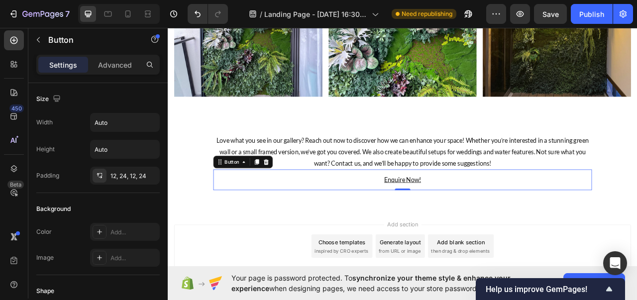
click at [123, 74] on div "Settings Advanced" at bounding box center [98, 65] width 124 height 20
click at [122, 70] on div "Advanced" at bounding box center [115, 65] width 50 height 16
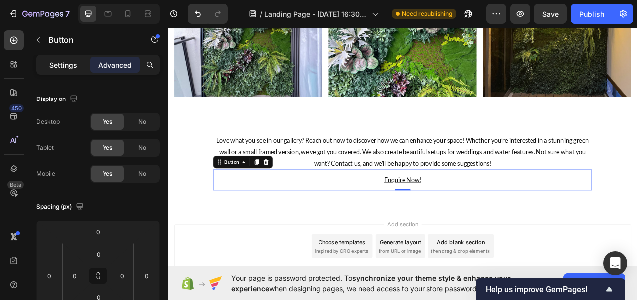
drag, startPoint x: 66, startPoint y: 62, endPoint x: 254, endPoint y: 177, distance: 220.4
click at [66, 62] on p "Settings" at bounding box center [63, 65] width 28 height 10
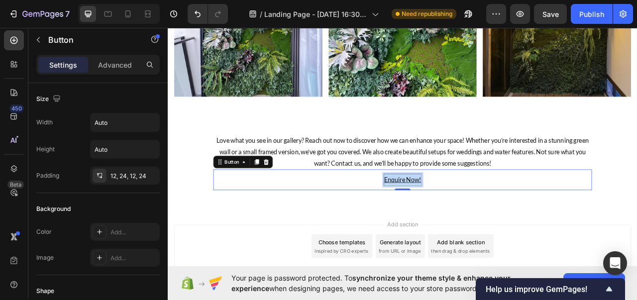
click at [461, 218] on u "Enquire Now!" at bounding box center [466, 221] width 47 height 9
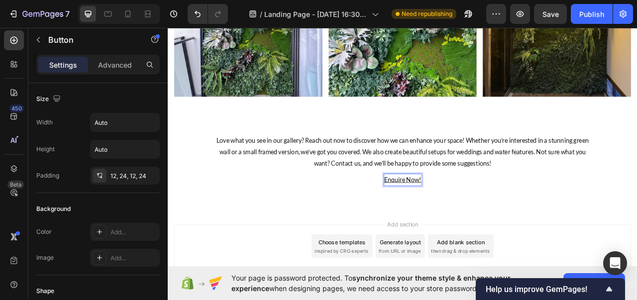
click at [466, 217] on u "Enquire Now!" at bounding box center [466, 221] width 47 height 9
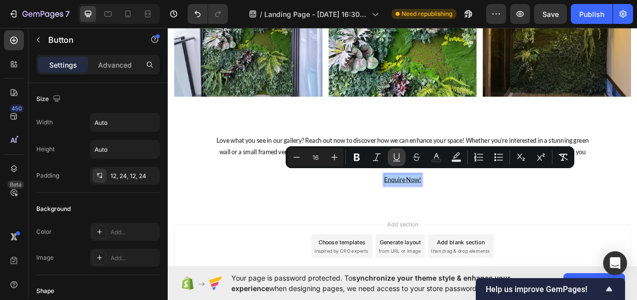
click at [396, 162] on icon "Editor contextual toolbar" at bounding box center [397, 157] width 10 height 10
click at [118, 68] on p "Advanced" at bounding box center [115, 65] width 34 height 10
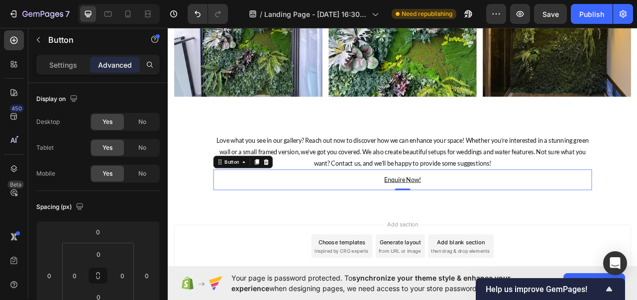
scroll to position [269, 0]
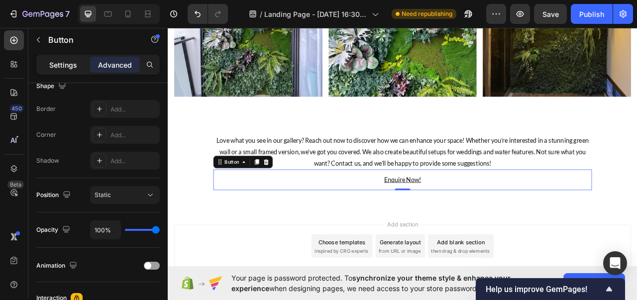
click at [66, 68] on p "Settings" at bounding box center [63, 65] width 28 height 10
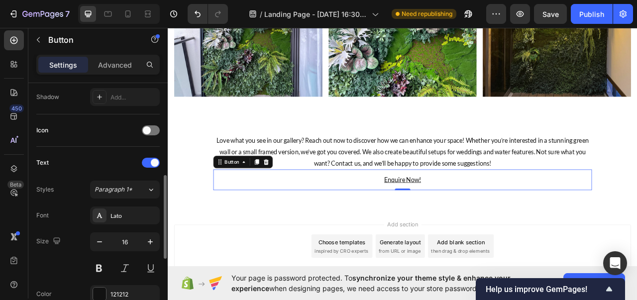
scroll to position [268, 0]
click at [125, 189] on span "Paragraph 1*" at bounding box center [114, 190] width 38 height 9
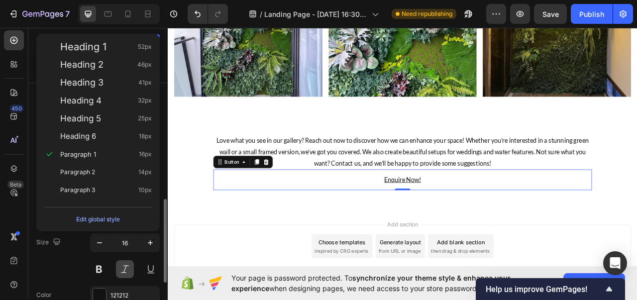
scroll to position [311, 0]
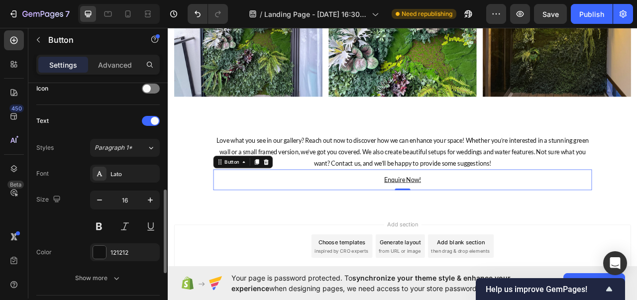
click at [74, 131] on div "Text Styles Paragraph 1* Font Lato Size 16 Color 121212 Show more" at bounding box center [98, 200] width 124 height 174
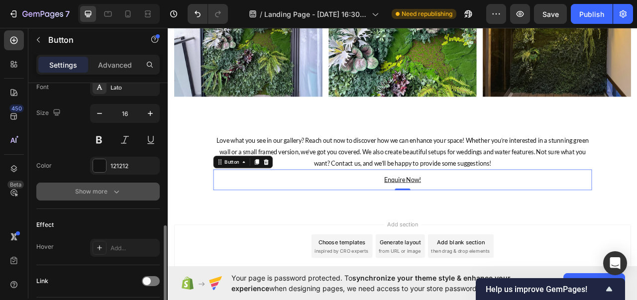
scroll to position [402, 0]
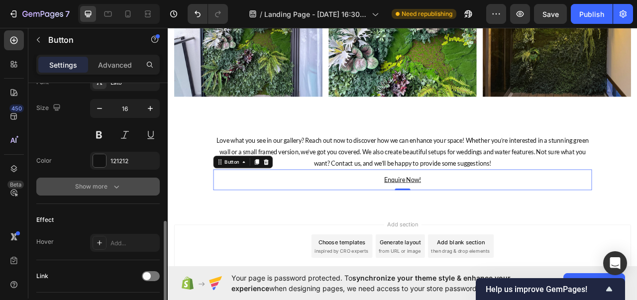
click at [107, 188] on div "Show more" at bounding box center [98, 187] width 46 height 10
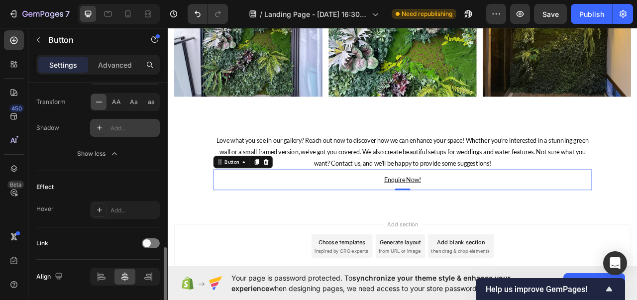
scroll to position [599, 0]
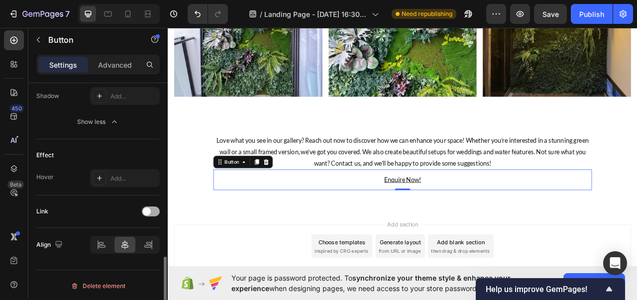
click at [154, 207] on div at bounding box center [151, 212] width 18 height 10
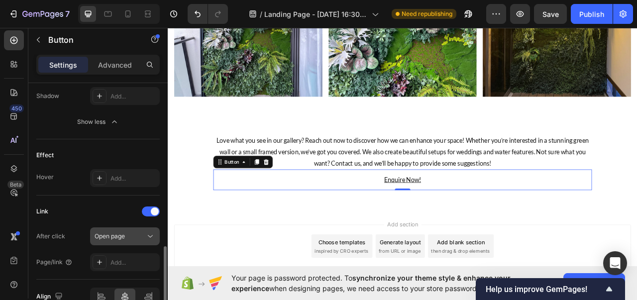
click at [125, 234] on span "Open page" at bounding box center [110, 236] width 30 height 7
click at [120, 258] on div "Add..." at bounding box center [134, 262] width 47 height 9
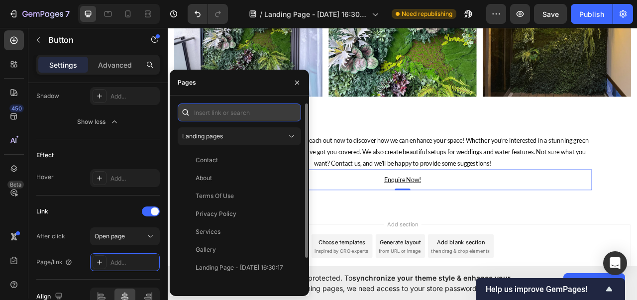
click at [216, 118] on input "text" at bounding box center [240, 113] width 124 height 18
paste input "Enquire Now!"
type input "Enquire Now!"
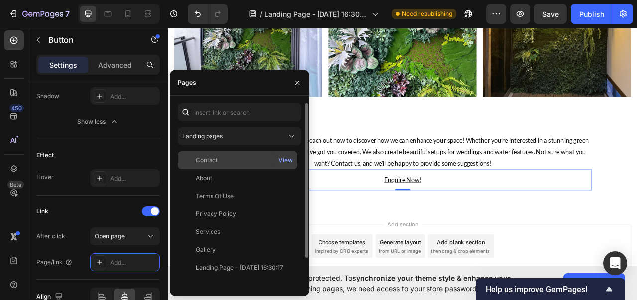
click at [231, 159] on div "Contact" at bounding box center [238, 160] width 112 height 9
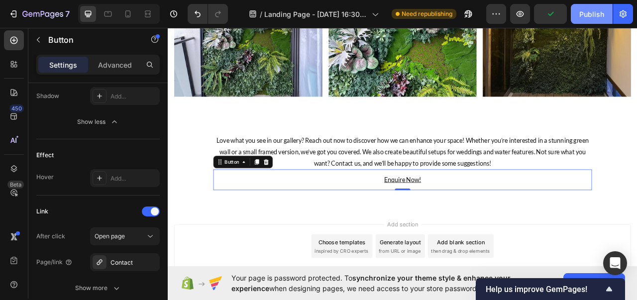
click at [589, 15] on div "Publish" at bounding box center [592, 14] width 25 height 10
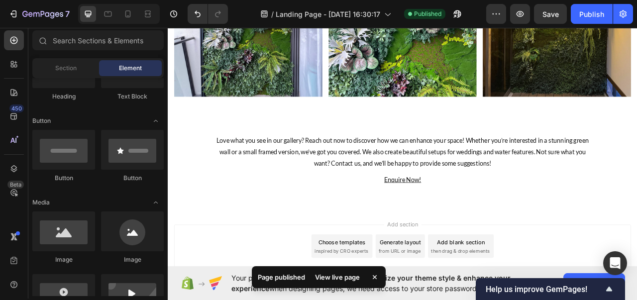
click at [519, 296] on div "Add blank section" at bounding box center [540, 301] width 61 height 10
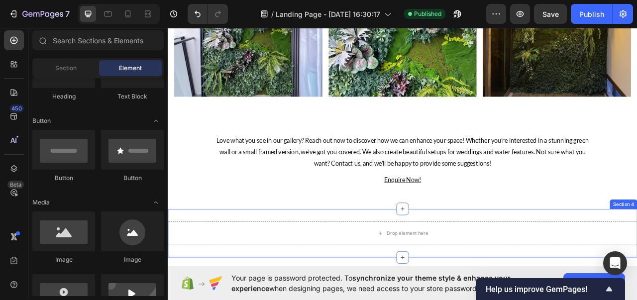
click at [322, 265] on div "Drop element here Section 4" at bounding box center [467, 290] width 598 height 62
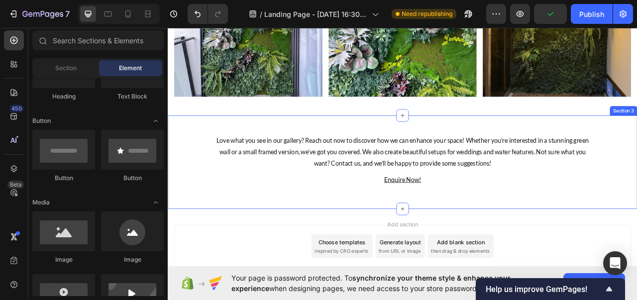
click at [637, 227] on div "Love what you see in our gallery? Reach out now to discover how we can enhance …" at bounding box center [467, 199] width 598 height 87
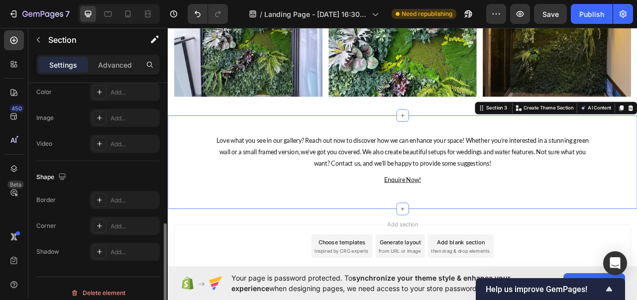
scroll to position [352, 0]
click at [101, 201] on icon at bounding box center [100, 202] width 8 height 8
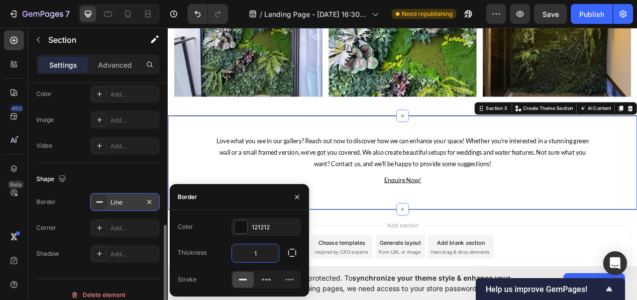
click at [258, 254] on input "1" at bounding box center [255, 254] width 47 height 18
click at [286, 248] on button "button" at bounding box center [292, 253] width 18 height 18
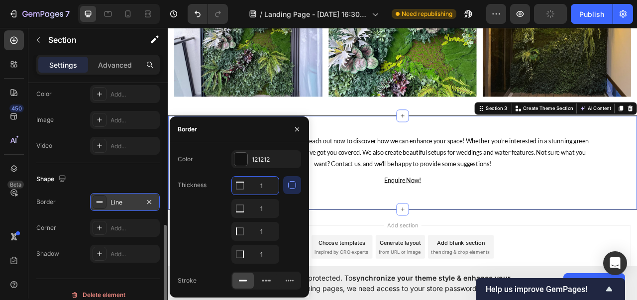
click at [266, 189] on input "1" at bounding box center [255, 186] width 47 height 18
click at [266, 209] on input "1" at bounding box center [255, 209] width 47 height 18
type input "0"
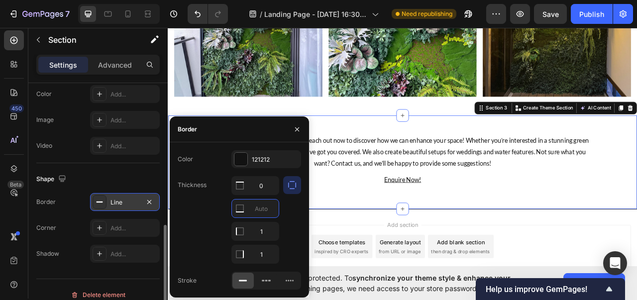
type input "1"
click at [264, 231] on input "text" at bounding box center [255, 232] width 47 height 18
click at [266, 255] on input "text" at bounding box center [255, 255] width 47 height 18
type input "0"
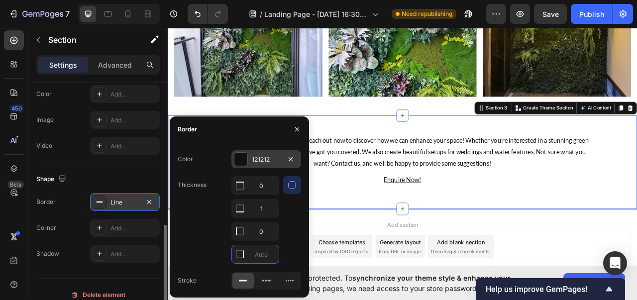
click at [234, 164] on div at bounding box center [241, 159] width 14 height 14
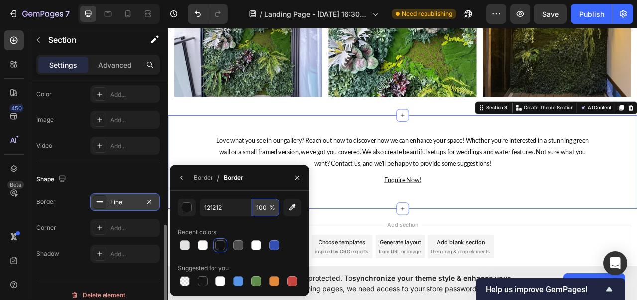
click at [262, 214] on input "100" at bounding box center [265, 208] width 27 height 18
type input "50"
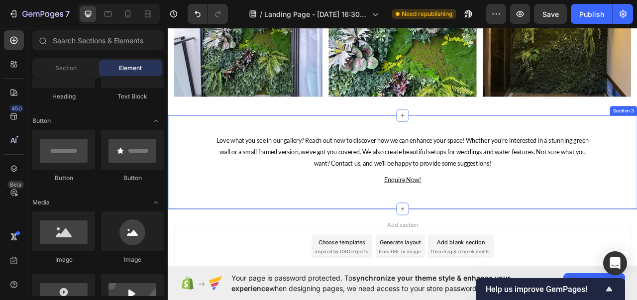
click at [423, 245] on div "Love what you see in our gallery? Reach out now to discover how we can enhance …" at bounding box center [467, 200] width 598 height 120
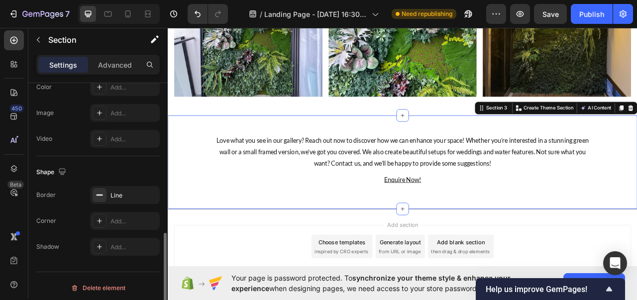
scroll to position [362, 0]
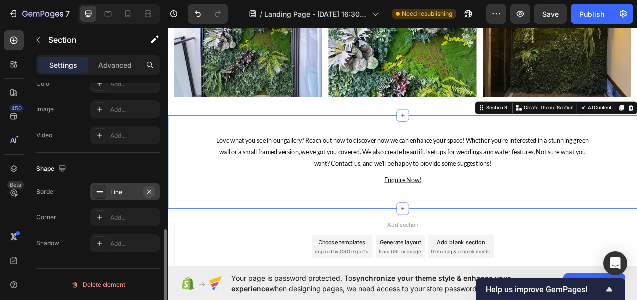
click at [151, 189] on icon "button" at bounding box center [149, 192] width 8 height 8
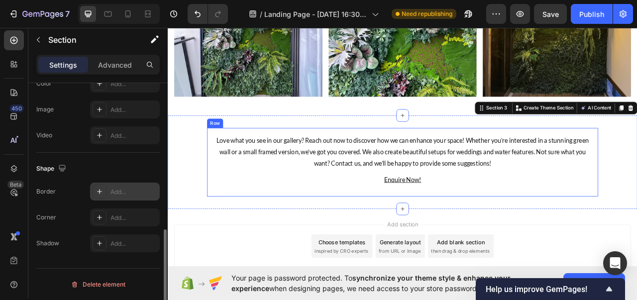
click at [218, 222] on div "Love what you see in our gallery? Reach out now to discover how we can enhance …" at bounding box center [467, 199] width 498 height 87
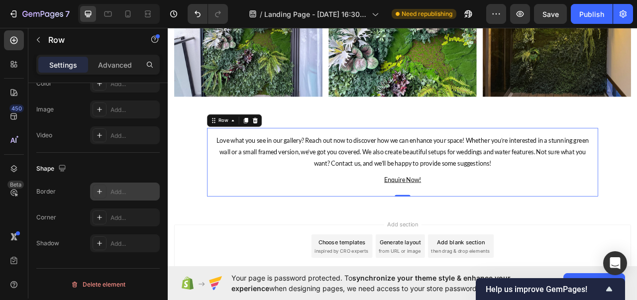
click at [100, 191] on icon at bounding box center [100, 192] width 8 height 8
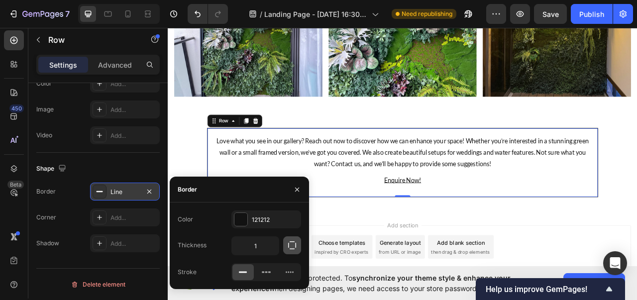
click at [289, 250] on icon "button" at bounding box center [292, 246] width 10 height 10
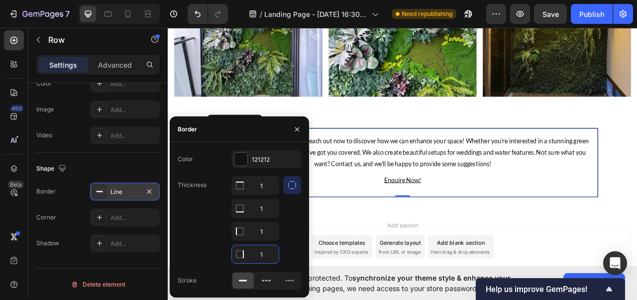
click at [273, 255] on input "1" at bounding box center [255, 255] width 47 height 18
click at [267, 231] on input "text" at bounding box center [255, 232] width 47 height 18
type input "0"
click at [265, 186] on input "text" at bounding box center [255, 186] width 47 height 18
type input "0"
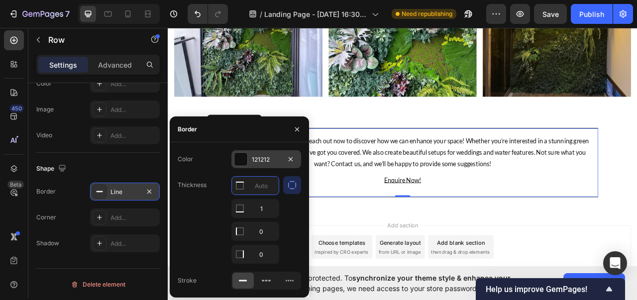
click at [249, 162] on div "121212" at bounding box center [267, 159] width 70 height 18
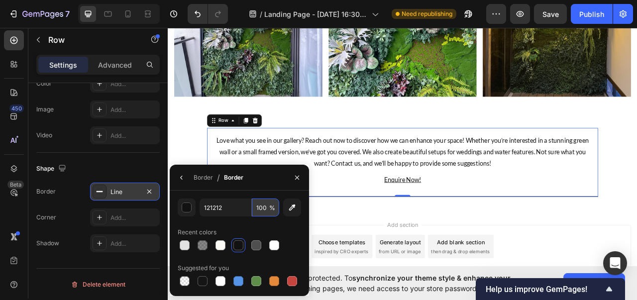
click at [259, 213] on input "100" at bounding box center [265, 208] width 27 height 18
type input "60"
click at [593, 13] on div "Publish" at bounding box center [592, 14] width 25 height 10
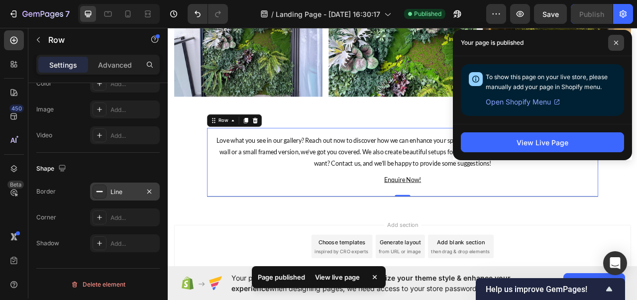
click at [615, 37] on span at bounding box center [617, 43] width 16 height 16
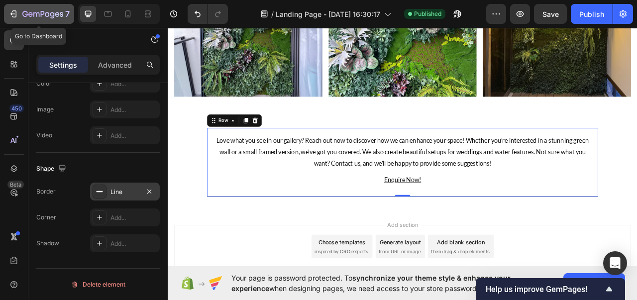
click at [17, 20] on button "7" at bounding box center [39, 14] width 70 height 20
